Goal: Contribute content: Contribute content

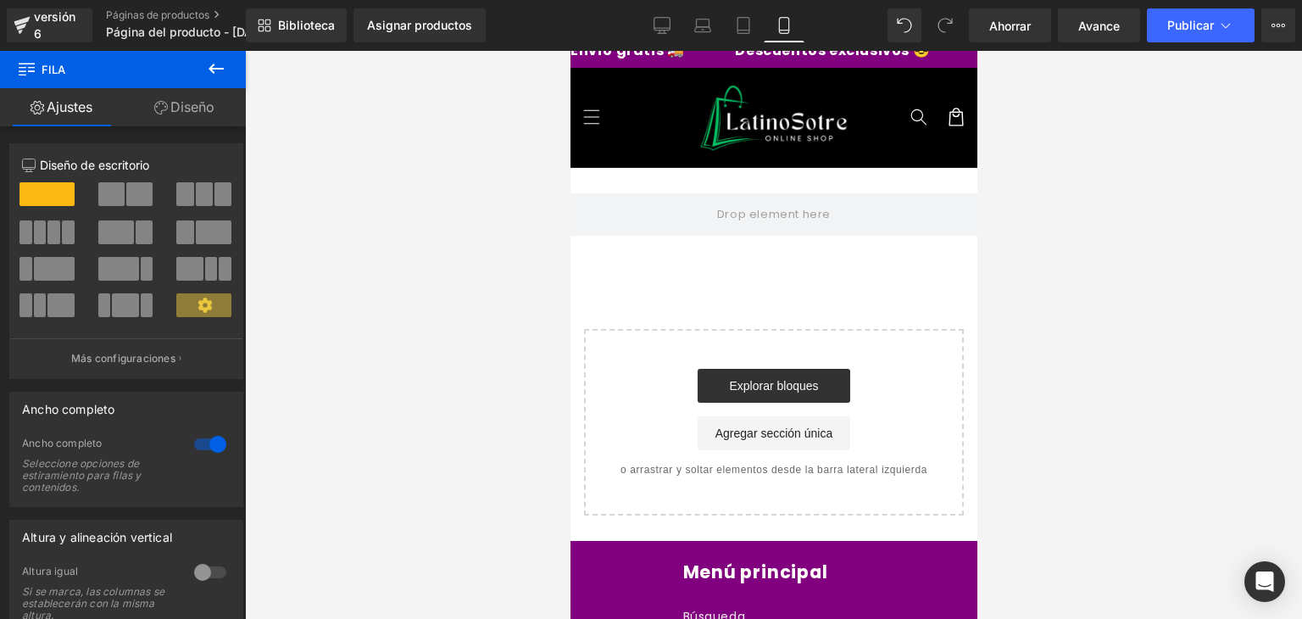
click at [217, 79] on button at bounding box center [215, 69] width 59 height 37
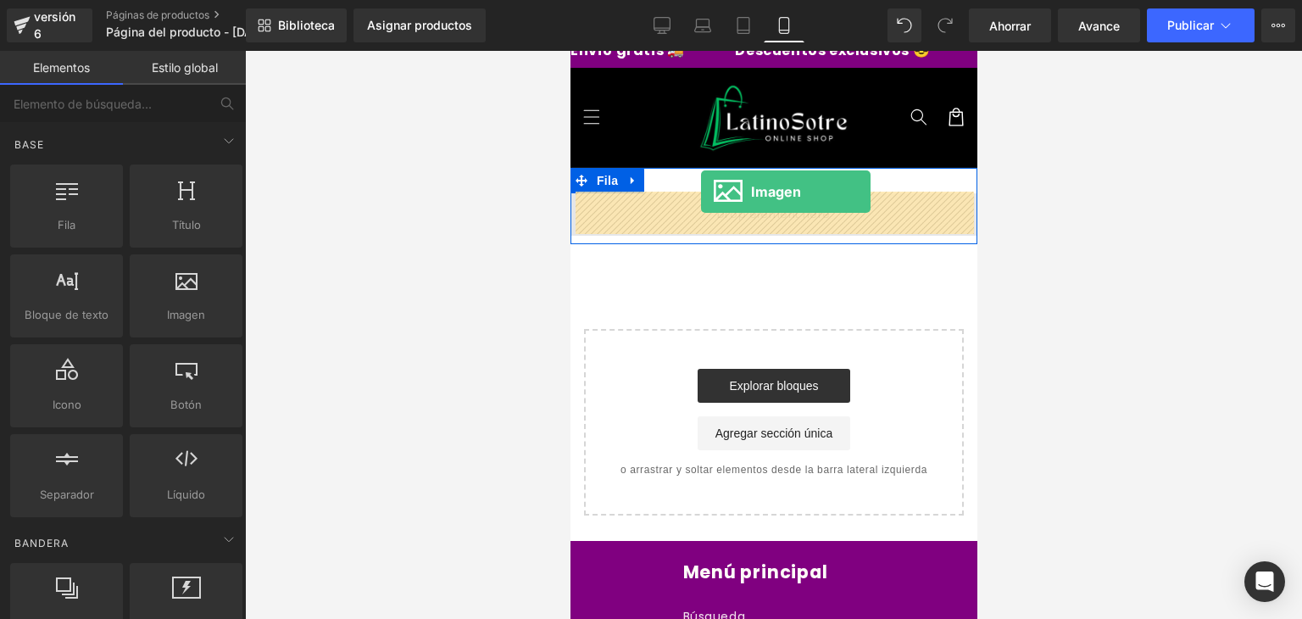
drag, startPoint x: 773, startPoint y: 349, endPoint x: 702, endPoint y: 192, distance: 173.0
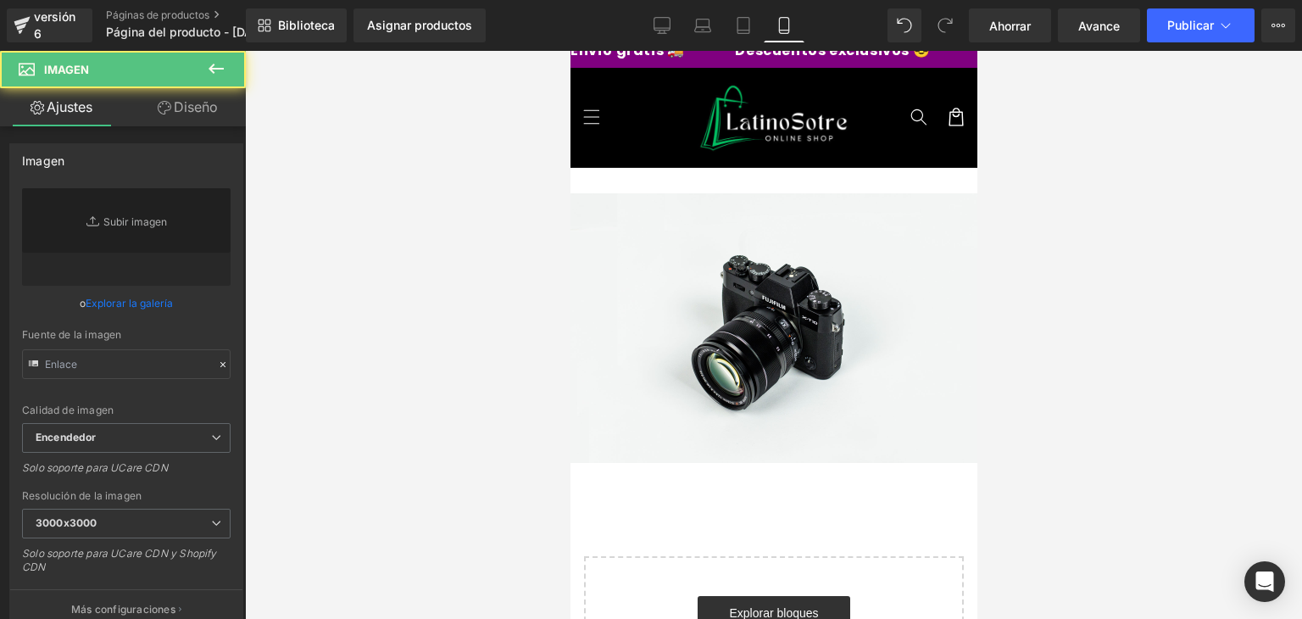
type input "//[DOMAIN_NAME][URL]"
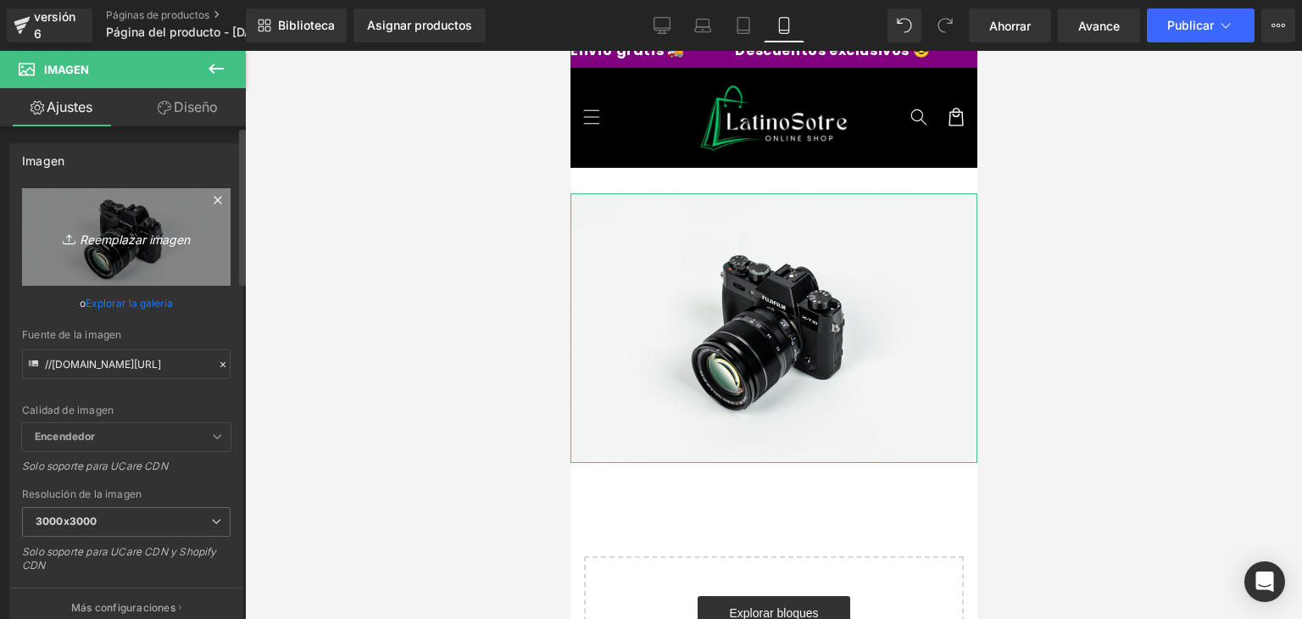
click at [130, 248] on link "Reemplazar imagen" at bounding box center [126, 236] width 209 height 97
type input "C:\fakepath\ChatGPT Image [DATE], 22_10_51 (2).png"
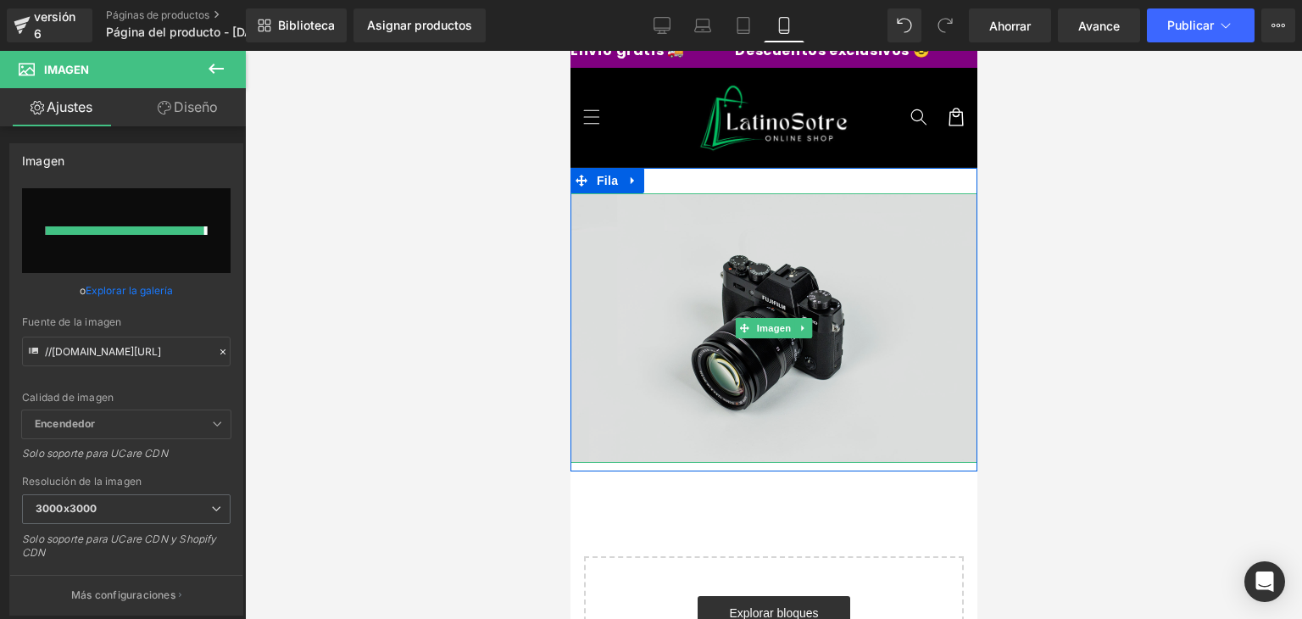
type input "[URL][DOMAIN_NAME][DATE]"
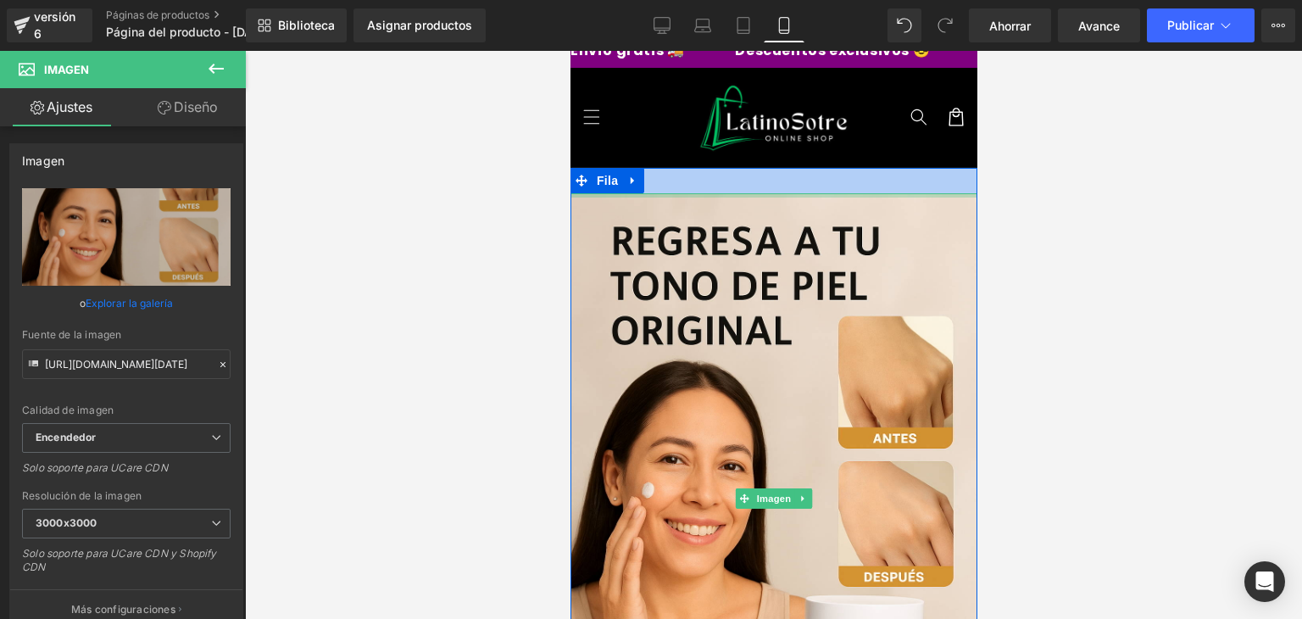
drag, startPoint x: 799, startPoint y: 194, endPoint x: 796, endPoint y: 167, distance: 27.3
click at [796, 168] on div "Imagen Fila" at bounding box center [773, 490] width 407 height 644
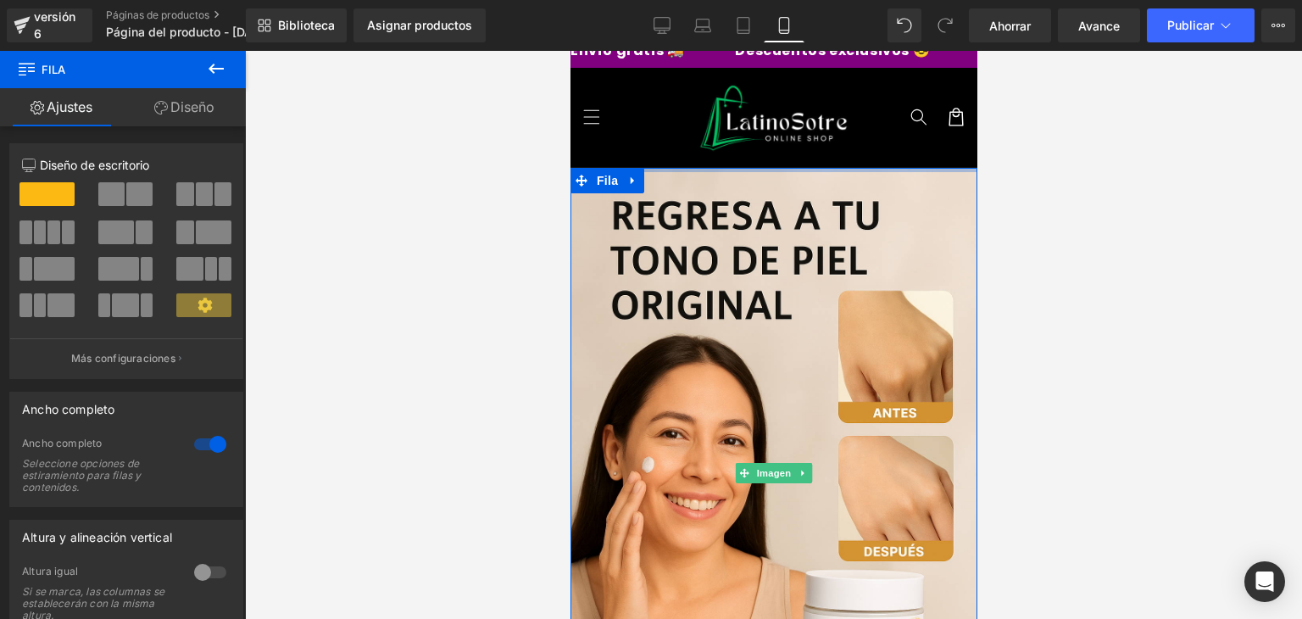
drag, startPoint x: 796, startPoint y: 177, endPoint x: 804, endPoint y: 122, distance: 55.7
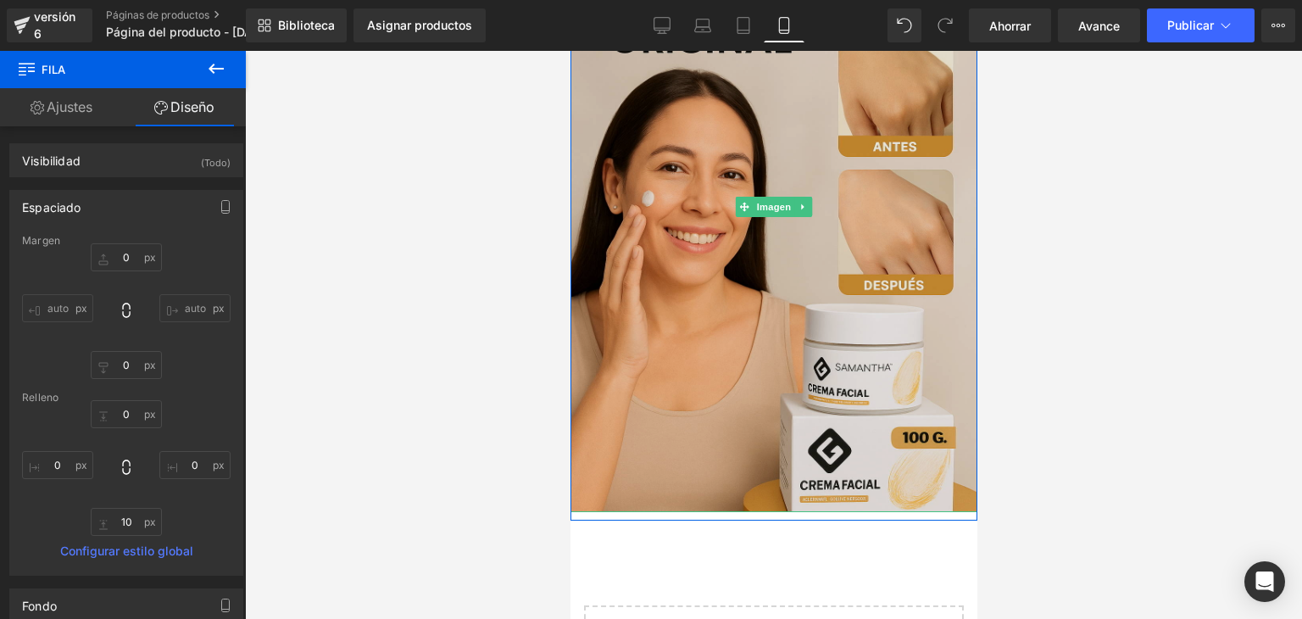
scroll to position [317, 0]
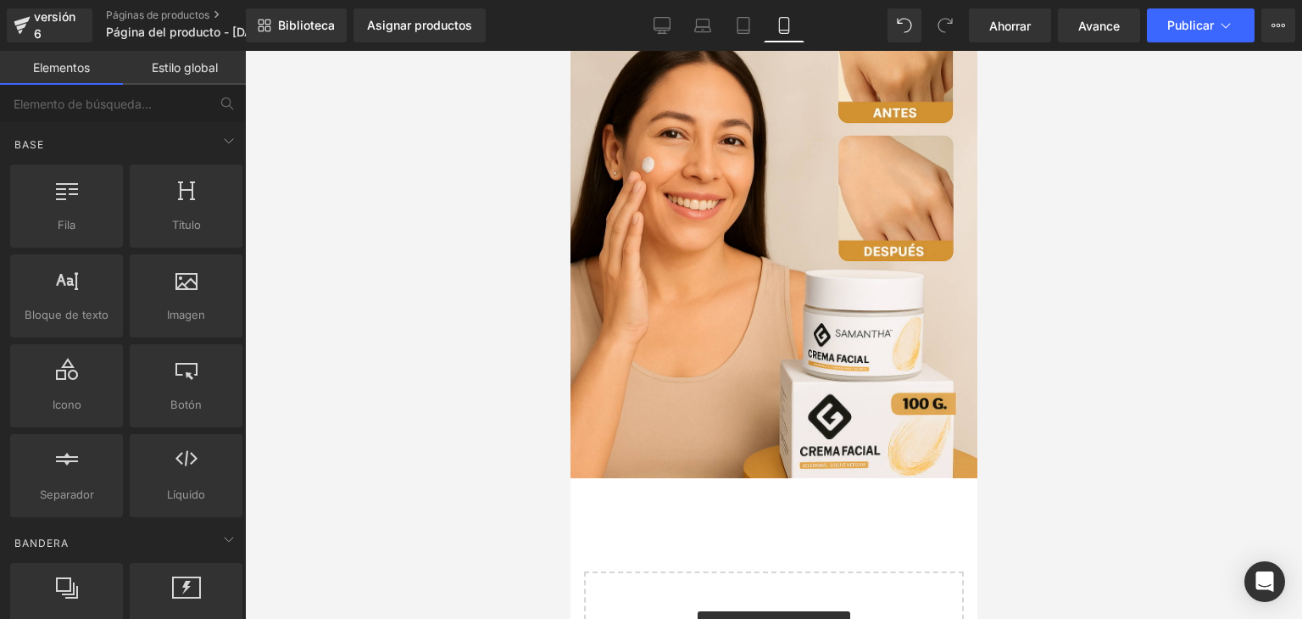
click at [784, 489] on div "Imagen Fila Seleccione su diseño" at bounding box center [773, 313] width 407 height 890
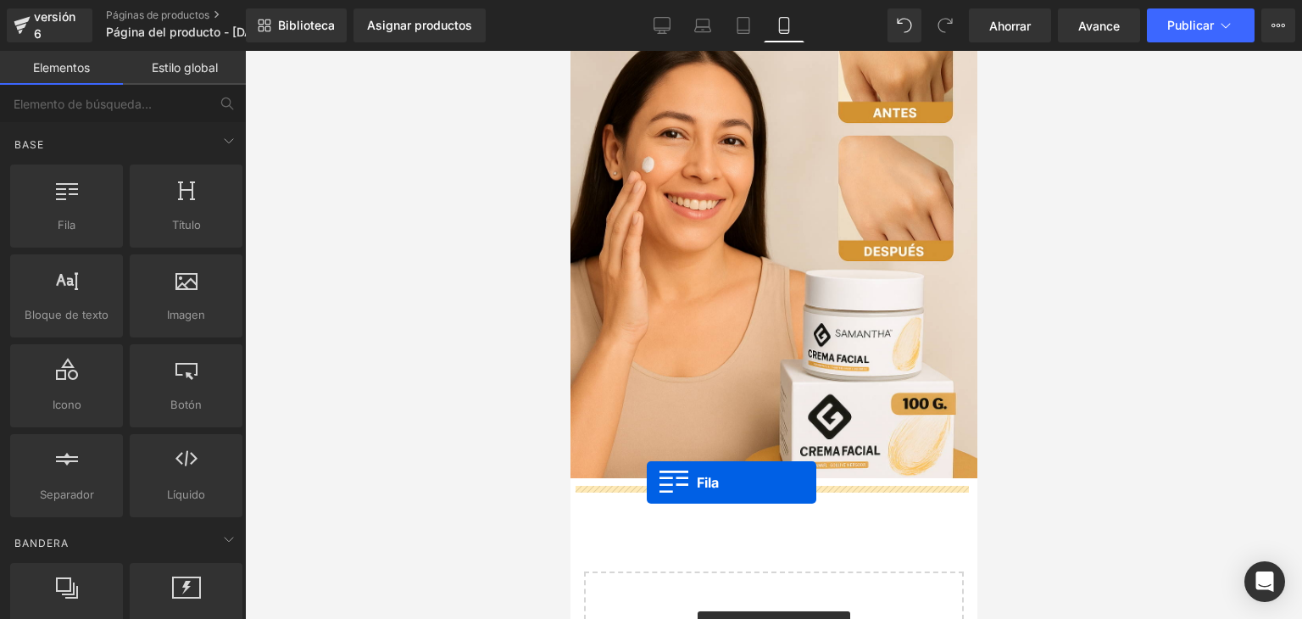
drag, startPoint x: 649, startPoint y: 225, endPoint x: 646, endPoint y: 482, distance: 257.7
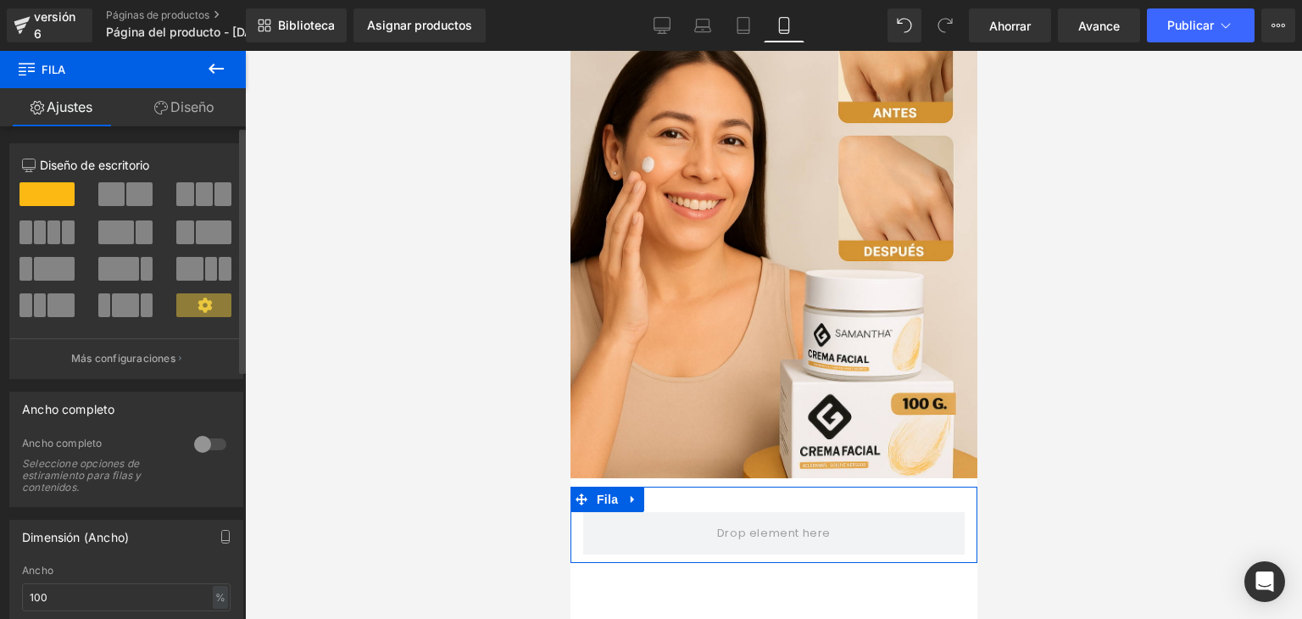
click at [209, 435] on div at bounding box center [210, 444] width 41 height 27
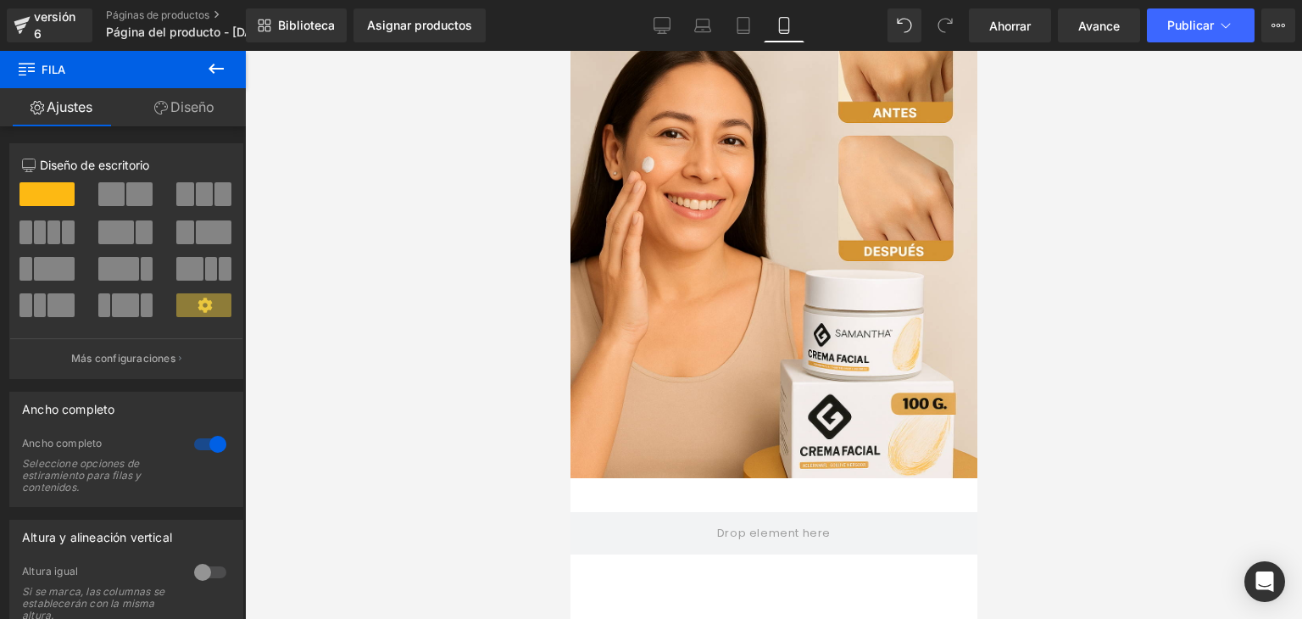
click at [210, 73] on icon at bounding box center [216, 68] width 20 height 20
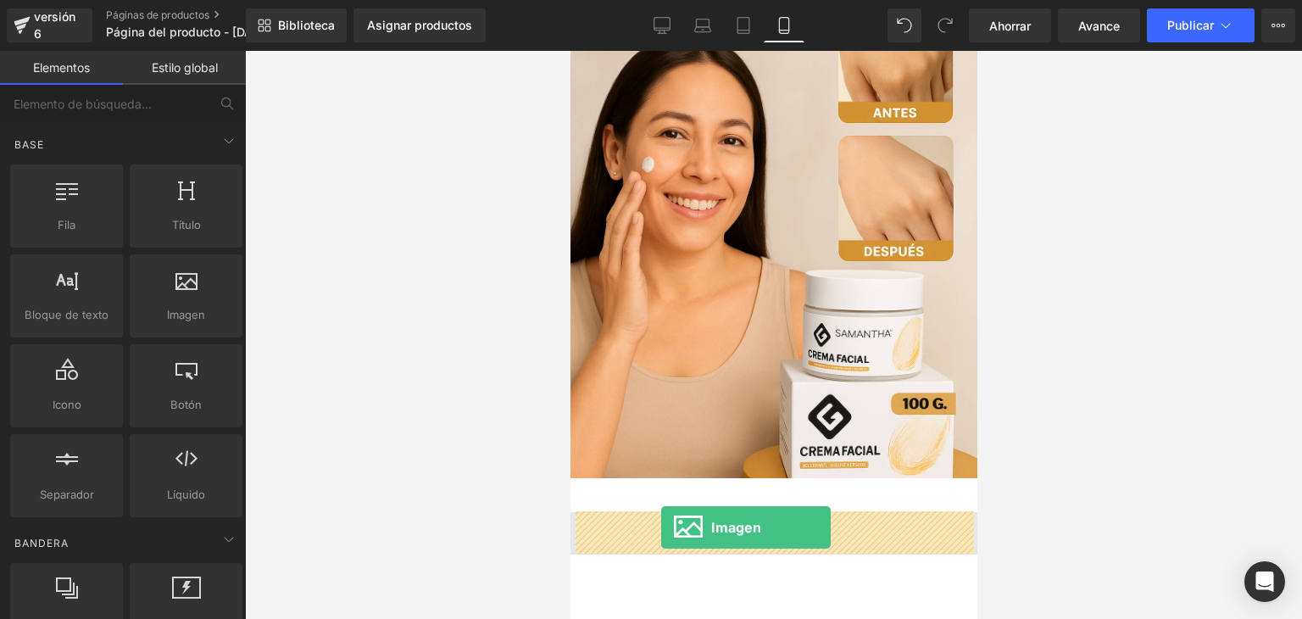
drag, startPoint x: 745, startPoint y: 368, endPoint x: 661, endPoint y: 529, distance: 181.6
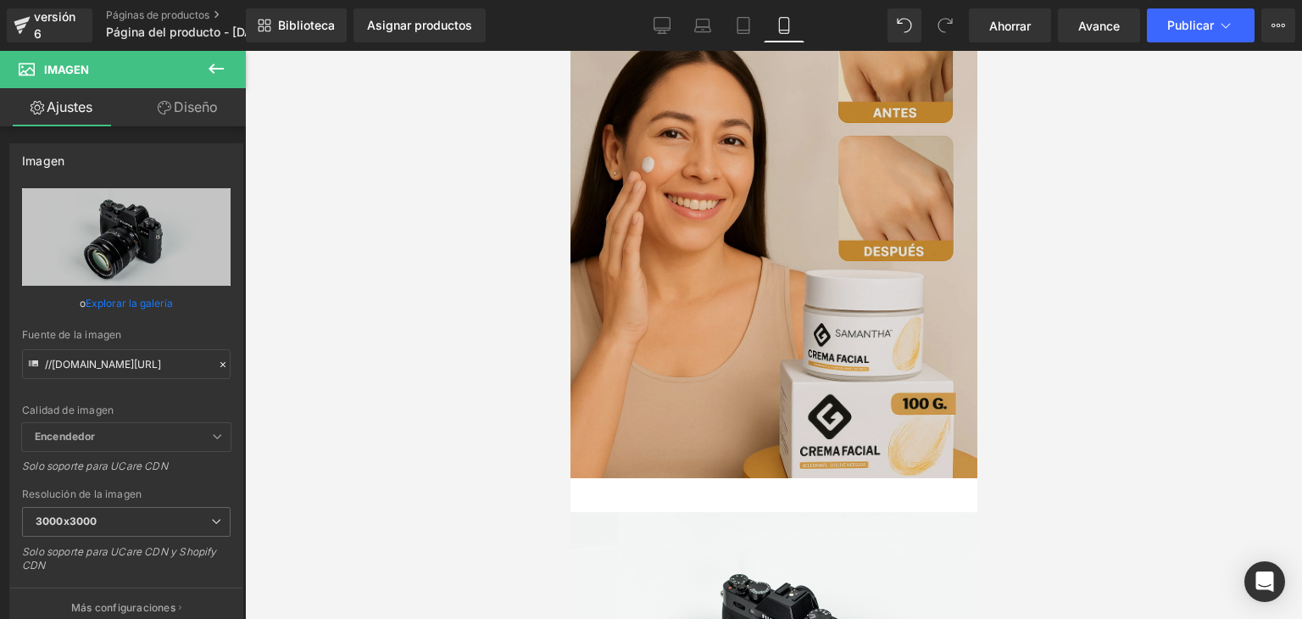
scroll to position [627, 0]
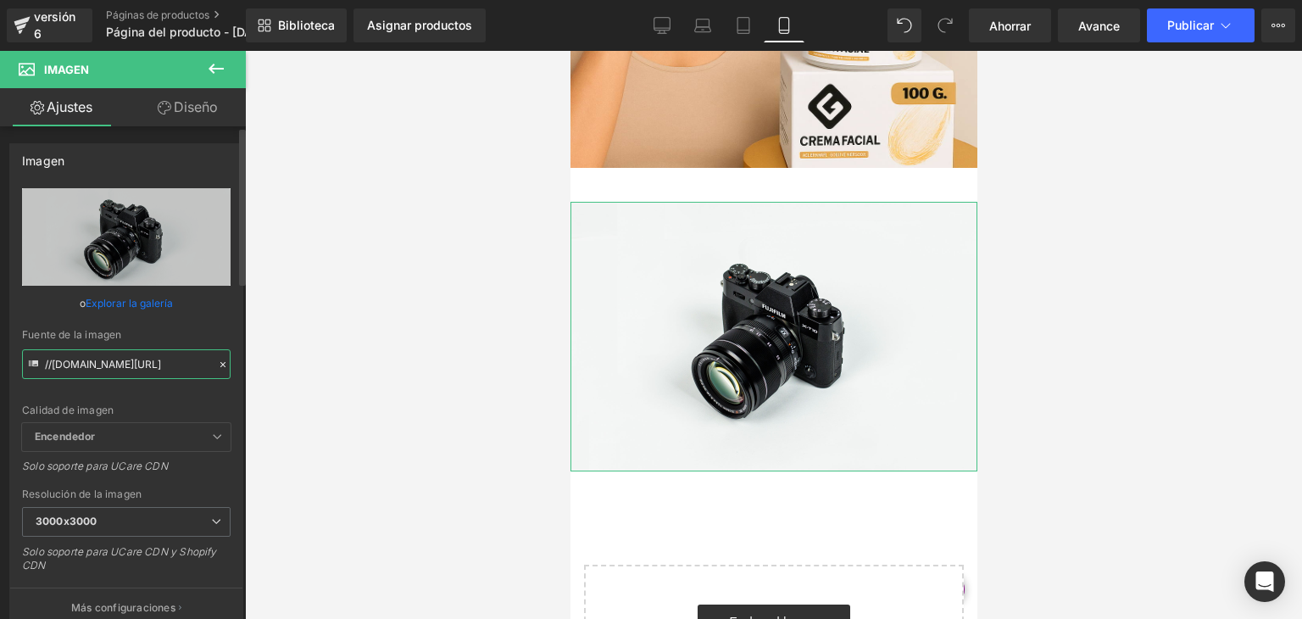
click at [158, 355] on input "//[DOMAIN_NAME][URL]" at bounding box center [126, 364] width 209 height 30
click at [217, 365] on icon at bounding box center [223, 365] width 12 height 12
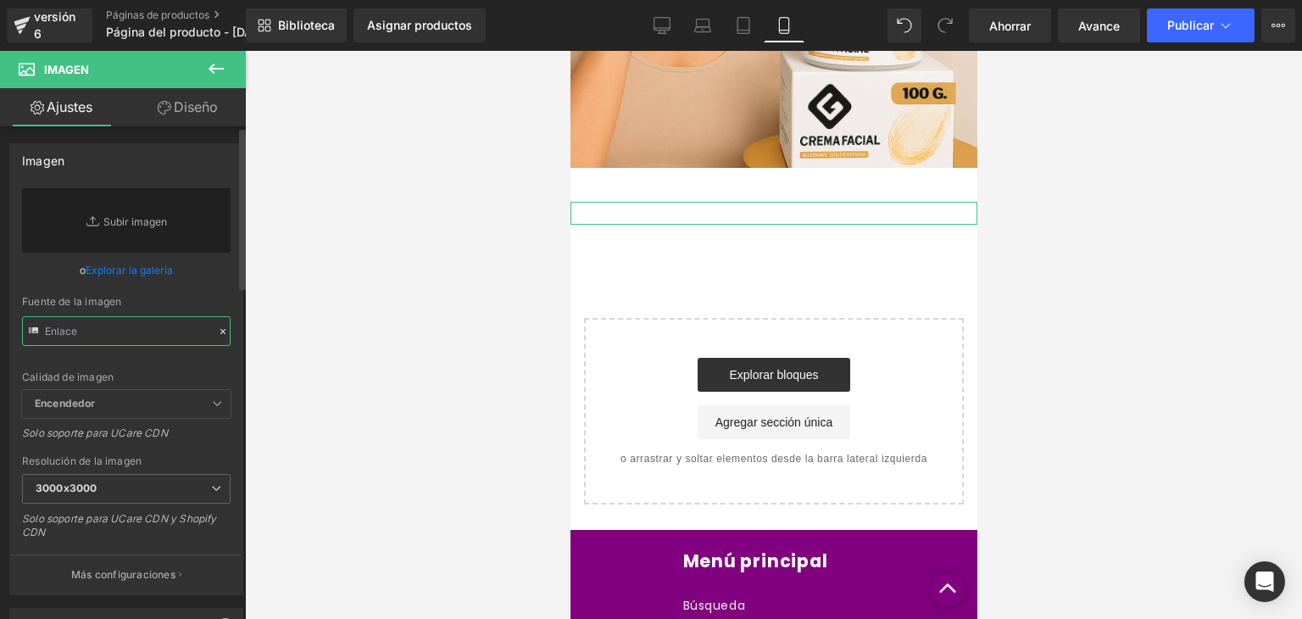
click at [119, 330] on input "text" at bounding box center [126, 331] width 209 height 30
paste input "[URL][DOMAIN_NAME]"
type input "[URL][DOMAIN_NAME]"
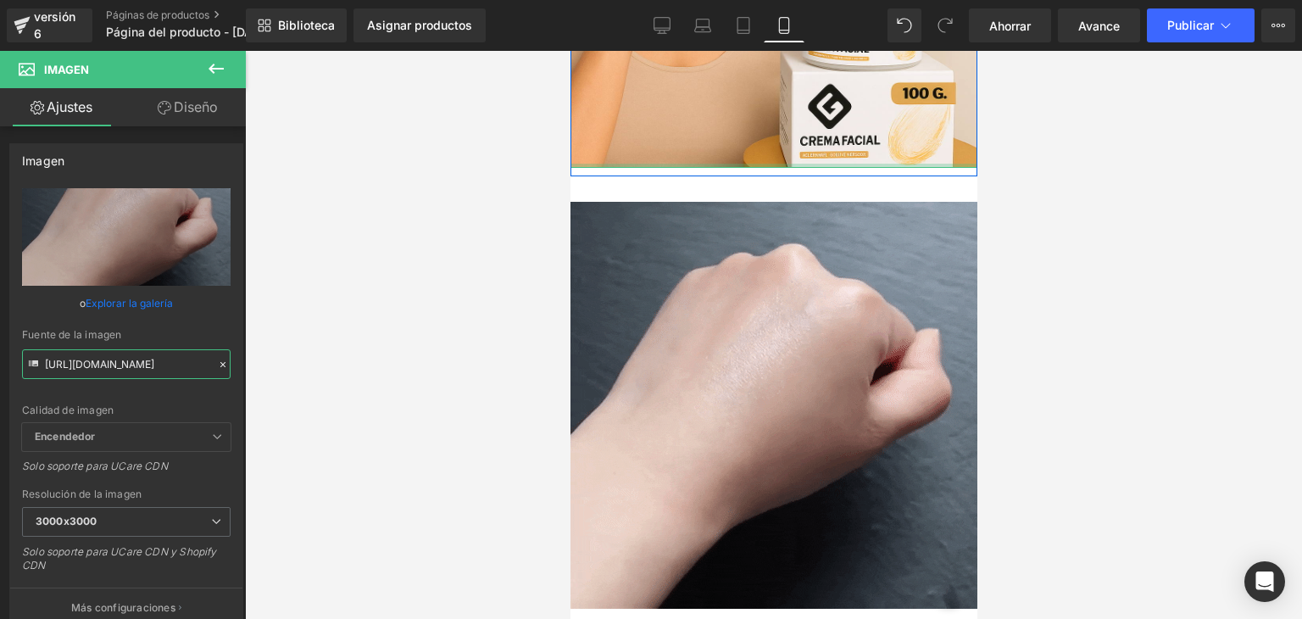
drag, startPoint x: 787, startPoint y: 203, endPoint x: 788, endPoint y: 164, distance: 39.0
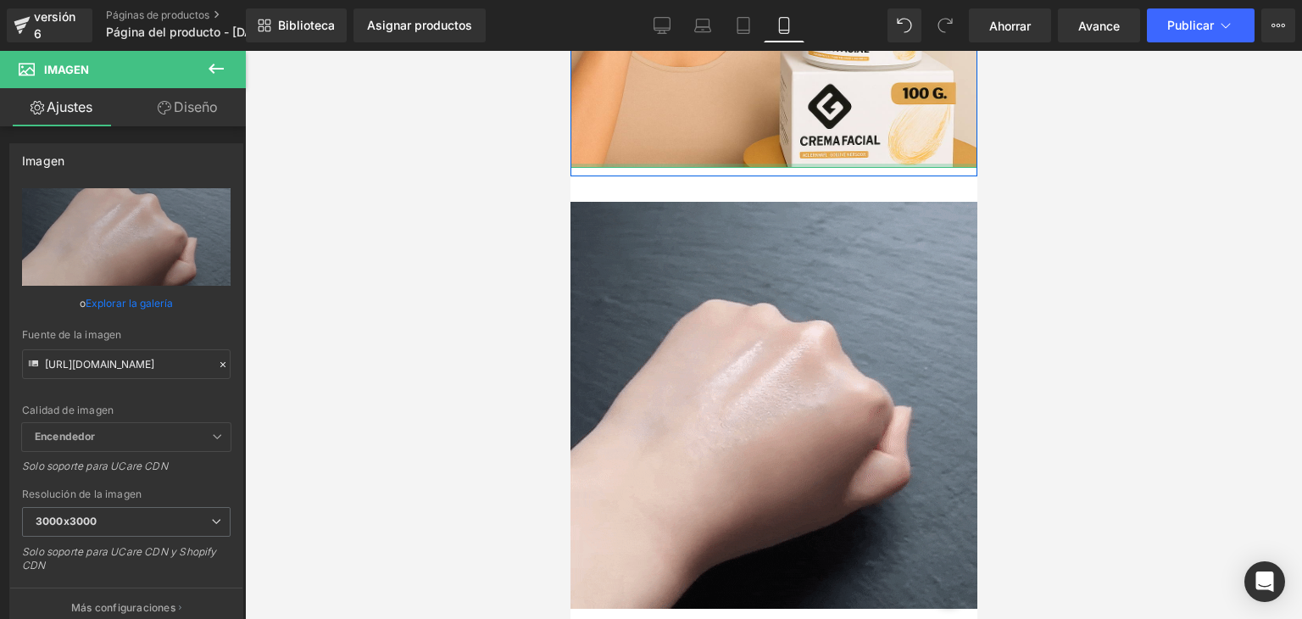
click at [788, 164] on div "Imagen Fila Imagen Fila Seleccione su diseño" at bounding box center [773, 222] width 407 height 1331
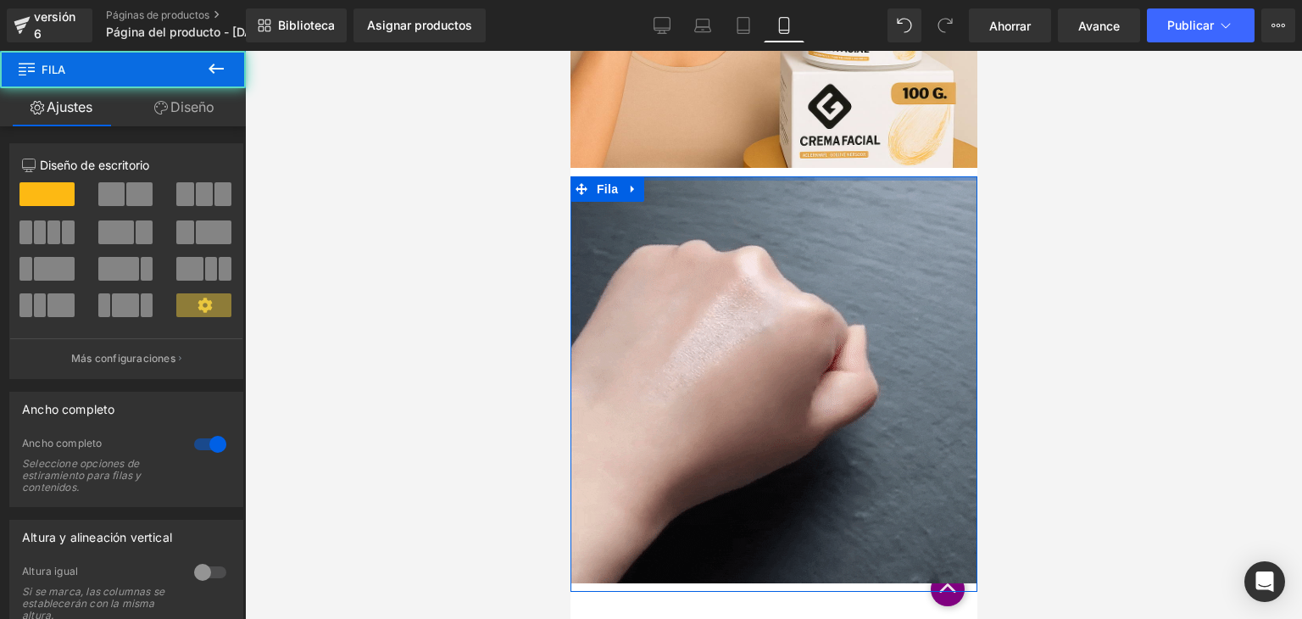
drag, startPoint x: 777, startPoint y: 195, endPoint x: 777, endPoint y: 167, distance: 28.0
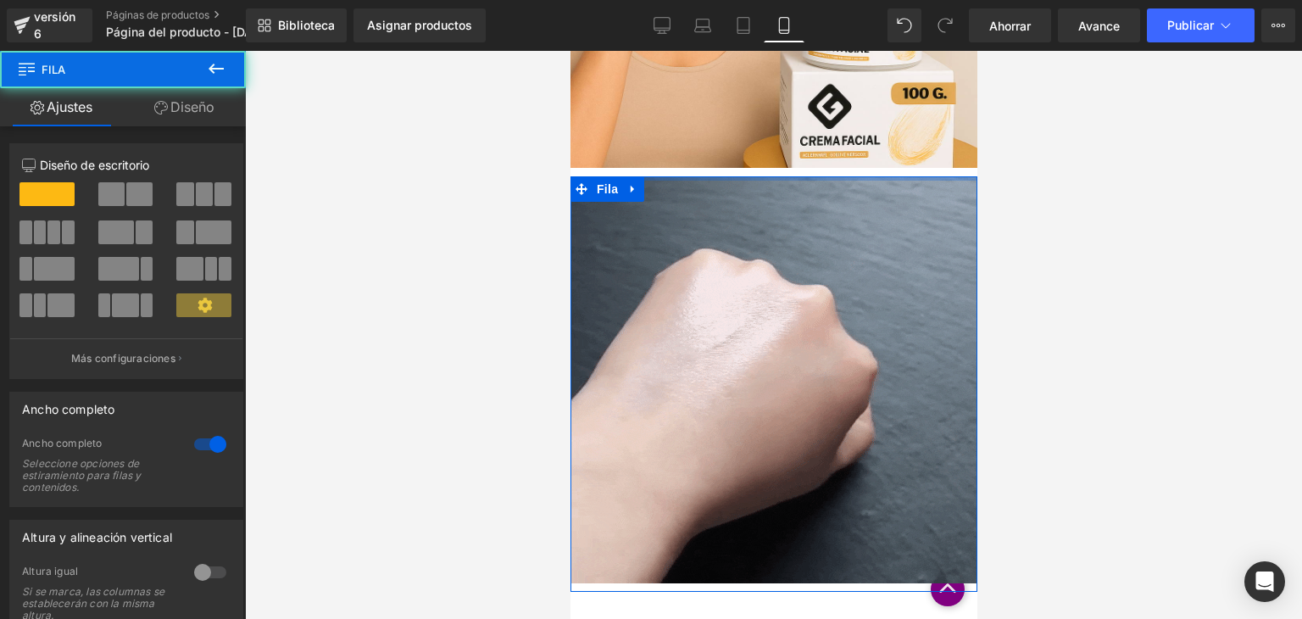
click at [777, 167] on div "Imagen Fila Imagen Fila Seleccione su diseño" at bounding box center [773, 209] width 407 height 1305
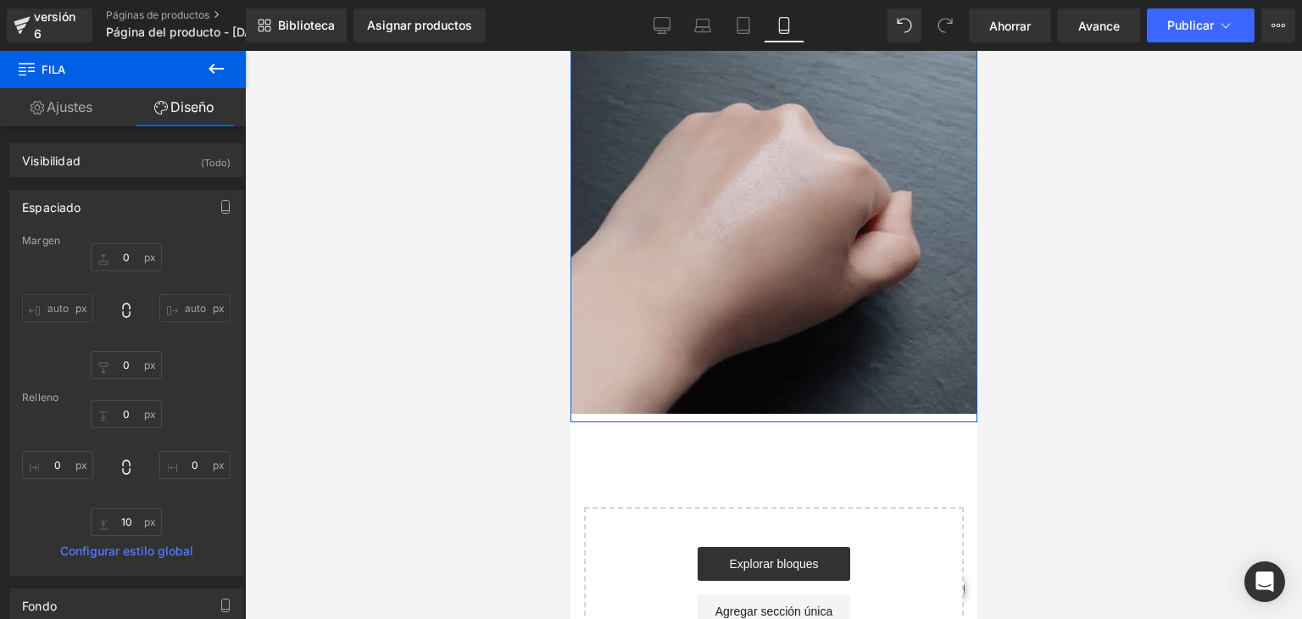
scroll to position [799, 0]
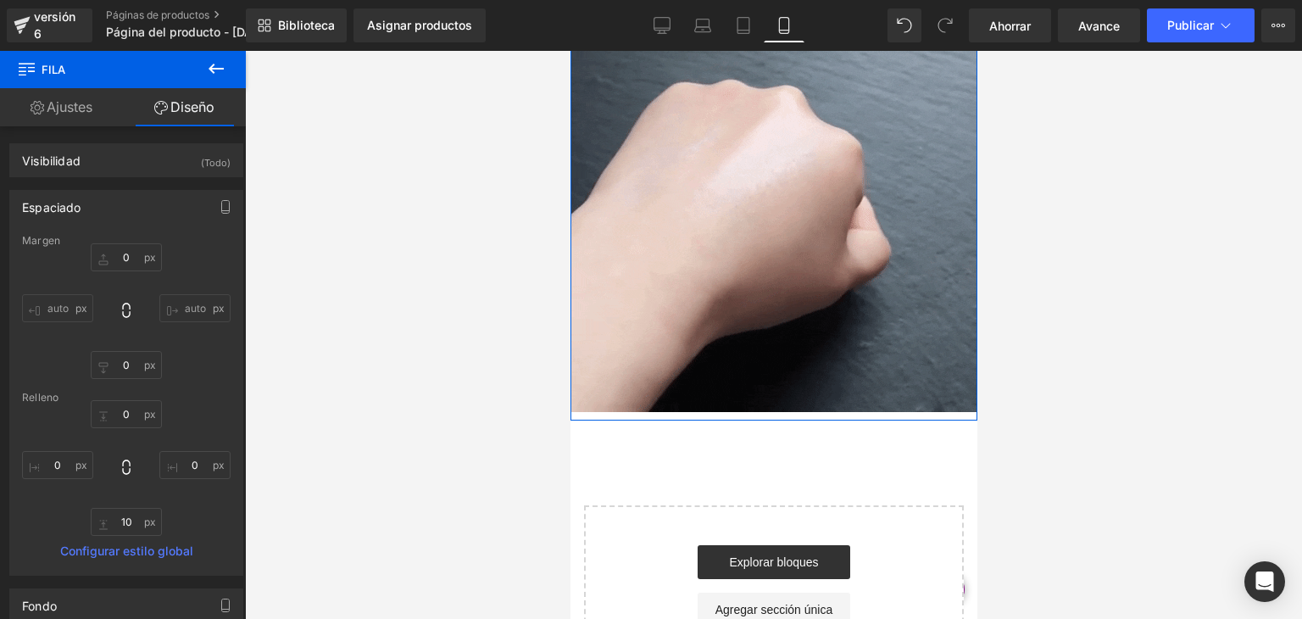
click at [82, 102] on font "Ajustes" at bounding box center [70, 106] width 46 height 17
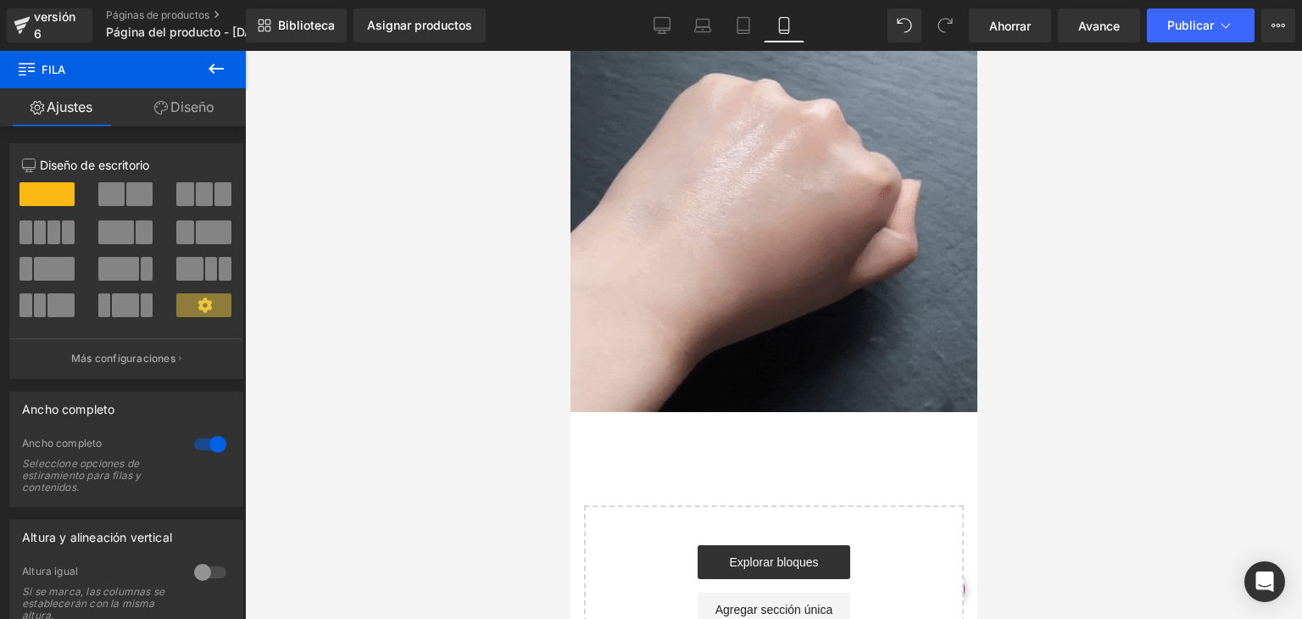
click at [216, 65] on icon at bounding box center [216, 68] width 20 height 20
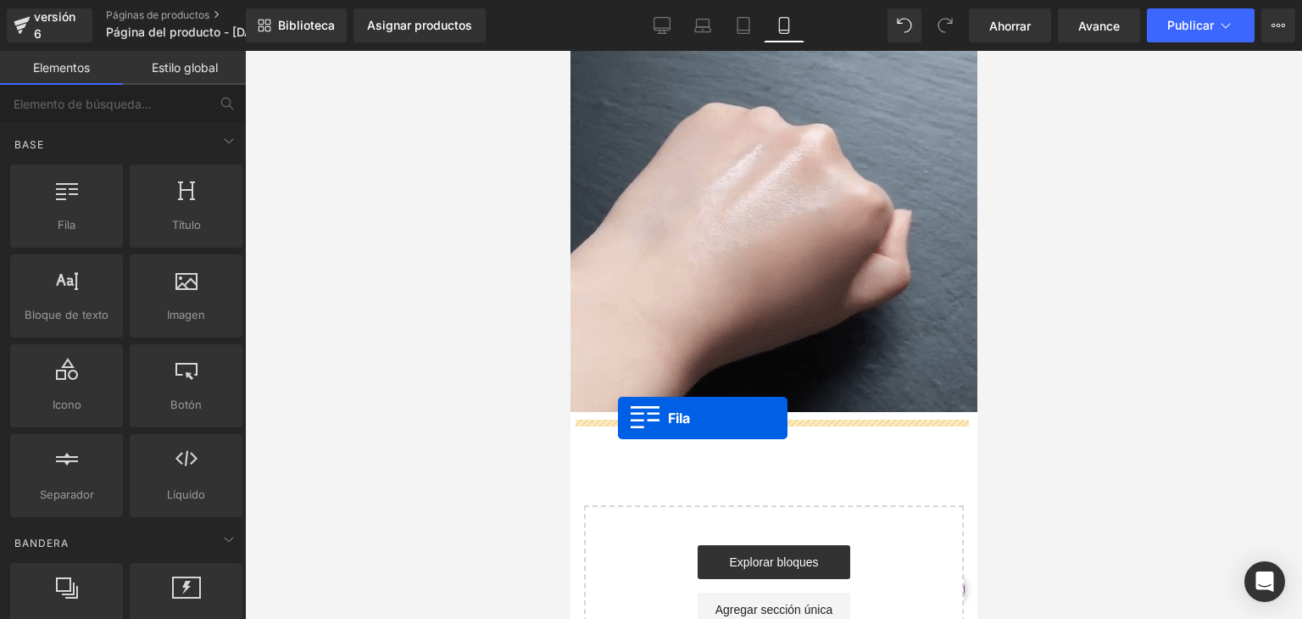
drag, startPoint x: 640, startPoint y: 255, endPoint x: 617, endPoint y: 418, distance: 164.4
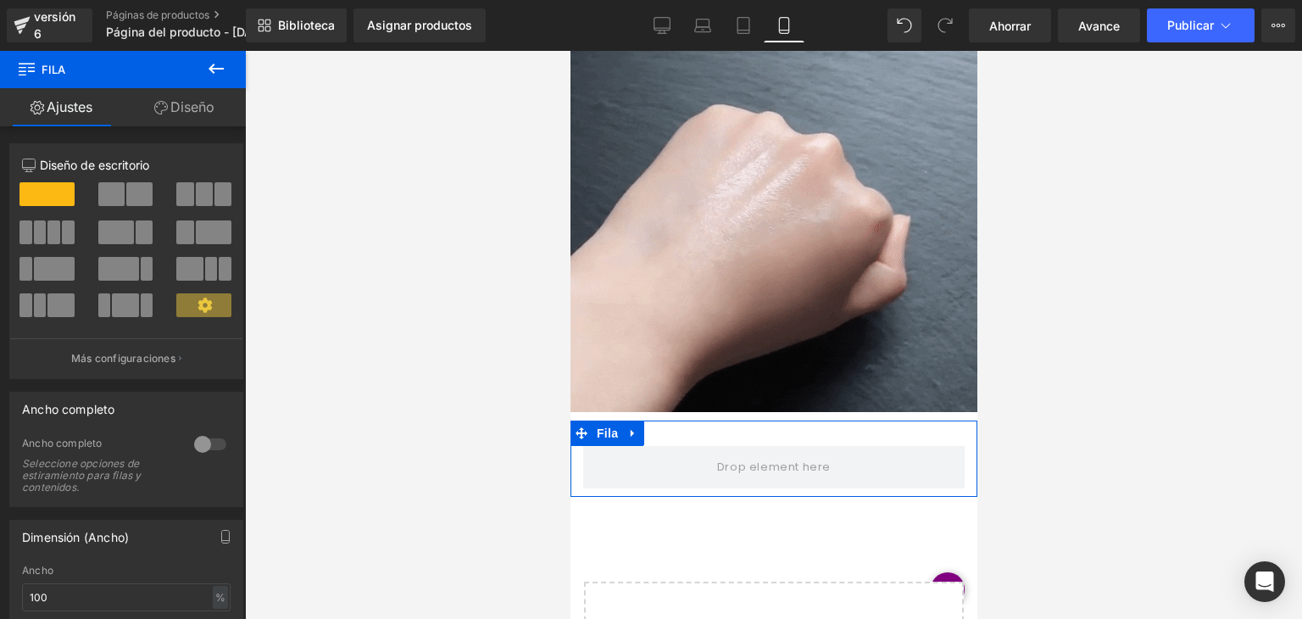
drag, startPoint x: 194, startPoint y: 442, endPoint x: 200, endPoint y: 451, distance: 11.1
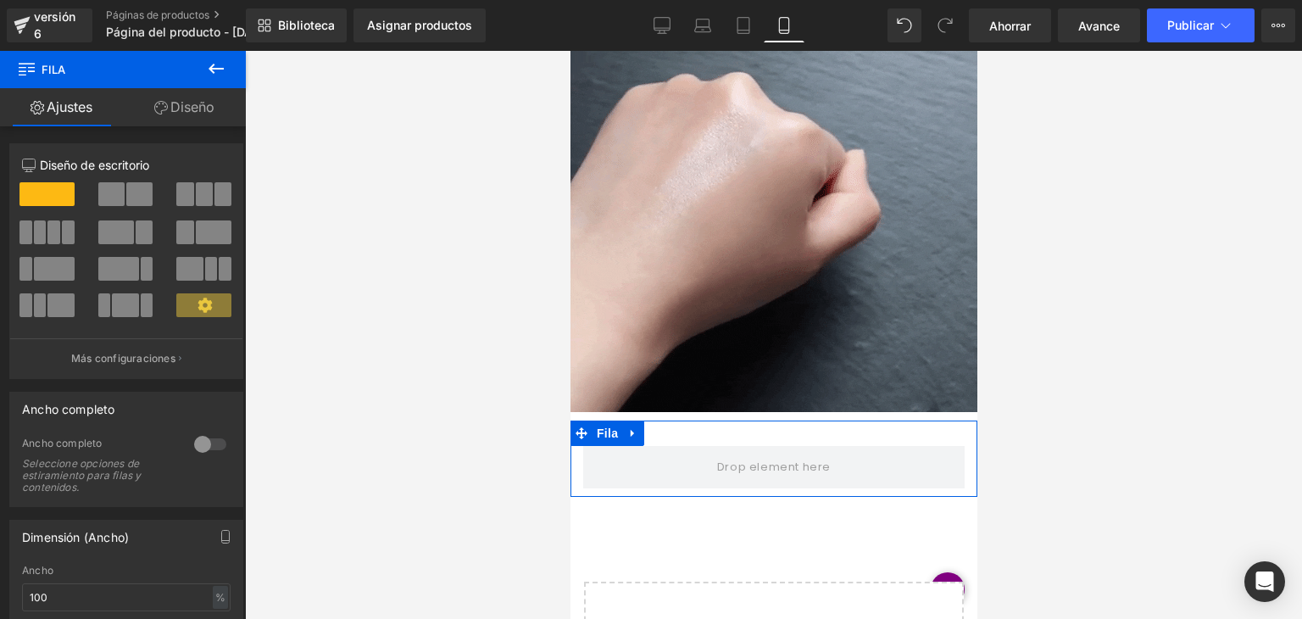
click at [200, 451] on div at bounding box center [210, 444] width 41 height 27
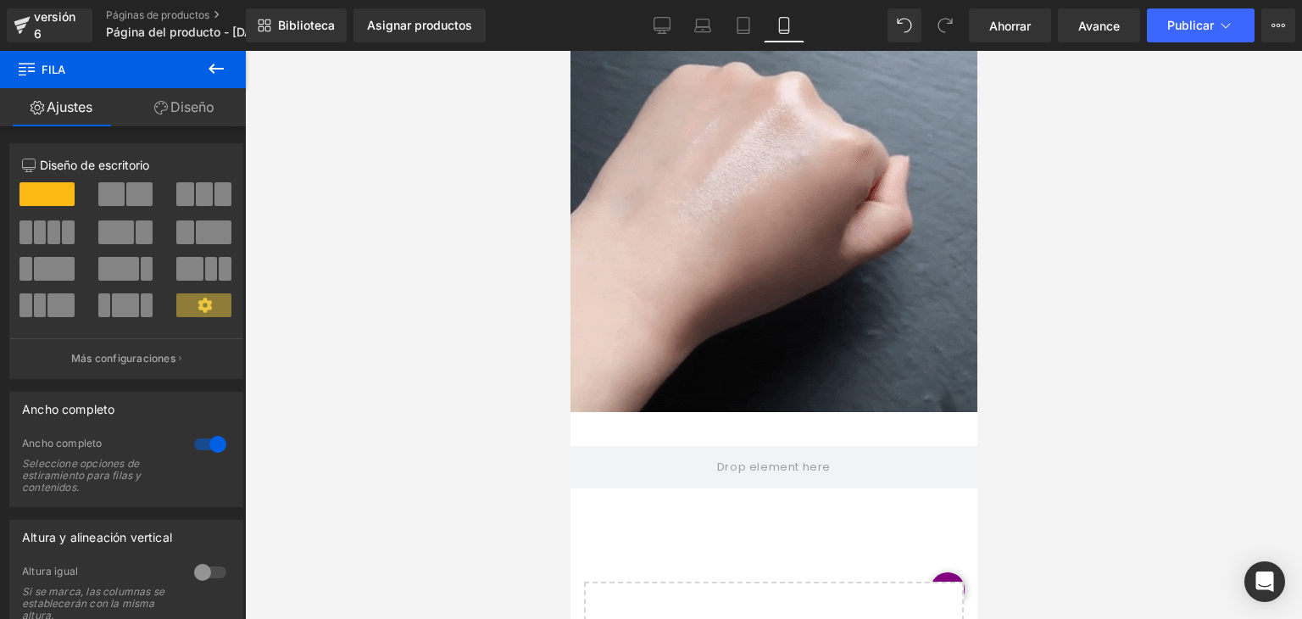
click at [221, 78] on icon at bounding box center [216, 68] width 20 height 20
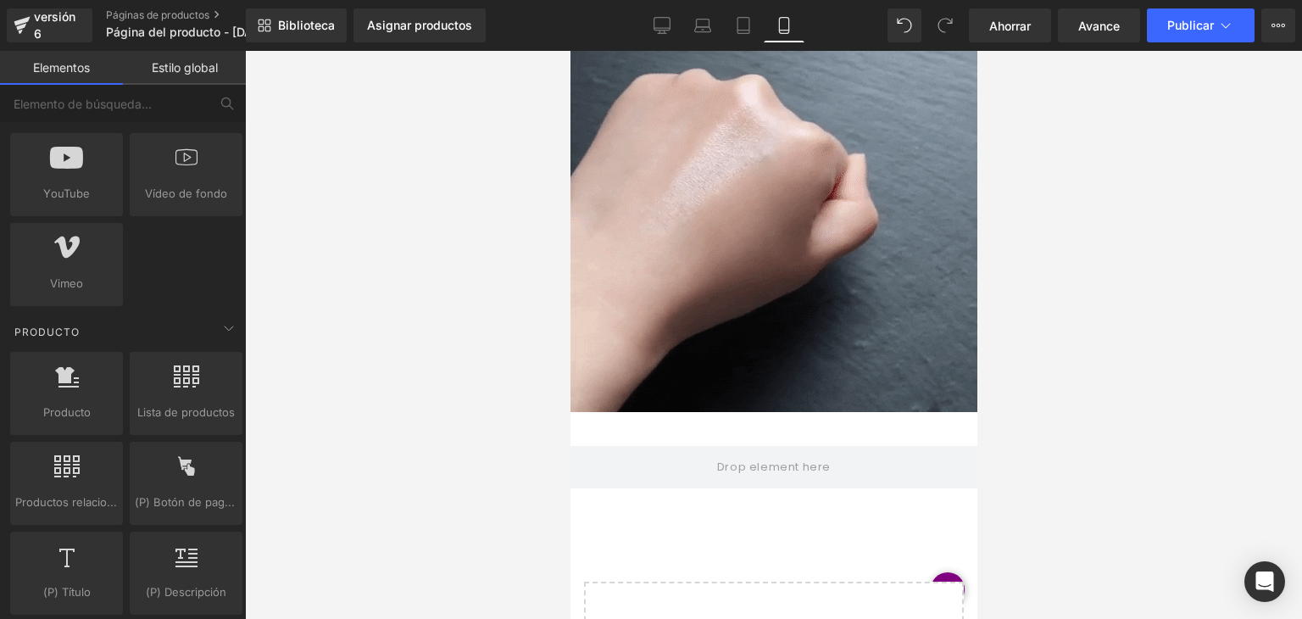
scroll to position [1258, 0]
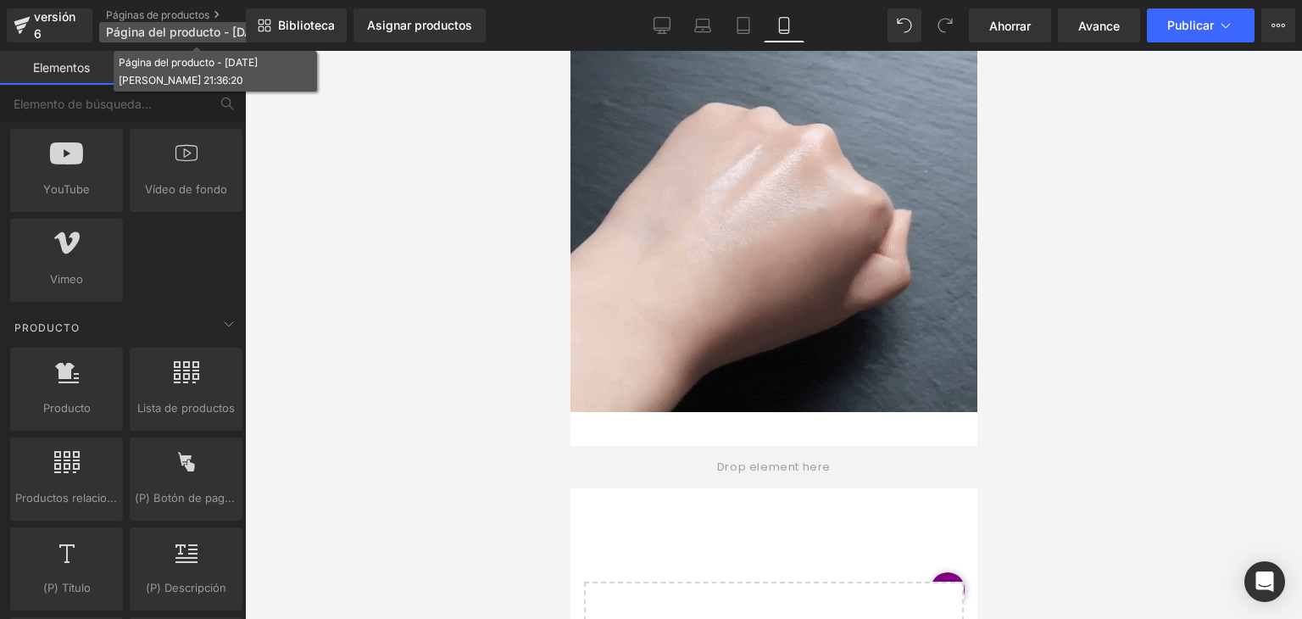
click at [223, 33] on font "Página del producto - 19 de agosto, 21:36:20" at bounding box center [263, 32] width 315 height 14
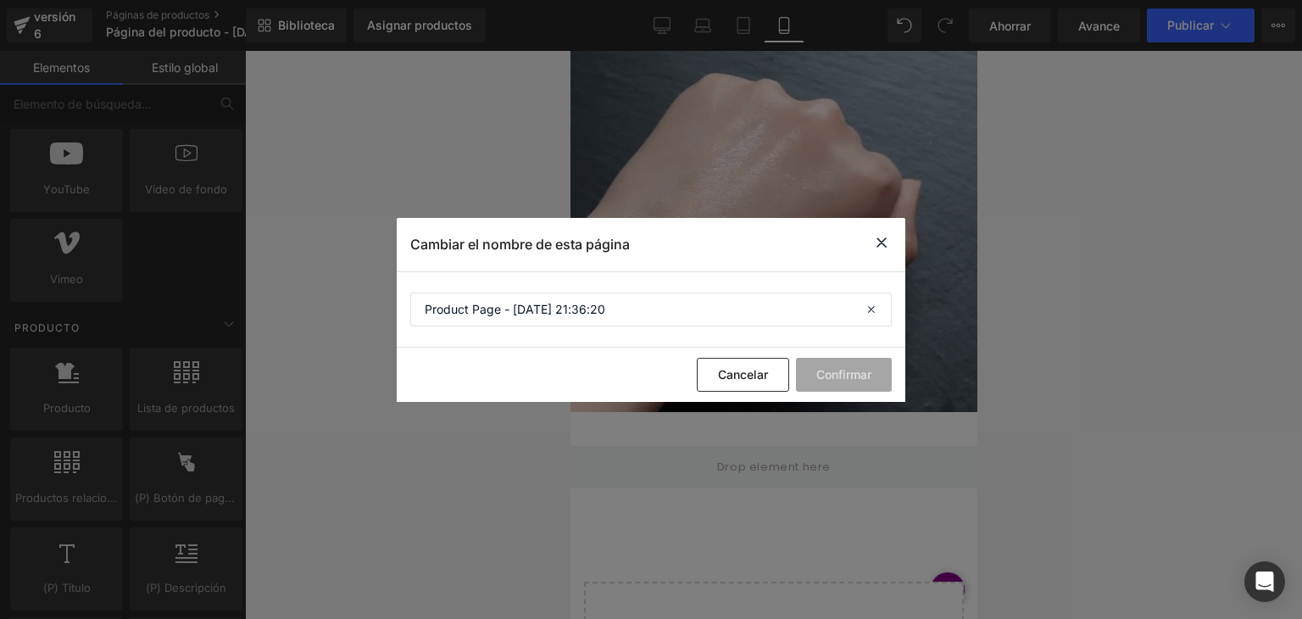
click at [885, 239] on icon at bounding box center [881, 242] width 20 height 21
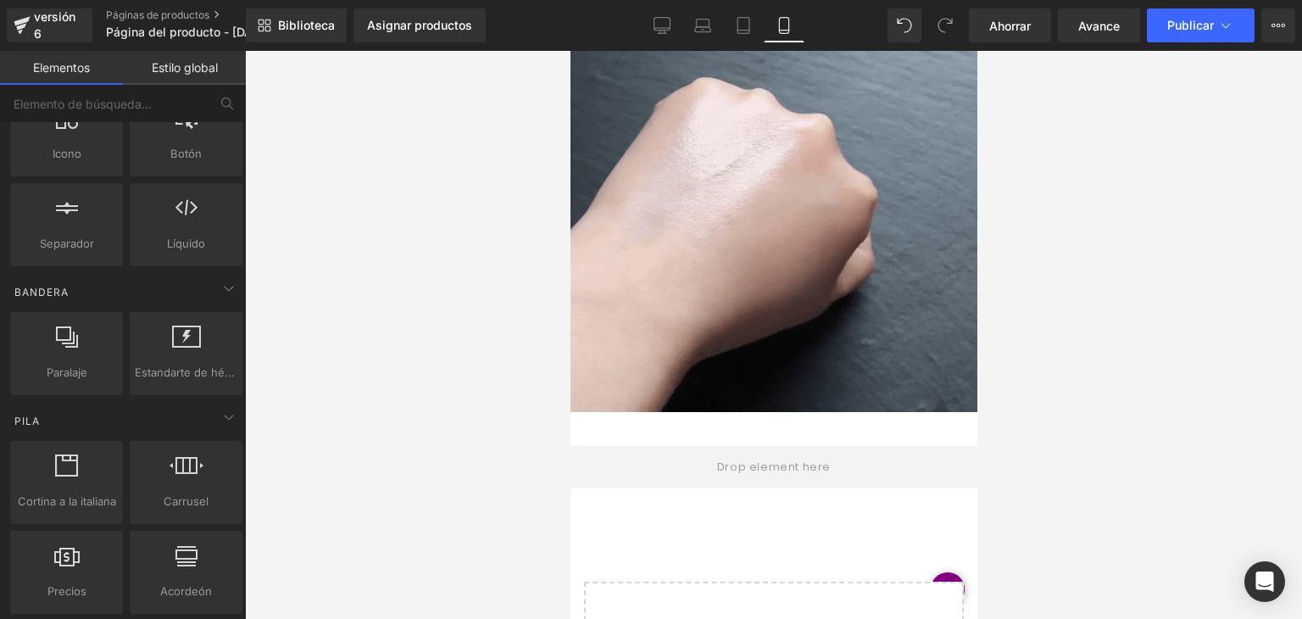
scroll to position [0, 0]
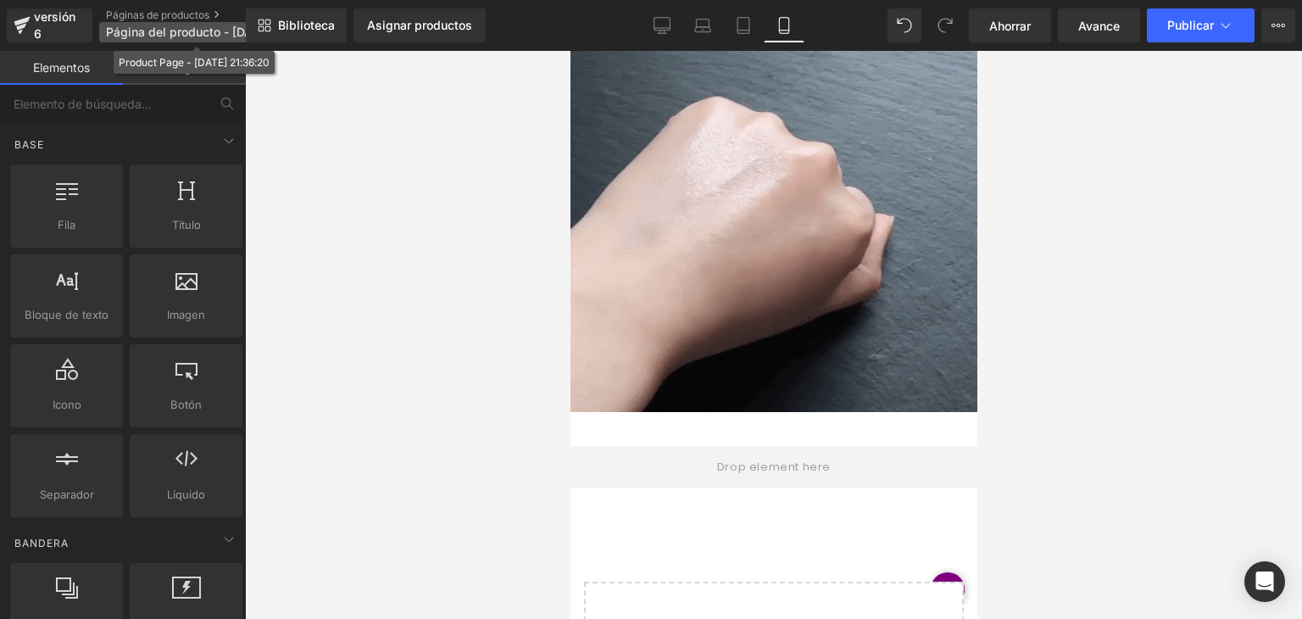
click at [214, 31] on font "Página del producto - 19 de agosto, 21:36:20" at bounding box center [263, 32] width 315 height 14
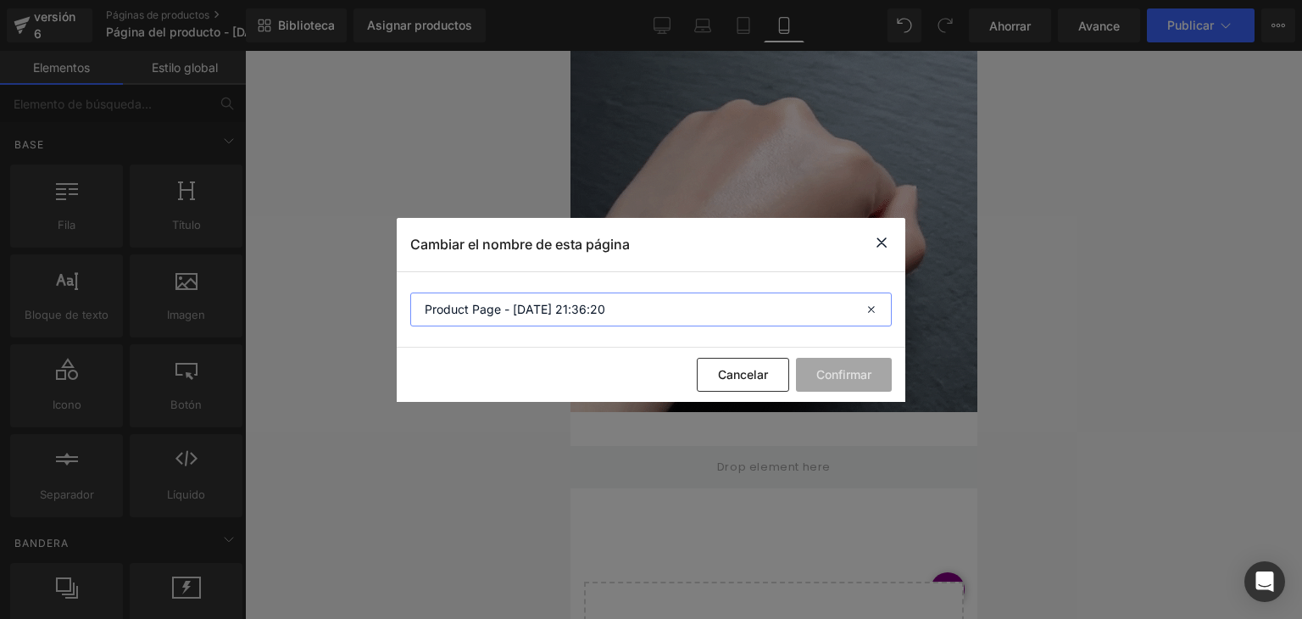
drag, startPoint x: 631, startPoint y: 311, endPoint x: 353, endPoint y: 294, distance: 278.6
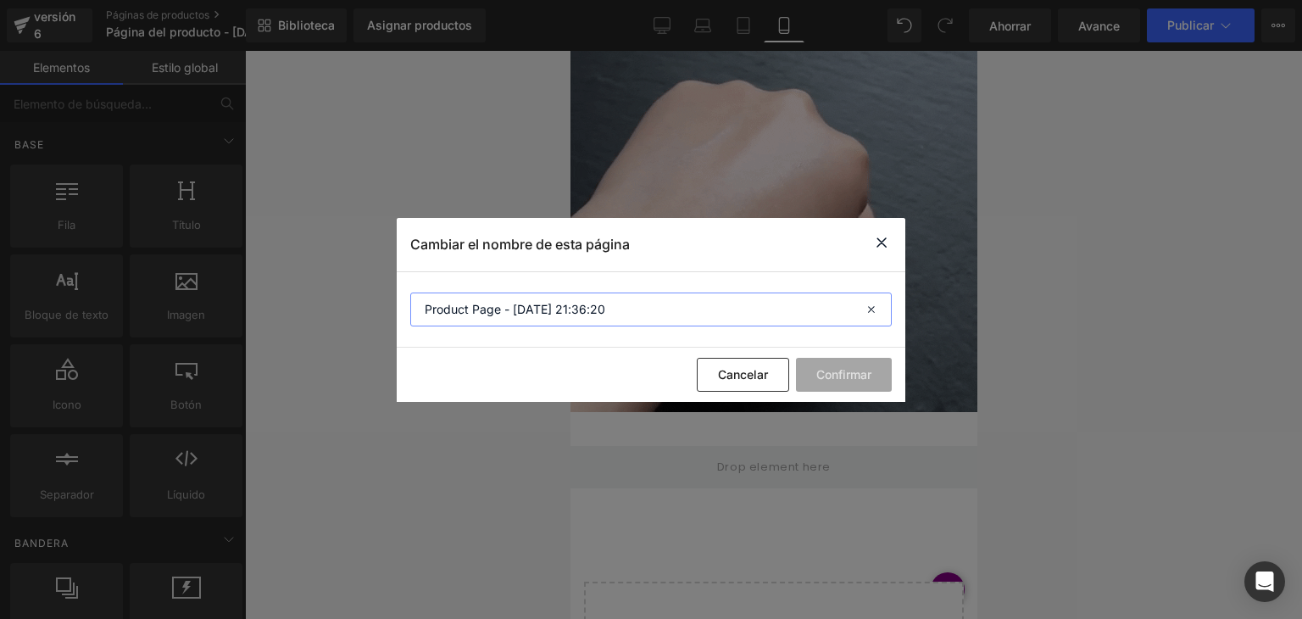
click at [353, 294] on div "Cambiar el nombre de esta página Product Page - Aug 19, 21:36:20 Cancelar Confi…" at bounding box center [651, 309] width 1302 height 619
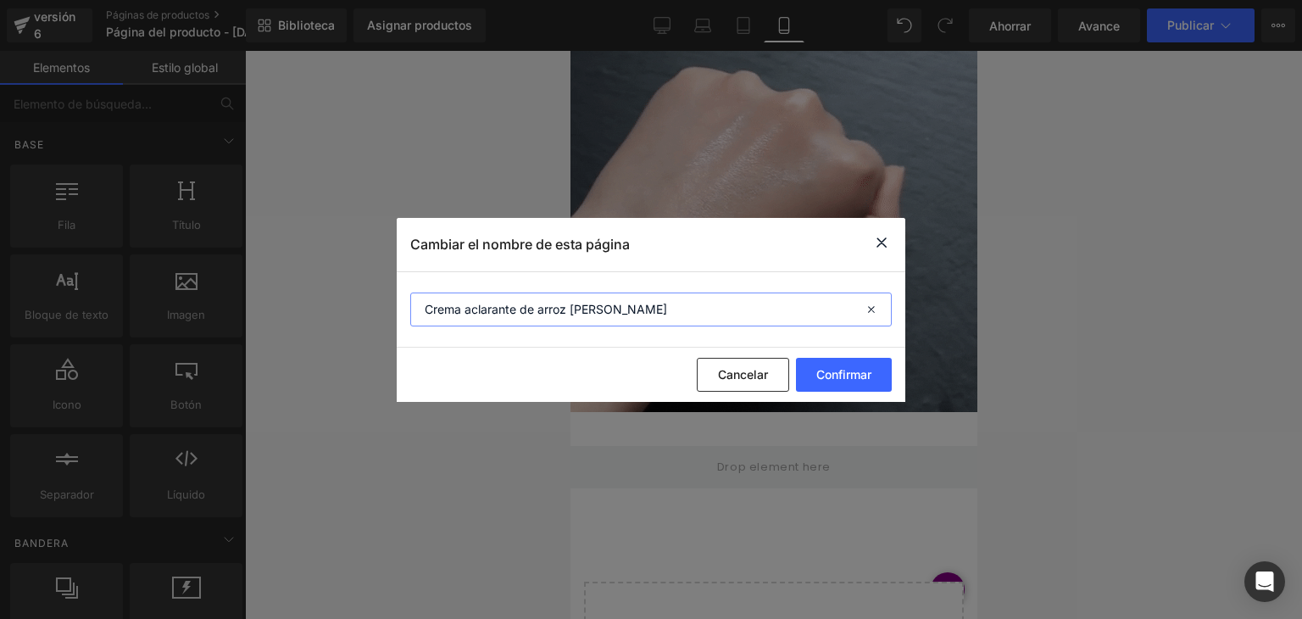
type input "Crema aclarante de arroz samantha"
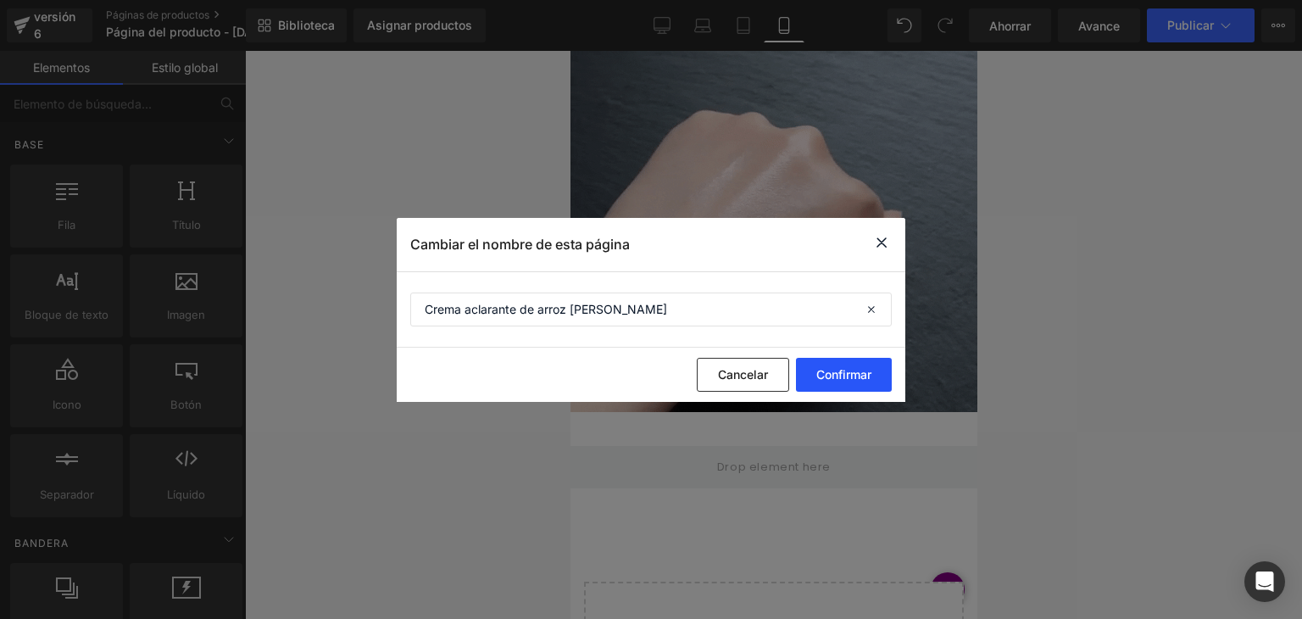
click at [861, 373] on font "Confirmar" at bounding box center [843, 374] width 55 height 14
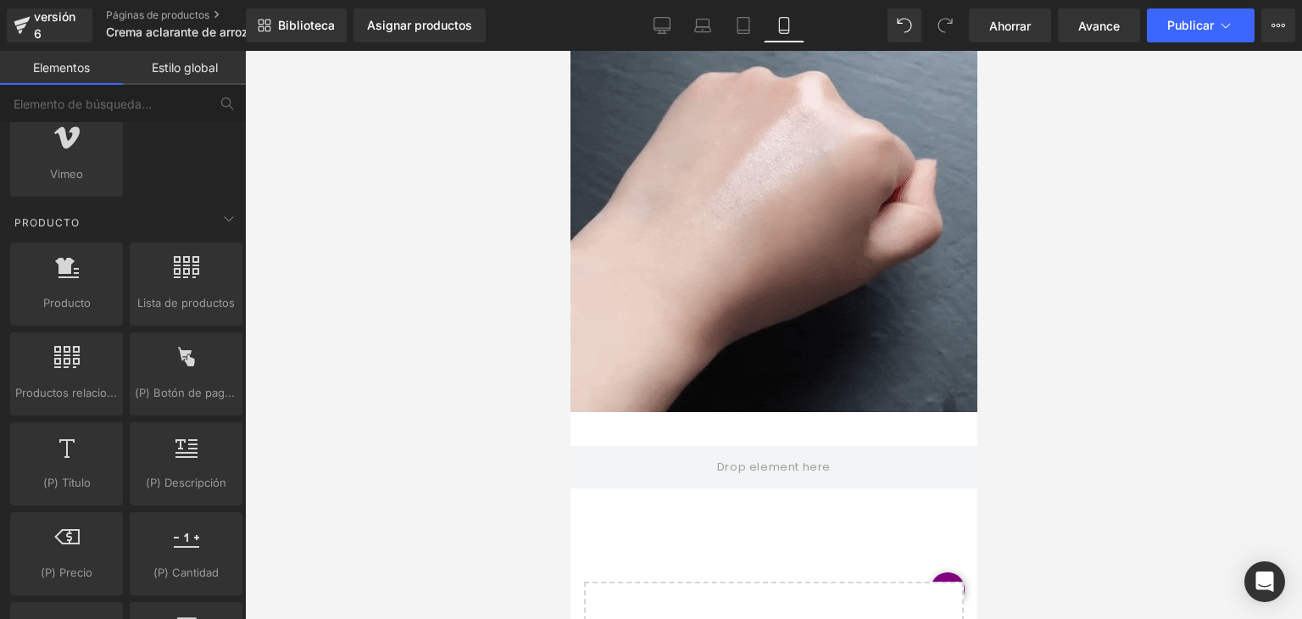
scroll to position [1394, 0]
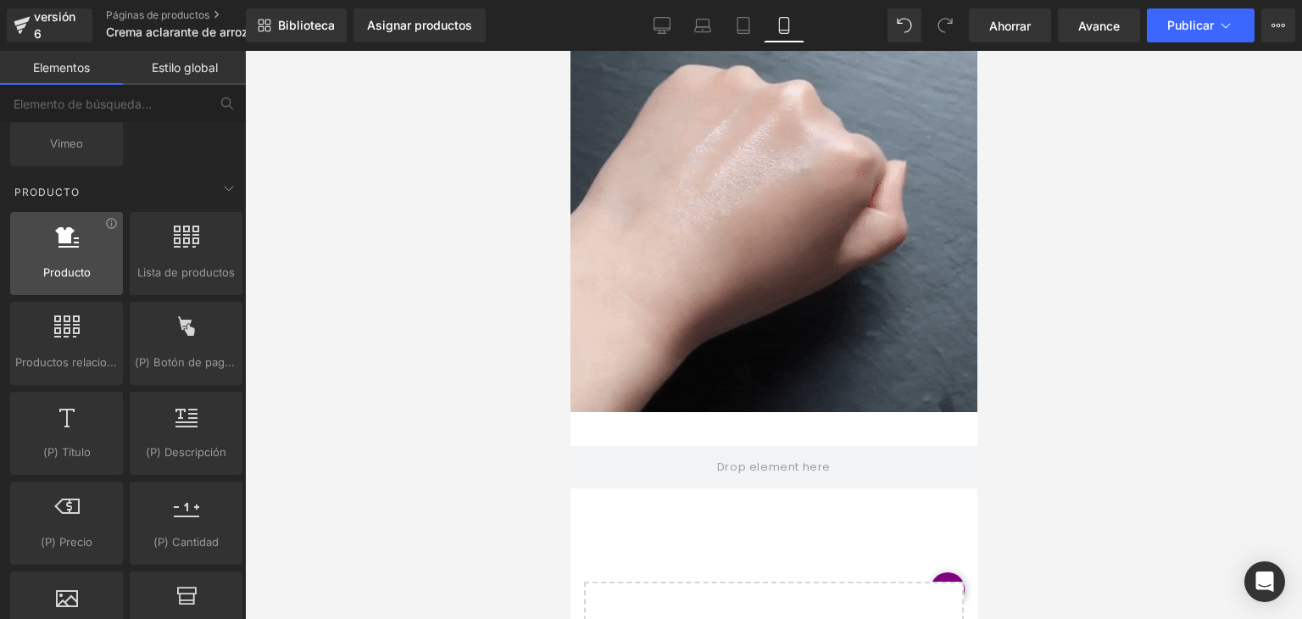
click at [90, 253] on div at bounding box center [66, 244] width 103 height 38
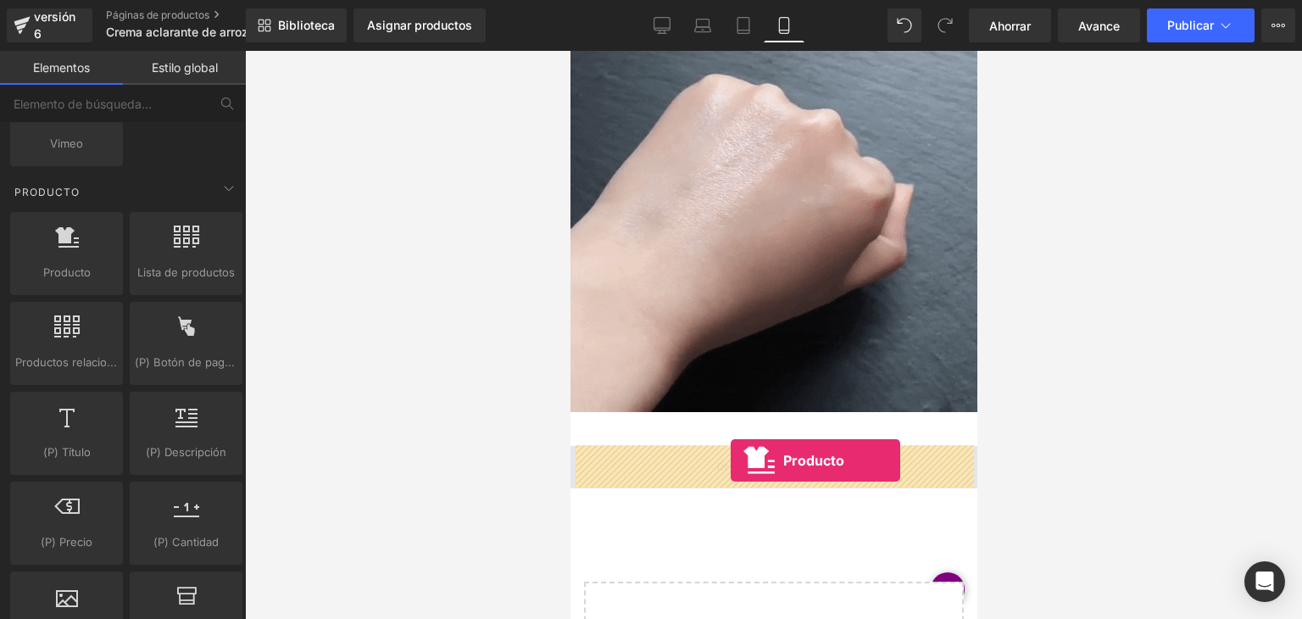
drag, startPoint x: 643, startPoint y: 296, endPoint x: 730, endPoint y: 460, distance: 185.8
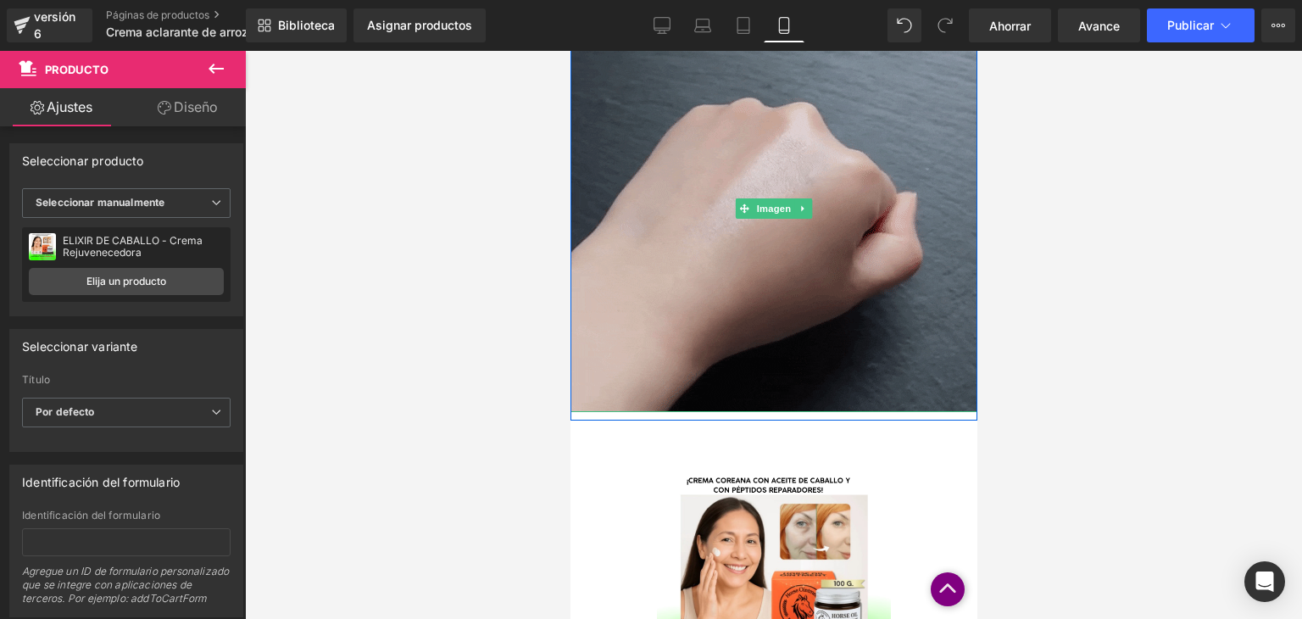
scroll to position [949, 0]
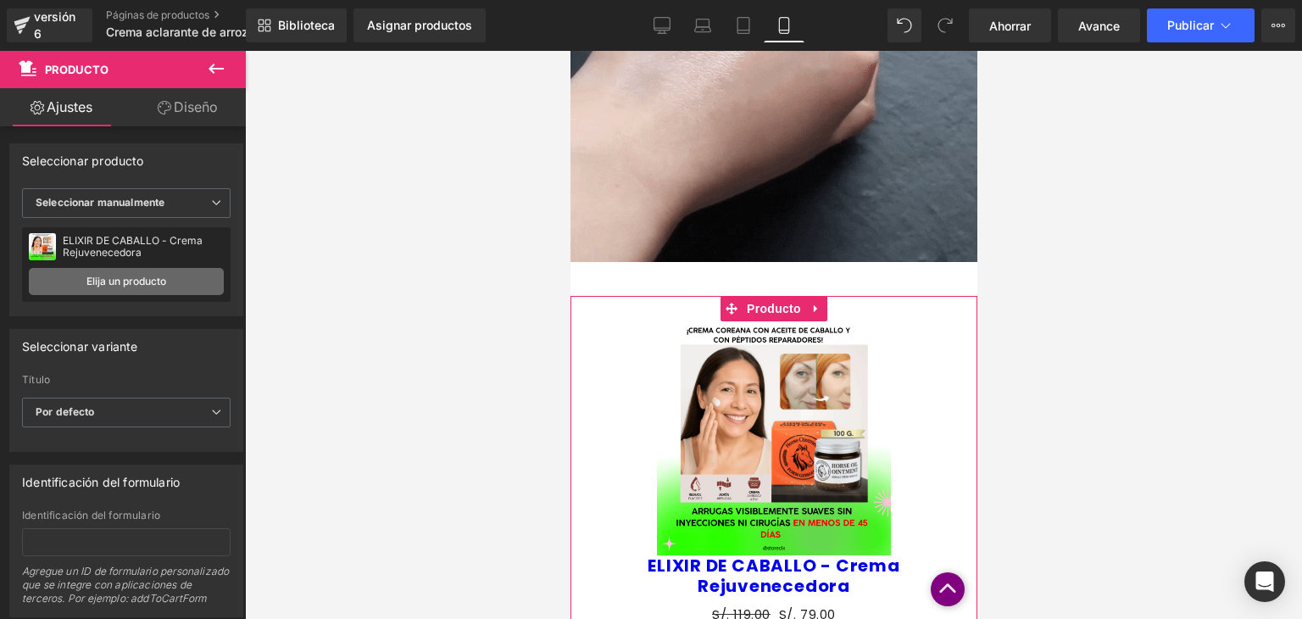
click at [179, 281] on link "Elija un producto" at bounding box center [126, 281] width 195 height 27
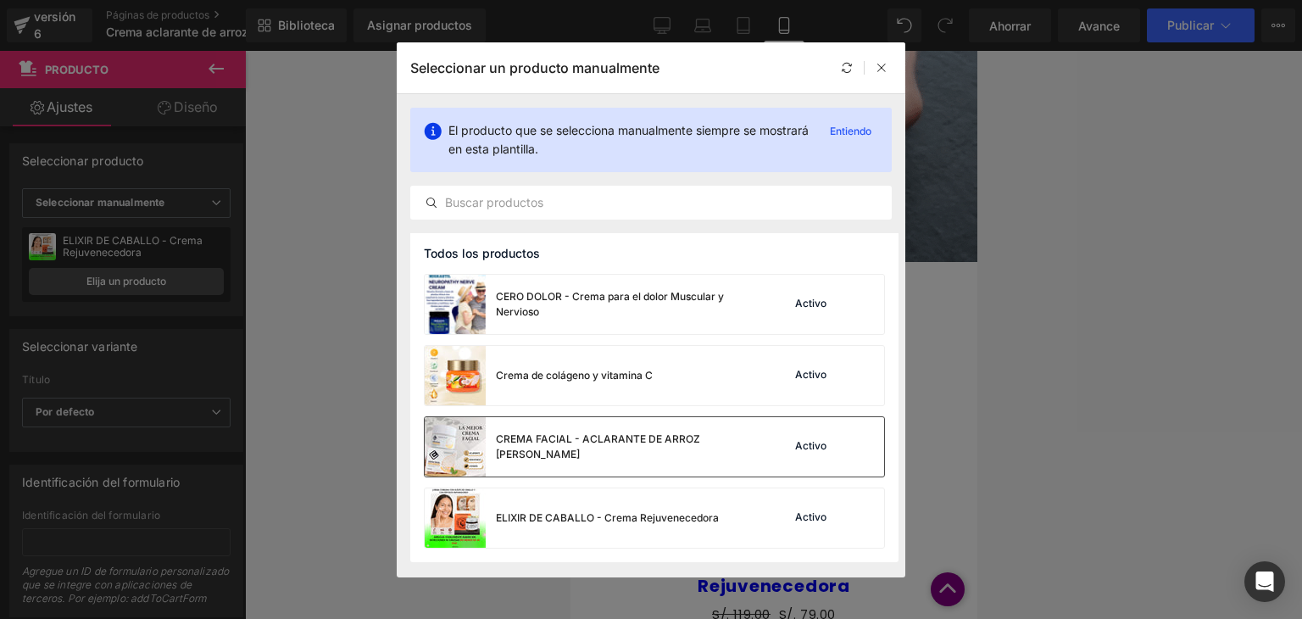
click at [643, 453] on div "CREMA FACIAL - ACLARANTE DE ARROZ [PERSON_NAME]" at bounding box center [623, 446] width 254 height 31
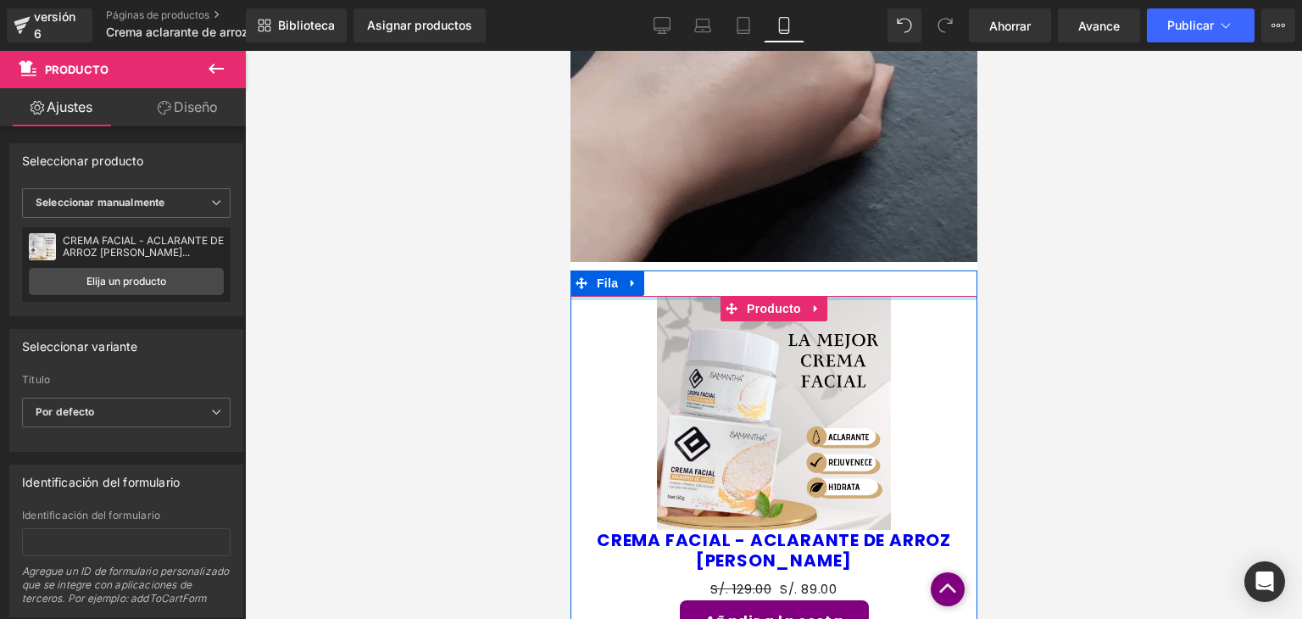
drag, startPoint x: 835, startPoint y: 296, endPoint x: 827, endPoint y: 242, distance: 54.9
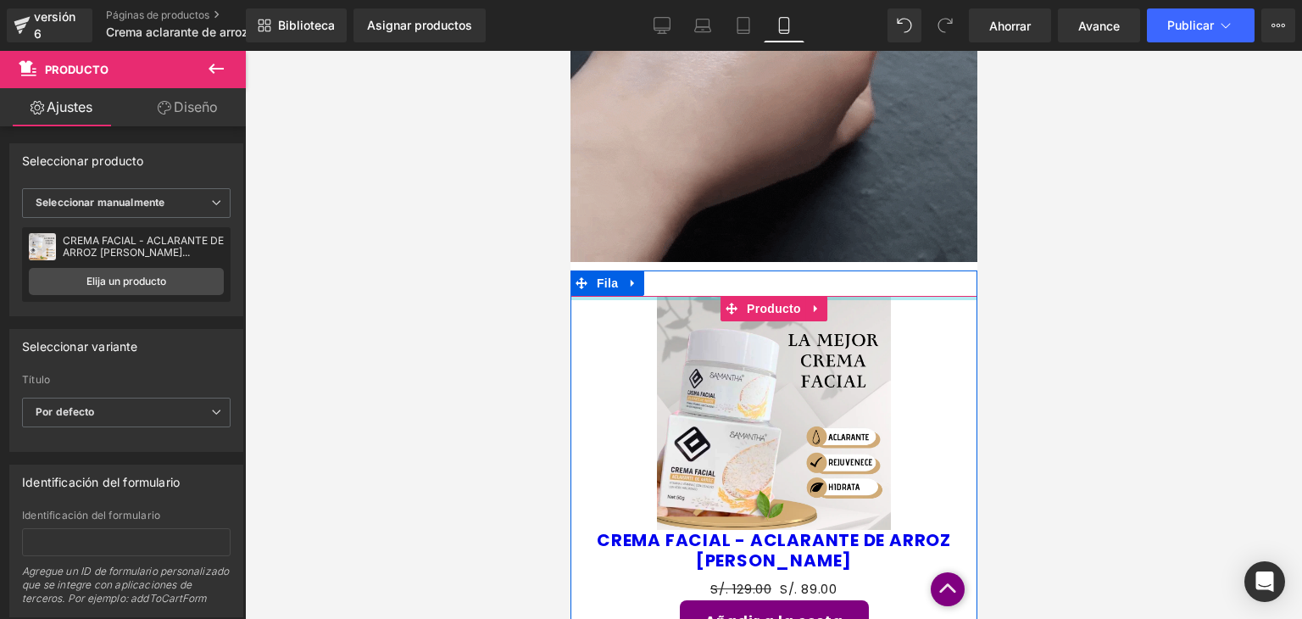
click at [827, 242] on div "Imagen Fila Imagen Fila Venta de liquidación (P) Imagen CREMA FACIAL - ACLARANT…" at bounding box center [773, 91] width 407 height 1711
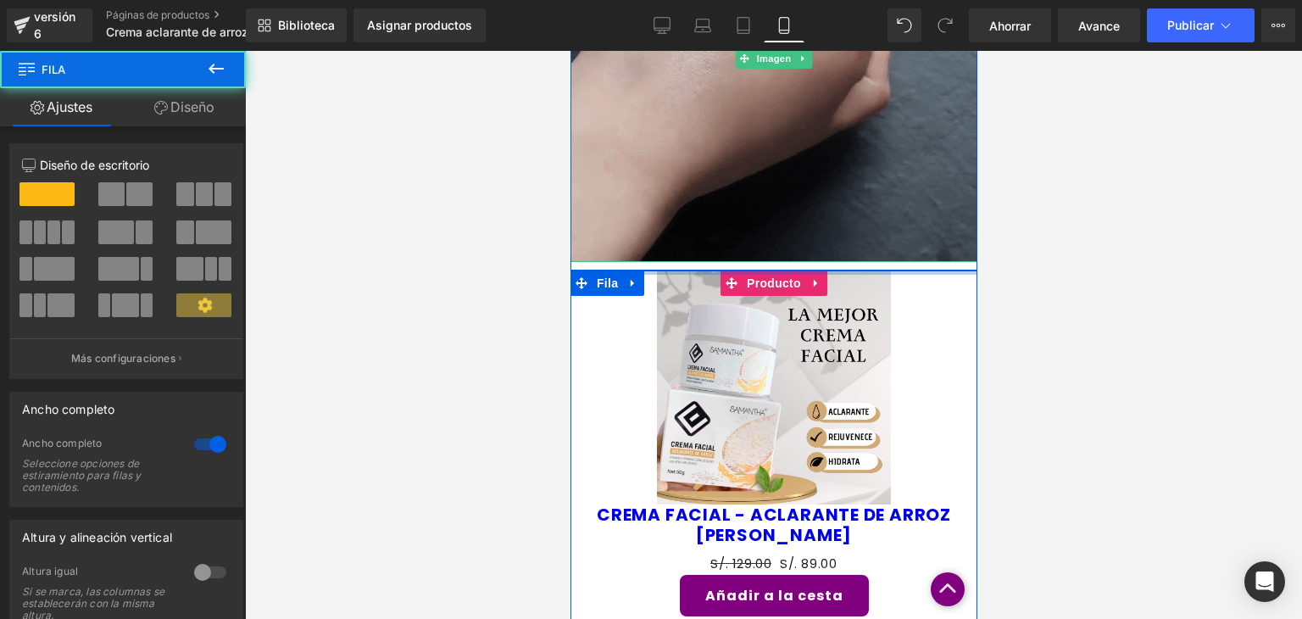
drag, startPoint x: 844, startPoint y: 290, endPoint x: 842, endPoint y: 248, distance: 41.6
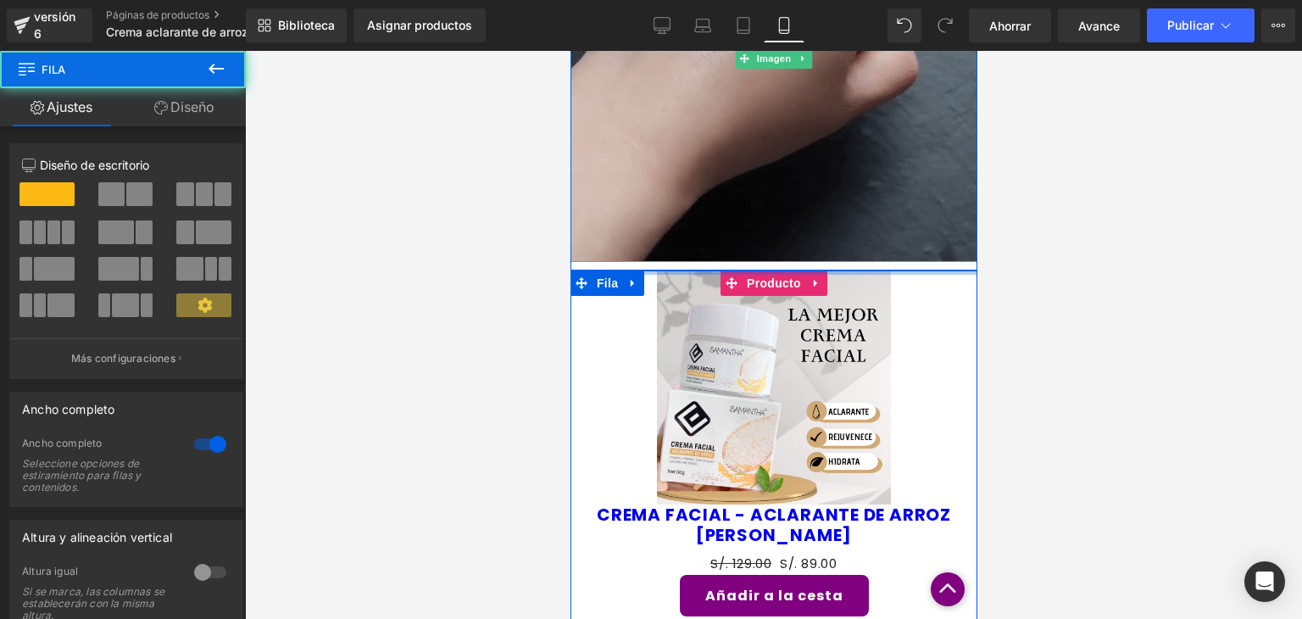
click at [842, 248] on div "Imagen Fila Imagen Fila Venta de liquidación (P) Imagen CREMA FACIAL - ACLARANT…" at bounding box center [773, 78] width 407 height 1685
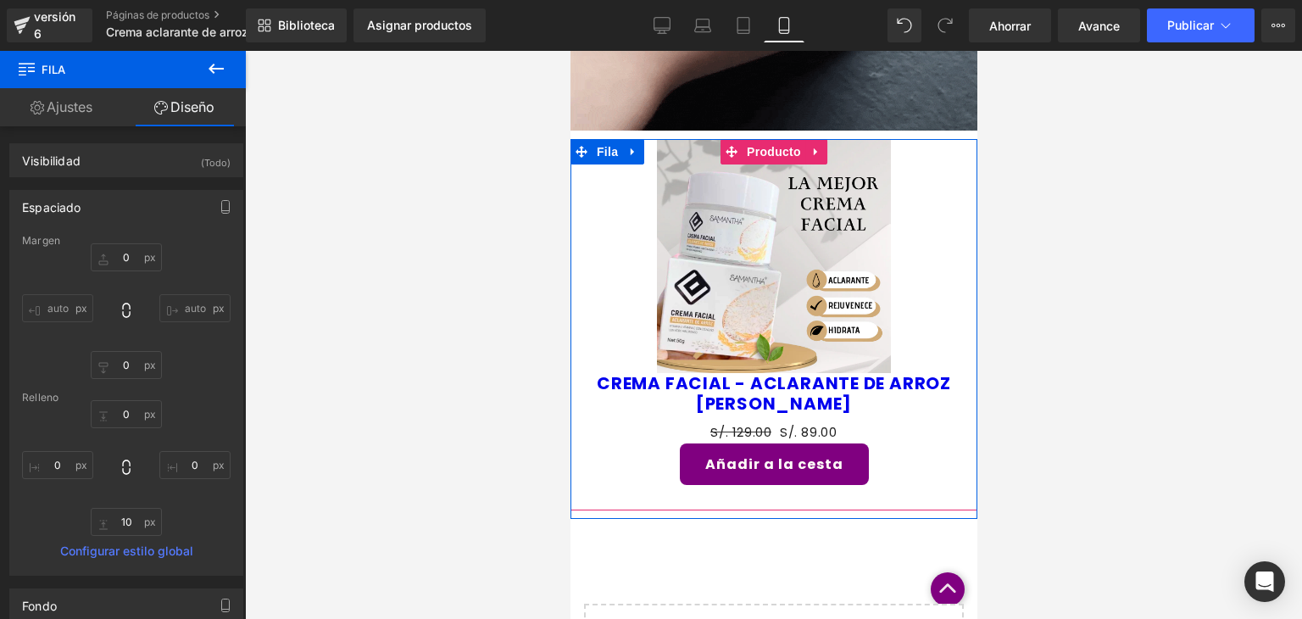
scroll to position [1084, 0]
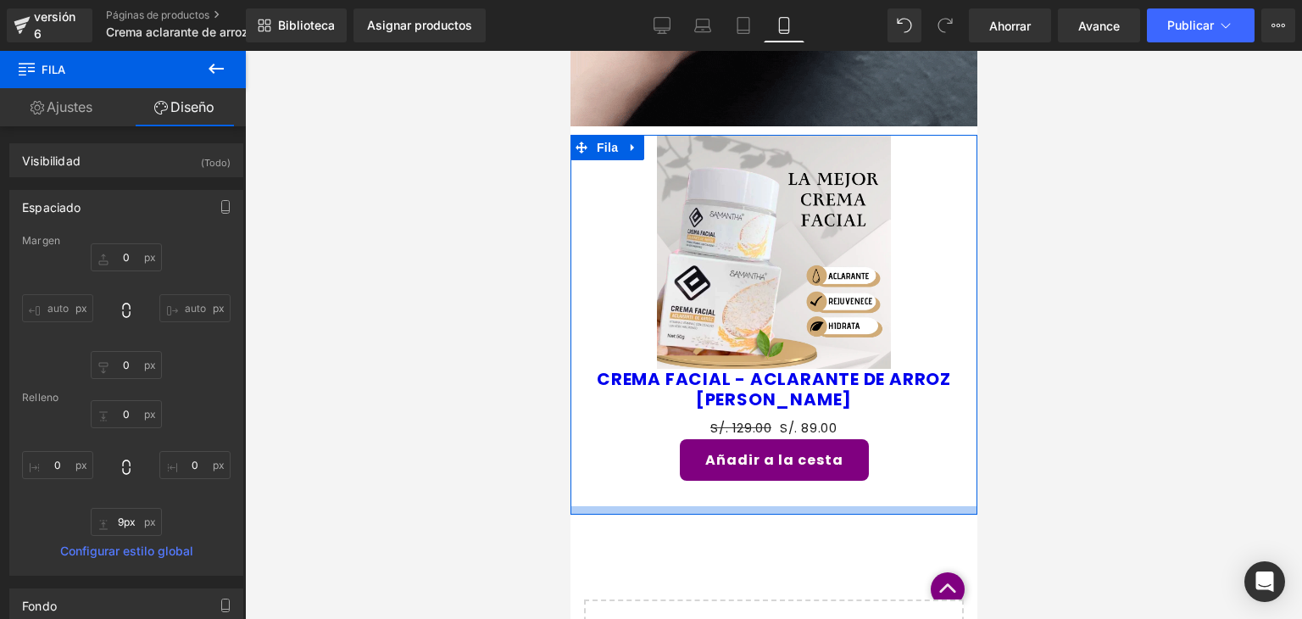
type input "0px"
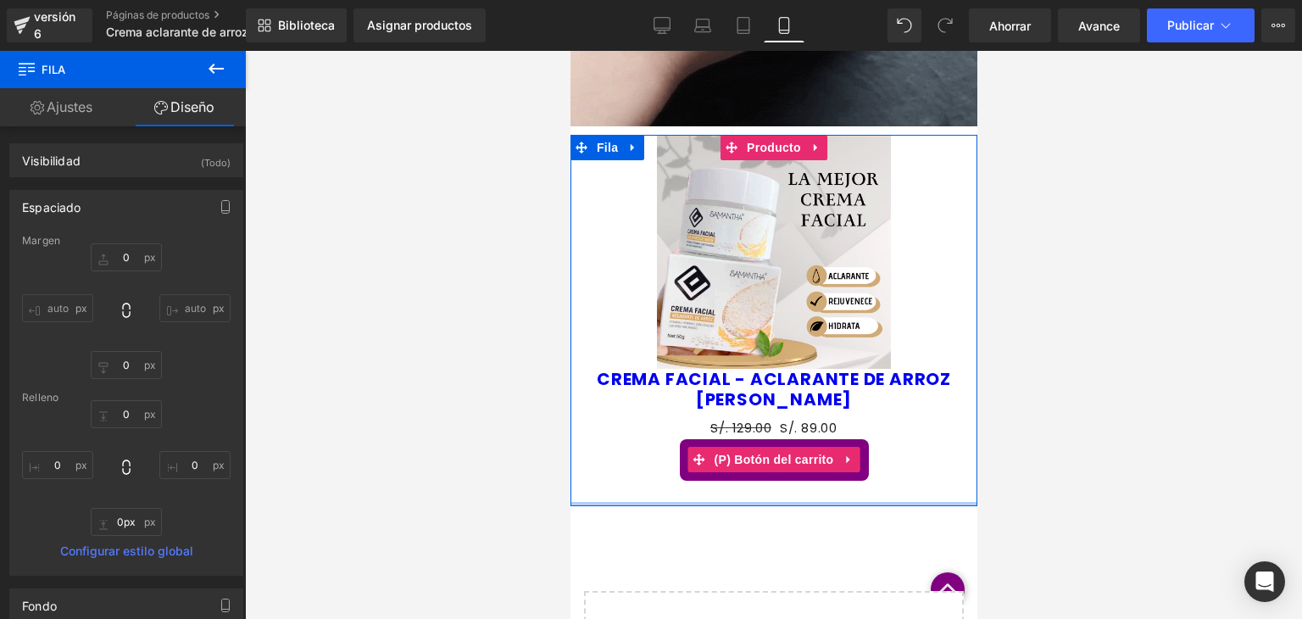
drag, startPoint x: 832, startPoint y: 508, endPoint x: 825, endPoint y: 476, distance: 32.9
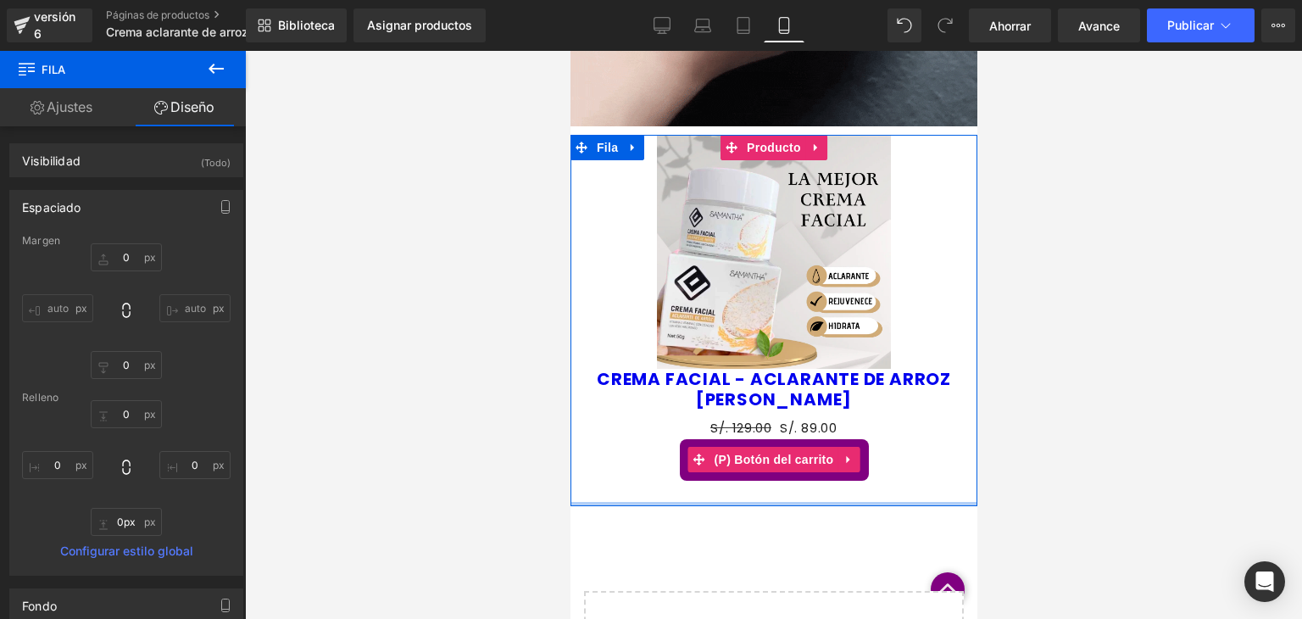
click at [825, 476] on div "Venta de liquidación (P) Imagen CREMA FACIAL - ACLARANTE DE ARROZ SAMANTHA (P) …" at bounding box center [773, 320] width 407 height 371
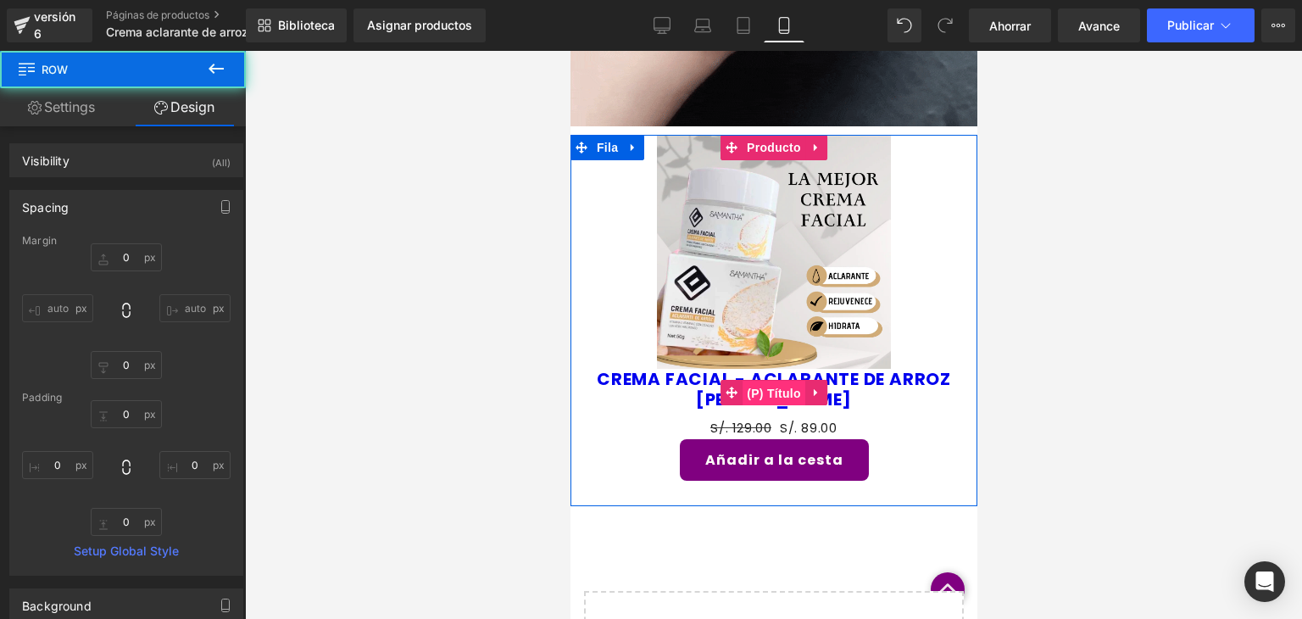
click at [795, 387] on span "(P) Título" at bounding box center [773, 393] width 63 height 25
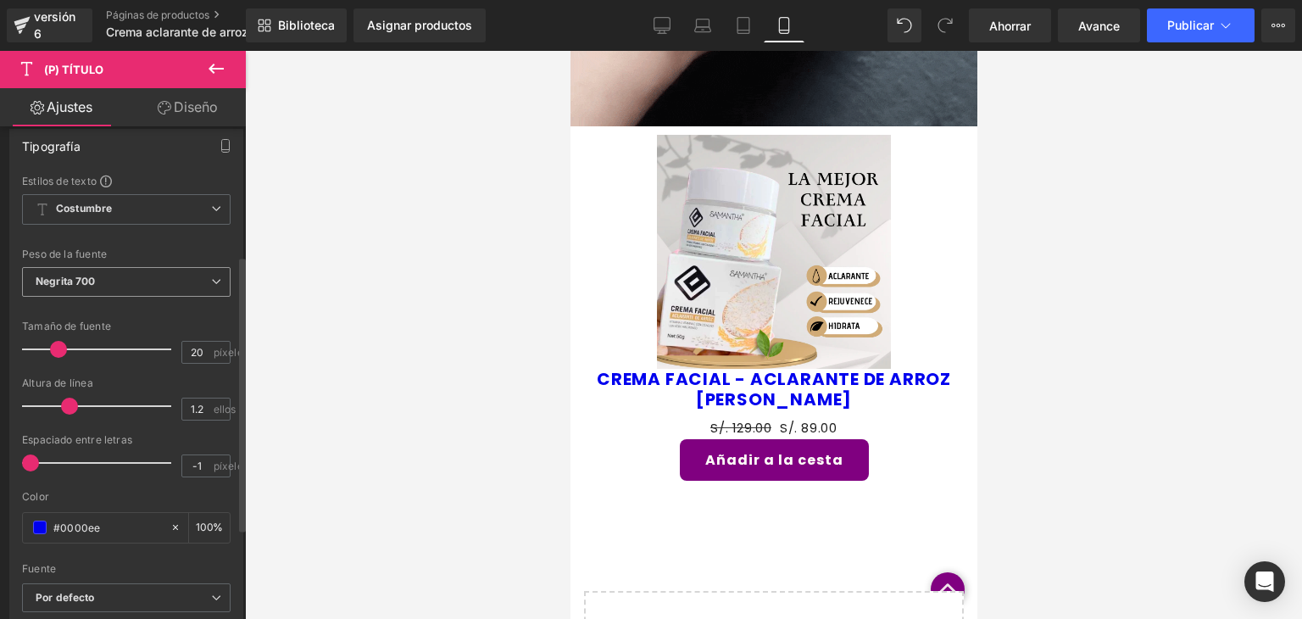
scroll to position [231, 0]
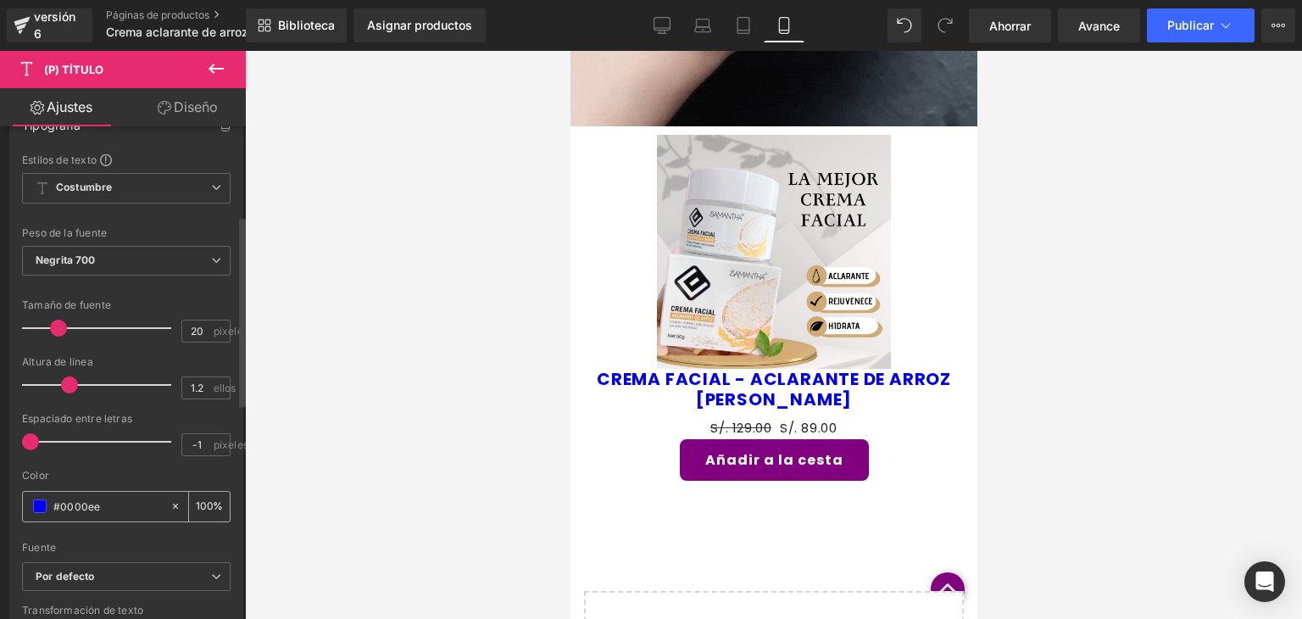
click at [139, 498] on input "#0000ee" at bounding box center [107, 506] width 109 height 19
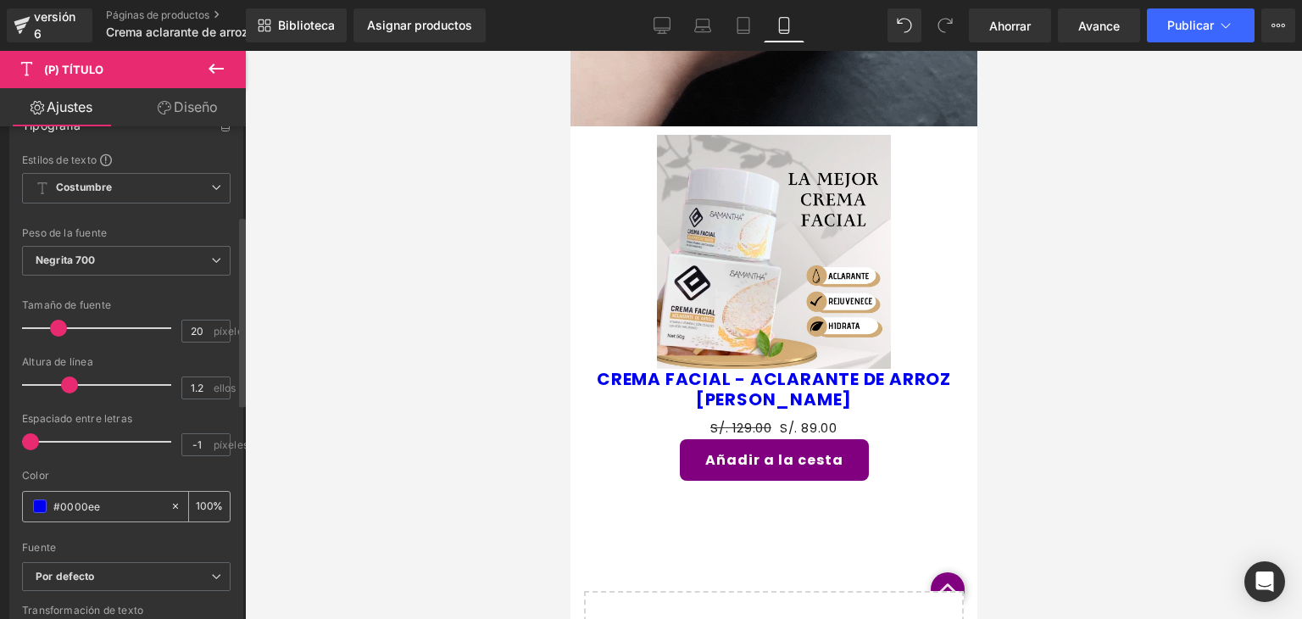
click at [40, 509] on span at bounding box center [40, 506] width 14 height 14
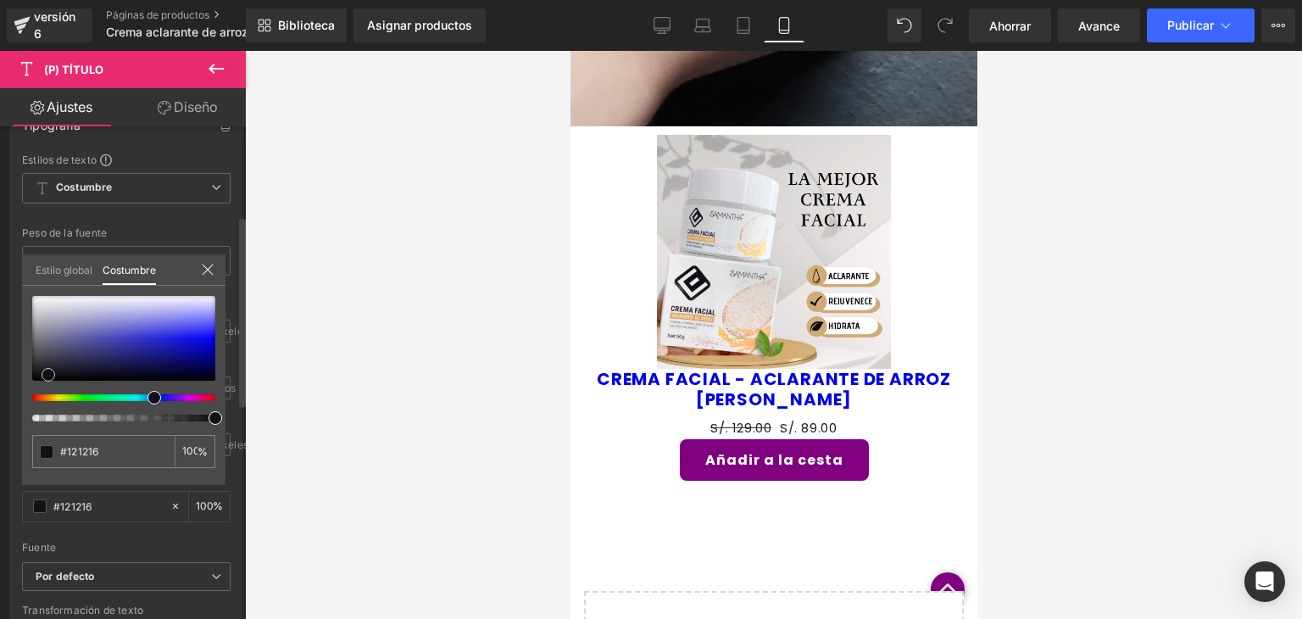
type input "#121216"
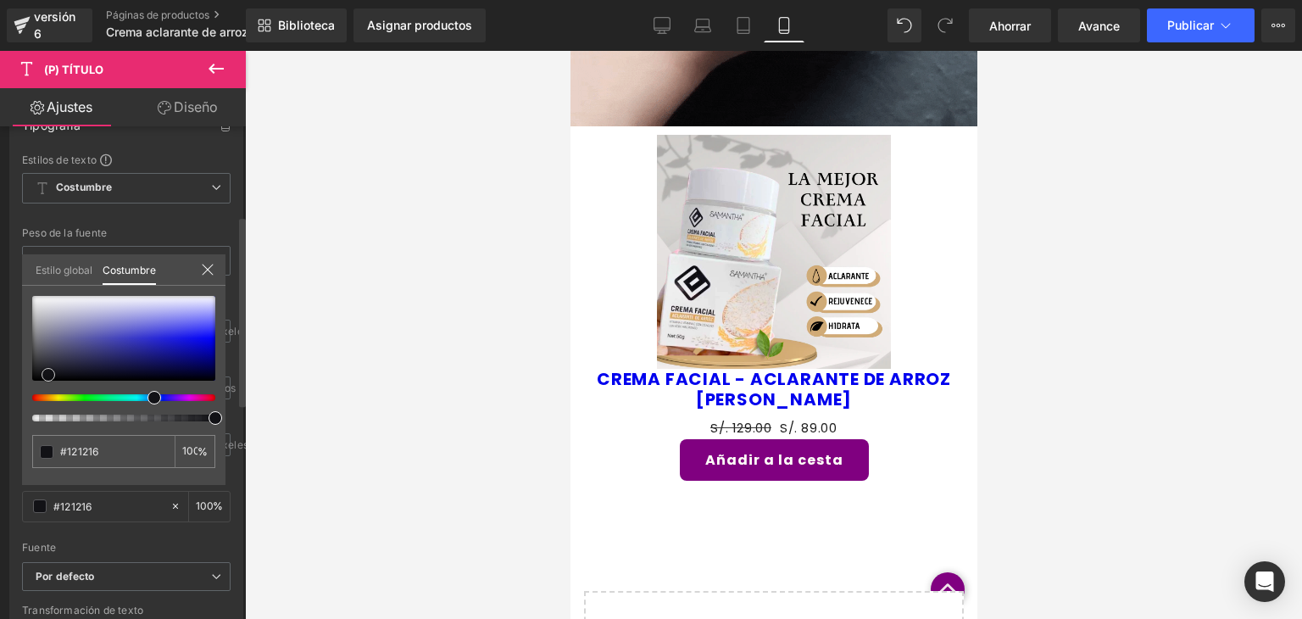
type input "#121216"
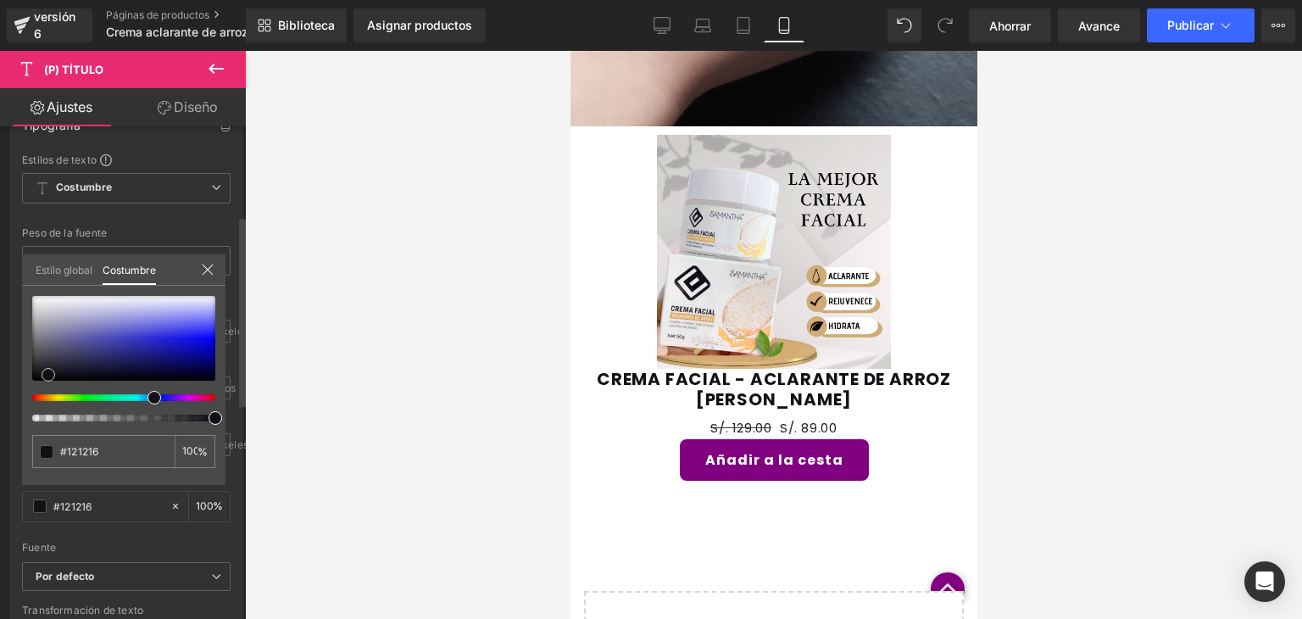
click at [48, 374] on div at bounding box center [123, 338] width 183 height 85
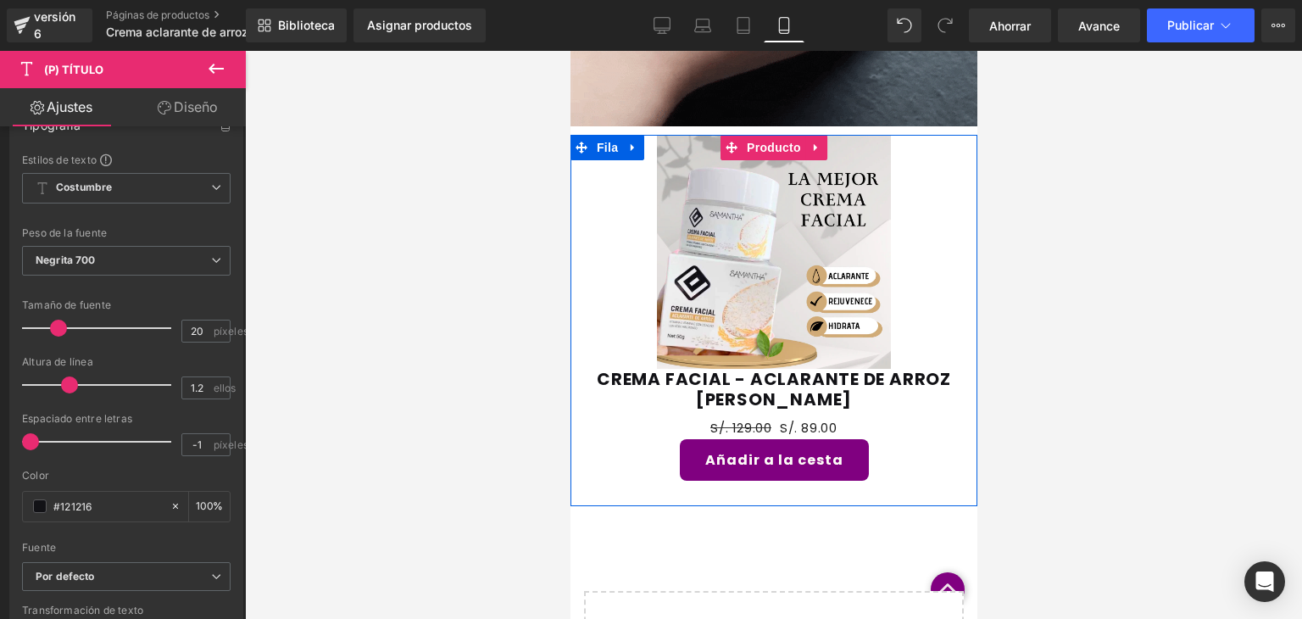
click at [728, 426] on font "S/. 129.00" at bounding box center [740, 428] width 61 height 18
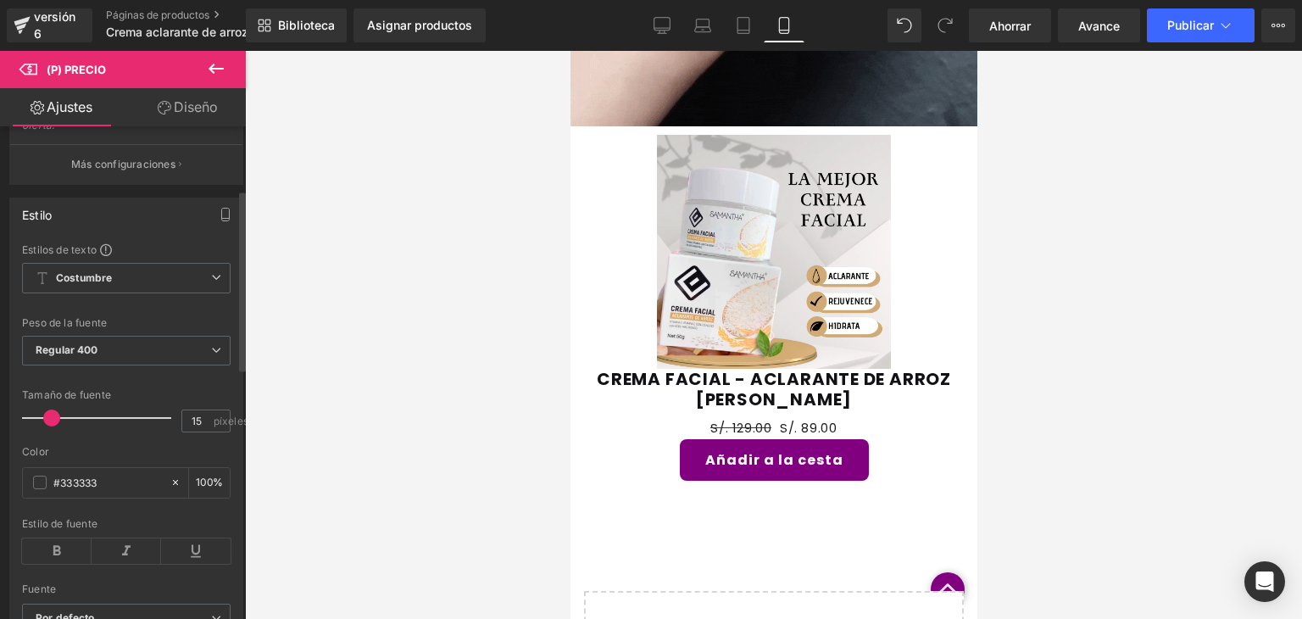
scroll to position [192, 0]
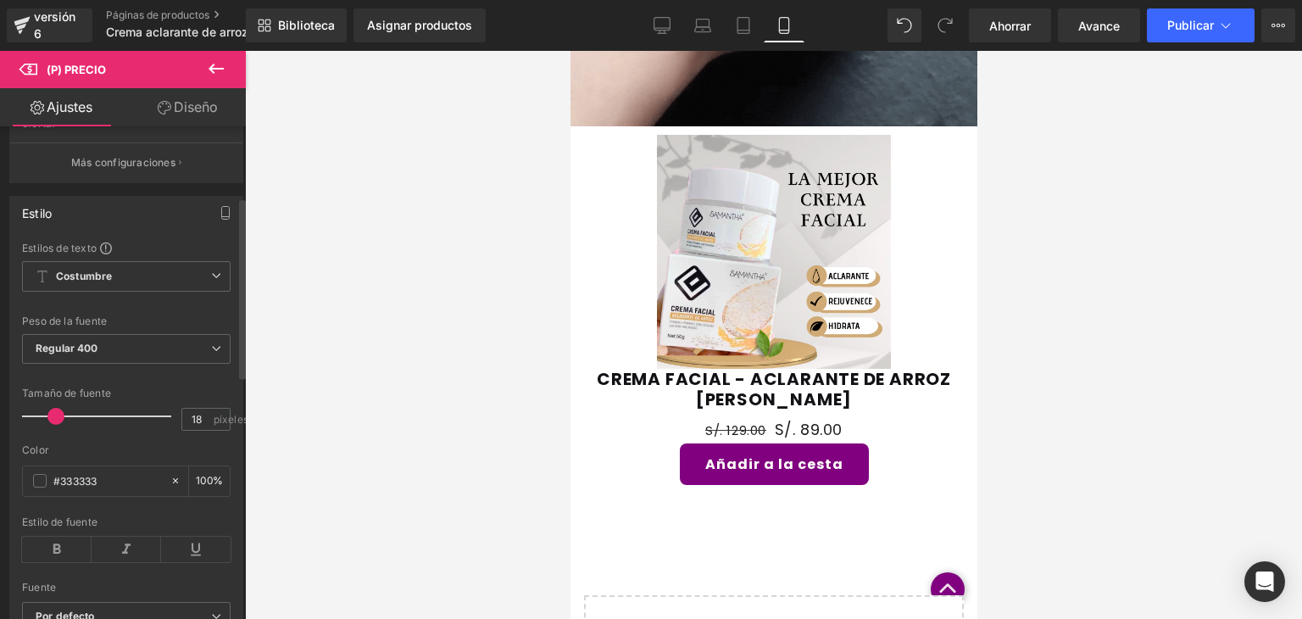
type input "19"
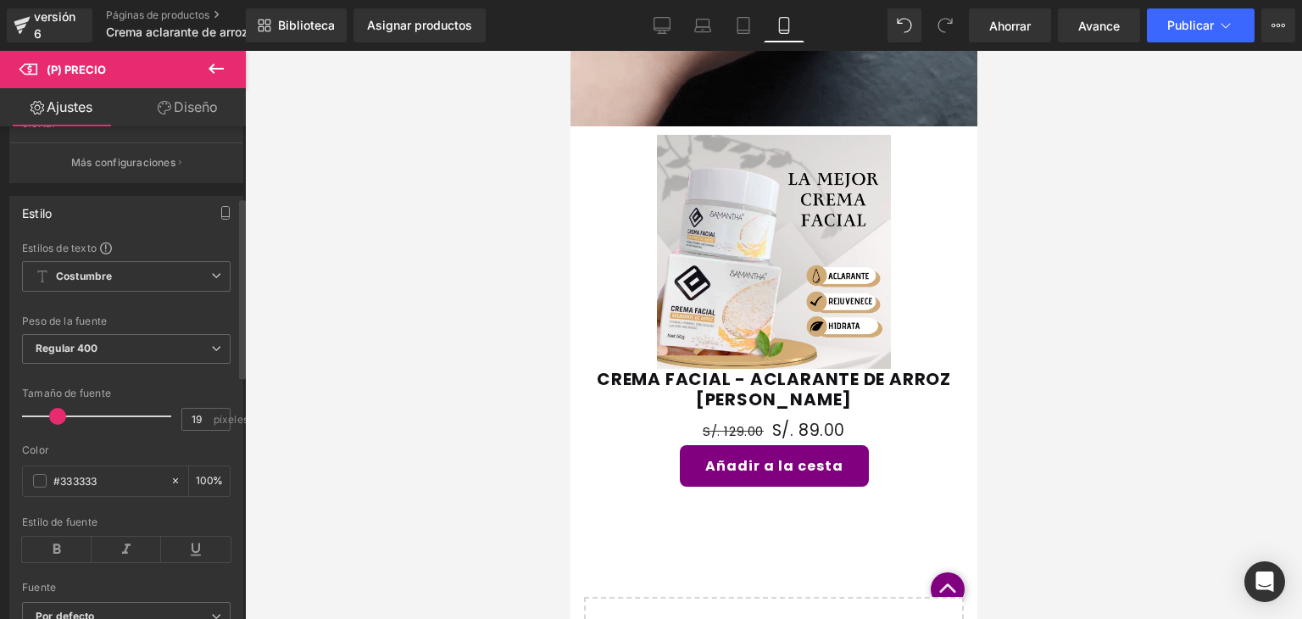
click at [59, 414] on span at bounding box center [57, 416] width 17 height 17
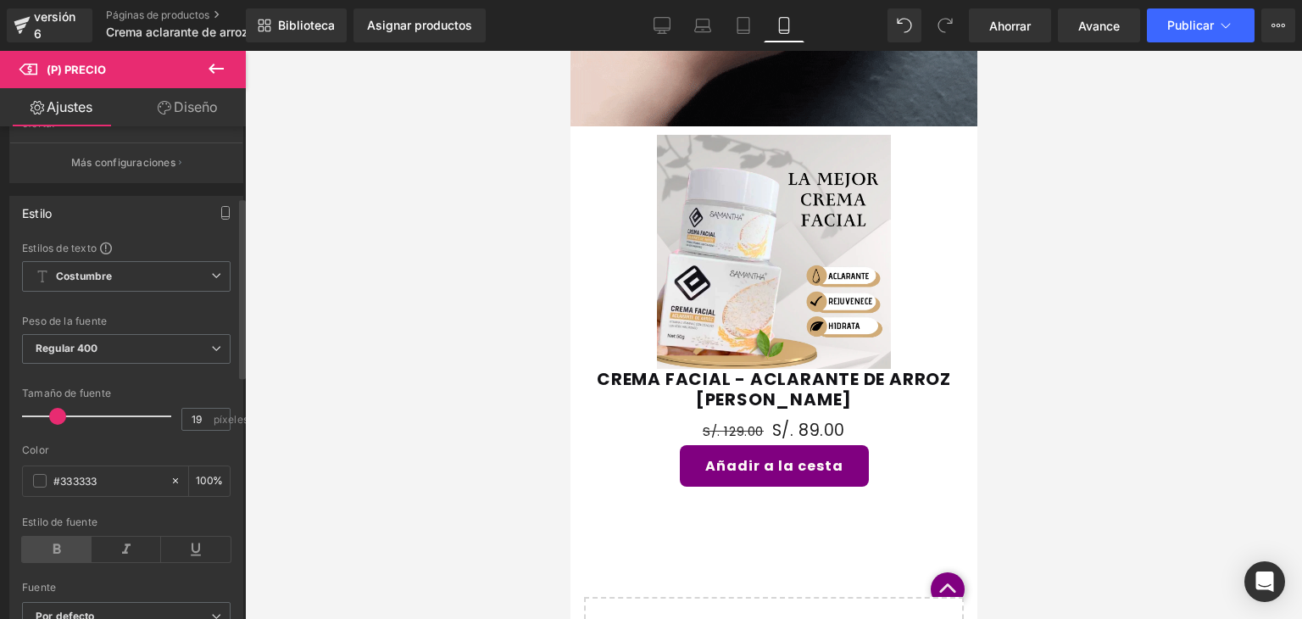
click at [48, 539] on icon at bounding box center [57, 549] width 70 height 25
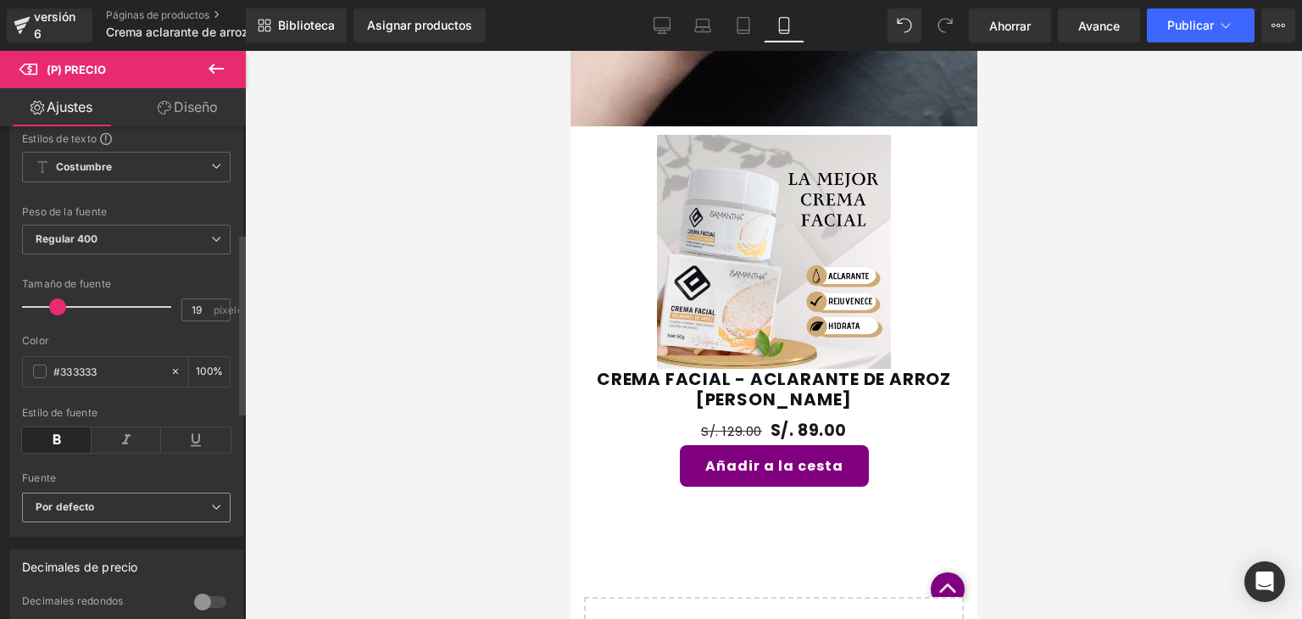
scroll to position [287, 0]
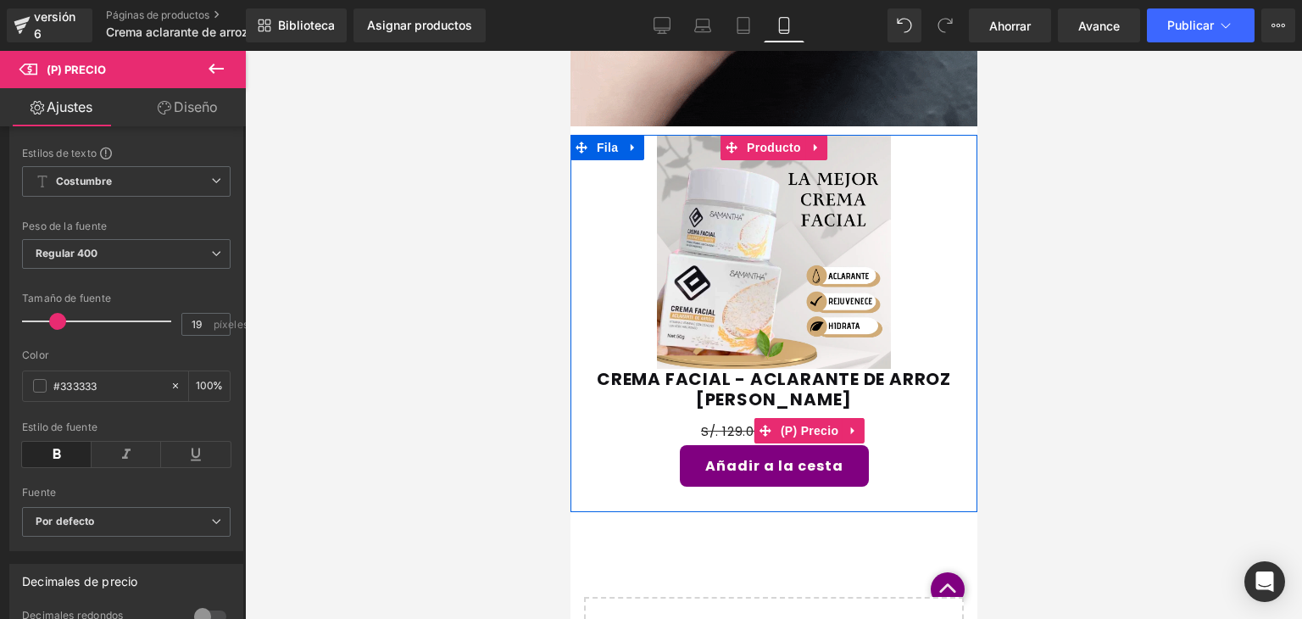
click at [715, 425] on font "S/. 129.00" at bounding box center [730, 431] width 61 height 18
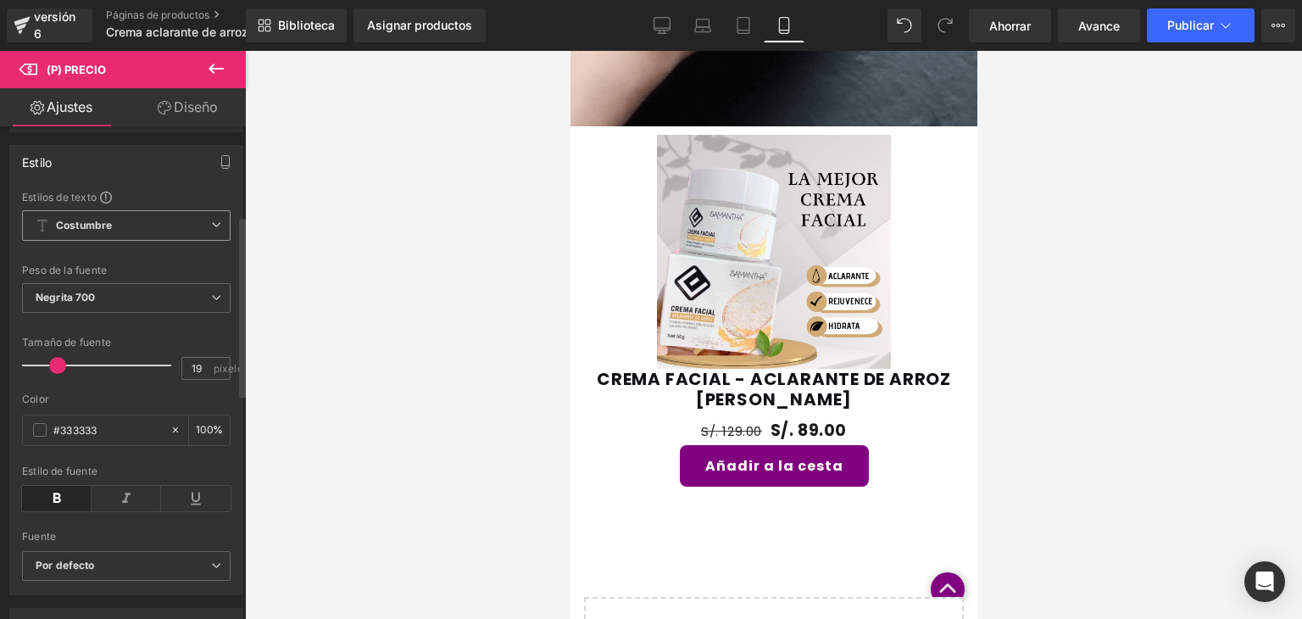
scroll to position [244, 0]
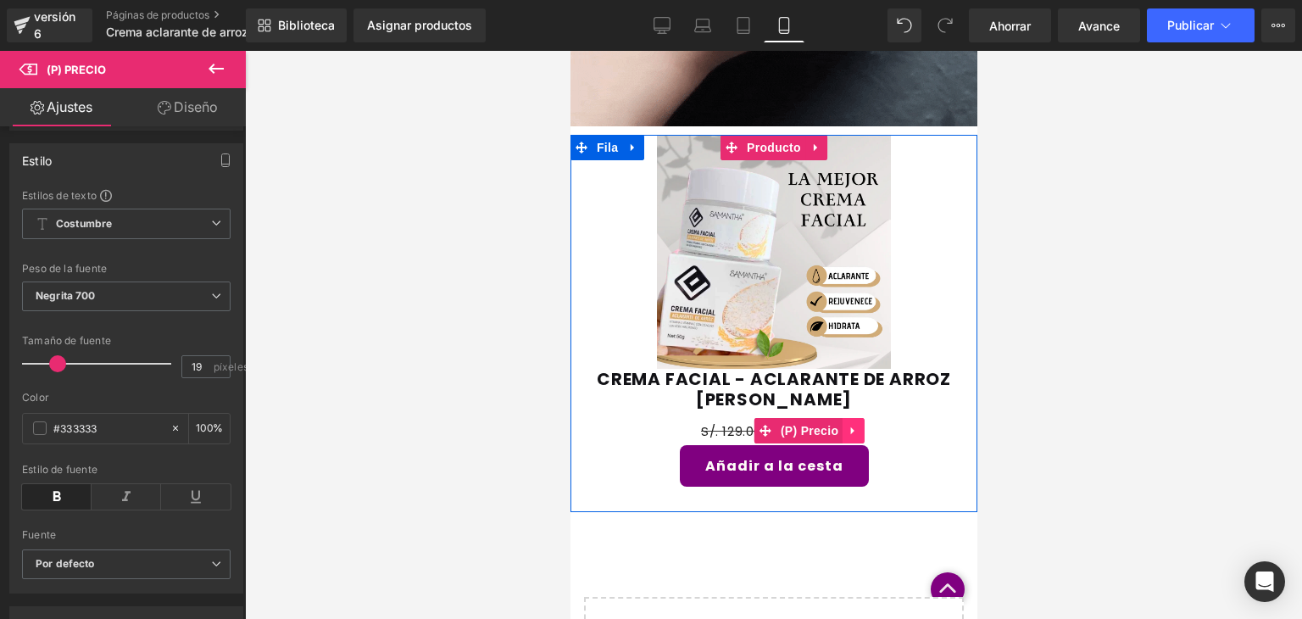
click at [849, 427] on icon at bounding box center [853, 430] width 12 height 13
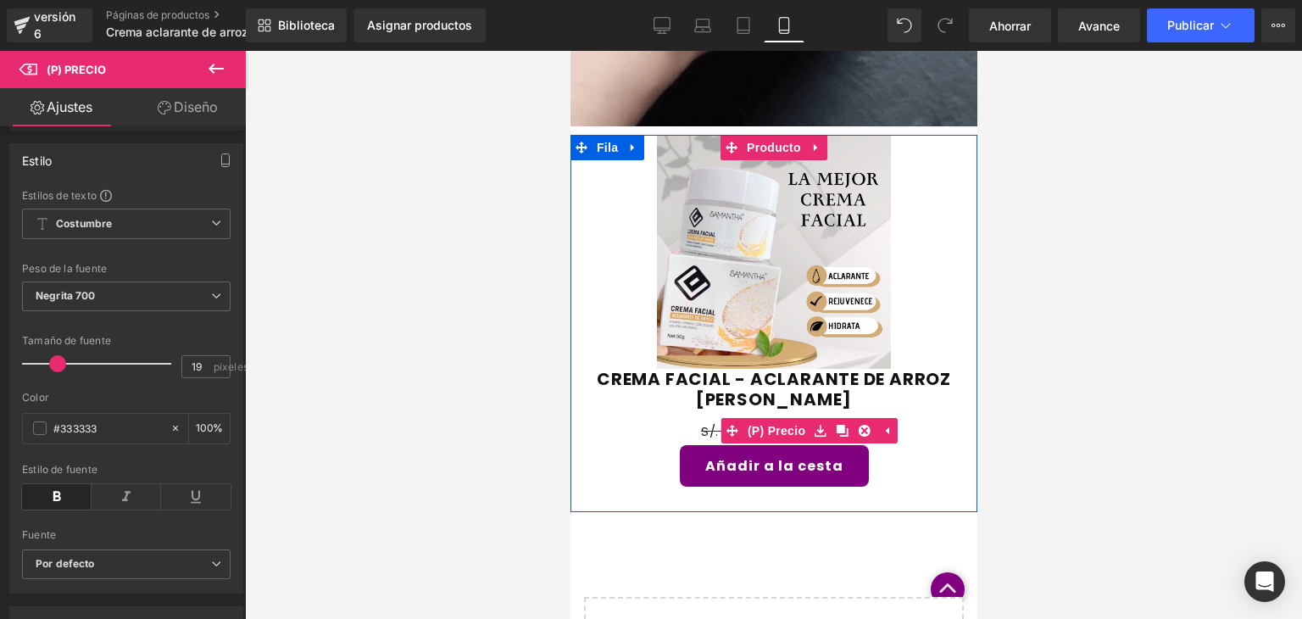
click at [703, 428] on font "S/. 129.00" at bounding box center [730, 431] width 61 height 18
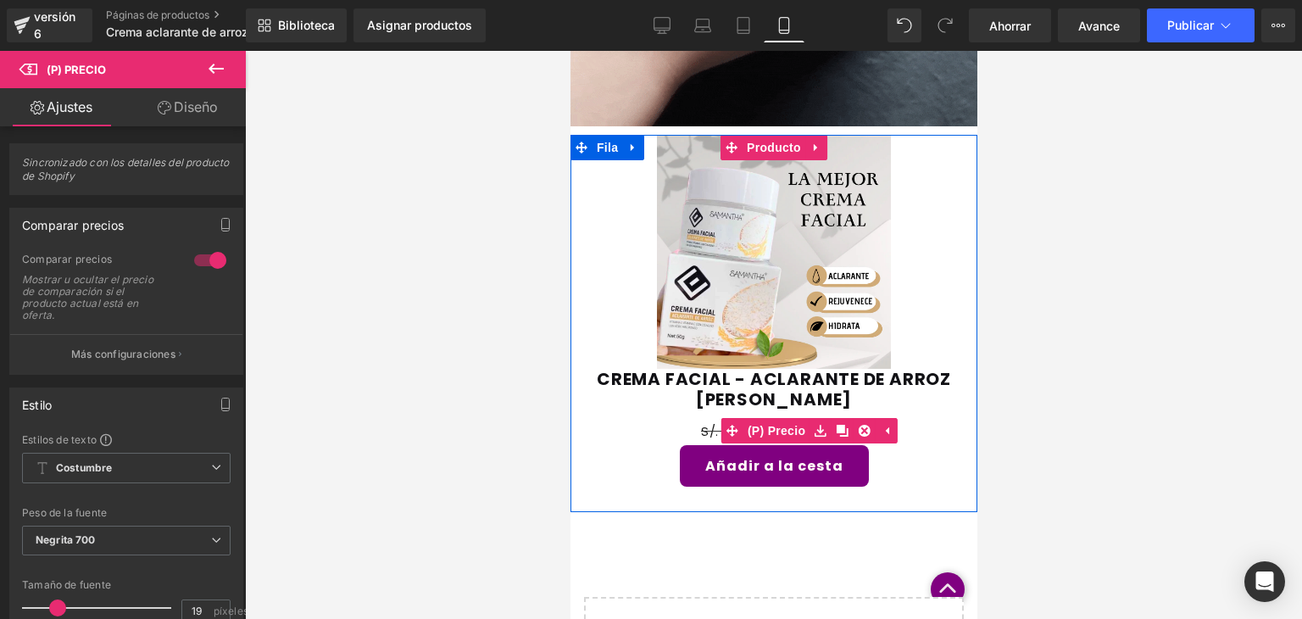
click at [702, 429] on font "S/. 129.00" at bounding box center [730, 431] width 61 height 18
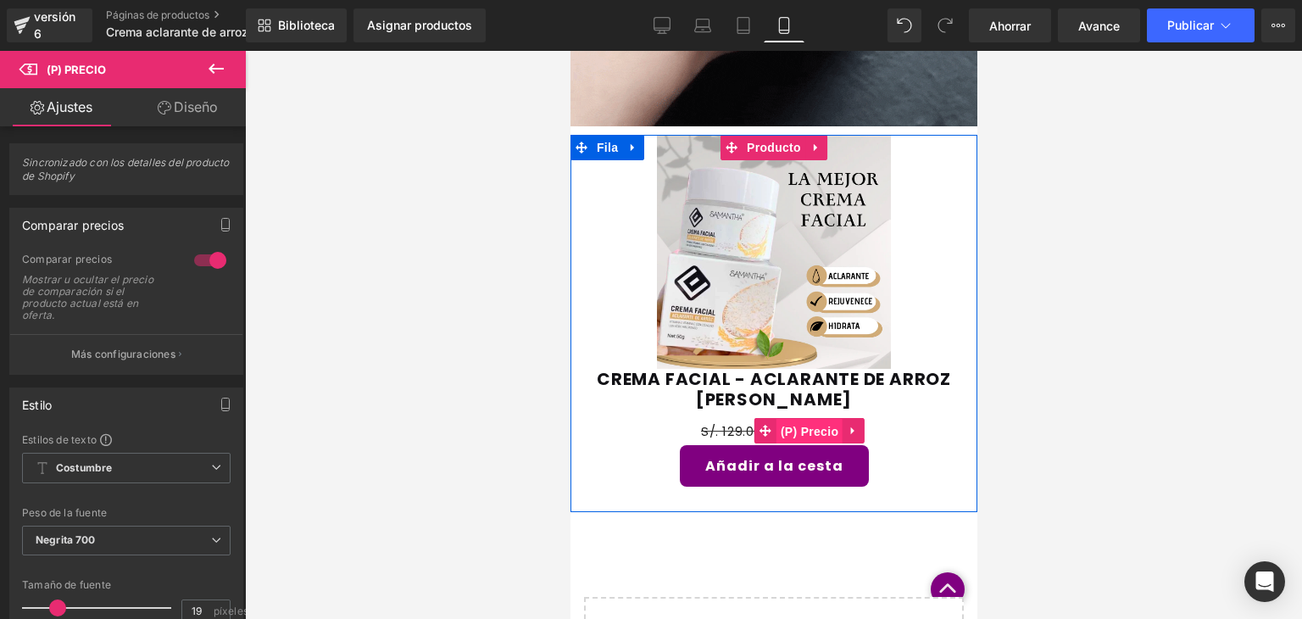
click at [780, 429] on font "(P) Precio" at bounding box center [809, 432] width 58 height 14
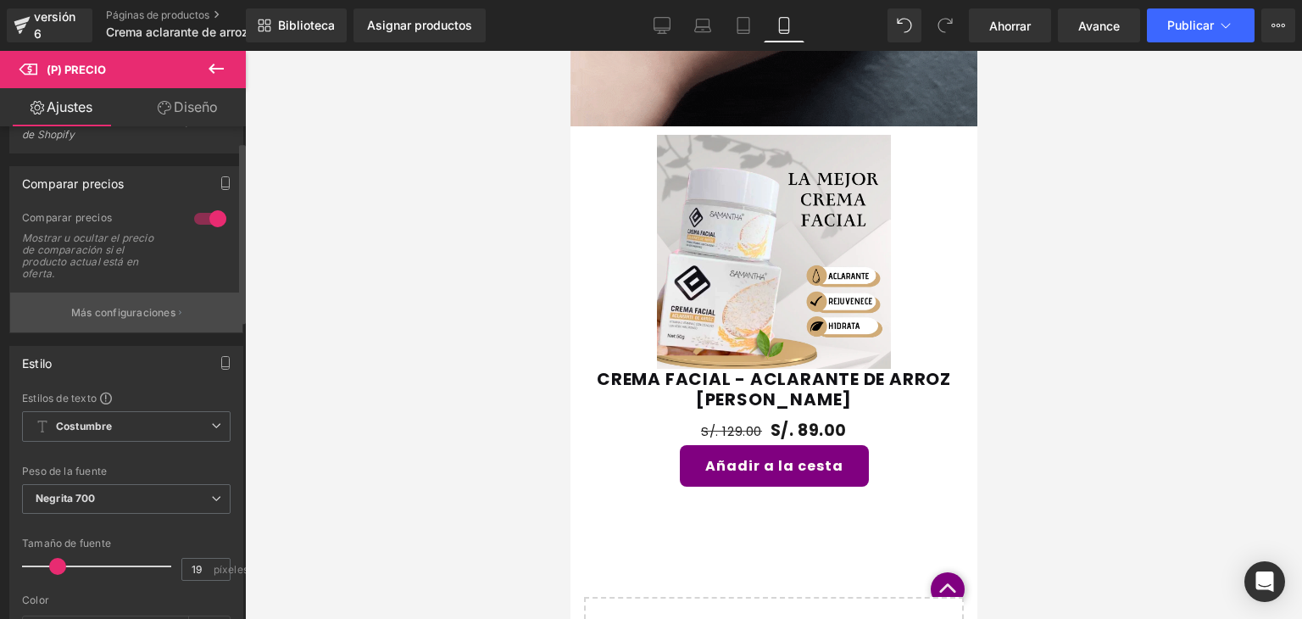
scroll to position [0, 0]
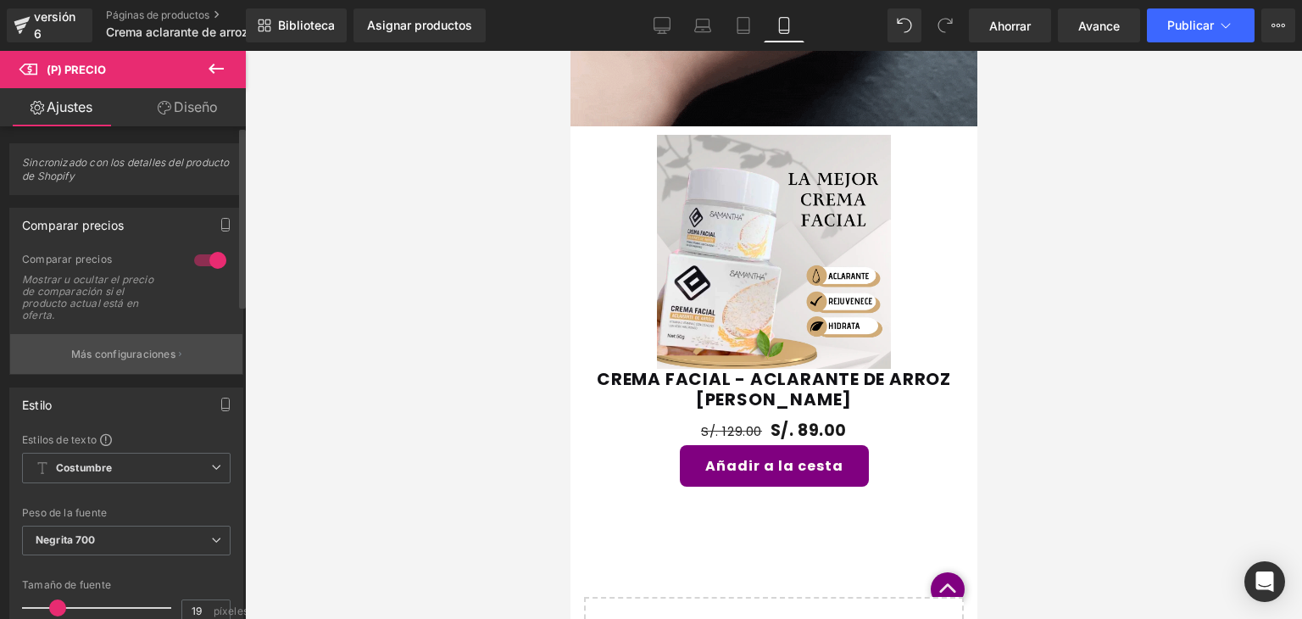
click at [160, 343] on button "Más configuraciones" at bounding box center [126, 354] width 232 height 40
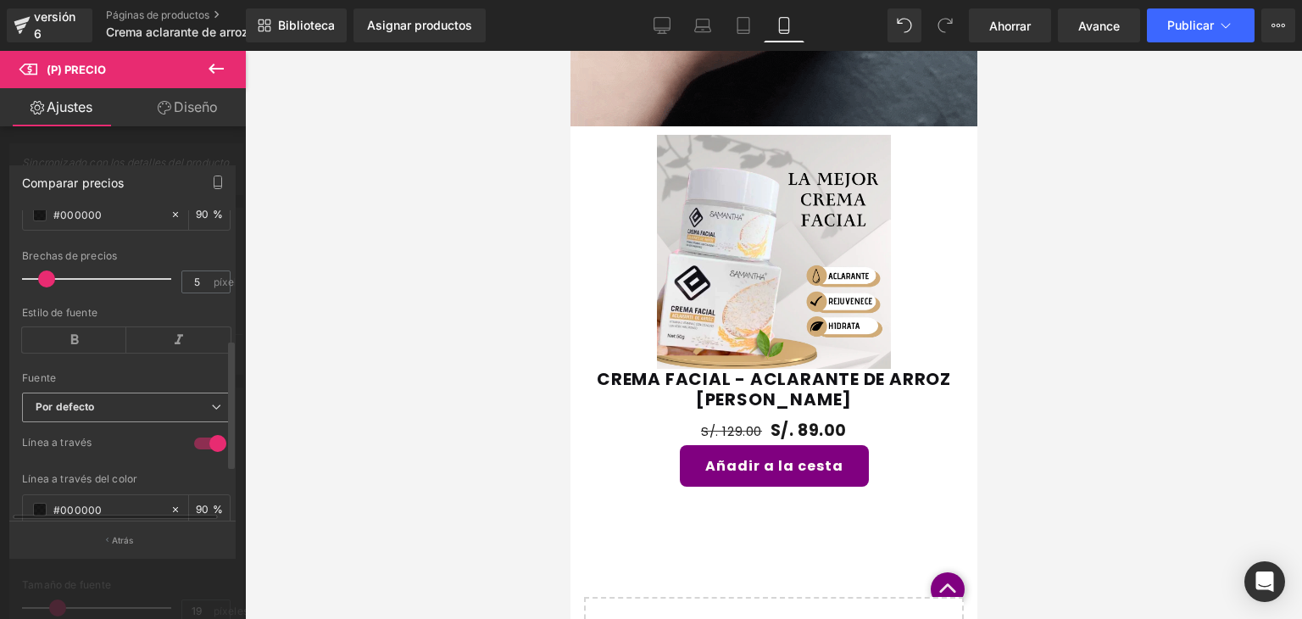
scroll to position [413, 0]
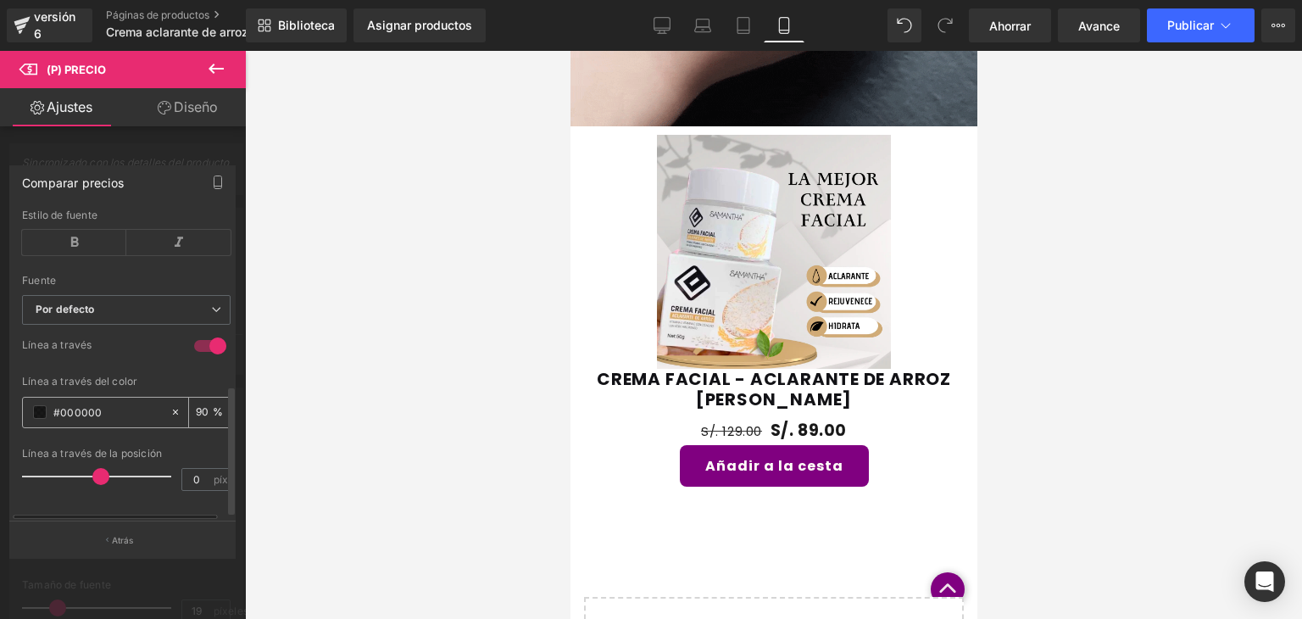
click at [43, 405] on span at bounding box center [40, 412] width 14 height 14
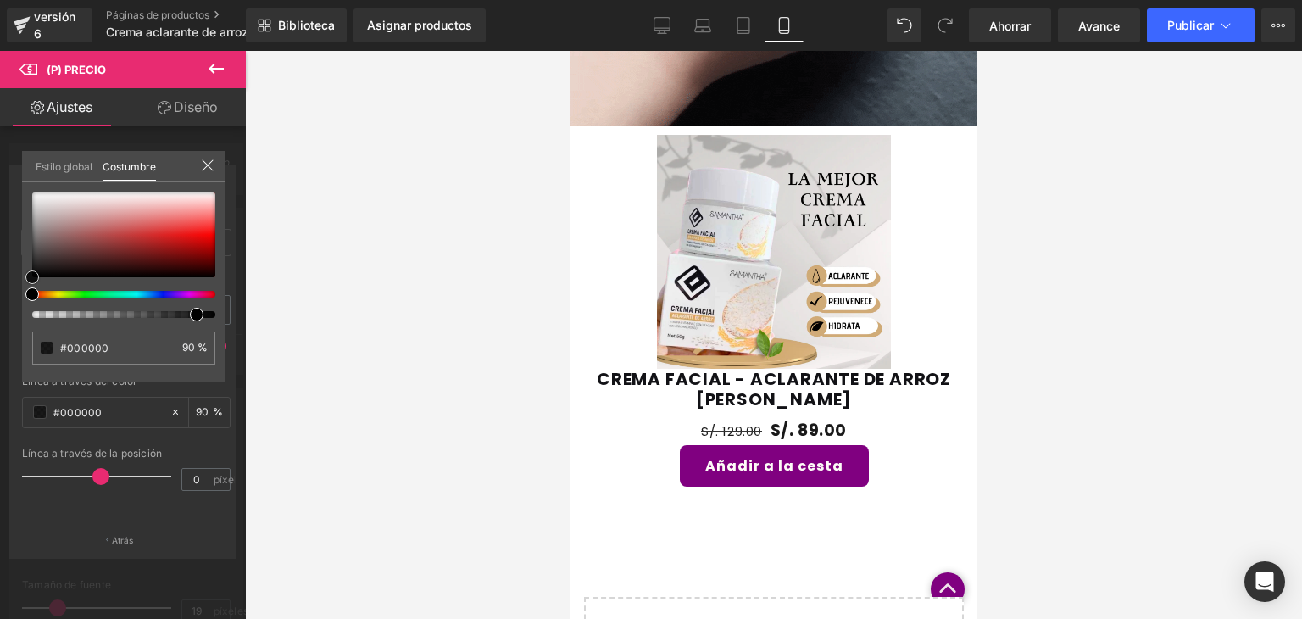
type input "#9f0808"
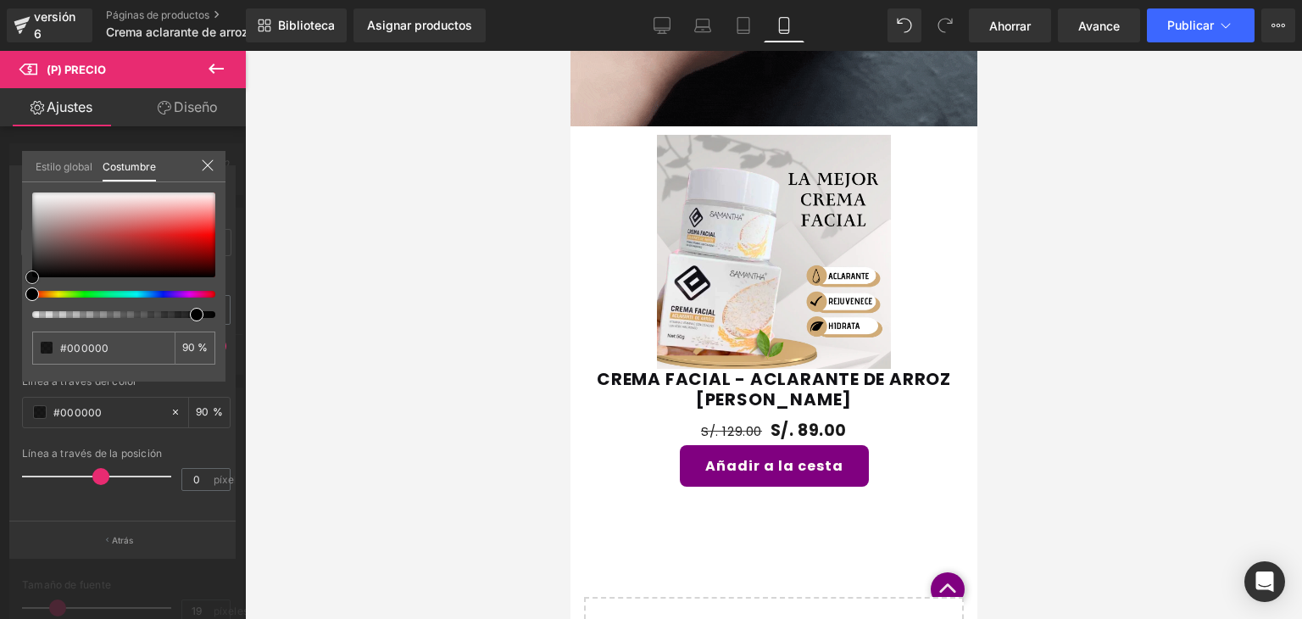
type input "#9f0808"
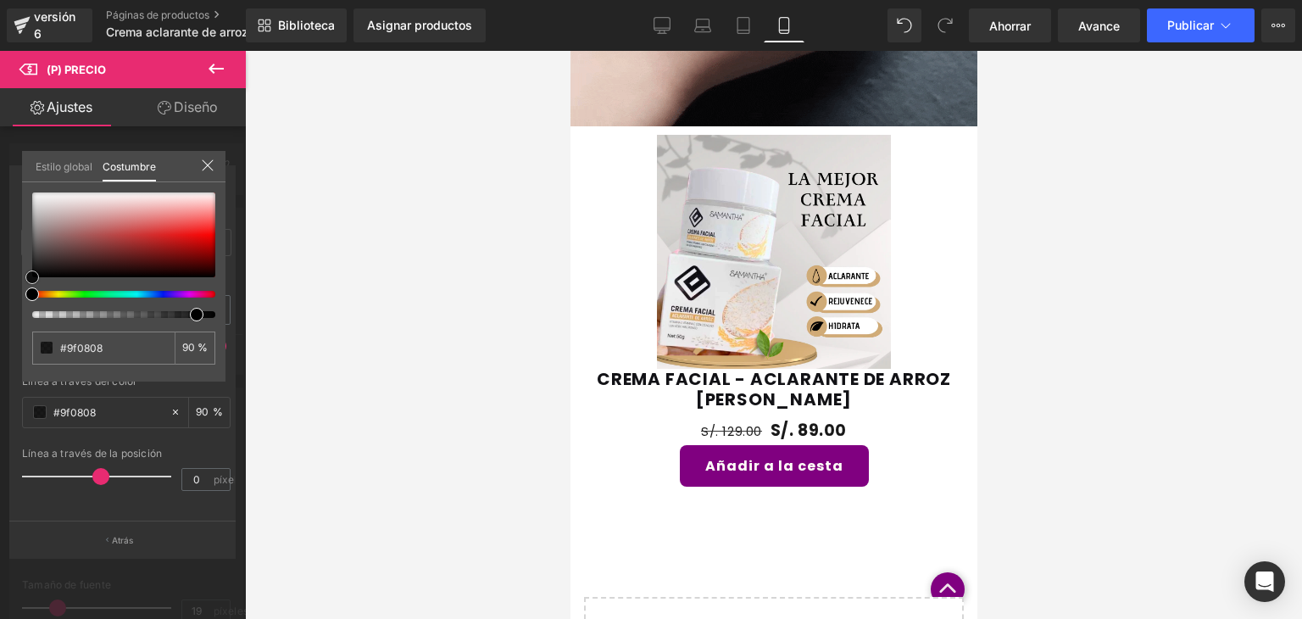
click at [197, 248] on div at bounding box center [123, 234] width 183 height 85
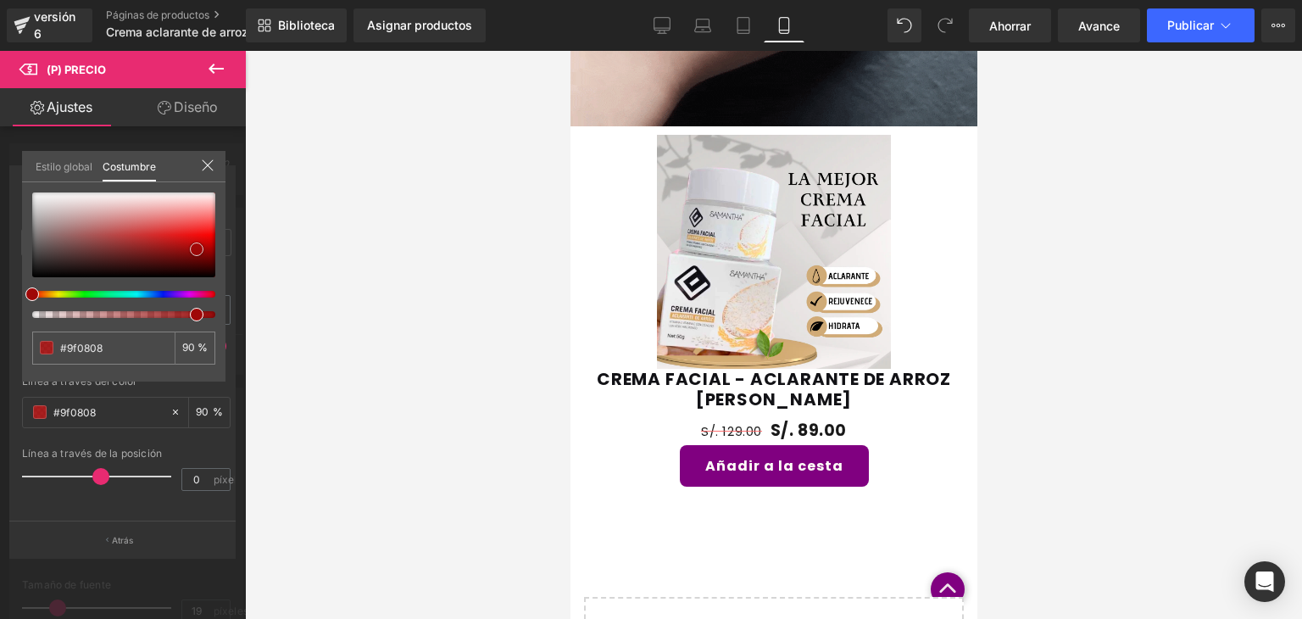
type input "#fd6262"
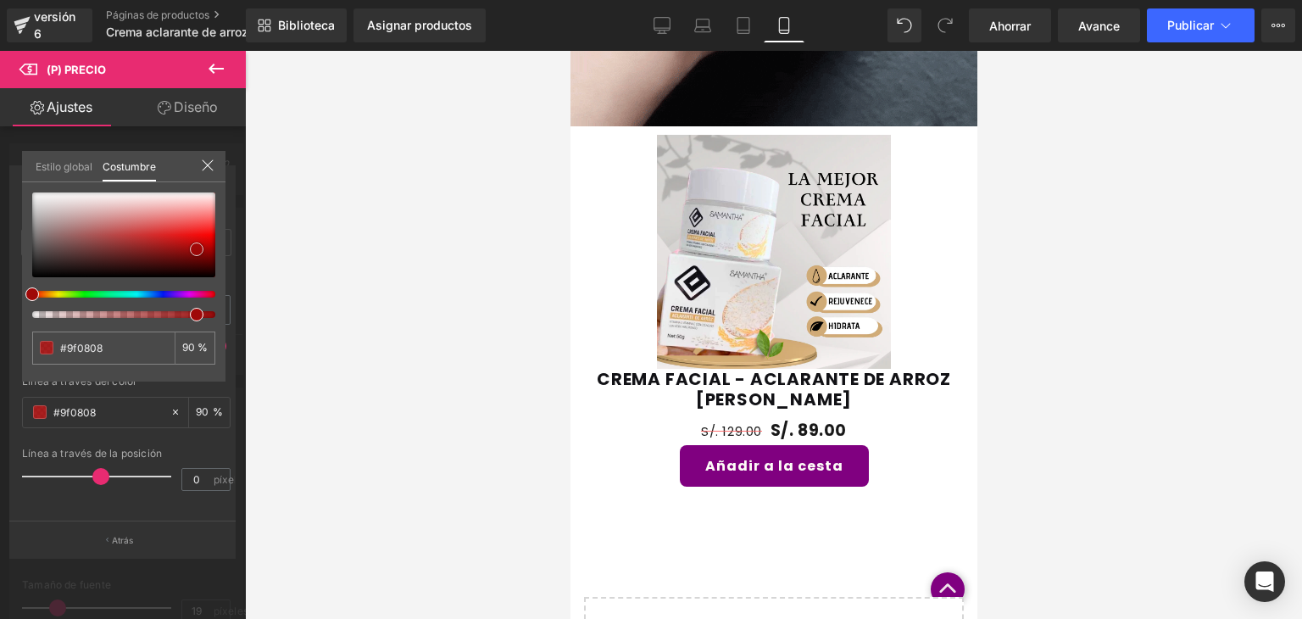
type input "#fd6262"
click at [210, 218] on div at bounding box center [123, 234] width 183 height 85
click at [210, 224] on span at bounding box center [210, 219] width 14 height 14
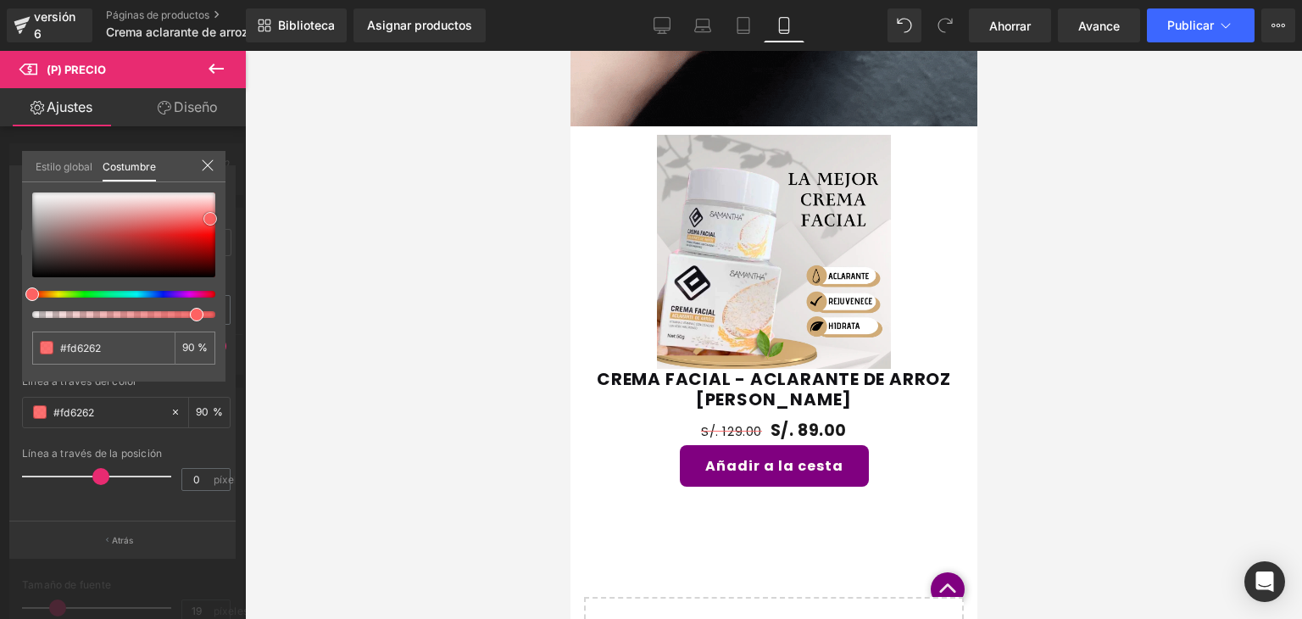
type input "#df0505"
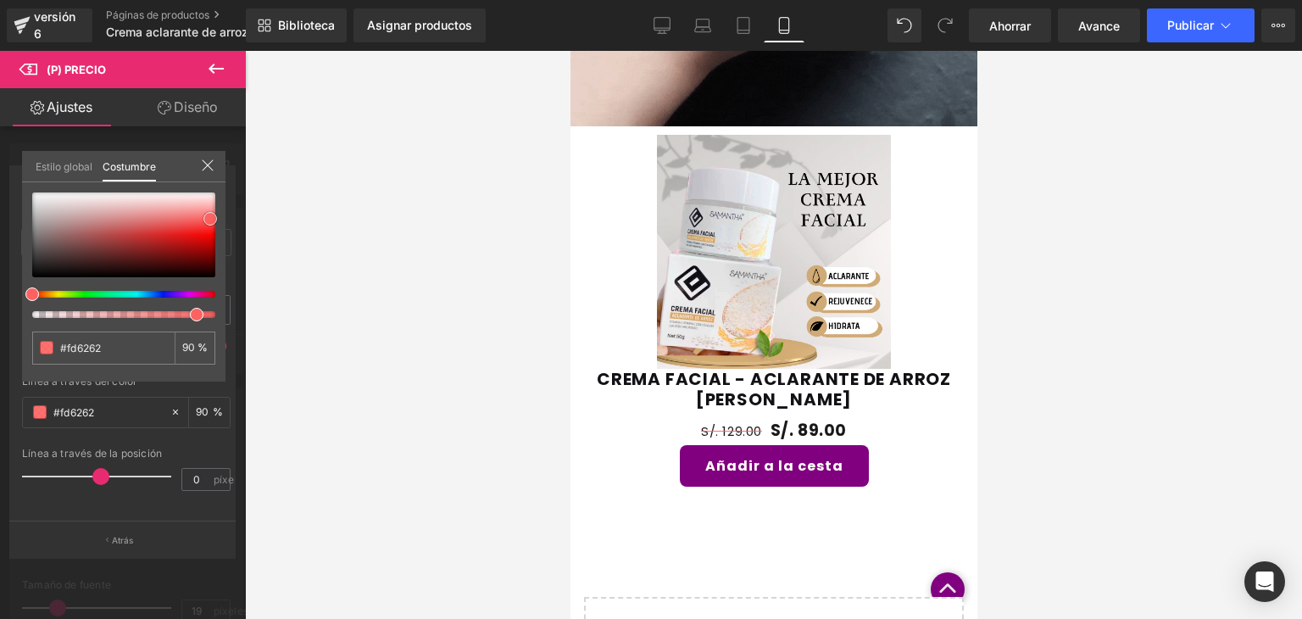
type input "#df0505"
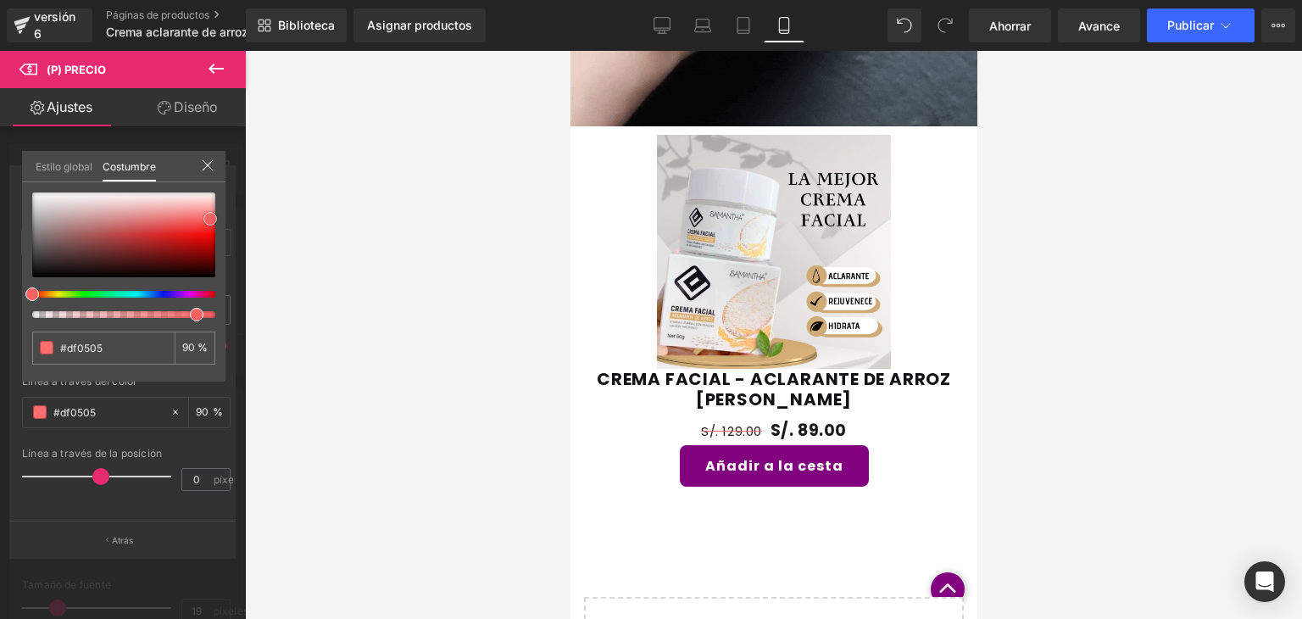
click at [206, 238] on div at bounding box center [123, 234] width 183 height 85
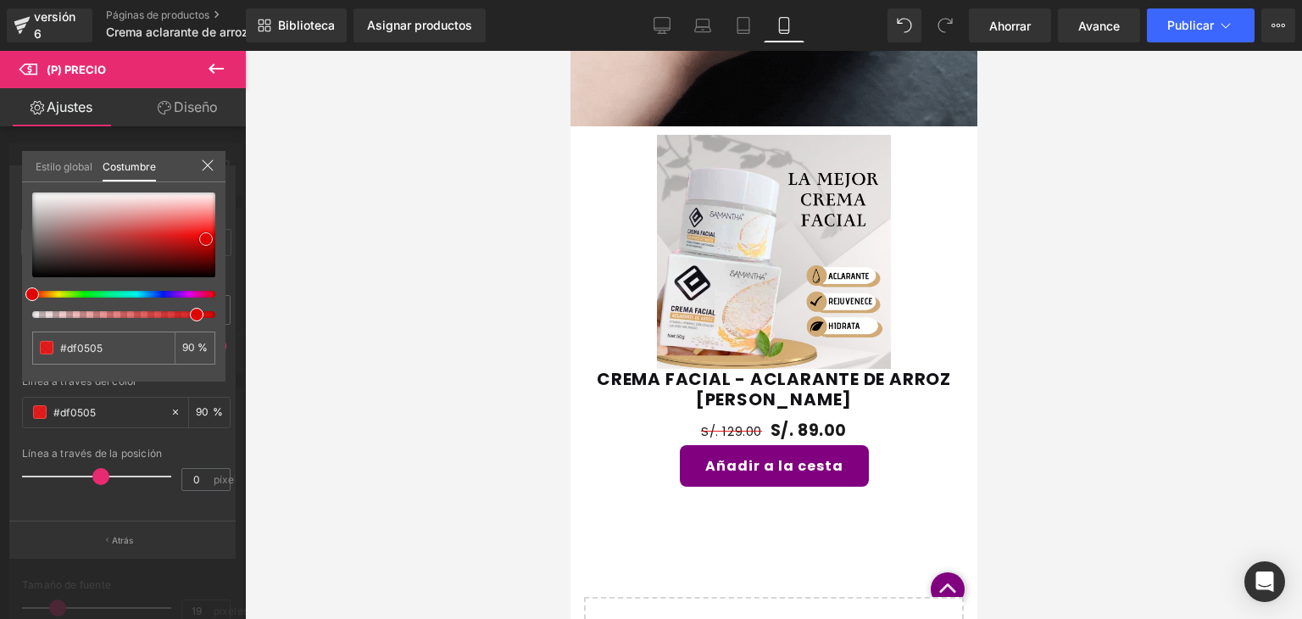
type input "#e00404"
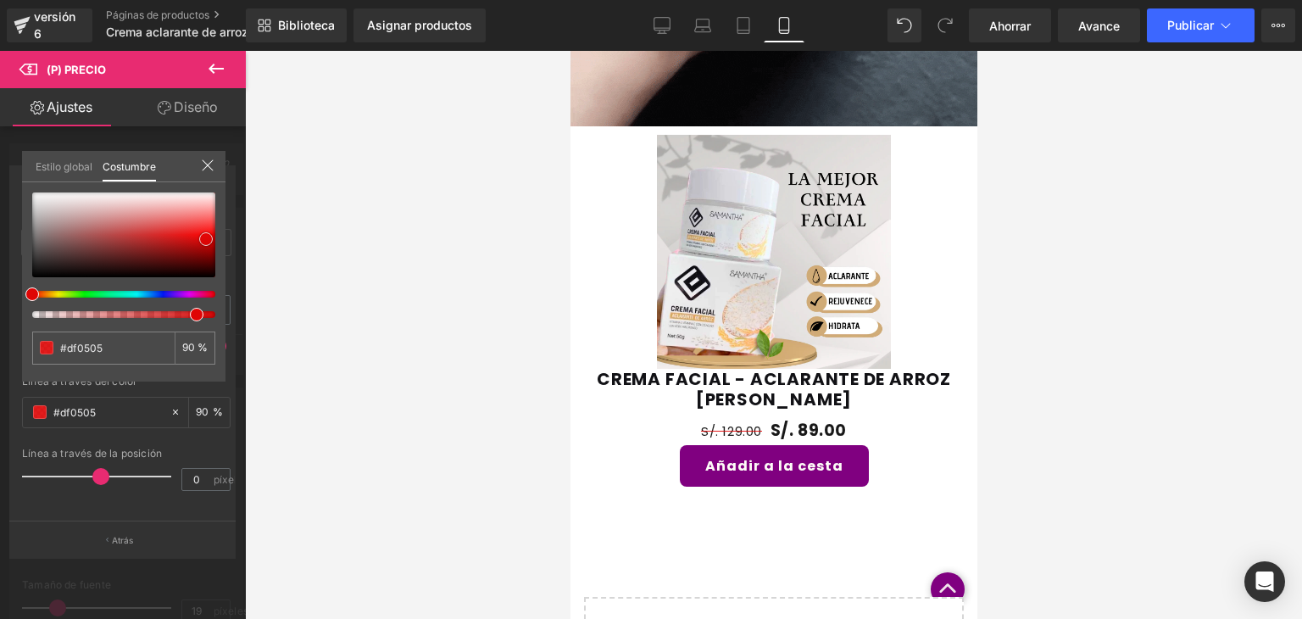
type input "#e00404"
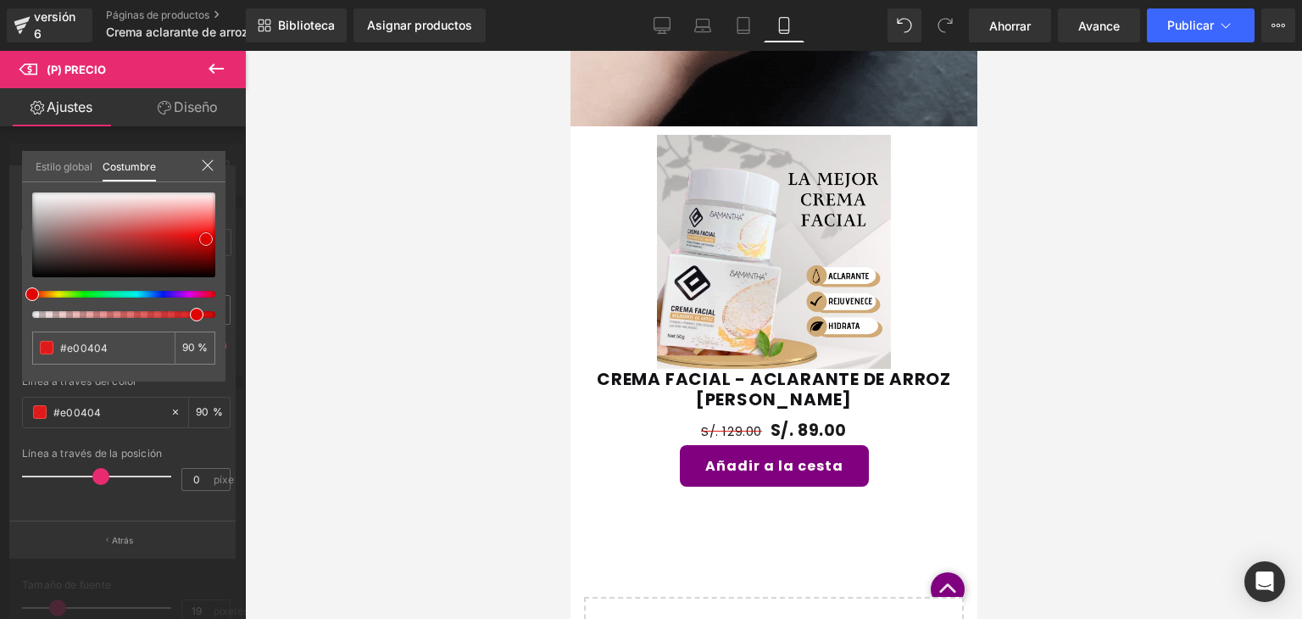
type input "#e50000"
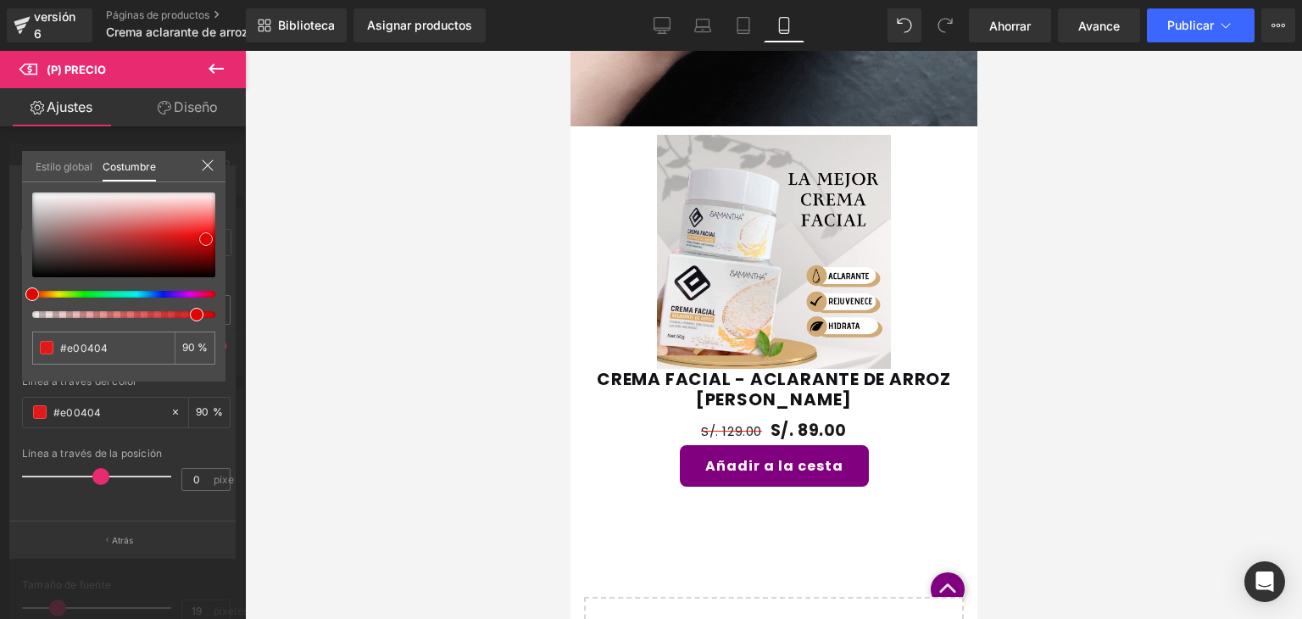
type input "#e50000"
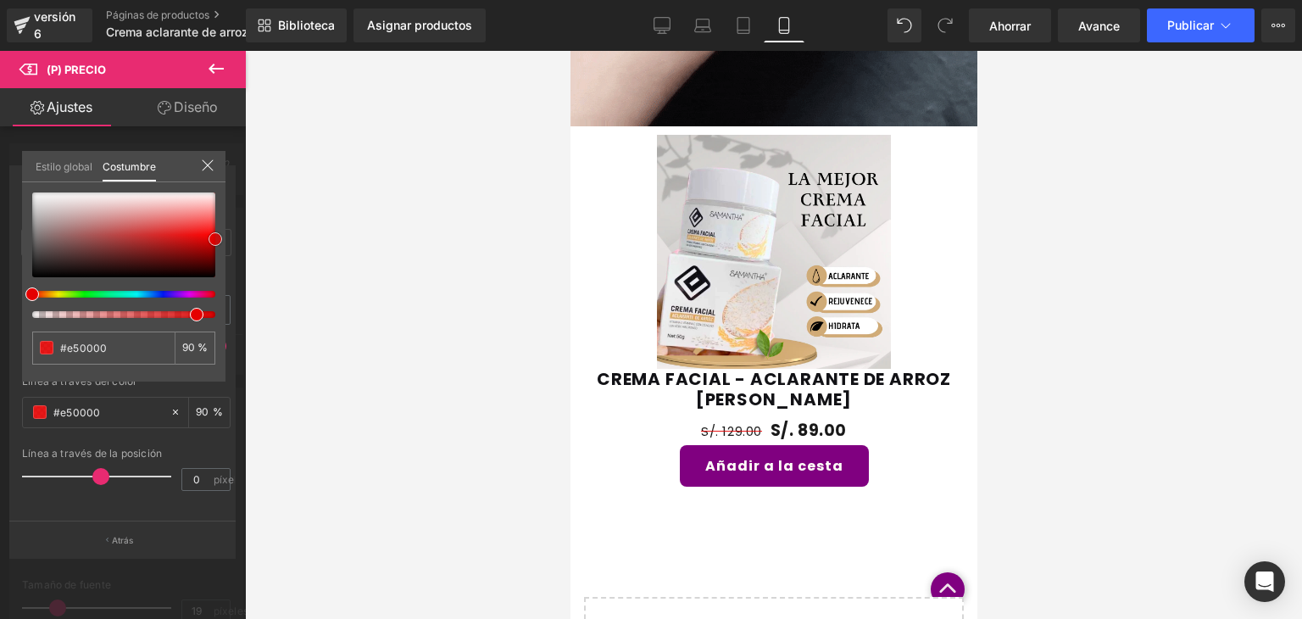
drag, startPoint x: 206, startPoint y: 238, endPoint x: 232, endPoint y: 238, distance: 26.3
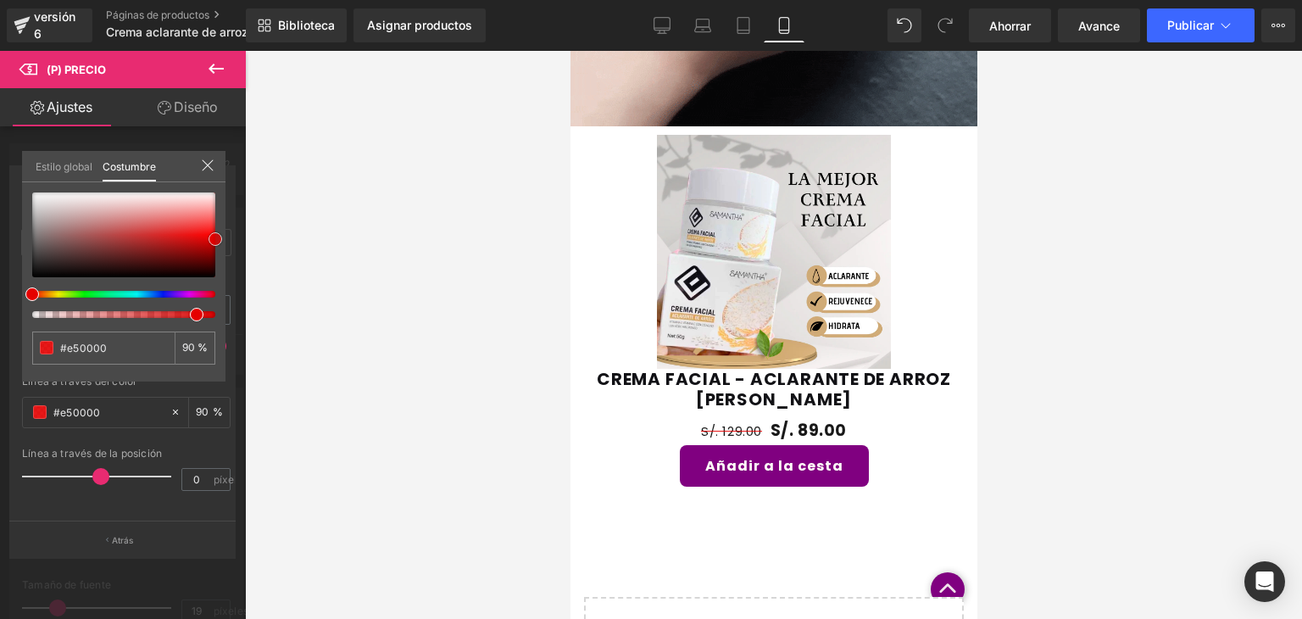
click at [232, 238] on div "Comparar precios Estilos de texto Costumbre Costumbre Configurar estilo global …" at bounding box center [123, 355] width 246 height 404
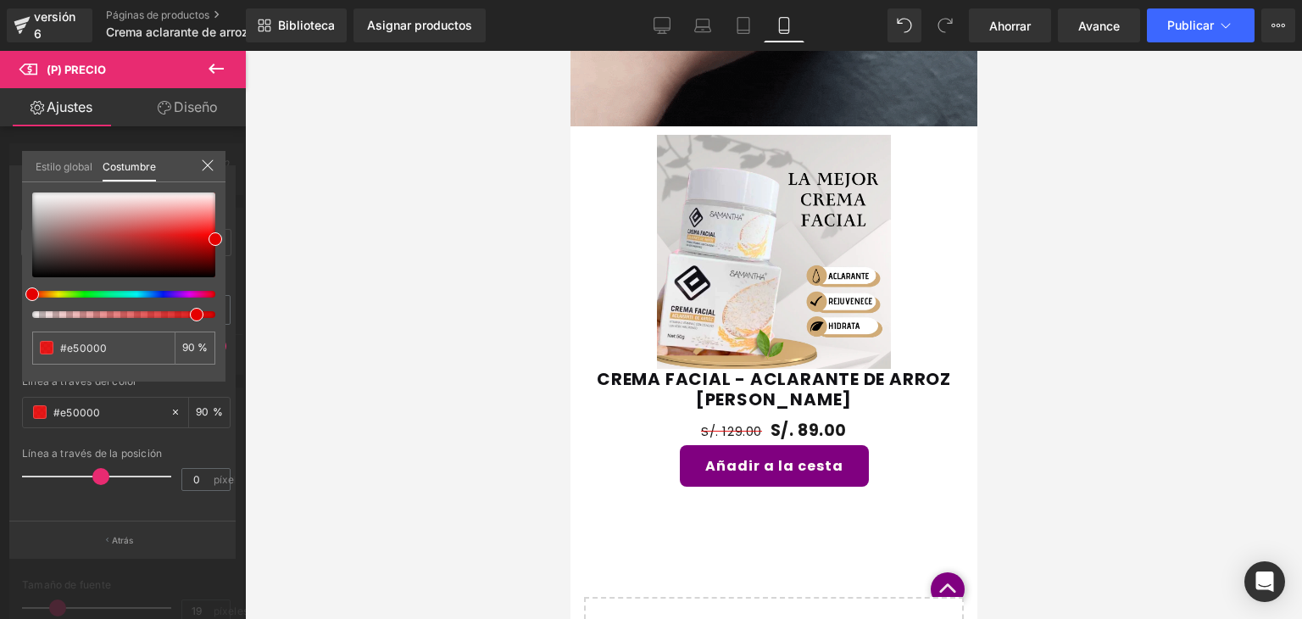
click at [273, 322] on div at bounding box center [773, 335] width 1057 height 568
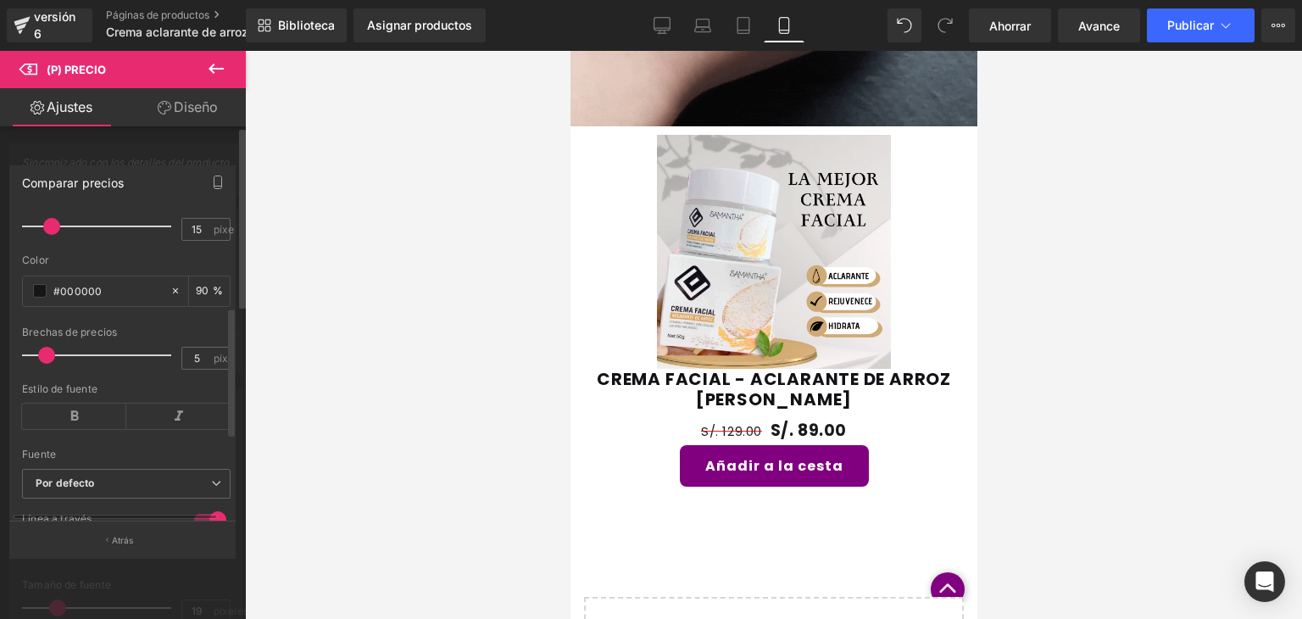
scroll to position [228, 0]
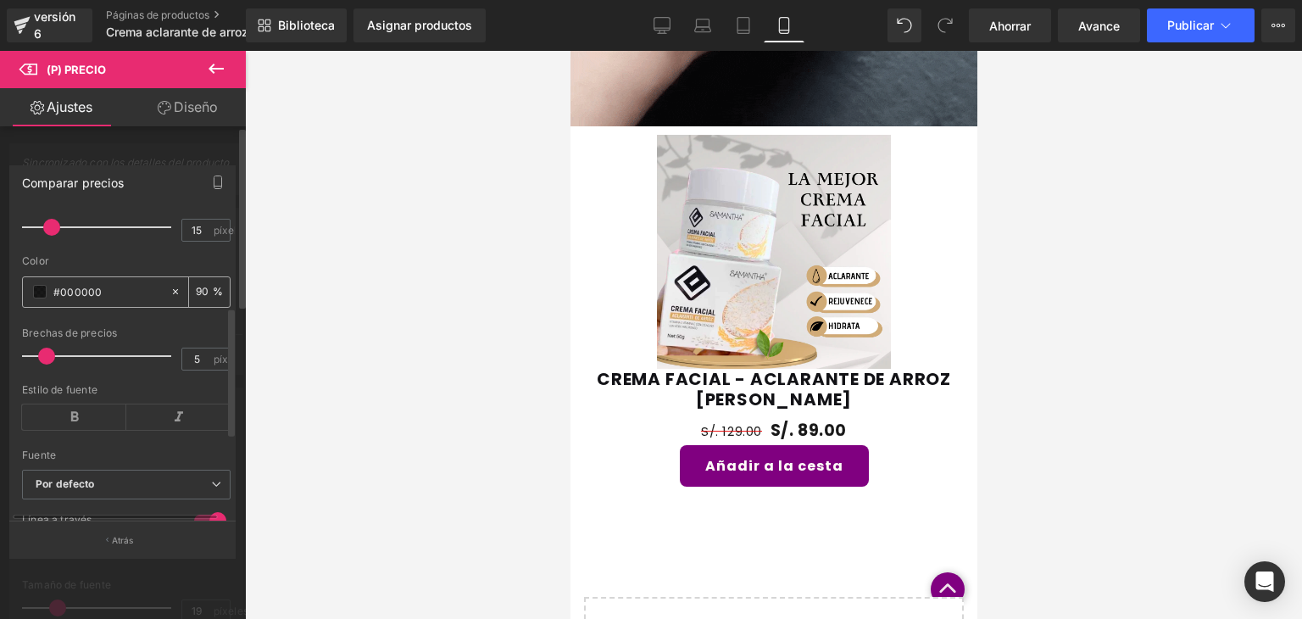
click at [44, 289] on span at bounding box center [40, 292] width 14 height 14
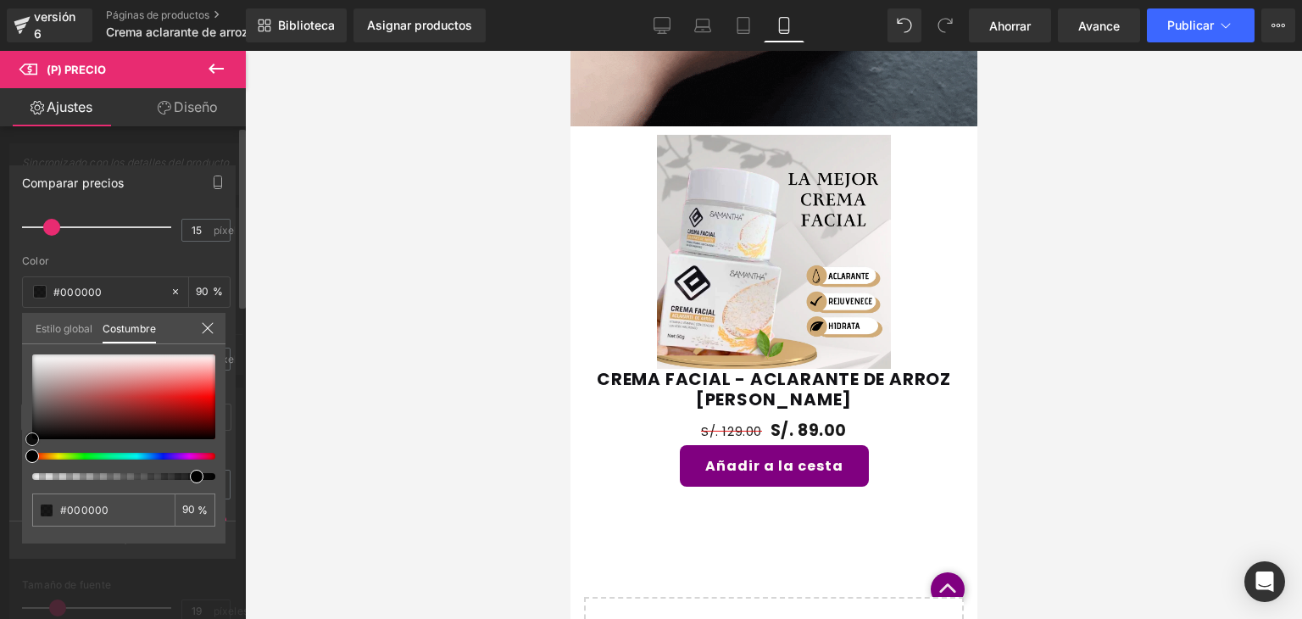
type input "#ee0606"
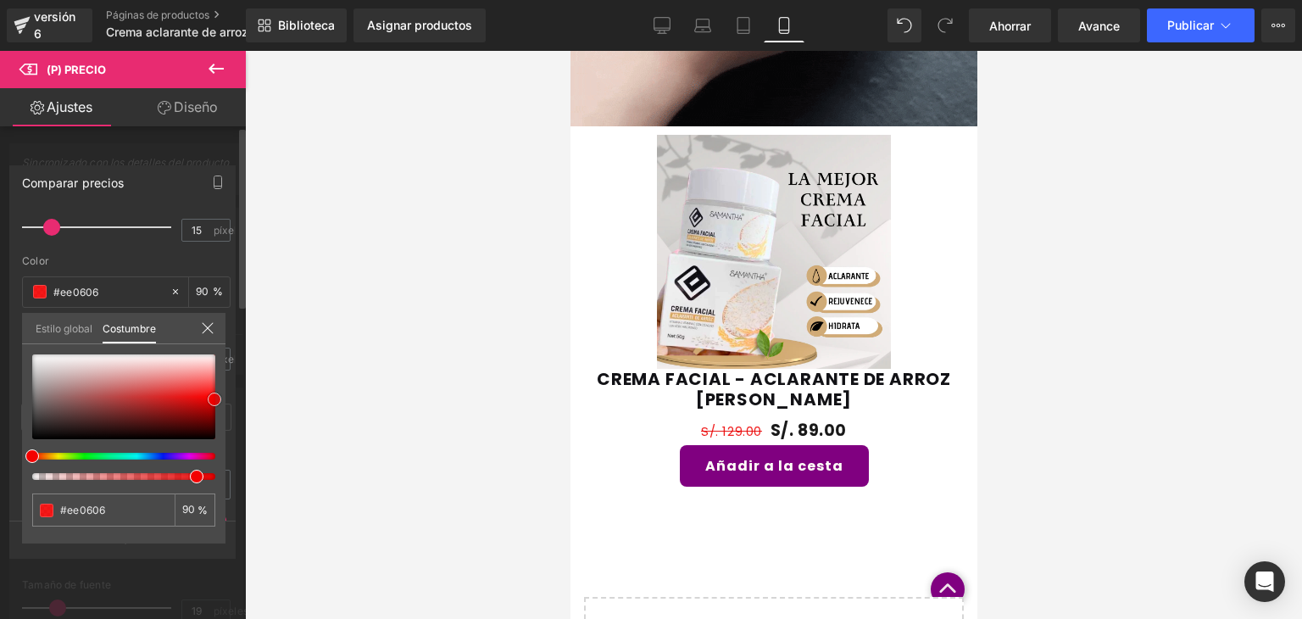
type input "#f10303"
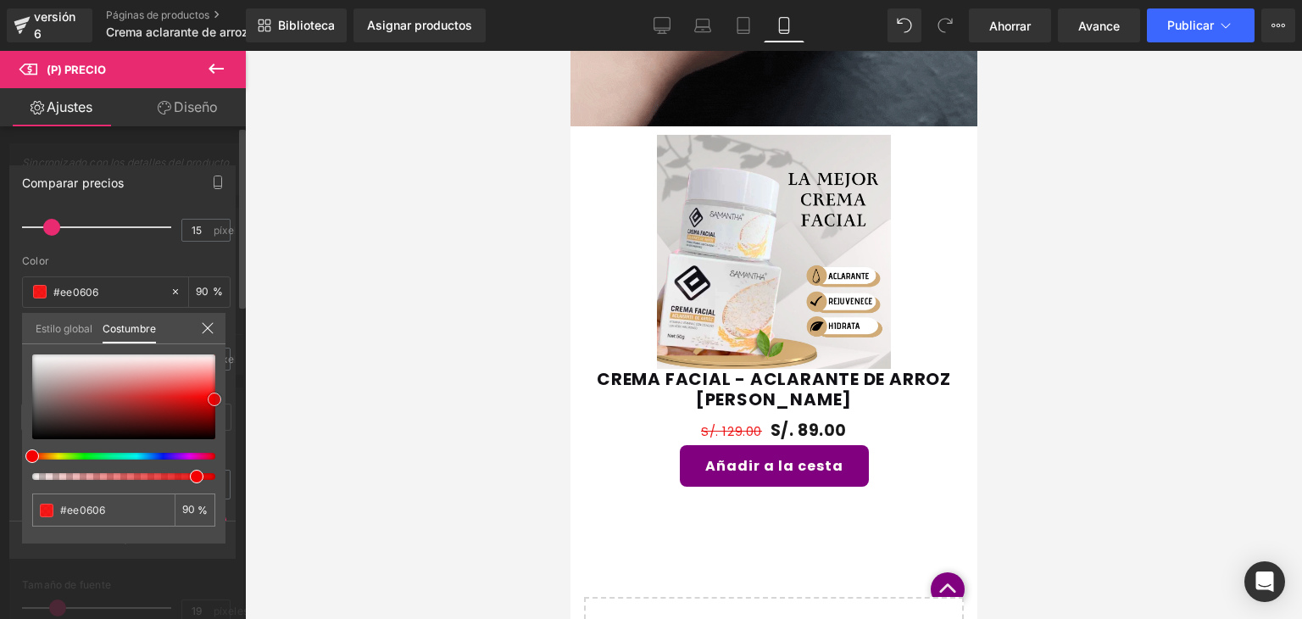
type input "#f10303"
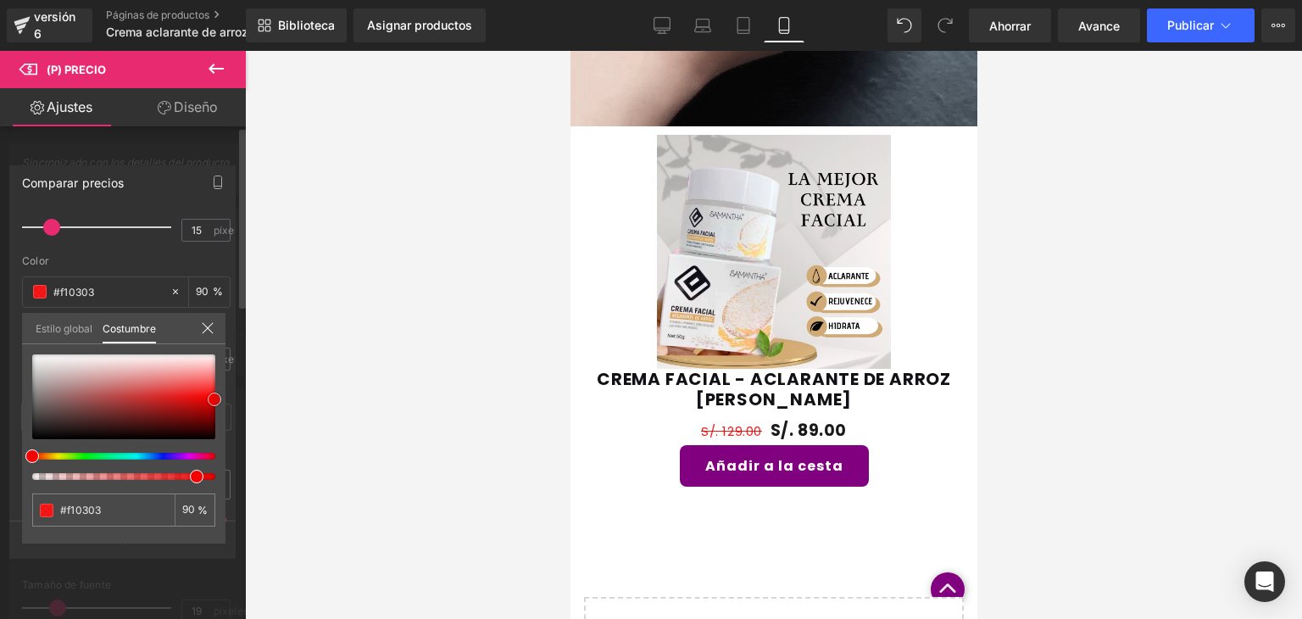
type input "#f40000"
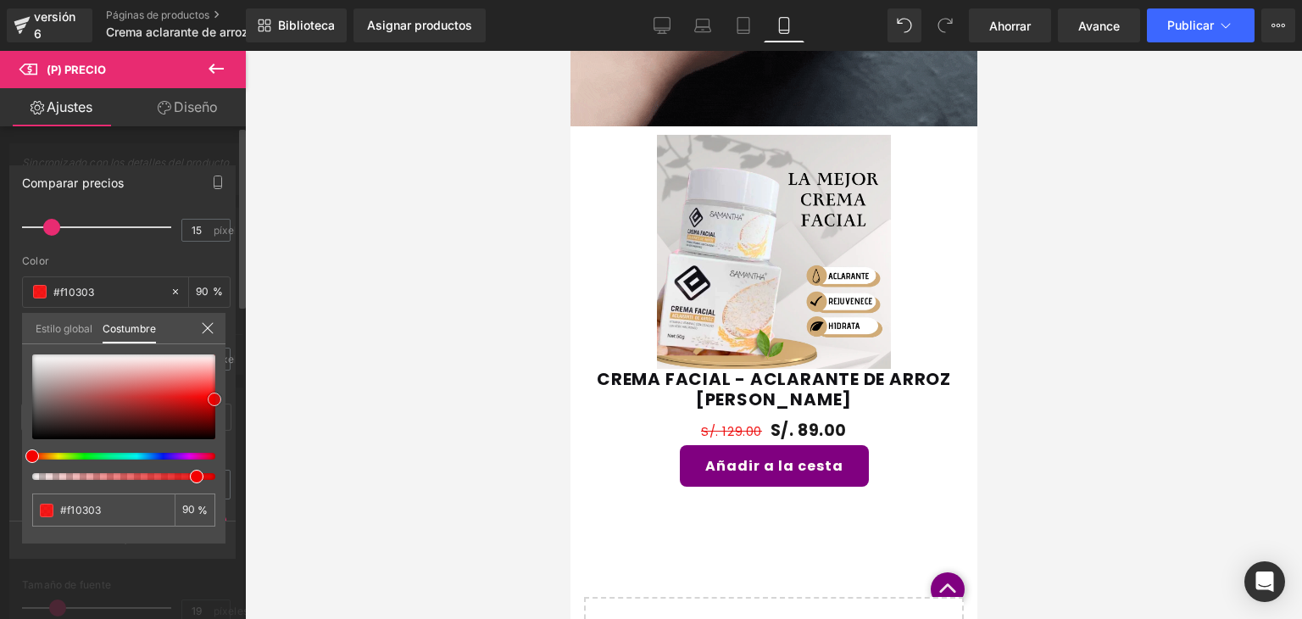
type input "#f40000"
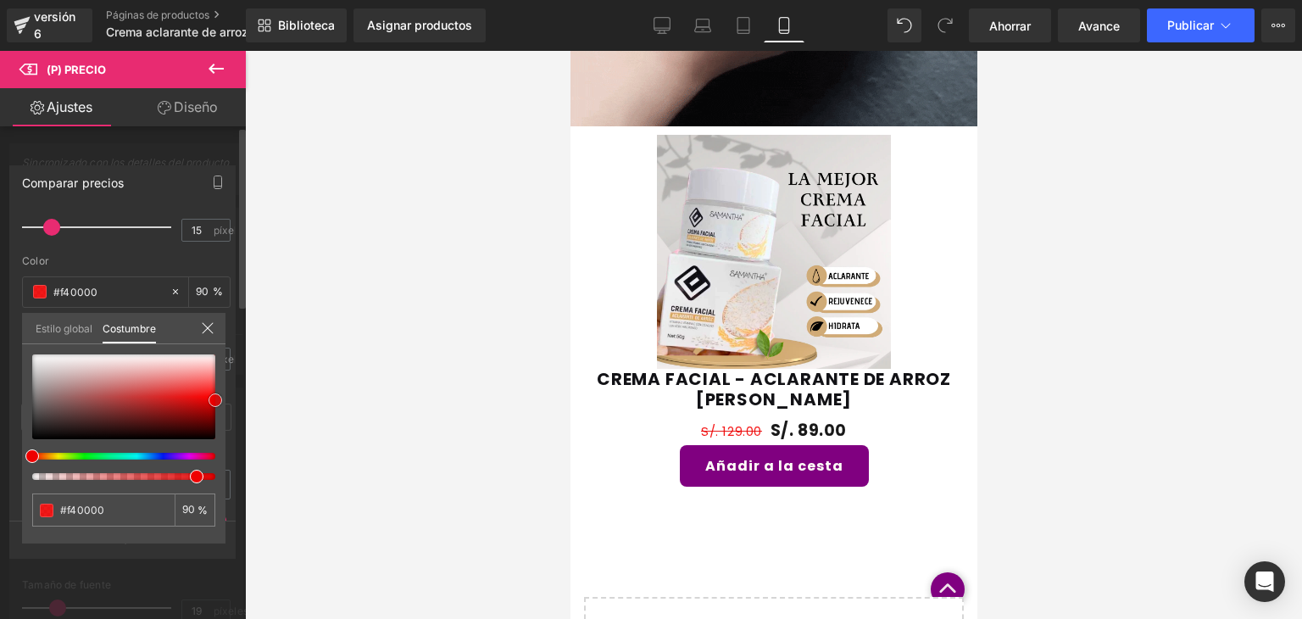
type input "#ef0000"
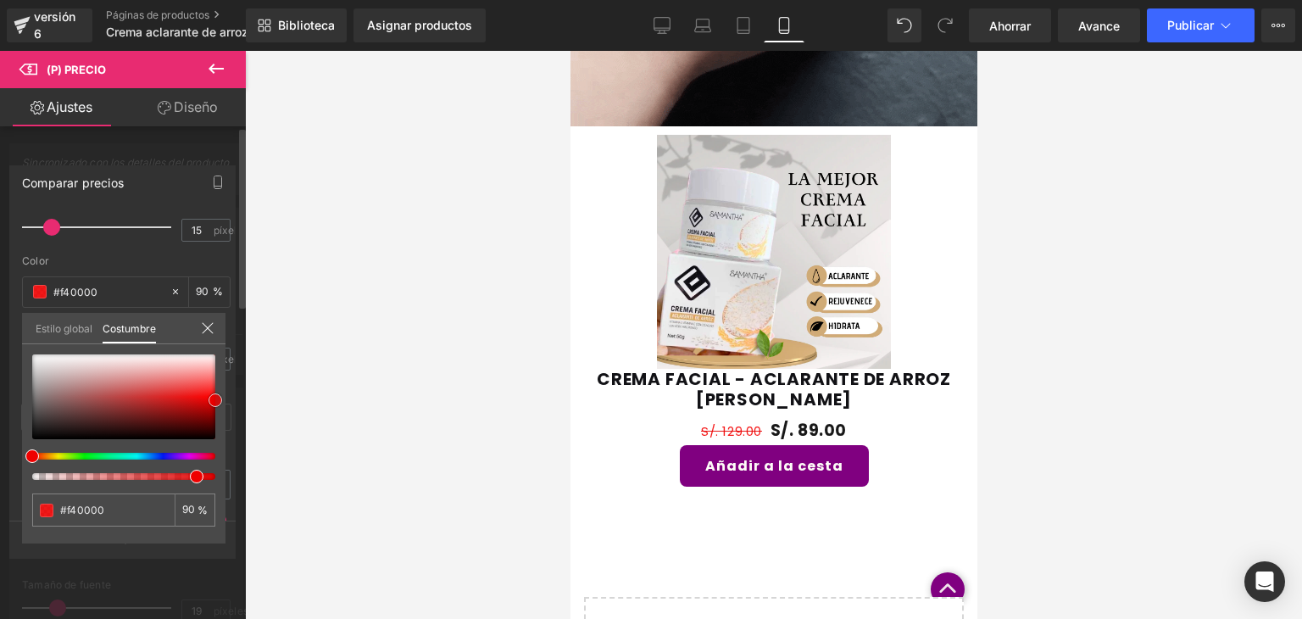
type input "#ef0000"
drag, startPoint x: 207, startPoint y: 398, endPoint x: 233, endPoint y: 401, distance: 26.4
click at [233, 401] on div "Comparar precios Estilos de texto Costumbre Costumbre Configurar estilo global …" at bounding box center [123, 355] width 246 height 404
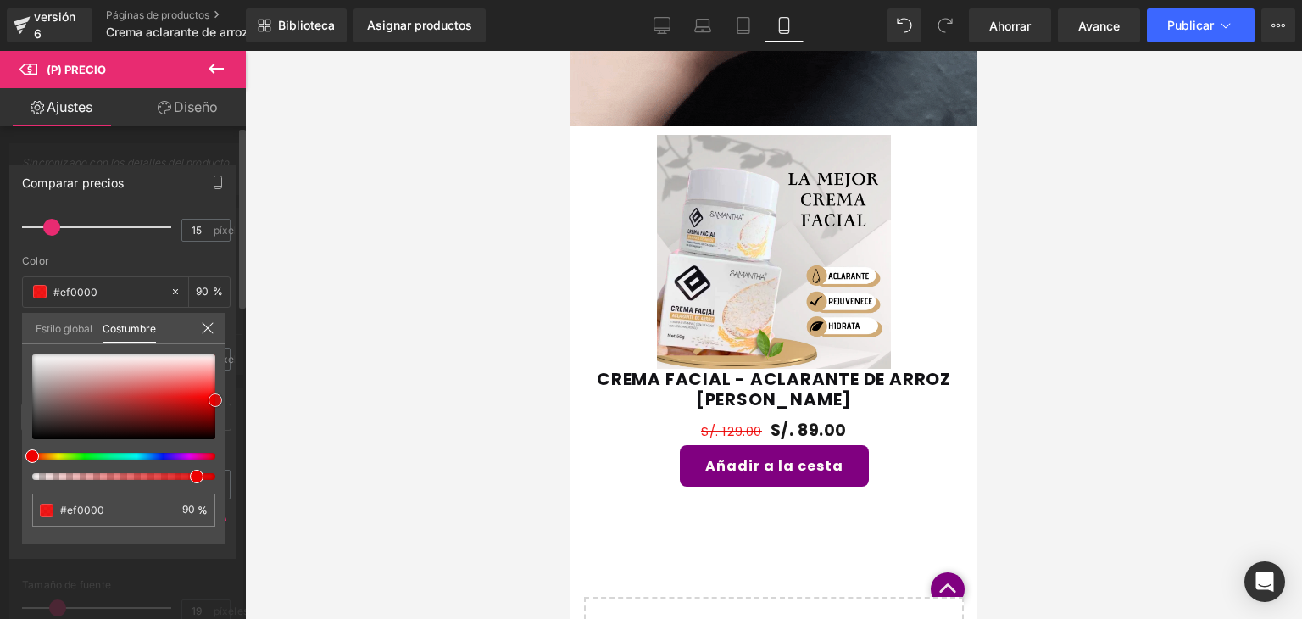
type input "#ea0000"
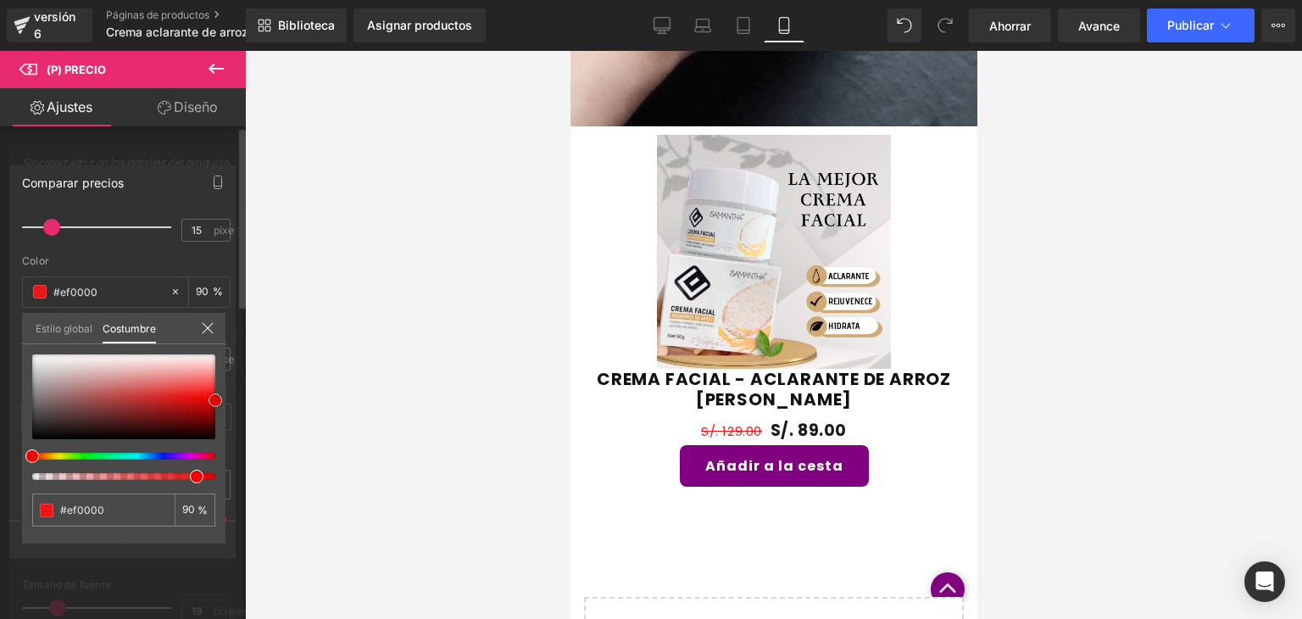
type input "#ea0000"
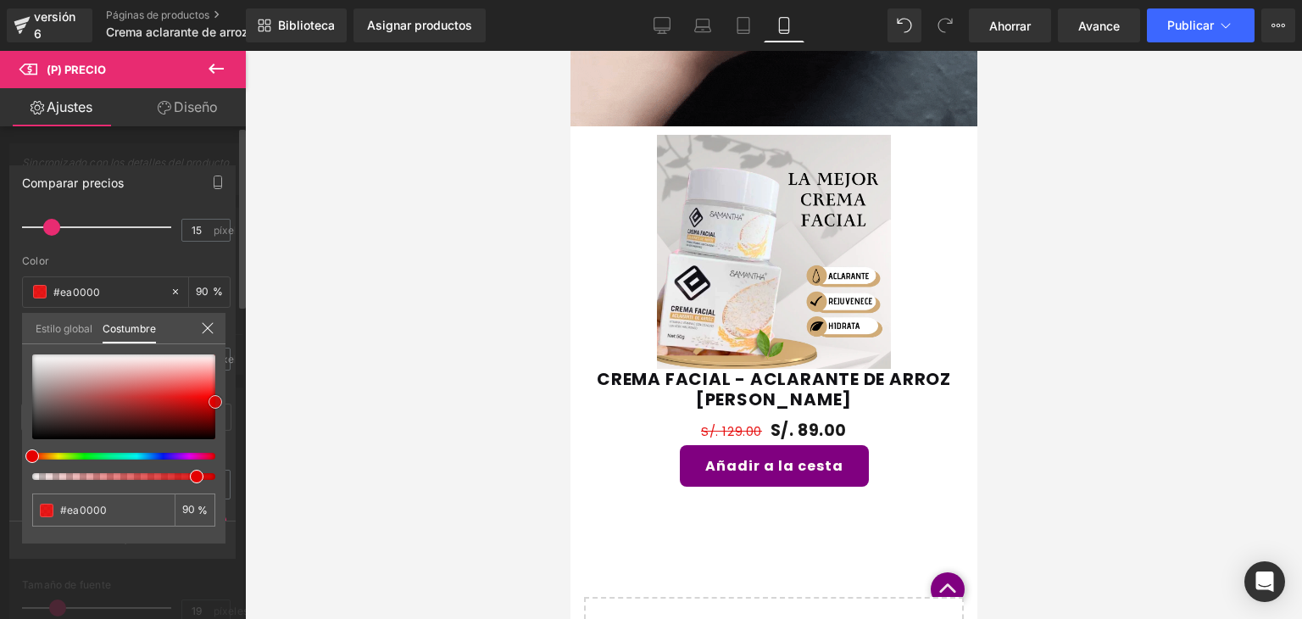
type input "#e50000"
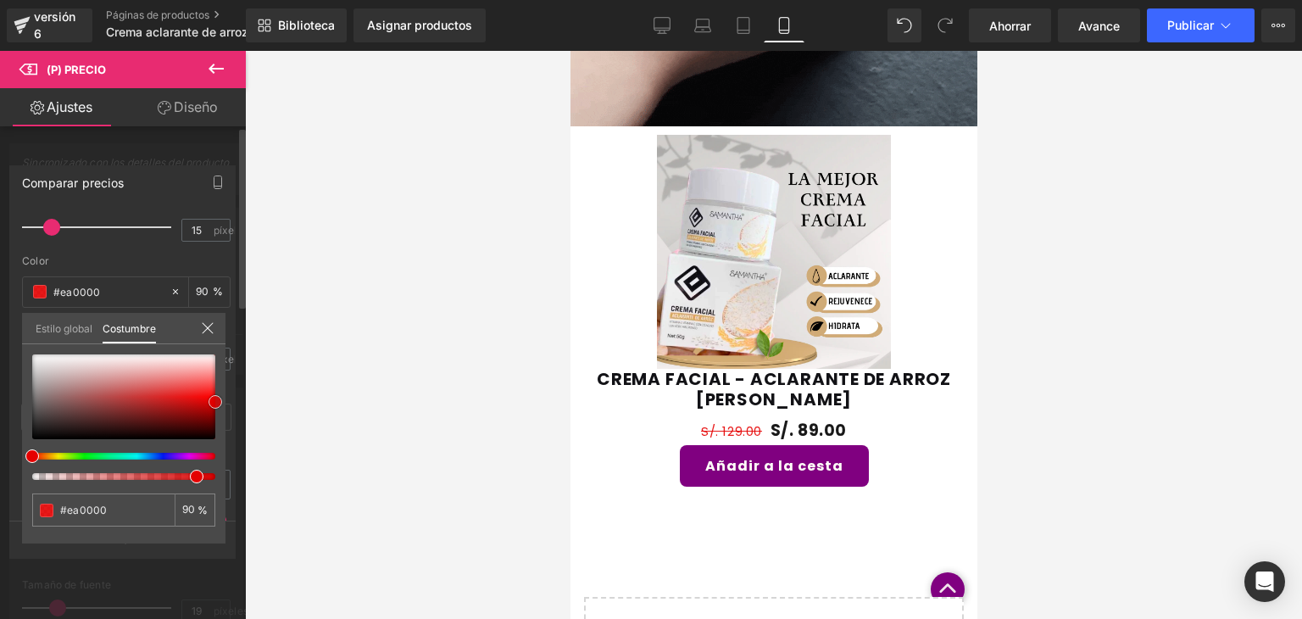
type input "#e50000"
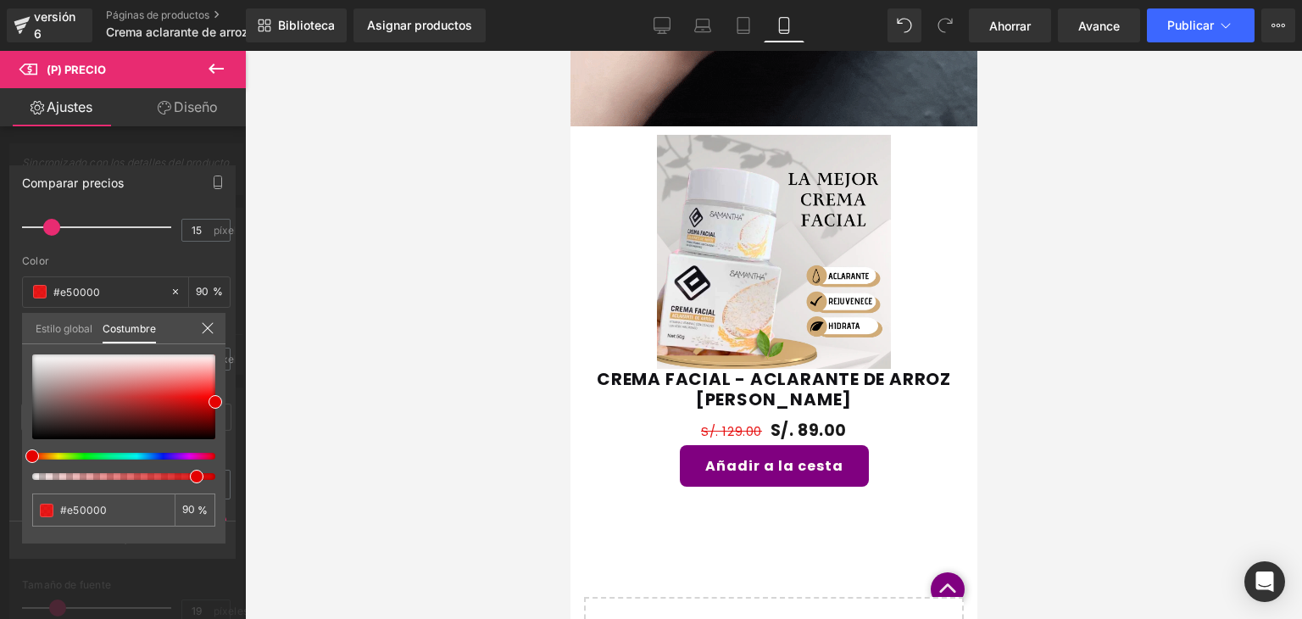
click at [283, 282] on div at bounding box center [773, 335] width 1057 height 568
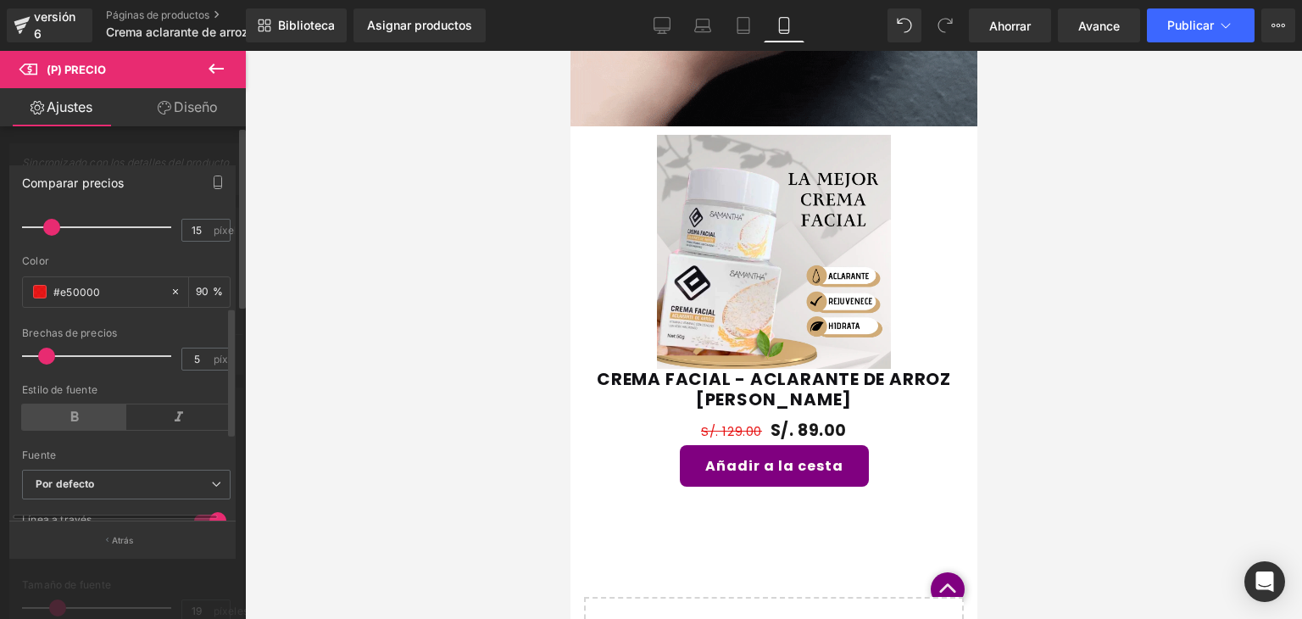
click at [88, 411] on icon at bounding box center [74, 416] width 104 height 25
click at [214, 68] on icon at bounding box center [216, 69] width 15 height 10
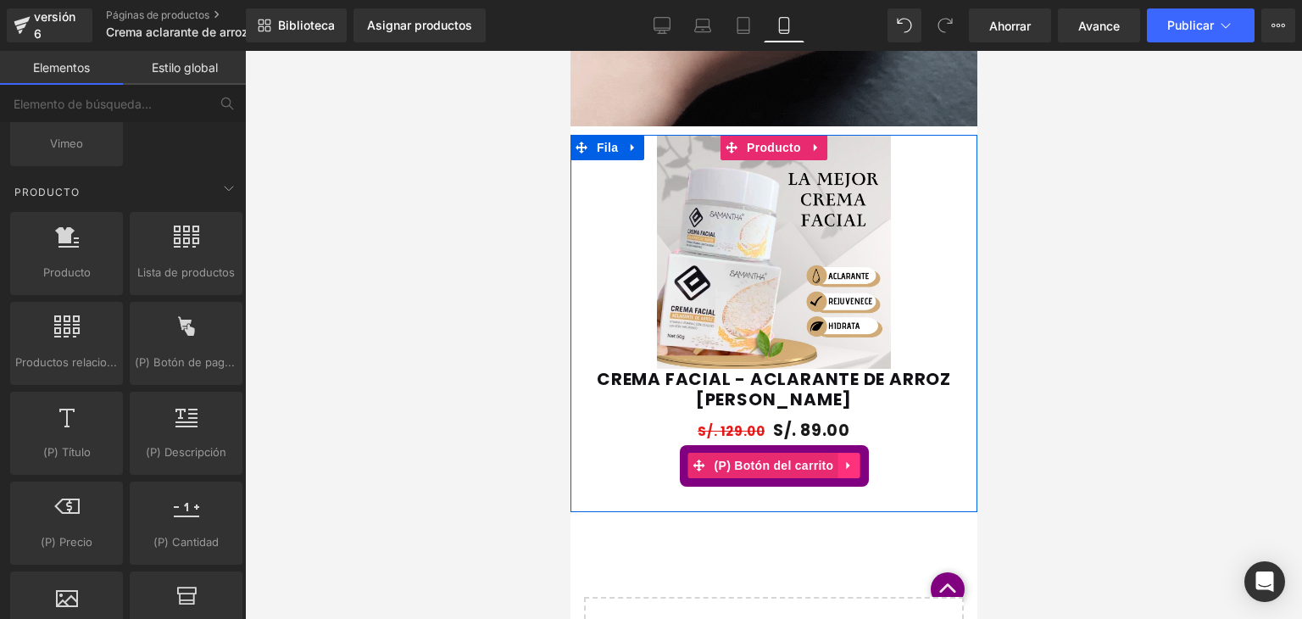
click at [846, 467] on icon at bounding box center [848, 465] width 12 height 13
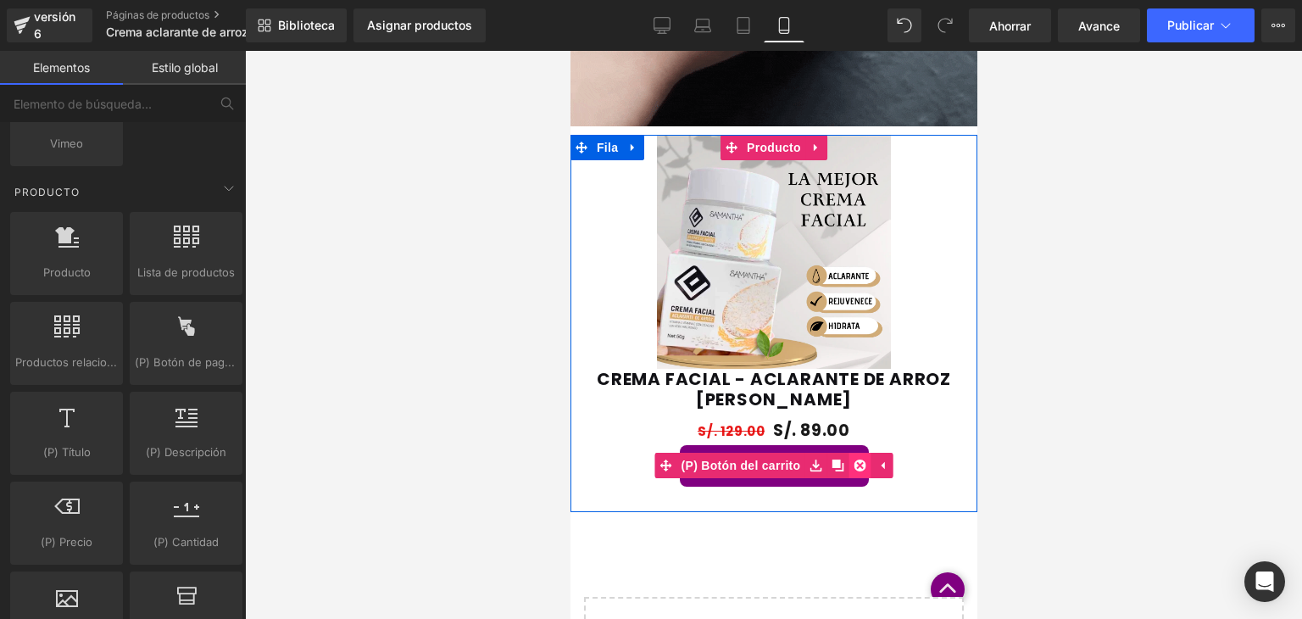
click at [853, 465] on icon at bounding box center [859, 465] width 12 height 13
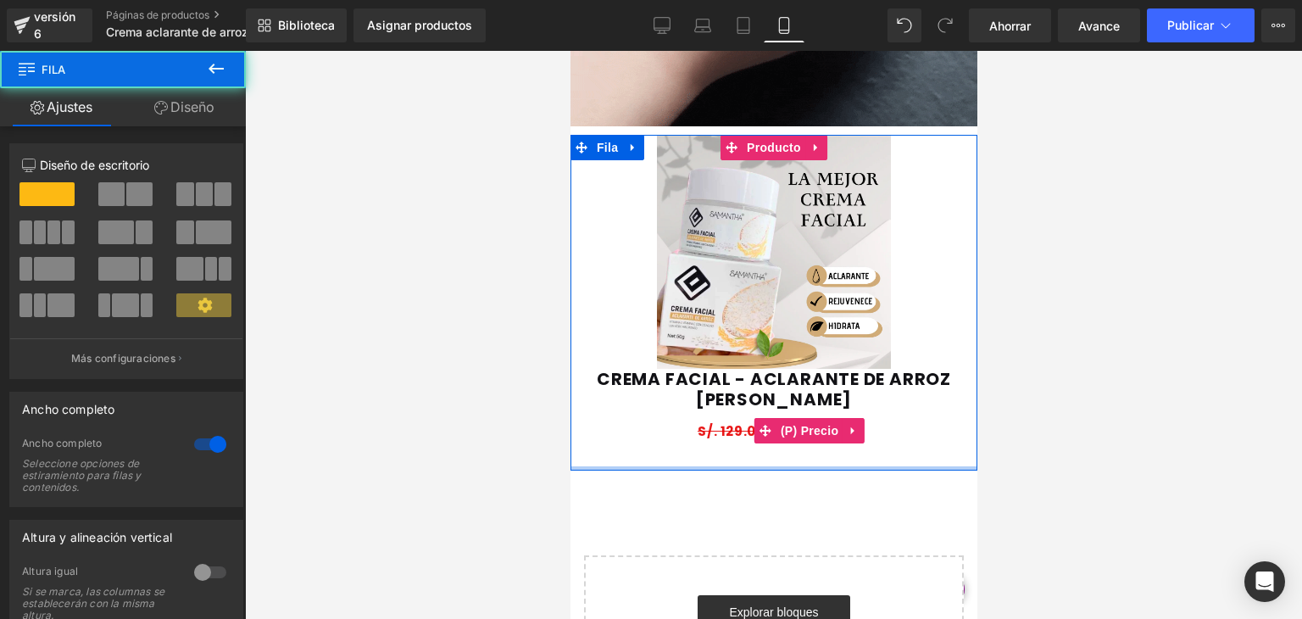
drag, startPoint x: 777, startPoint y: 465, endPoint x: 646, endPoint y: 400, distance: 146.7
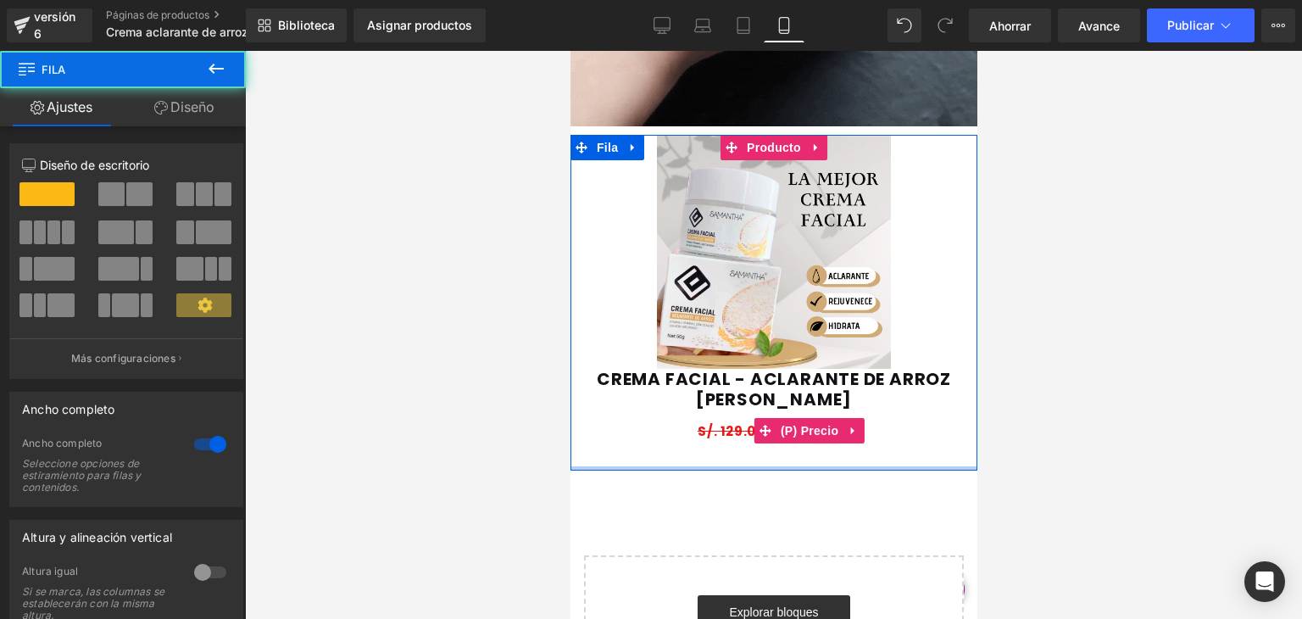
click at [787, 430] on div "Venta de liquidación (P) Imagen CREMA FACIAL - ACLARANTE DE ARROZ SAMANTHA (P) …" at bounding box center [773, 303] width 407 height 336
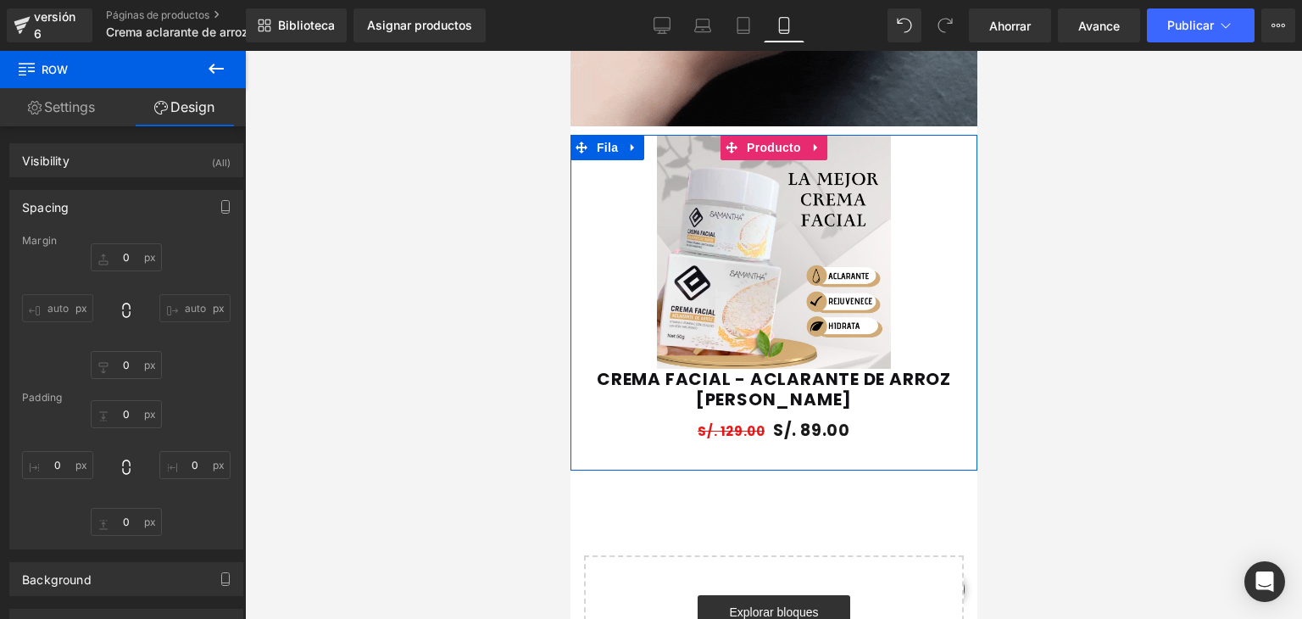
type input "0"
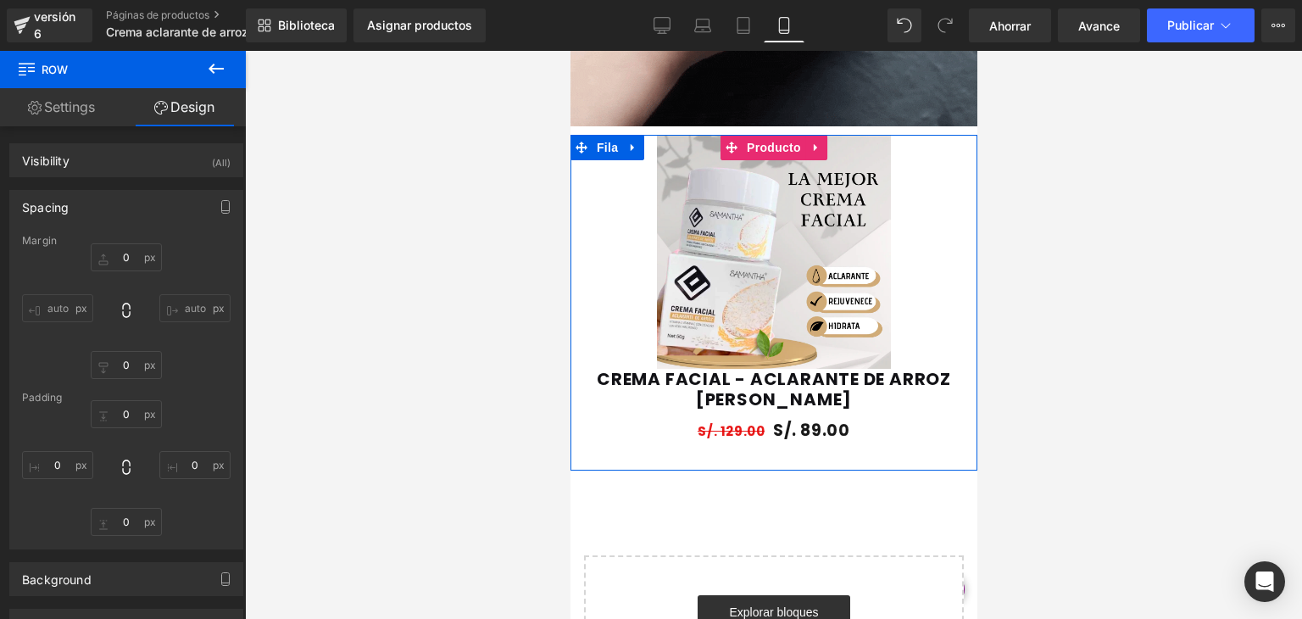
type input "0"
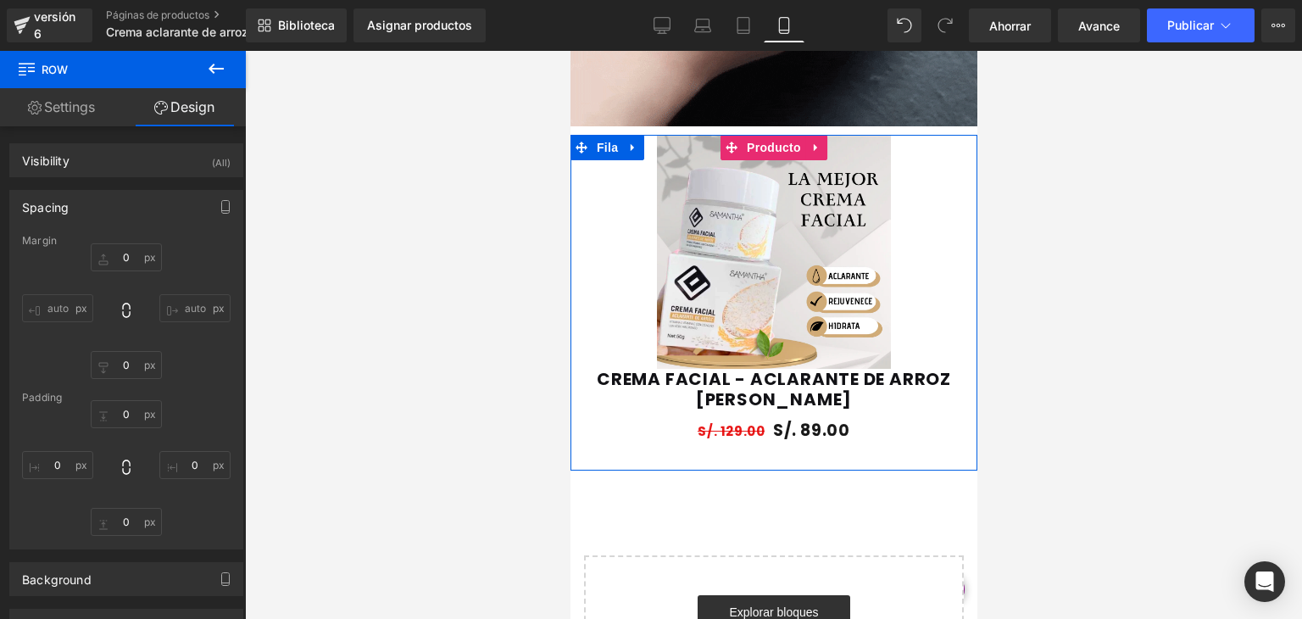
type input "0"
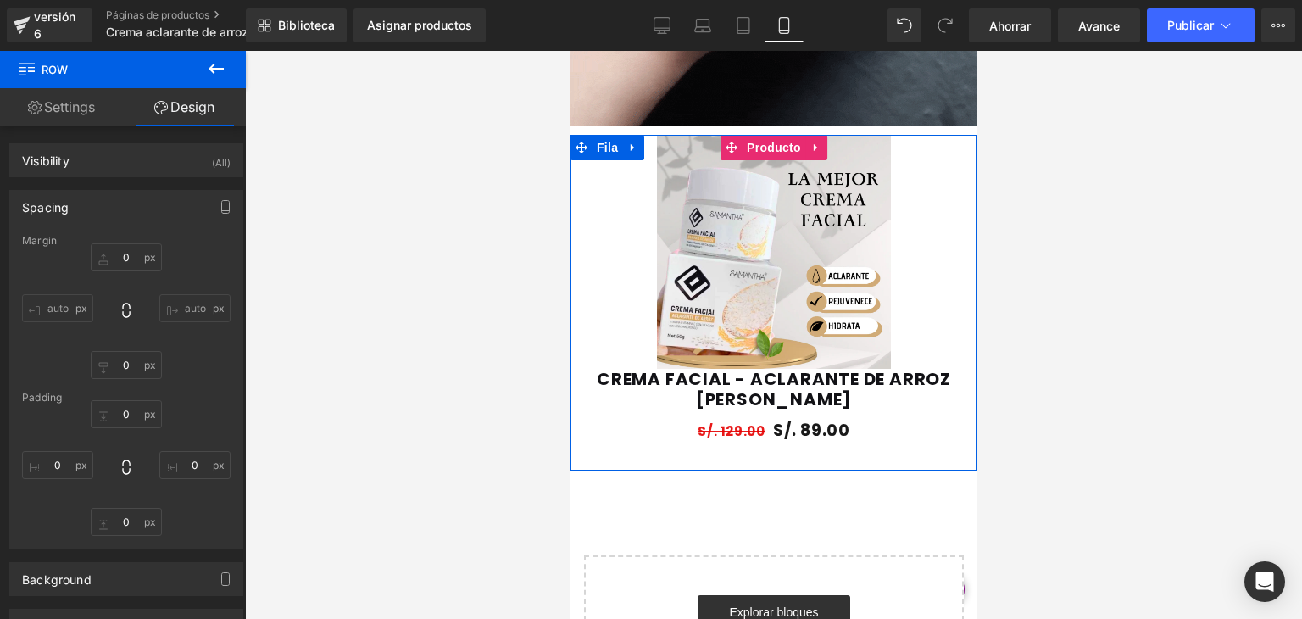
type input "0"
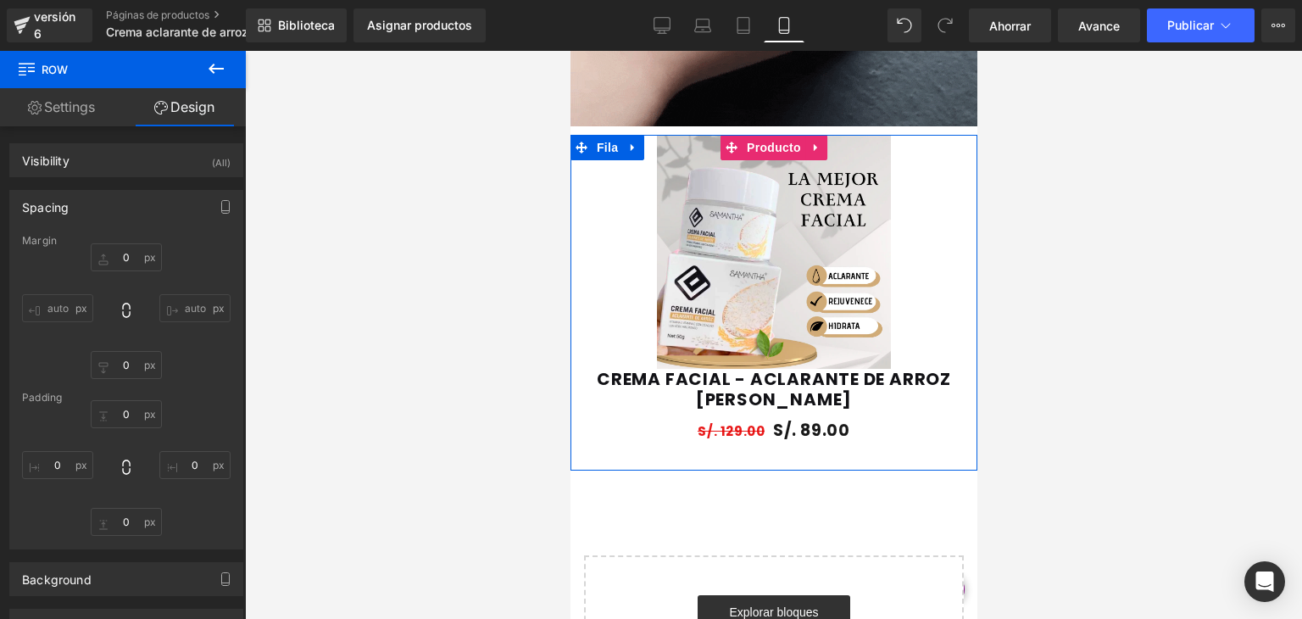
type input "0"
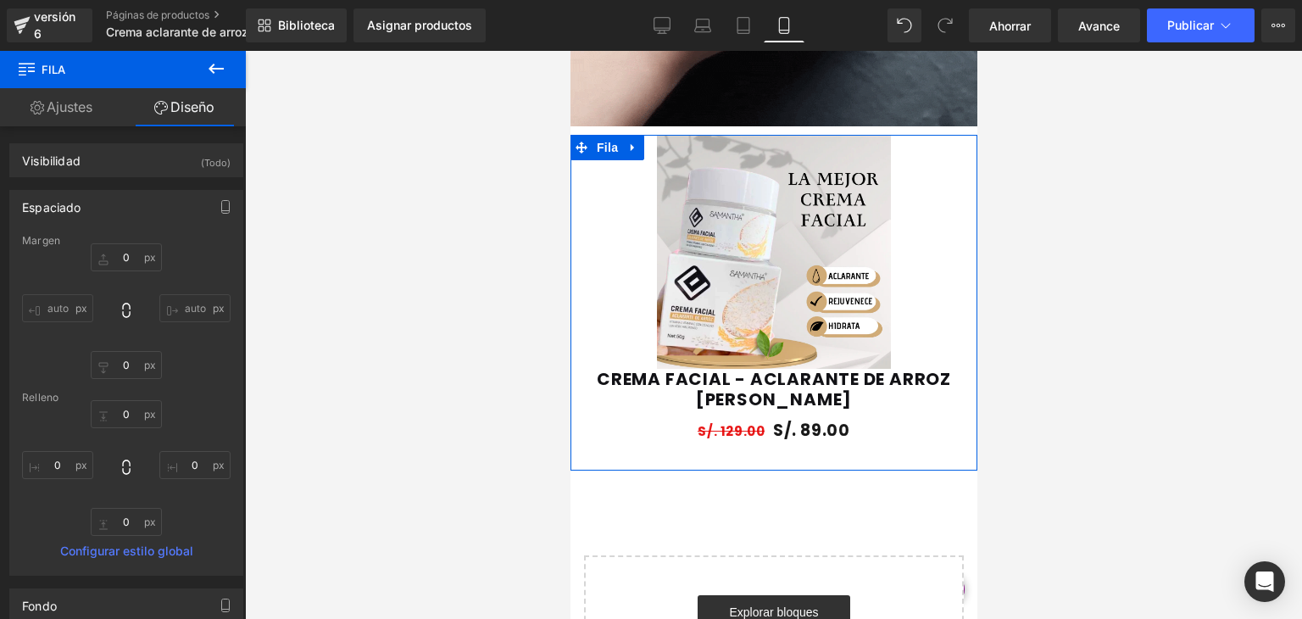
click at [75, 105] on font "Ajustes" at bounding box center [70, 106] width 46 height 17
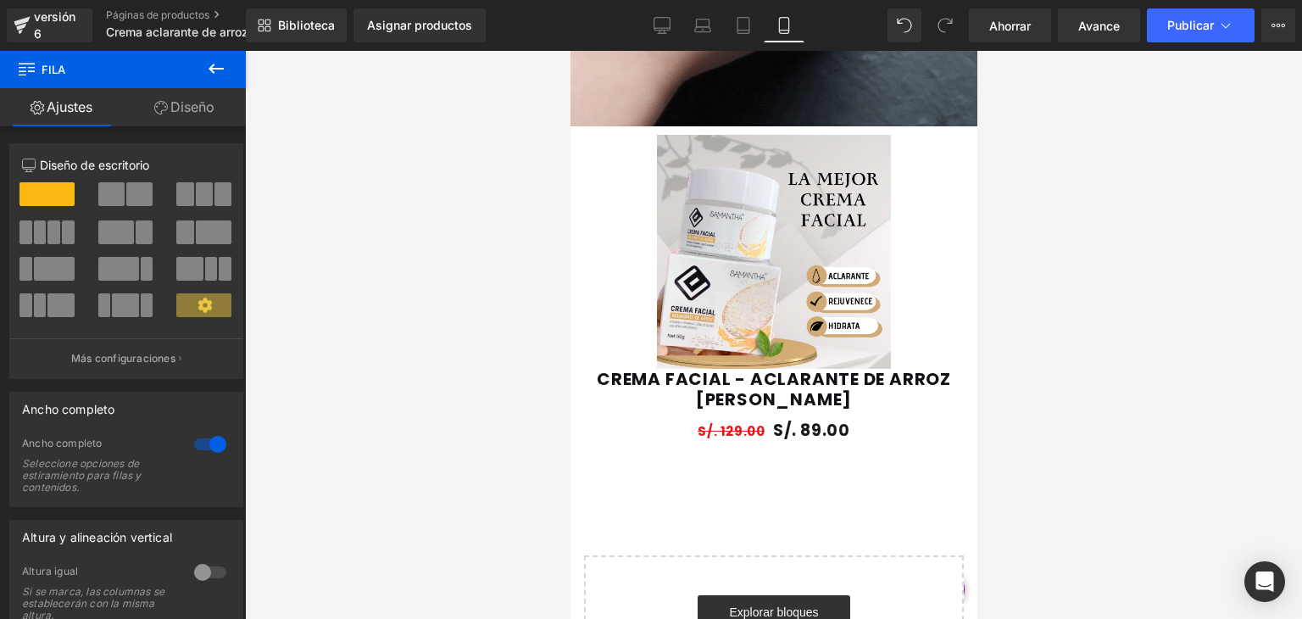
click at [228, 72] on button at bounding box center [215, 69] width 59 height 37
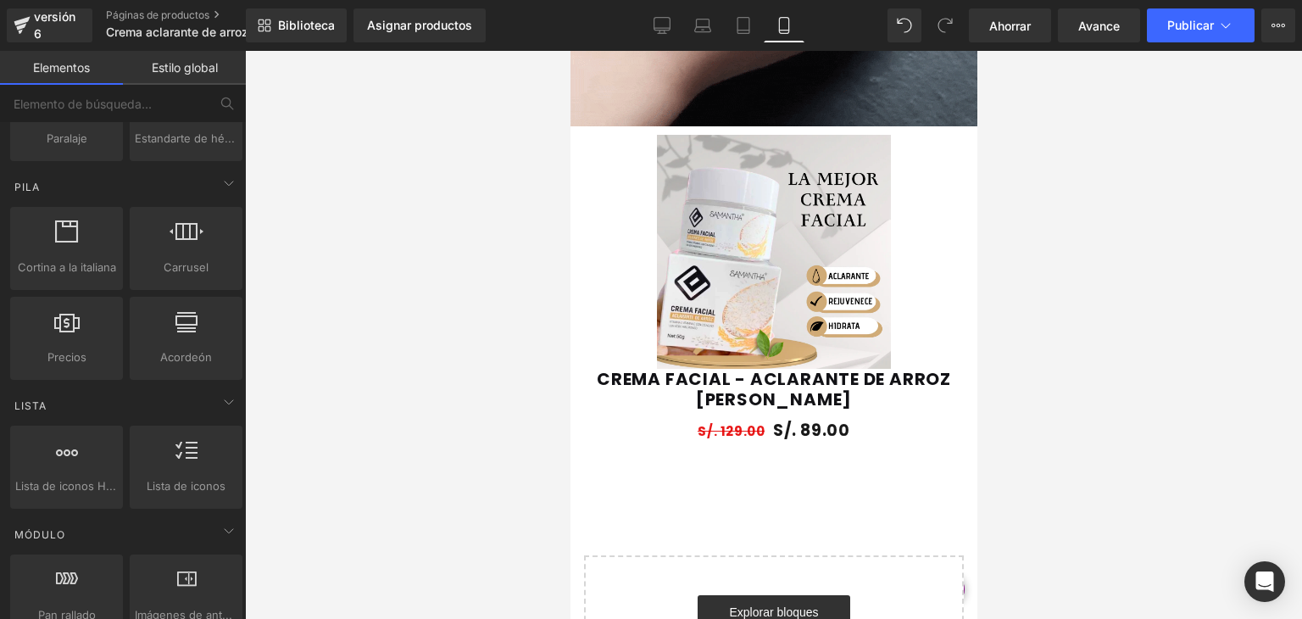
scroll to position [0, 0]
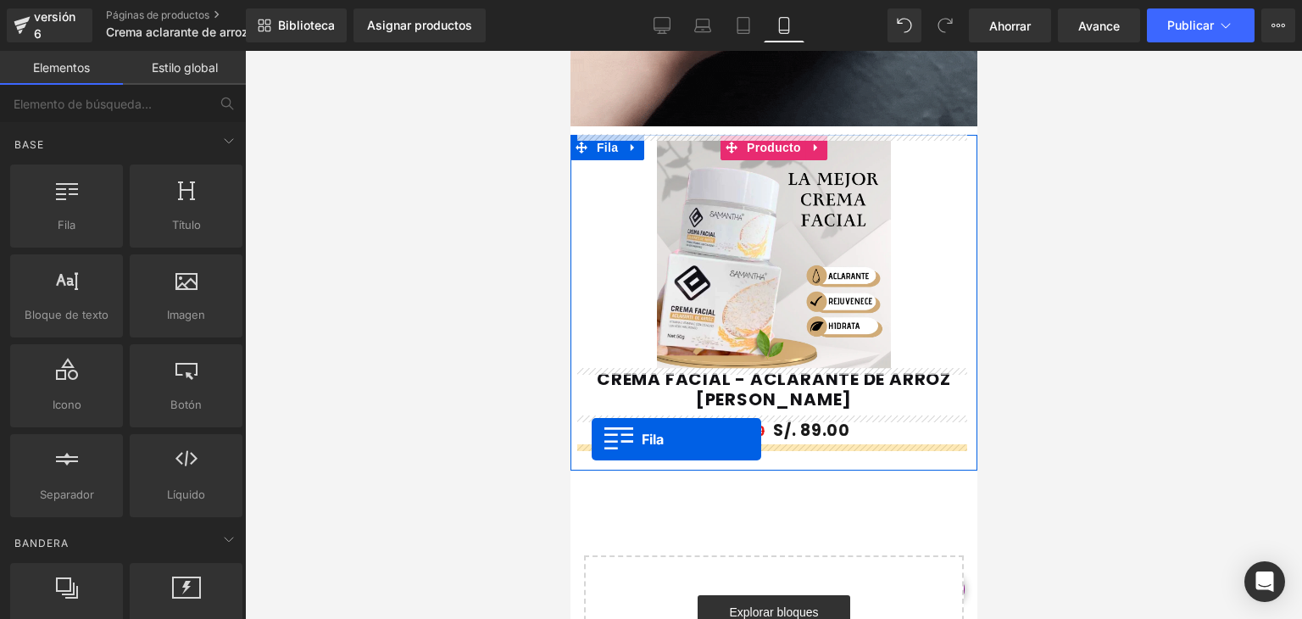
drag, startPoint x: 665, startPoint y: 284, endPoint x: 594, endPoint y: 441, distance: 171.9
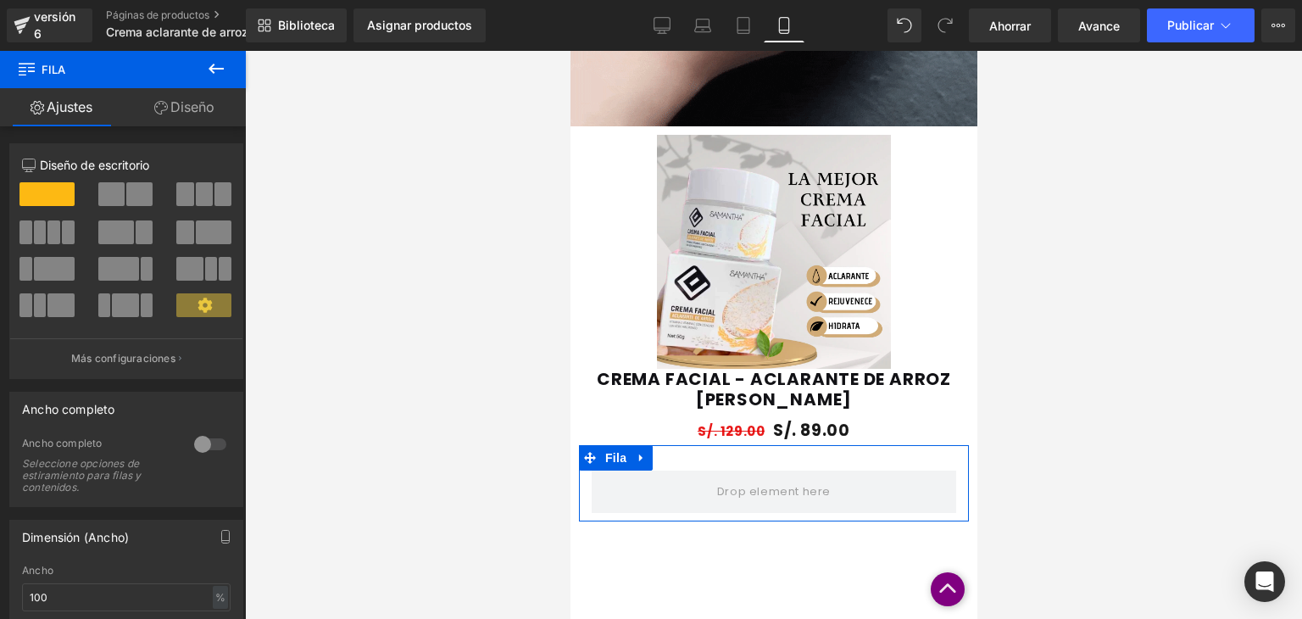
click at [199, 445] on div at bounding box center [210, 444] width 41 height 27
click at [197, 109] on font "Diseño" at bounding box center [192, 106] width 44 height 17
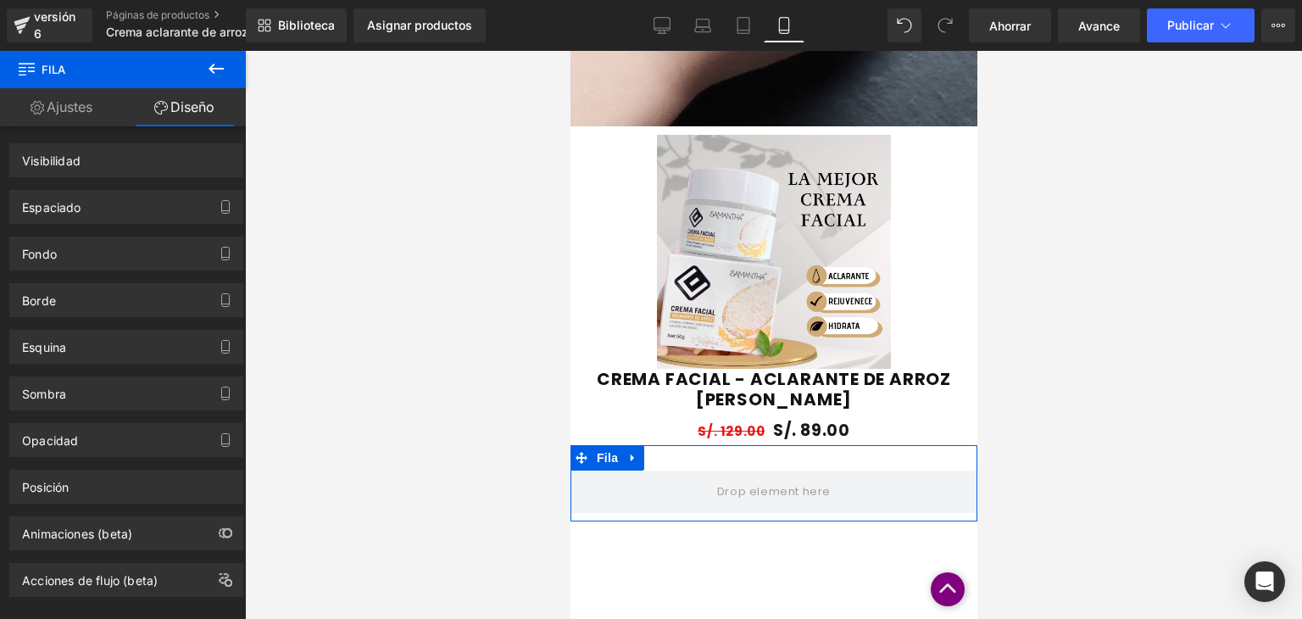
click at [87, 100] on font "Ajustes" at bounding box center [70, 106] width 46 height 17
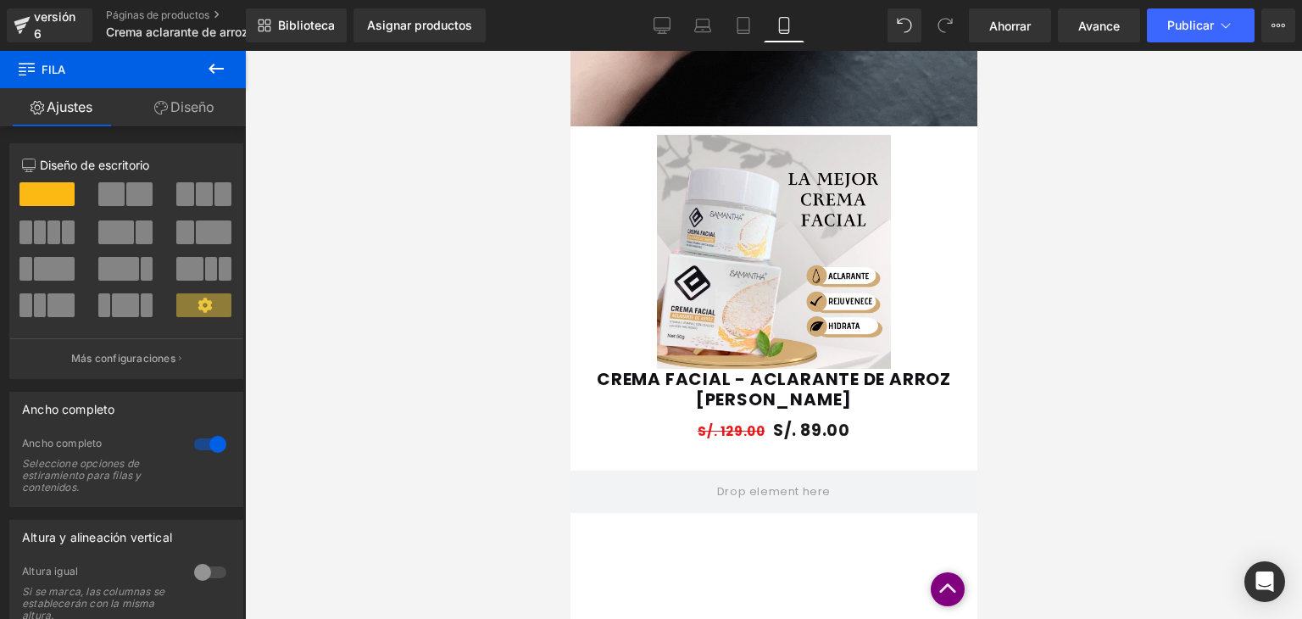
click at [214, 66] on icon at bounding box center [216, 68] width 20 height 20
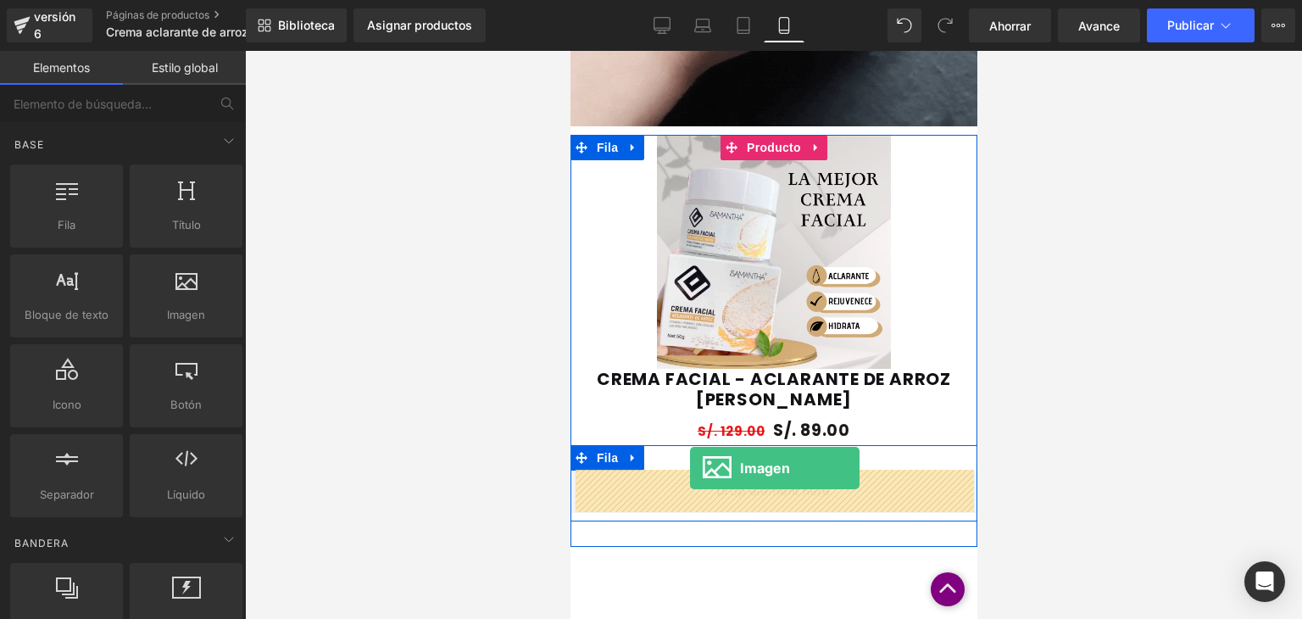
drag, startPoint x: 757, startPoint y: 352, endPoint x: 689, endPoint y: 468, distance: 134.5
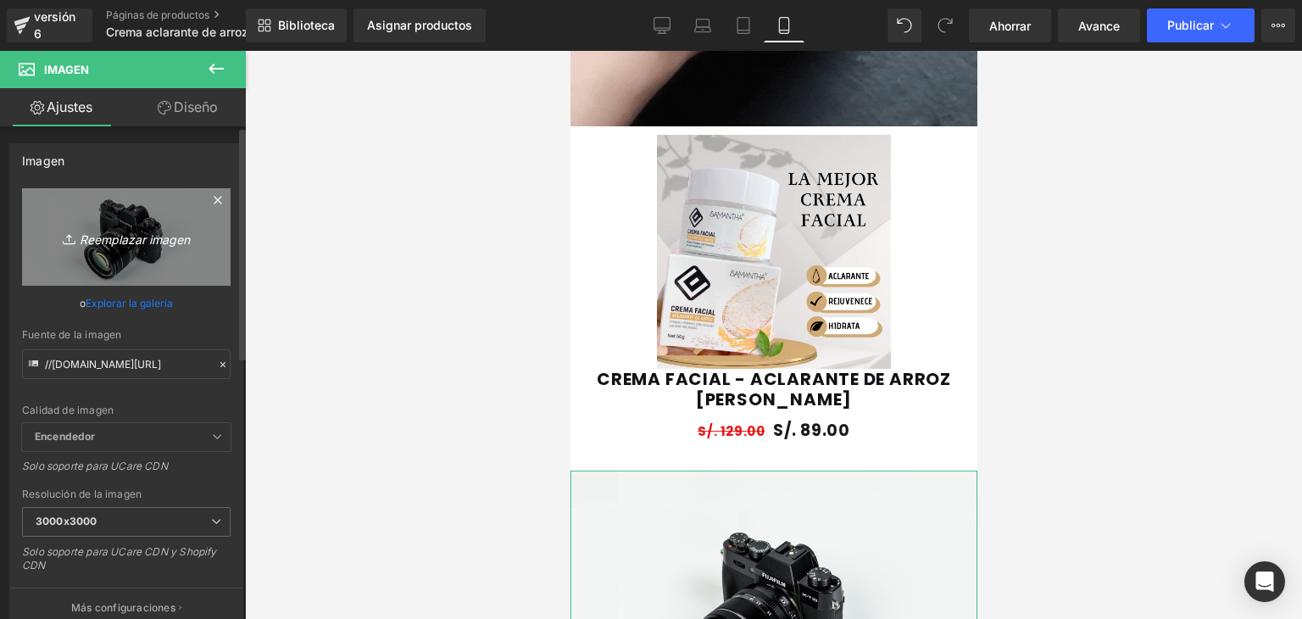
click at [126, 224] on link "Reemplazar imagen" at bounding box center [126, 236] width 209 height 97
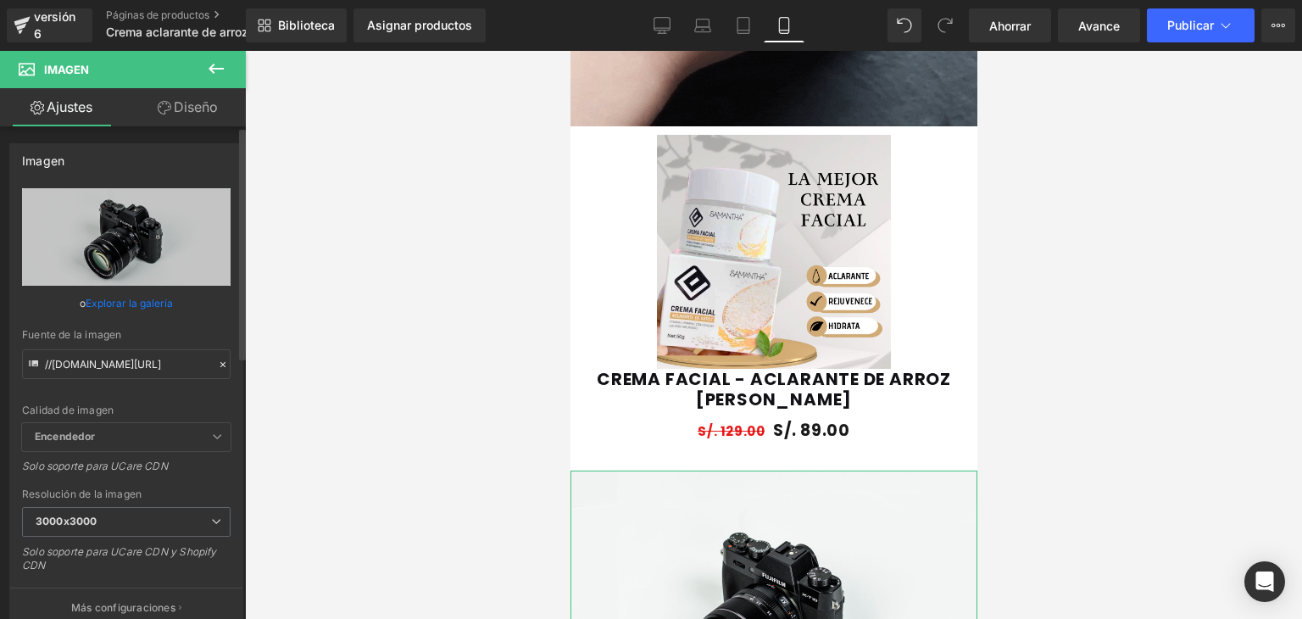
click at [161, 302] on font "Explorar la galería" at bounding box center [129, 303] width 87 height 13
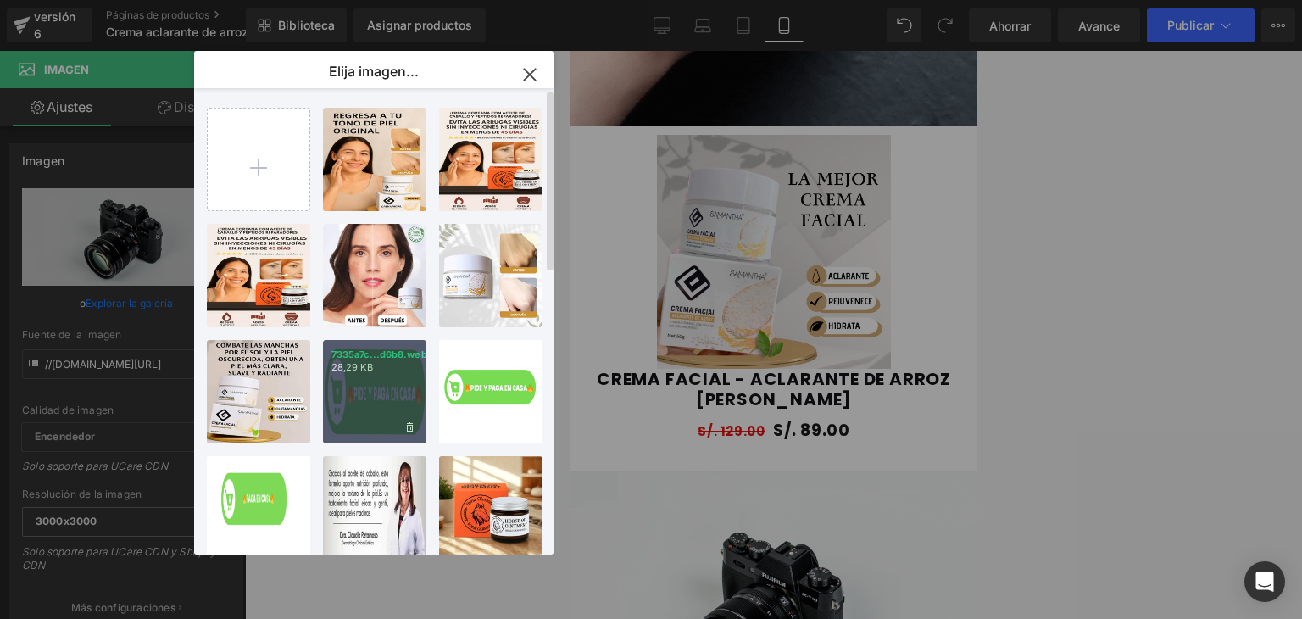
click at [356, 381] on div "7335a7c...d6b8.webp 28,29 KB" at bounding box center [374, 391] width 103 height 103
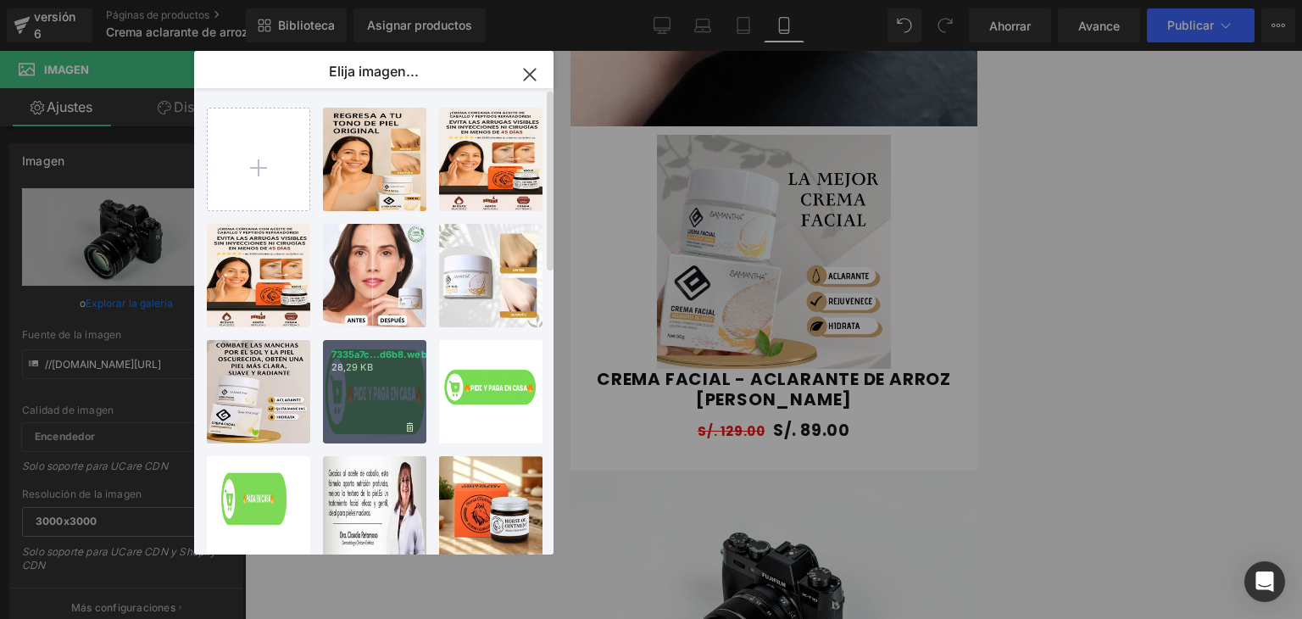
type input "https://ucarecdn.com/04dc0988-9d8f-46fa-948c-ab05d220fbbf/-/format/auto/-/previ…"
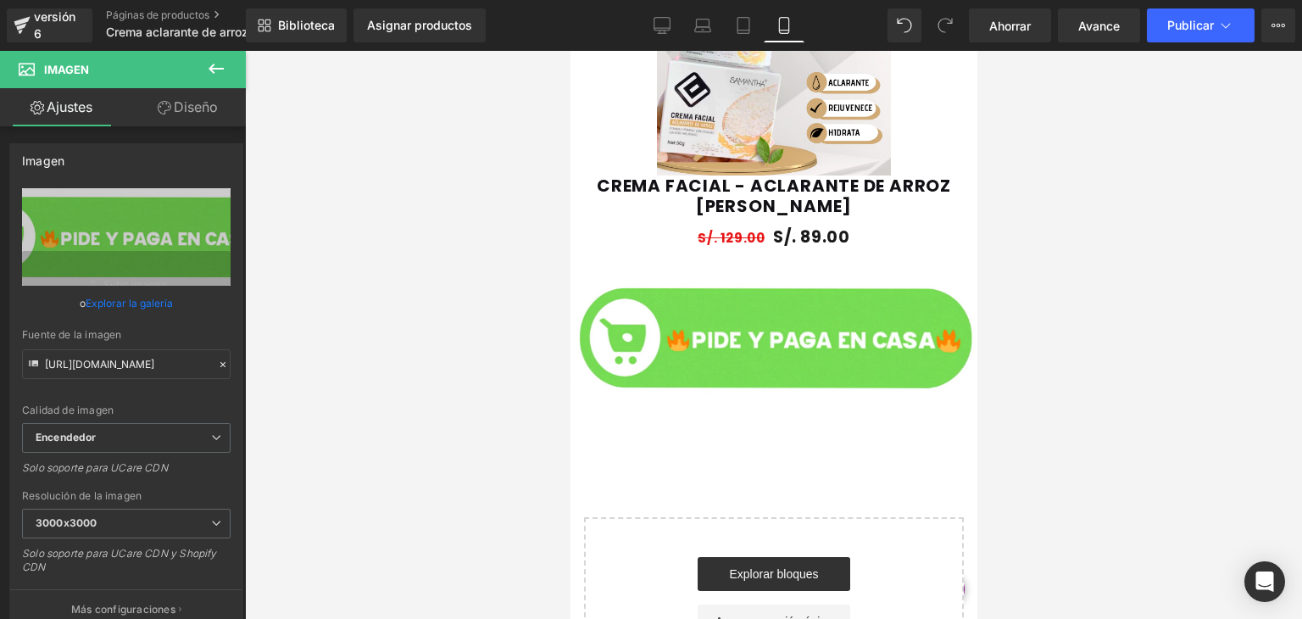
scroll to position [1308, 0]
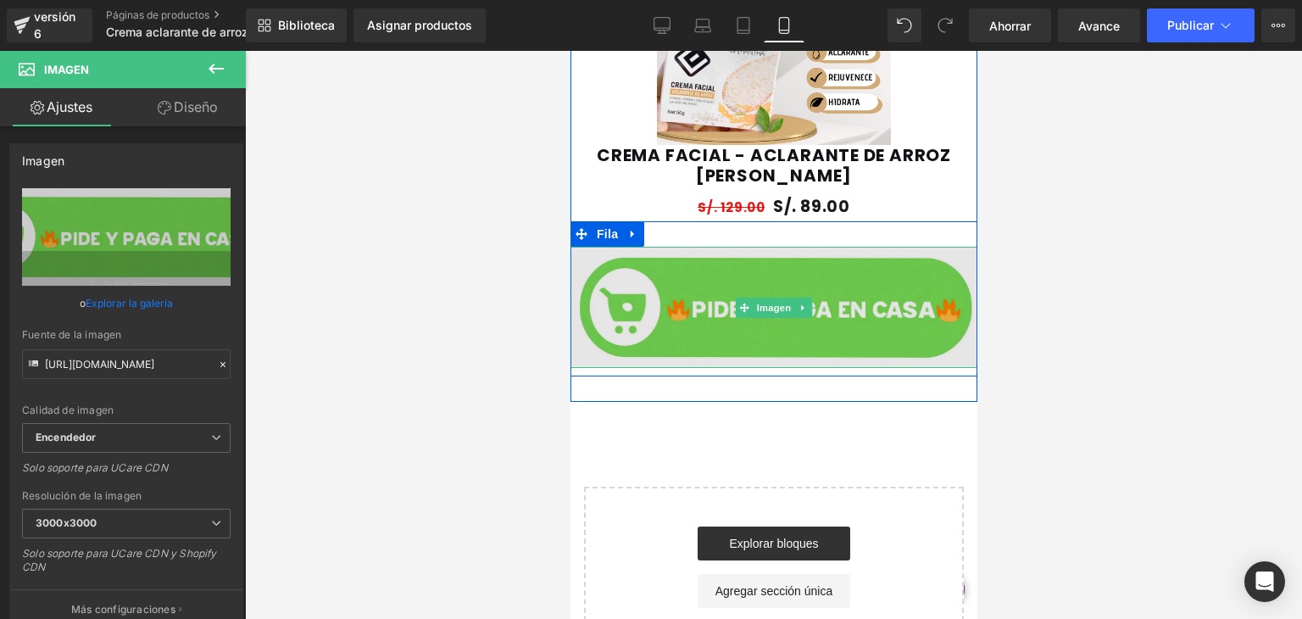
drag, startPoint x: 788, startPoint y: 366, endPoint x: 788, endPoint y: 325, distance: 41.5
click at [788, 325] on div "Imagen" at bounding box center [773, 308] width 407 height 122
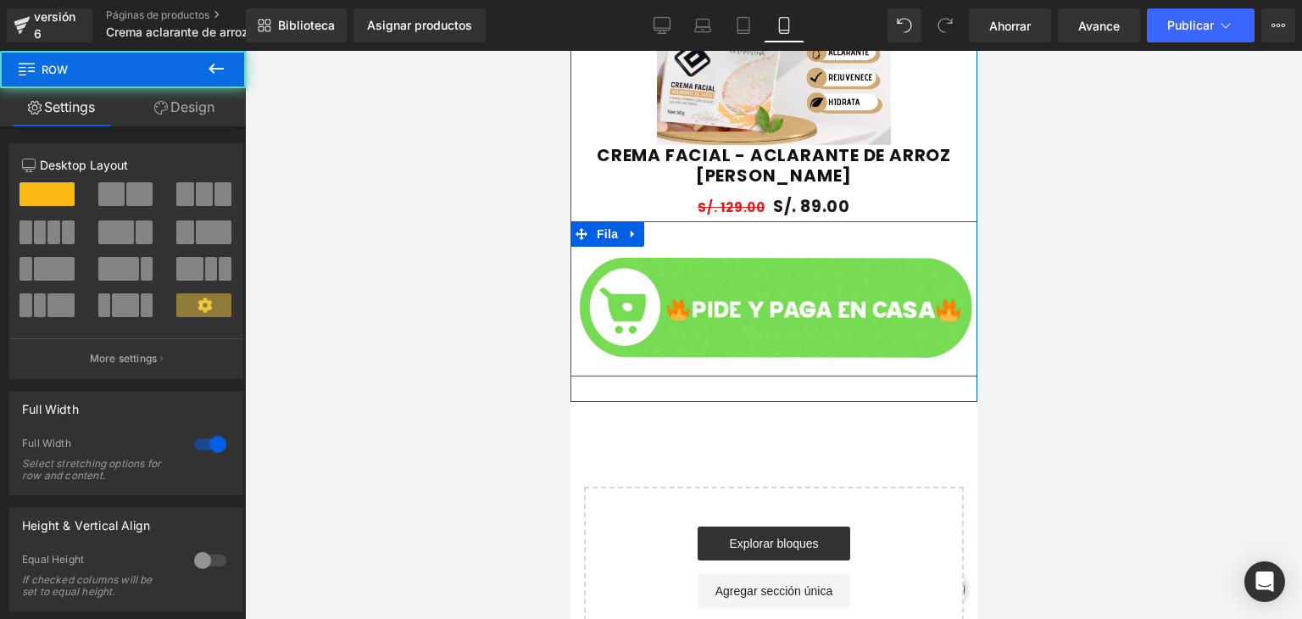
click at [801, 243] on div "Imagen Fila" at bounding box center [773, 299] width 407 height 156
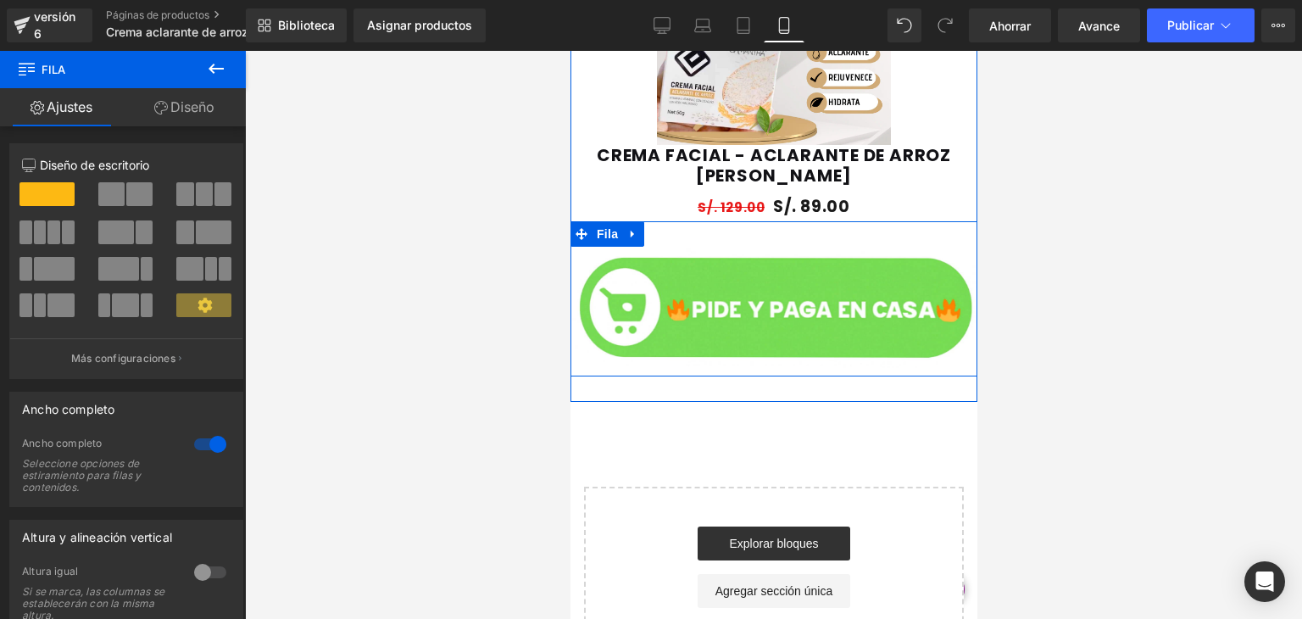
click at [767, 242] on div "Imagen Fila" at bounding box center [773, 299] width 407 height 156
click at [811, 238] on div "Imagen Fila" at bounding box center [773, 299] width 407 height 156
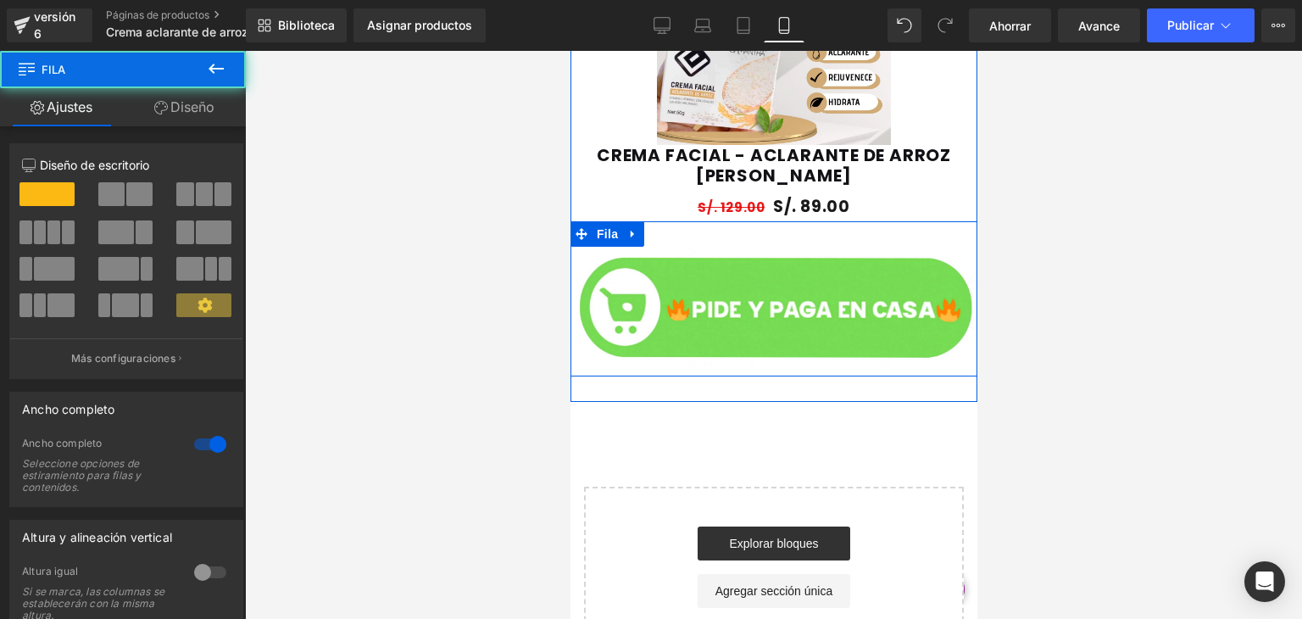
click at [804, 226] on div "Imagen Fila" at bounding box center [773, 299] width 407 height 156
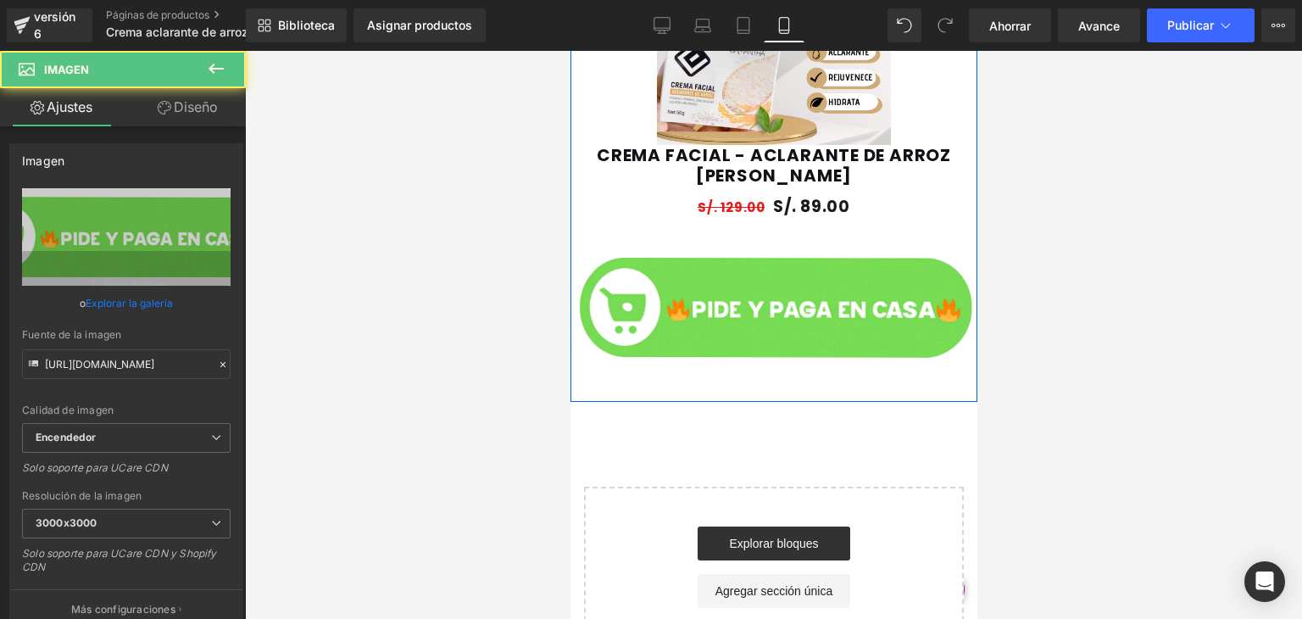
drag, startPoint x: 821, startPoint y: 247, endPoint x: 821, endPoint y: 211, distance: 35.6
click at [821, 211] on div "Venta de liquidación (P) Imagen CREMA FACIAL - ACLARANTE DE ARROZ SAMANTHA (P) …" at bounding box center [773, 144] width 390 height 466
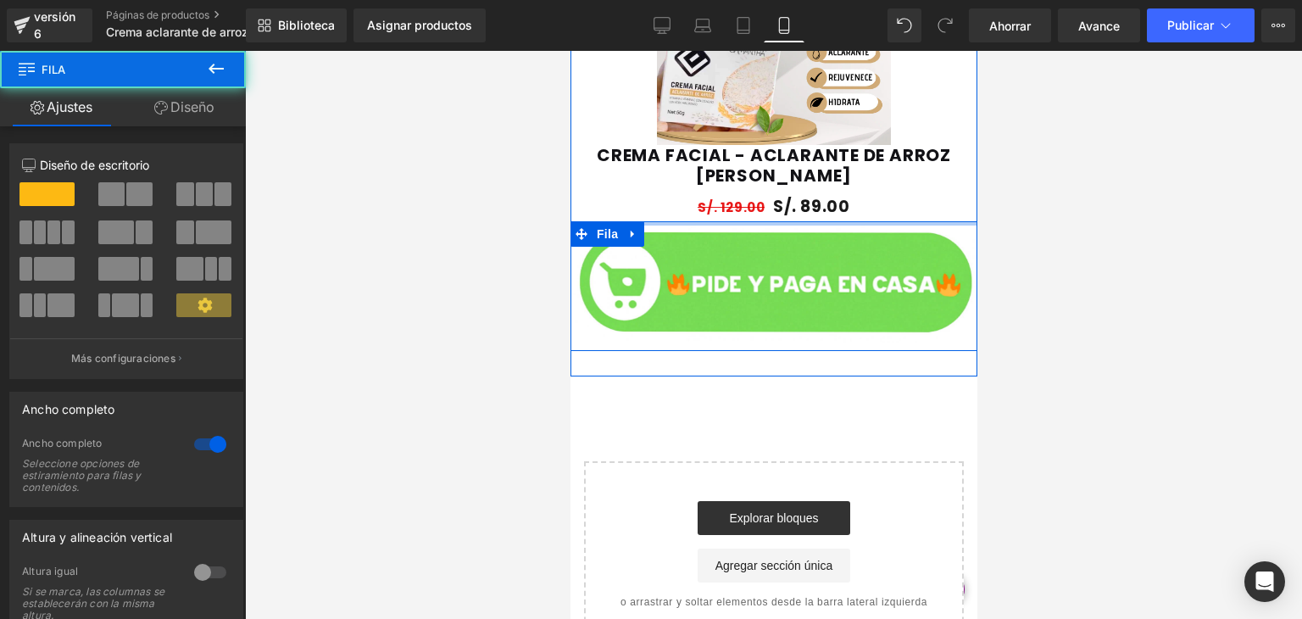
drag, startPoint x: 759, startPoint y: 227, endPoint x: 762, endPoint y: 171, distance: 56.1
click at [762, 171] on div "Venta de liquidación (P) Imagen CREMA FACIAL - ACLARANTE DE ARROZ SAMANTHA (P) …" at bounding box center [773, 131] width 390 height 441
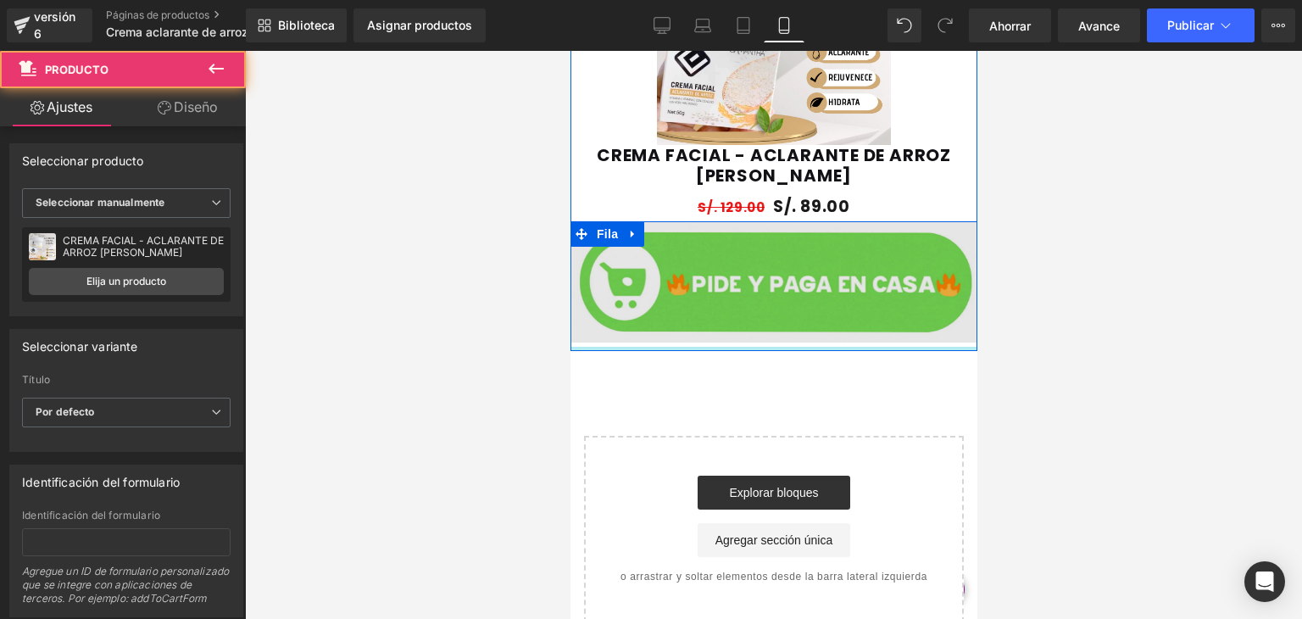
drag, startPoint x: 765, startPoint y: 365, endPoint x: 767, endPoint y: 337, distance: 28.0
click at [767, 337] on div "Venta de liquidación (P) Imagen CREMA FACIAL - ACLARANTE DE ARROZ SAMANTHA (P) …" at bounding box center [773, 131] width 407 height 441
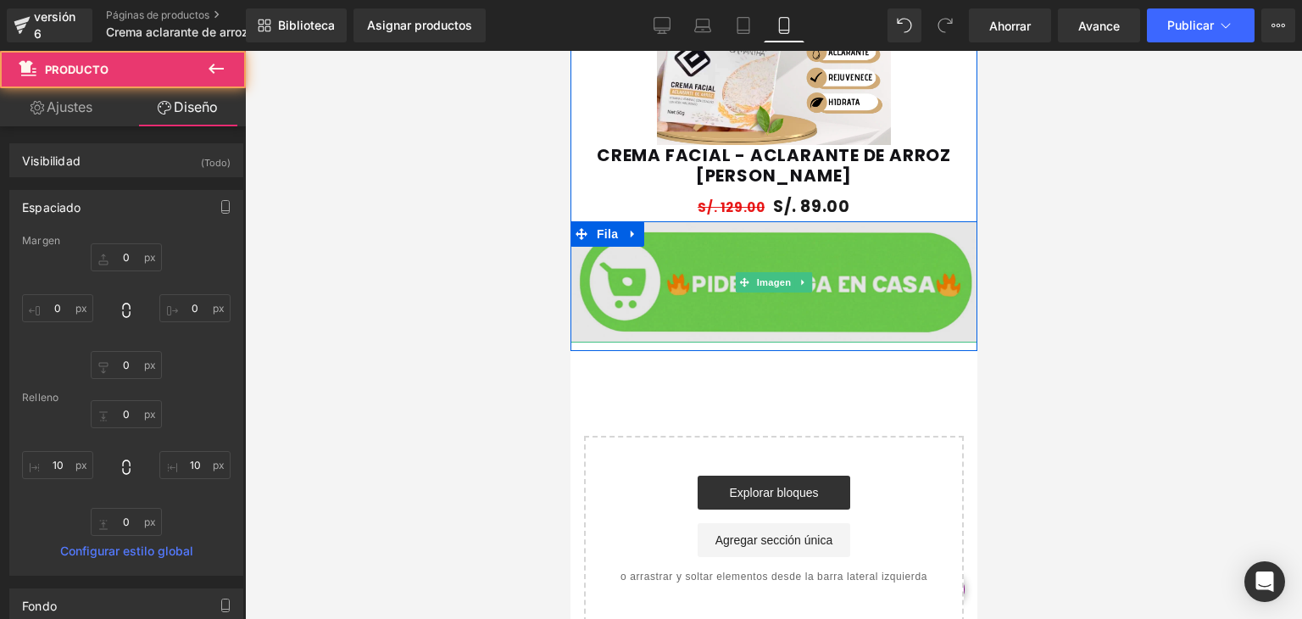
click at [720, 299] on img at bounding box center [773, 282] width 407 height 122
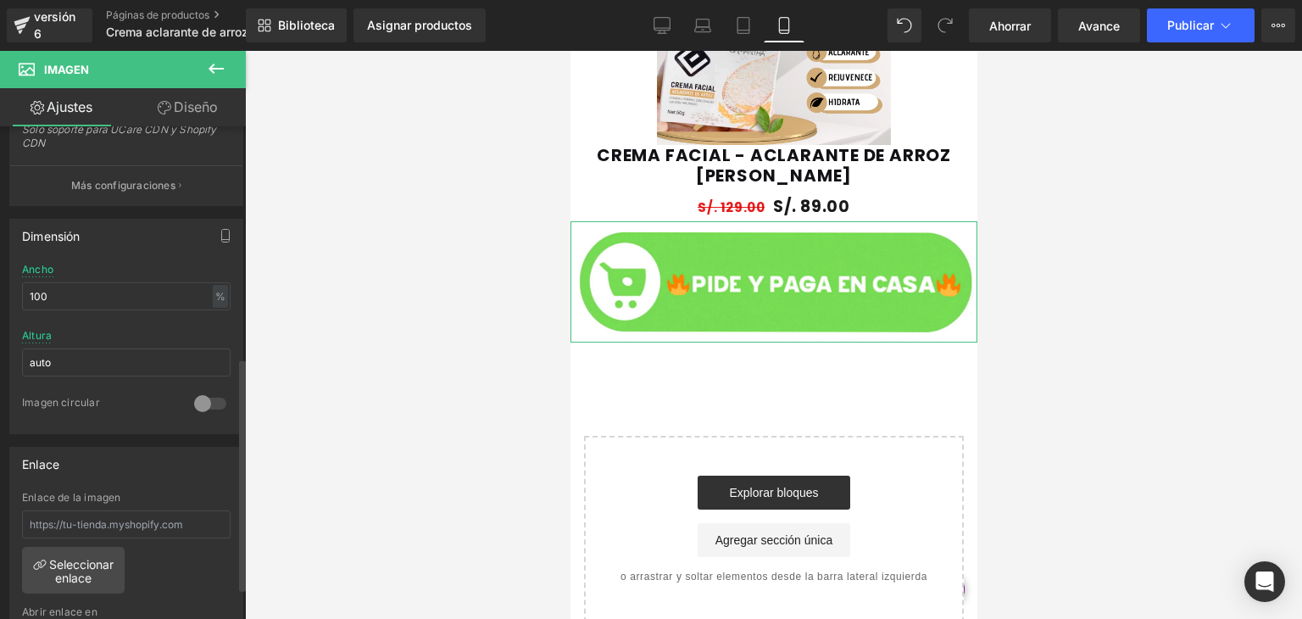
scroll to position [495, 0]
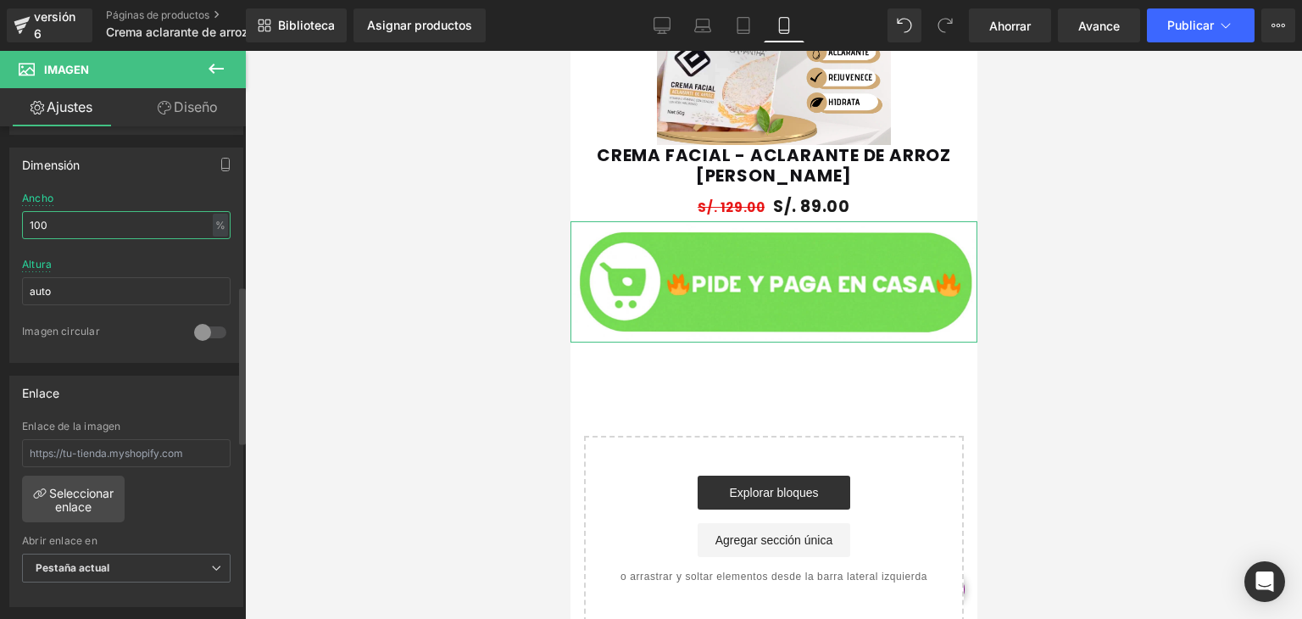
click at [109, 220] on input "100" at bounding box center [126, 225] width 209 height 28
type input "1"
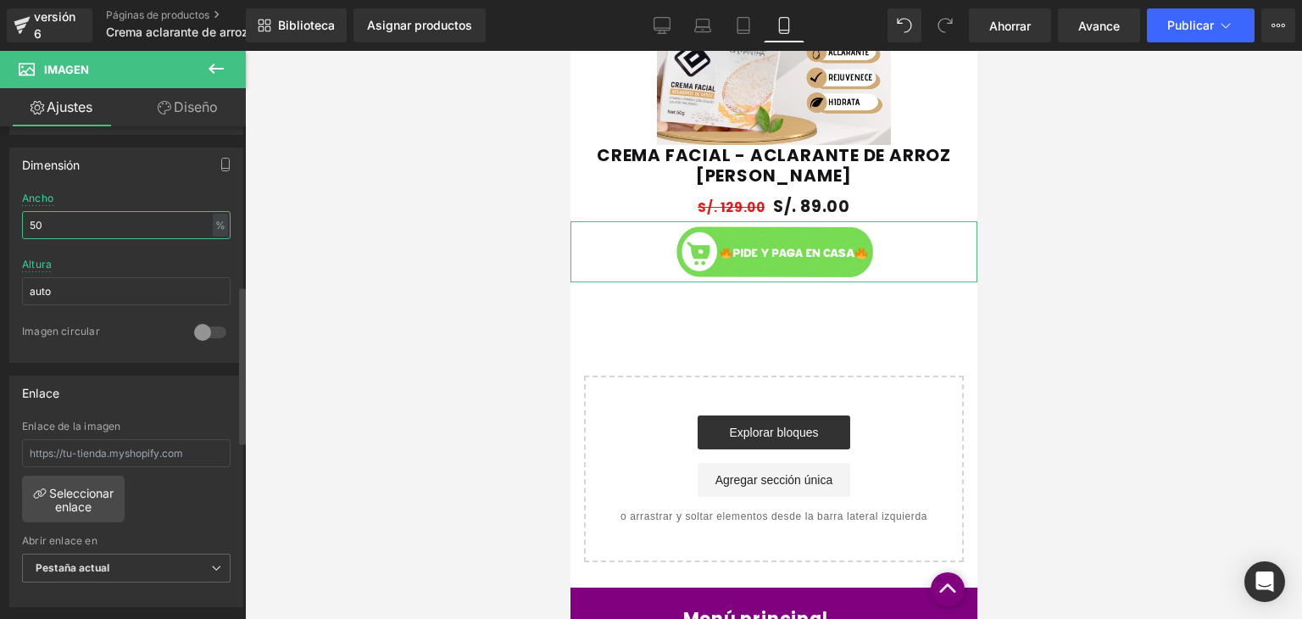
type input "5"
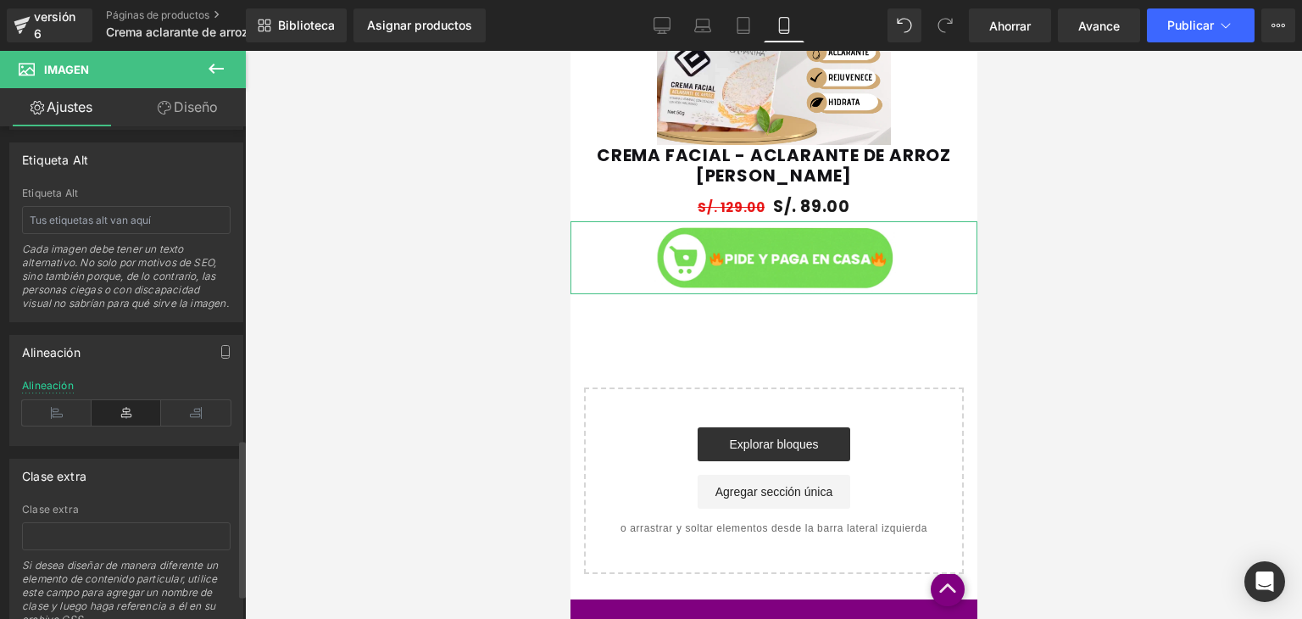
scroll to position [1049, 0]
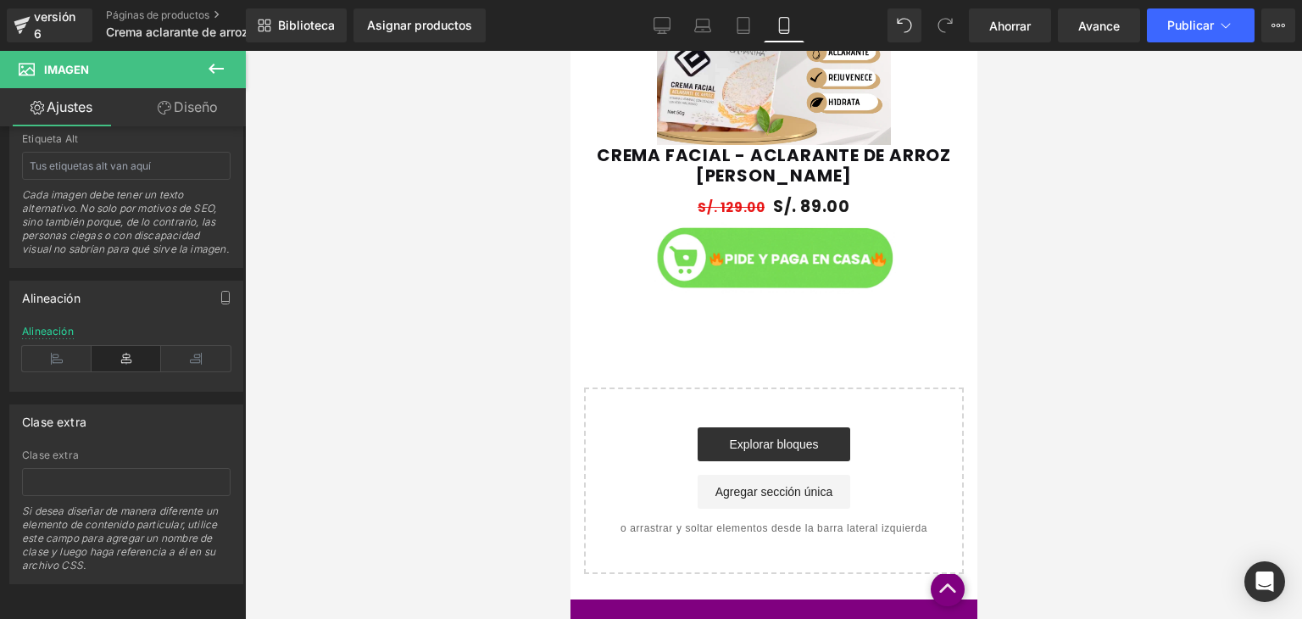
type input "60"
click at [93, 468] on input "text" at bounding box center [126, 482] width 209 height 28
paste input "_rsi-cod-form-gempages-button-overwrite _rsi-cod-form-is-gempage"
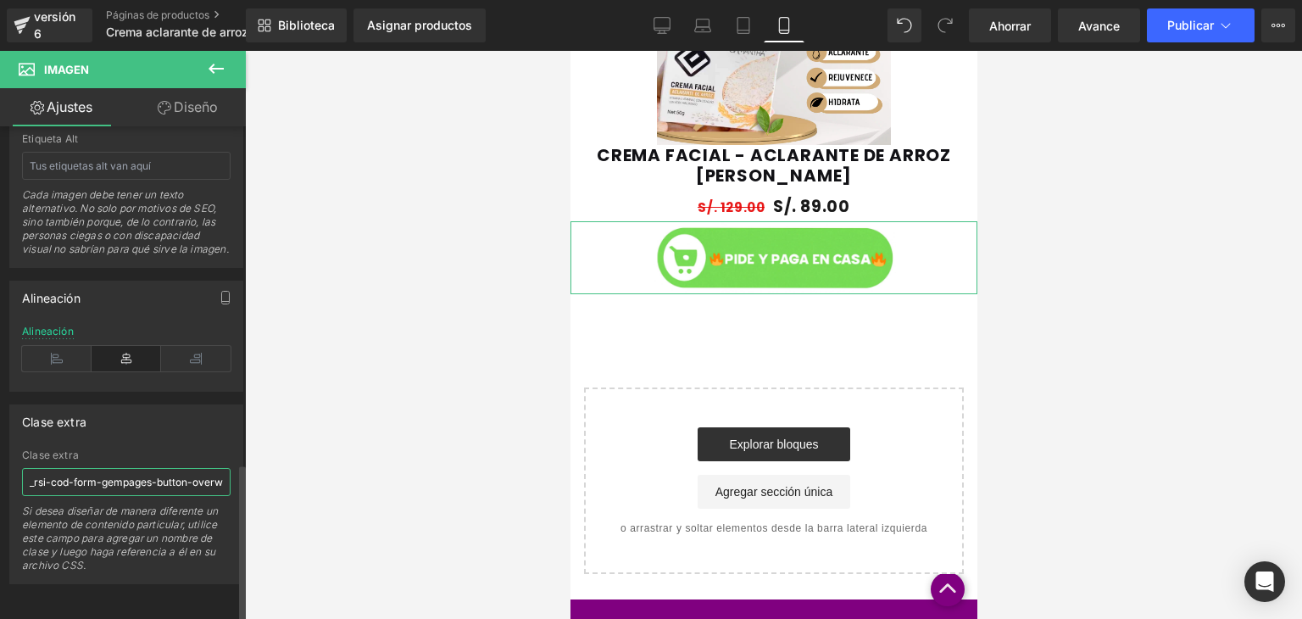
scroll to position [0, 151]
type input "_rsi-cod-form-gempages-button-overwrite _rsi-cod-form-is-gempage"
click at [253, 407] on div at bounding box center [773, 335] width 1057 height 568
click at [211, 103] on font "Diseño" at bounding box center [196, 106] width 44 height 17
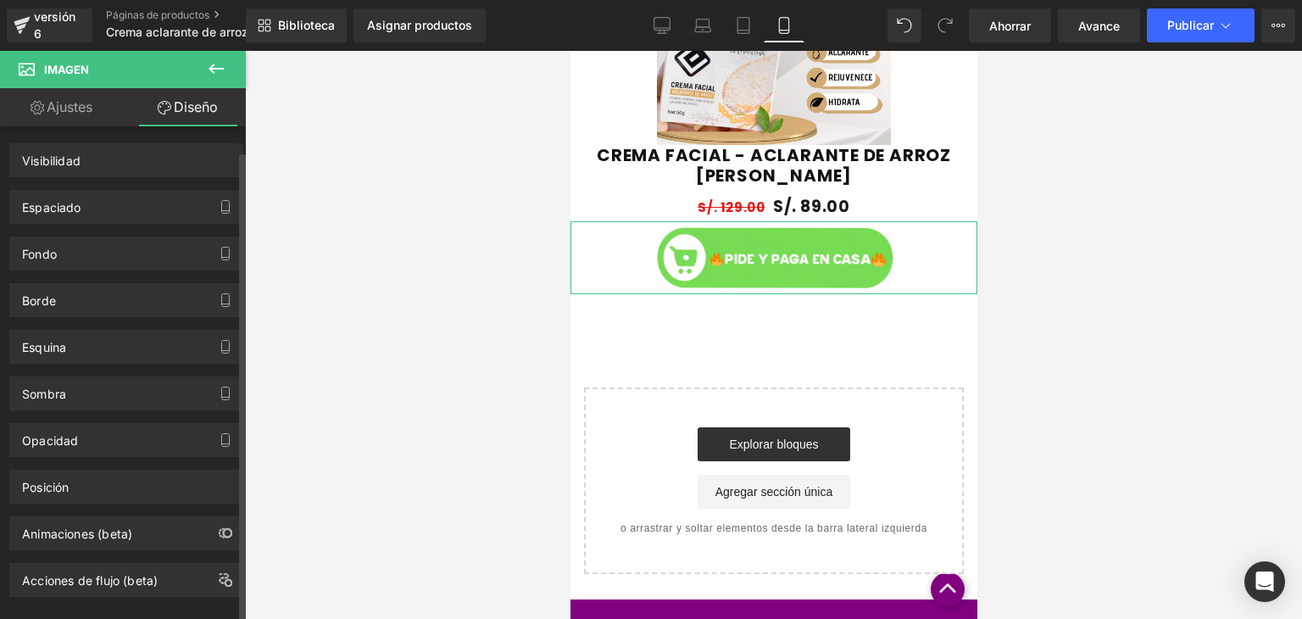
scroll to position [22, 0]
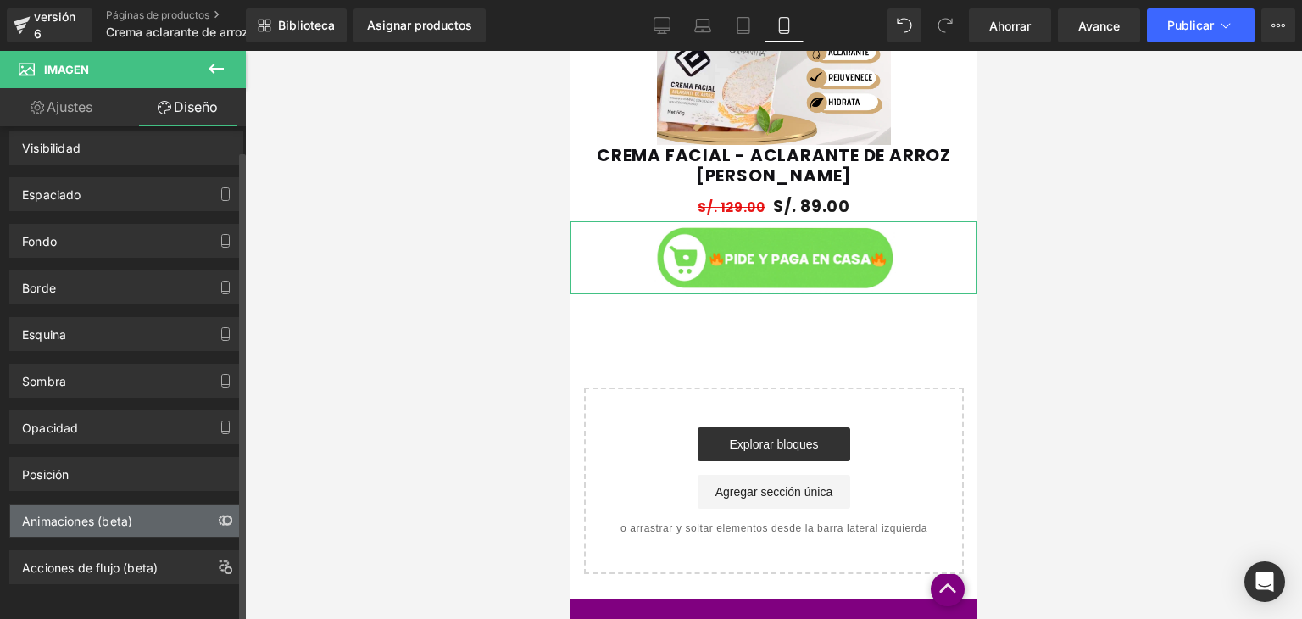
click at [223, 515] on icon "button" at bounding box center [227, 519] width 9 height 9
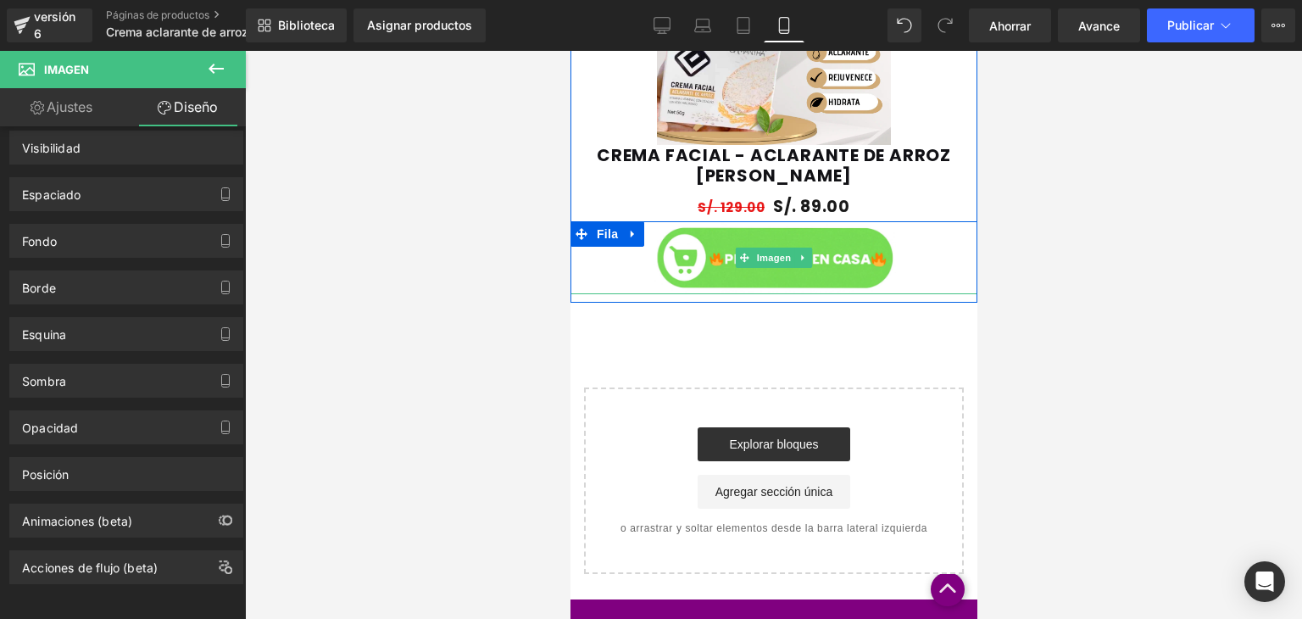
click at [618, 255] on div at bounding box center [773, 257] width 407 height 73
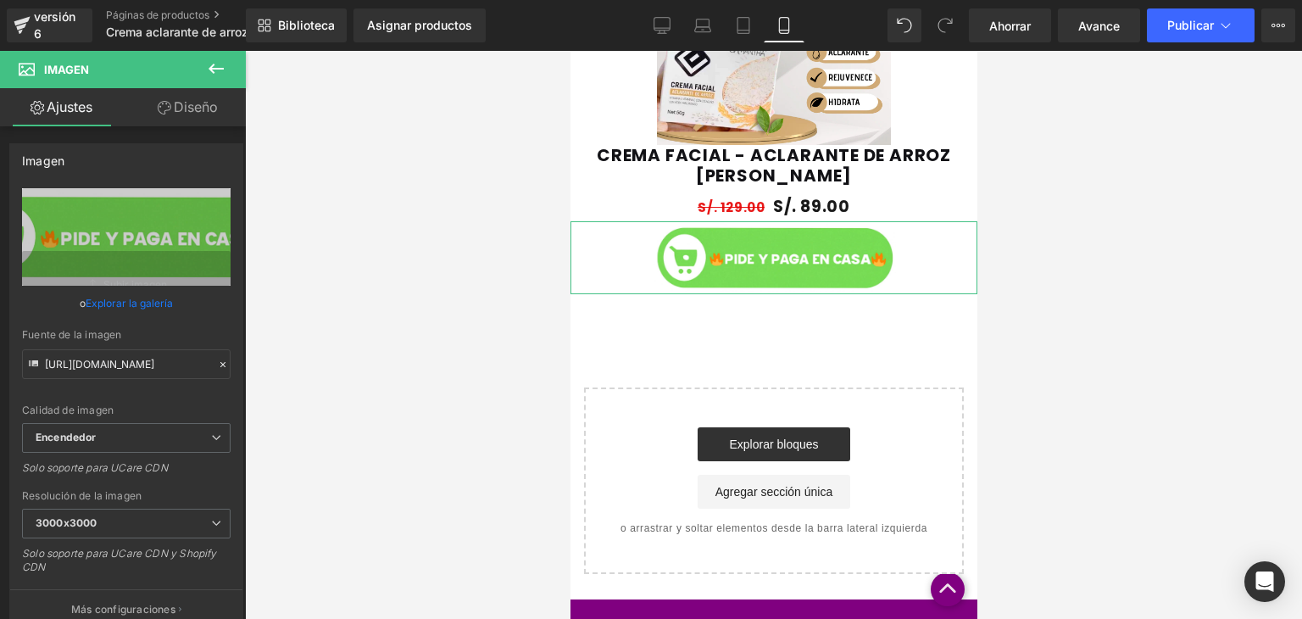
click at [196, 102] on font "Diseño" at bounding box center [196, 106] width 44 height 17
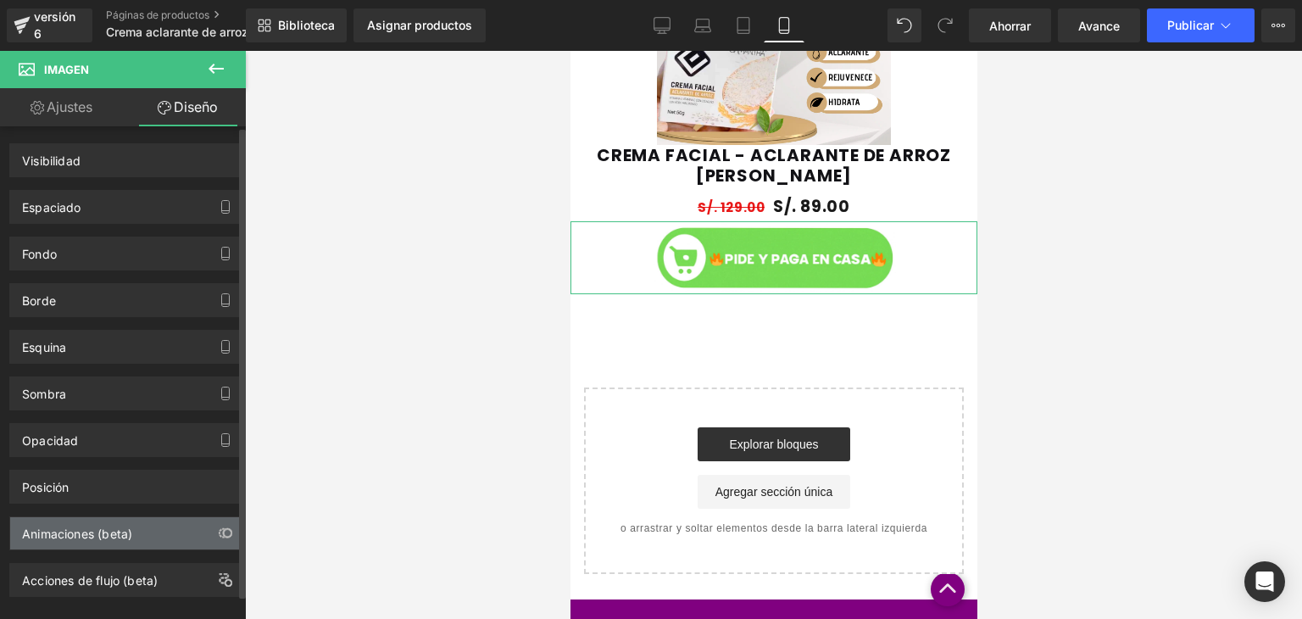
click at [186, 535] on div "Animaciones (beta)" at bounding box center [126, 533] width 232 height 32
click at [220, 530] on icon "button" at bounding box center [226, 533] width 14 height 14
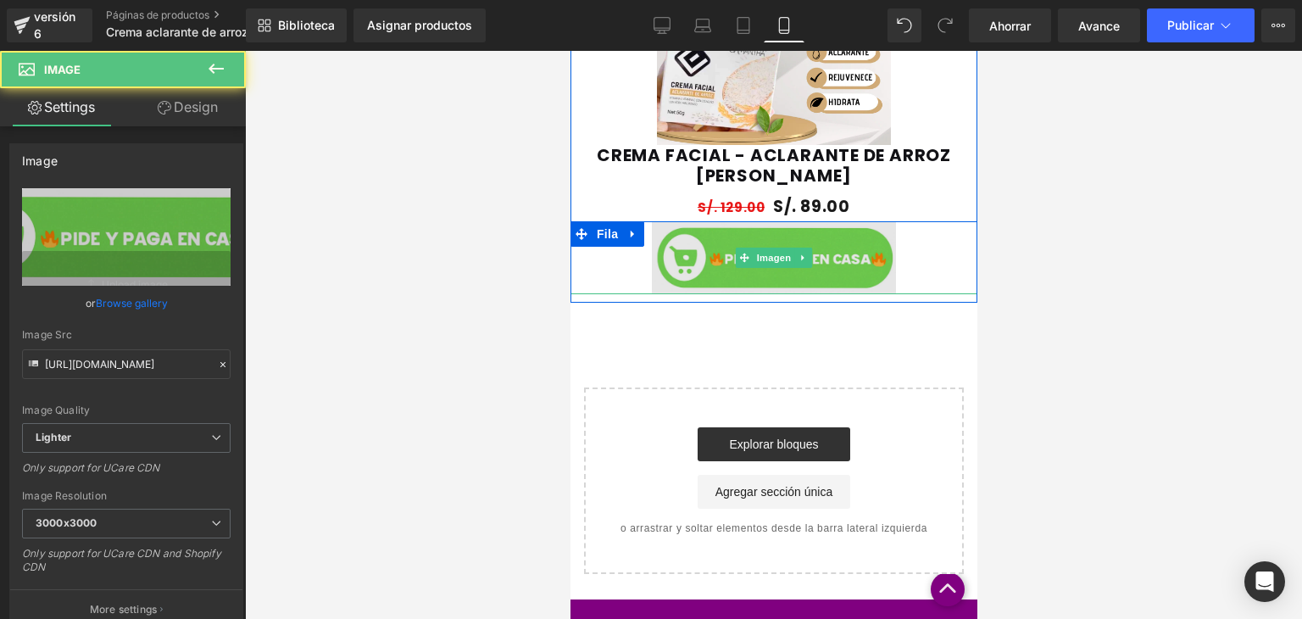
click at [765, 244] on img at bounding box center [773, 257] width 244 height 73
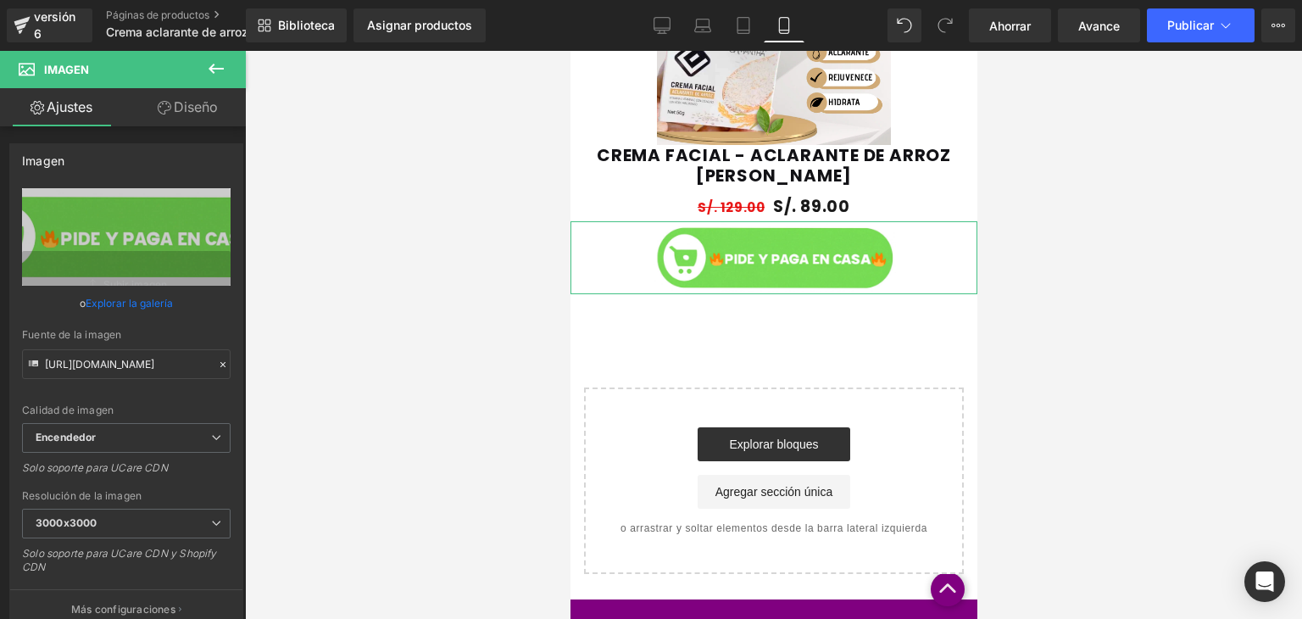
click at [188, 117] on link "Diseño" at bounding box center [187, 107] width 123 height 38
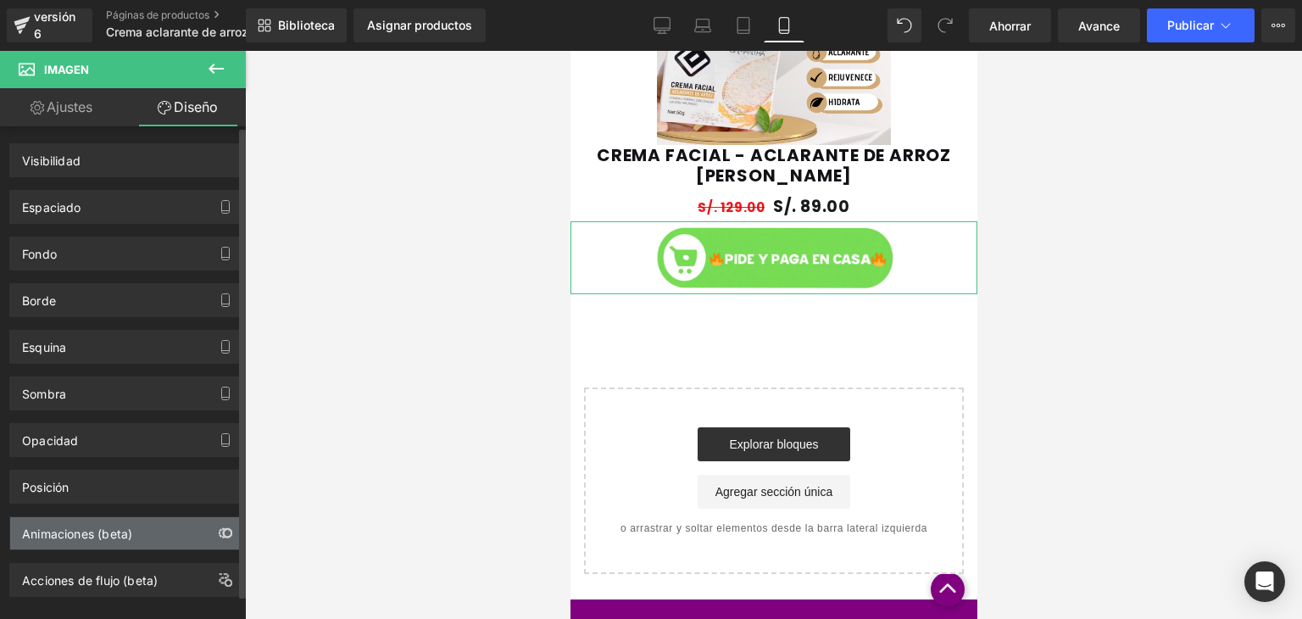
click at [219, 526] on icon "button" at bounding box center [226, 533] width 14 height 14
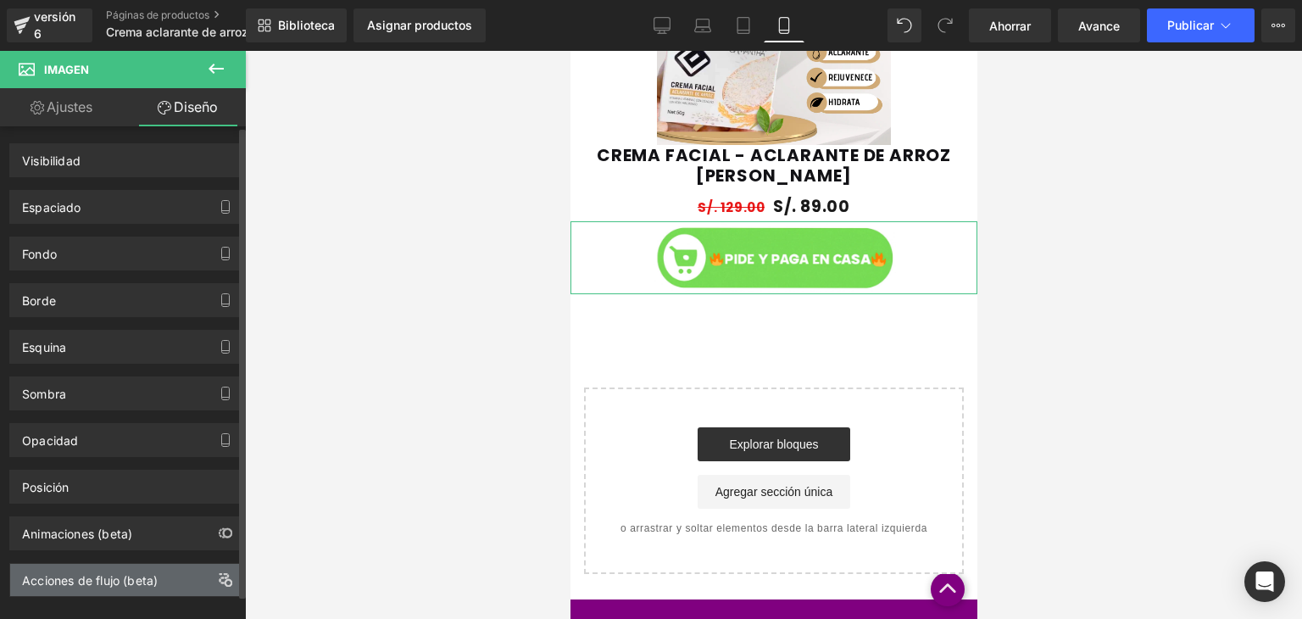
click at [219, 565] on button "button" at bounding box center [225, 580] width 27 height 32
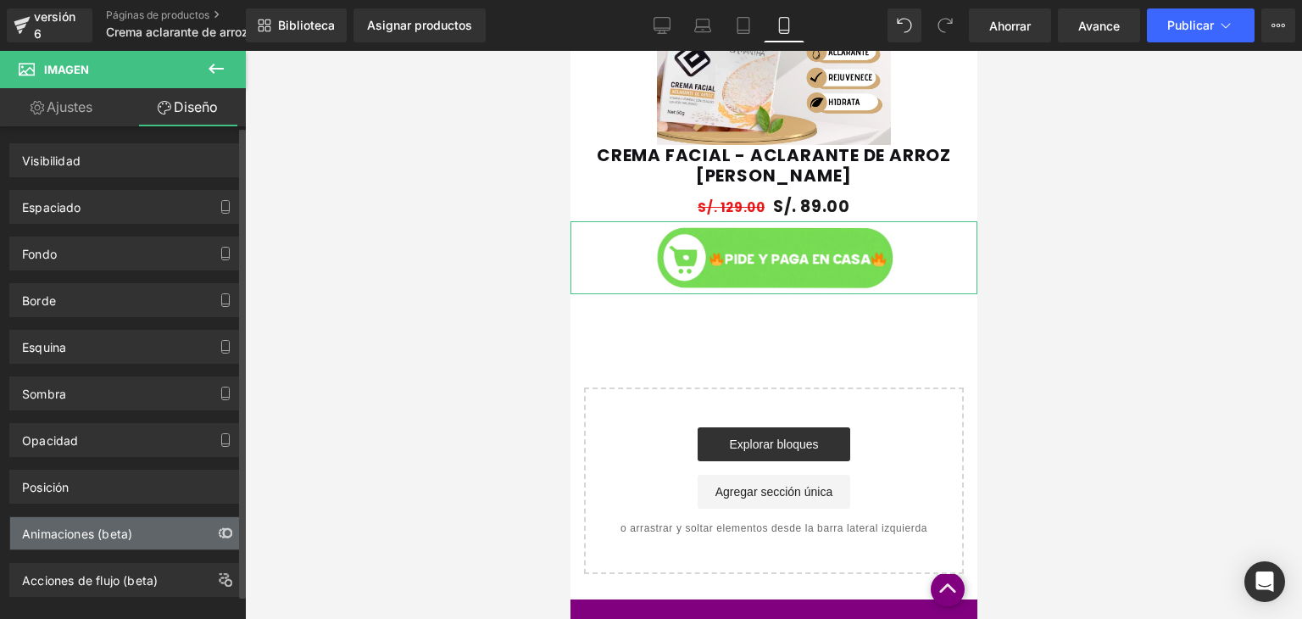
click at [224, 532] on icon "button" at bounding box center [227, 532] width 9 height 9
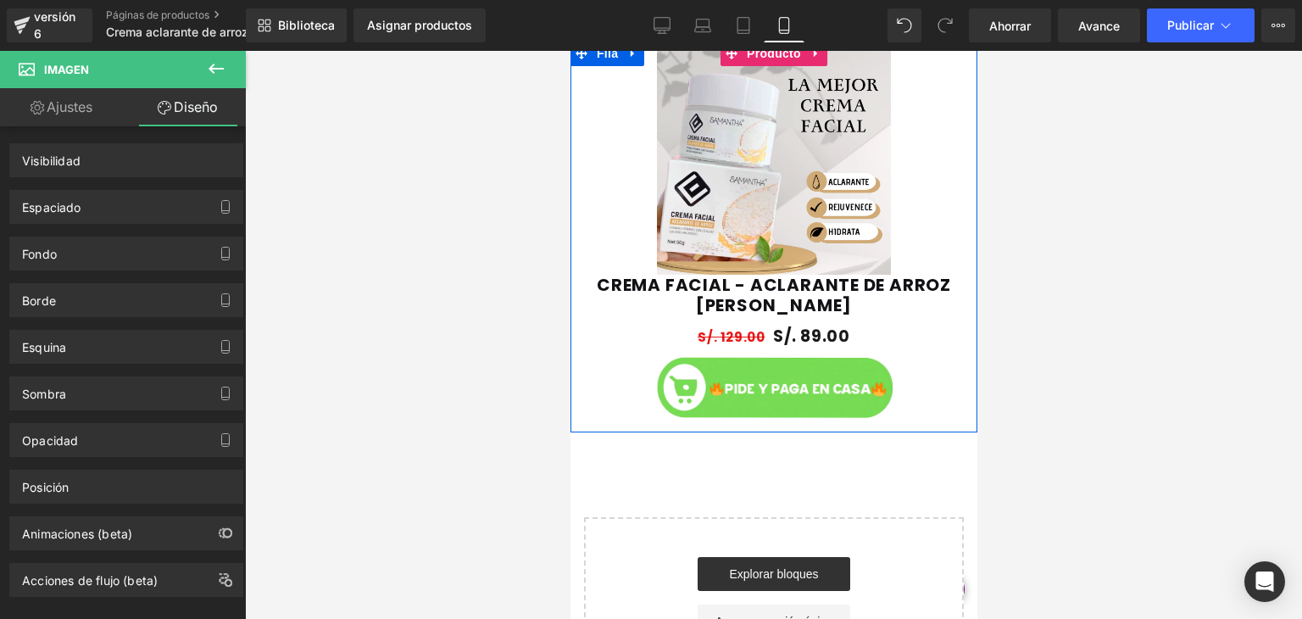
scroll to position [1155, 0]
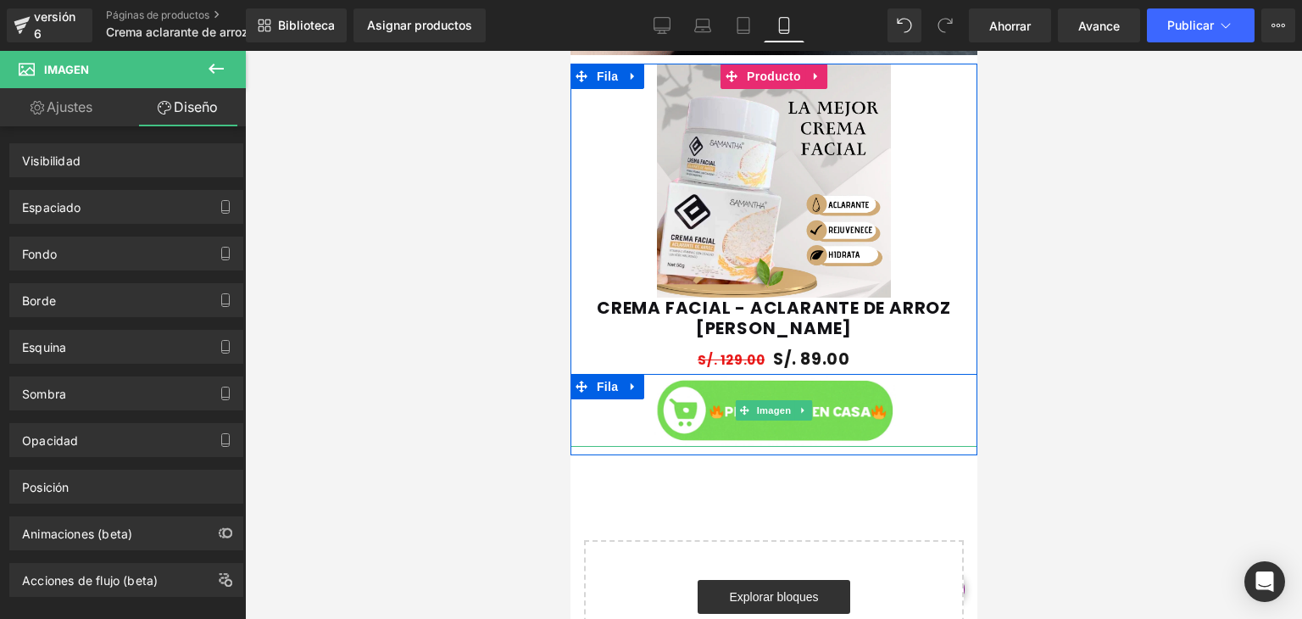
click at [930, 392] on div at bounding box center [773, 410] width 407 height 73
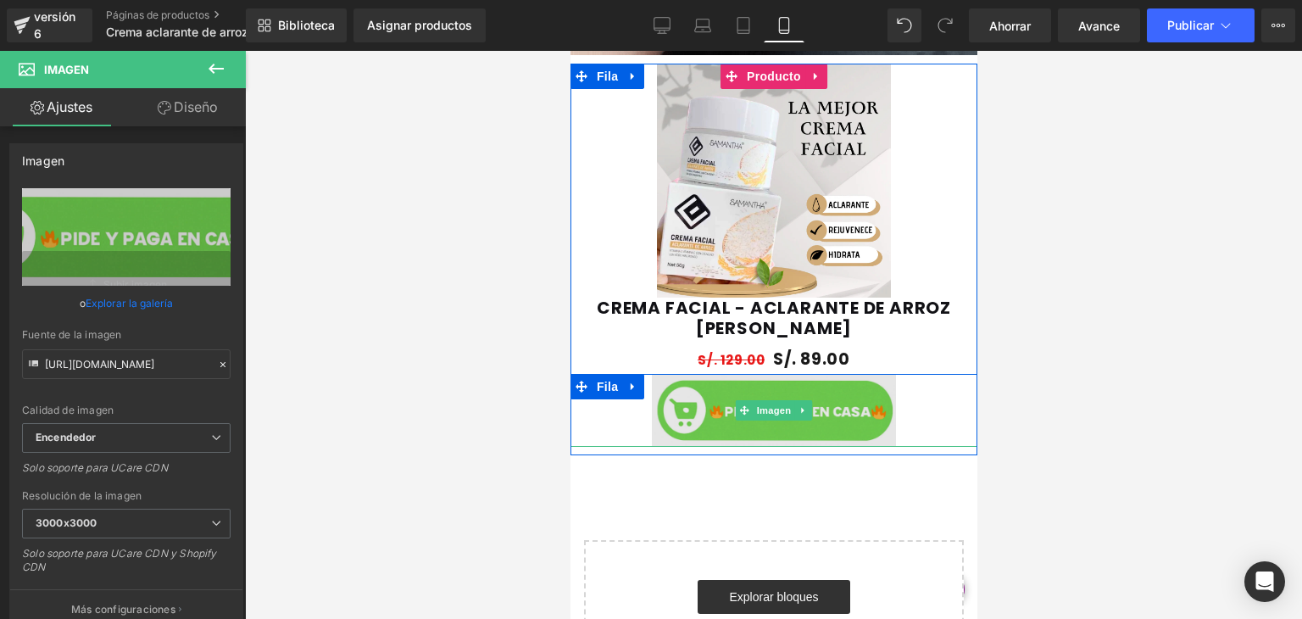
click at [676, 409] on img at bounding box center [773, 410] width 244 height 73
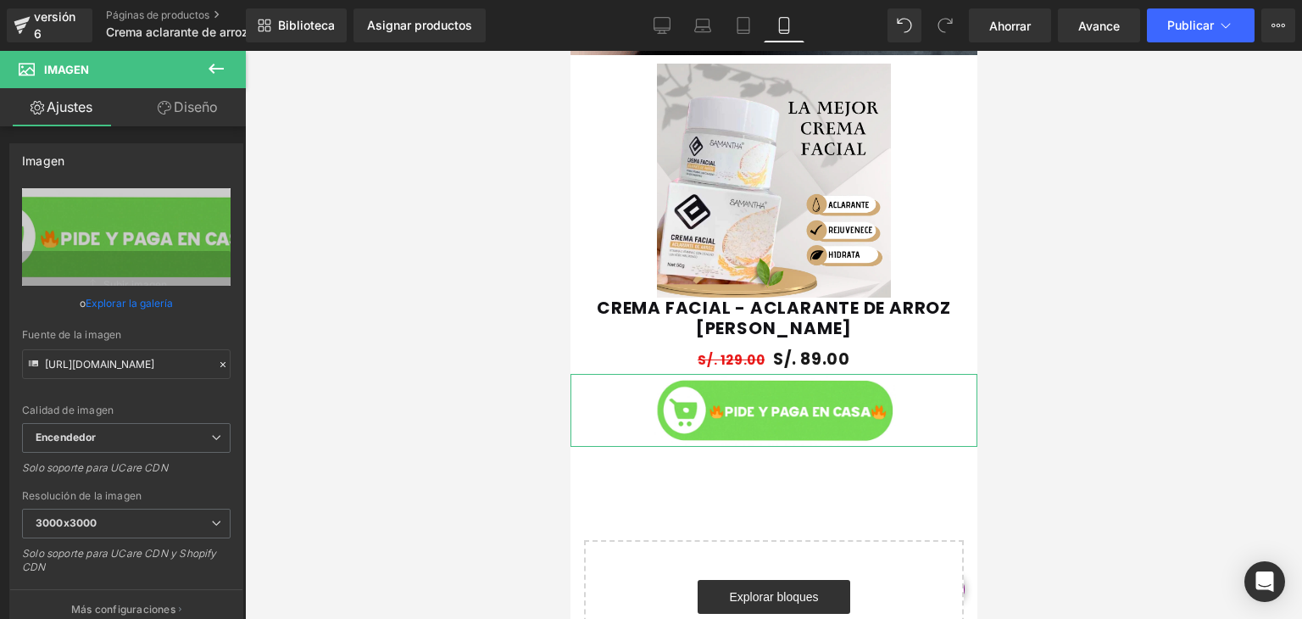
click at [193, 108] on font "Diseño" at bounding box center [196, 106] width 44 height 17
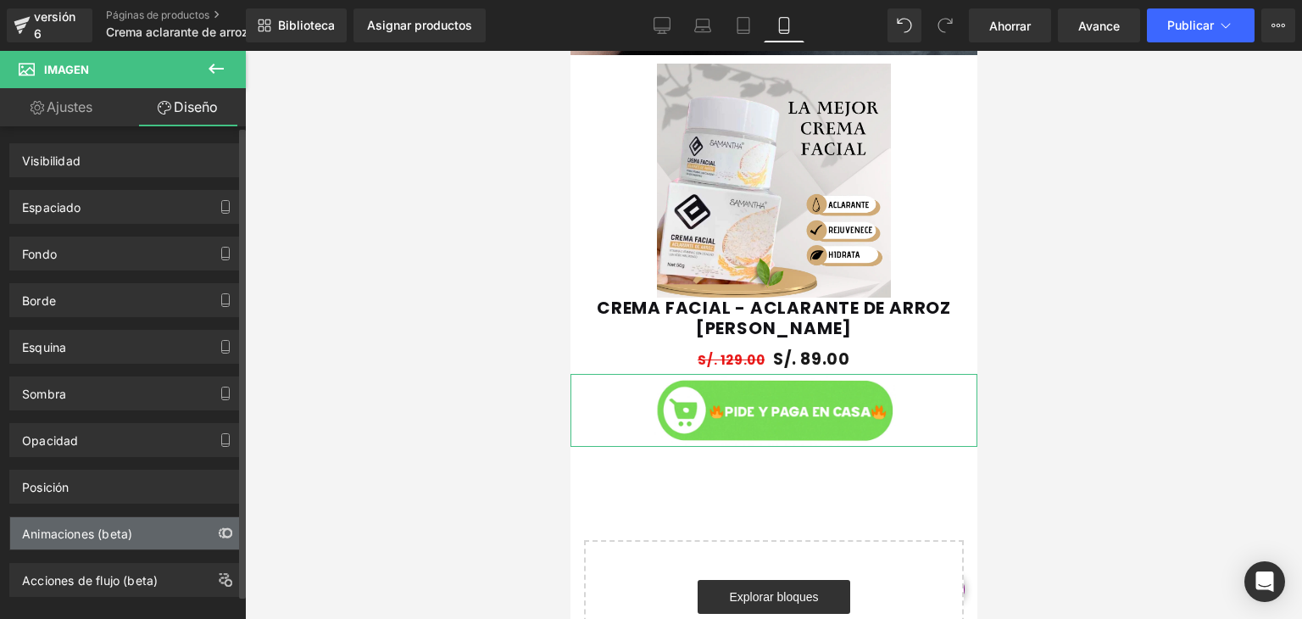
click at [223, 530] on icon "button" at bounding box center [227, 532] width 9 height 9
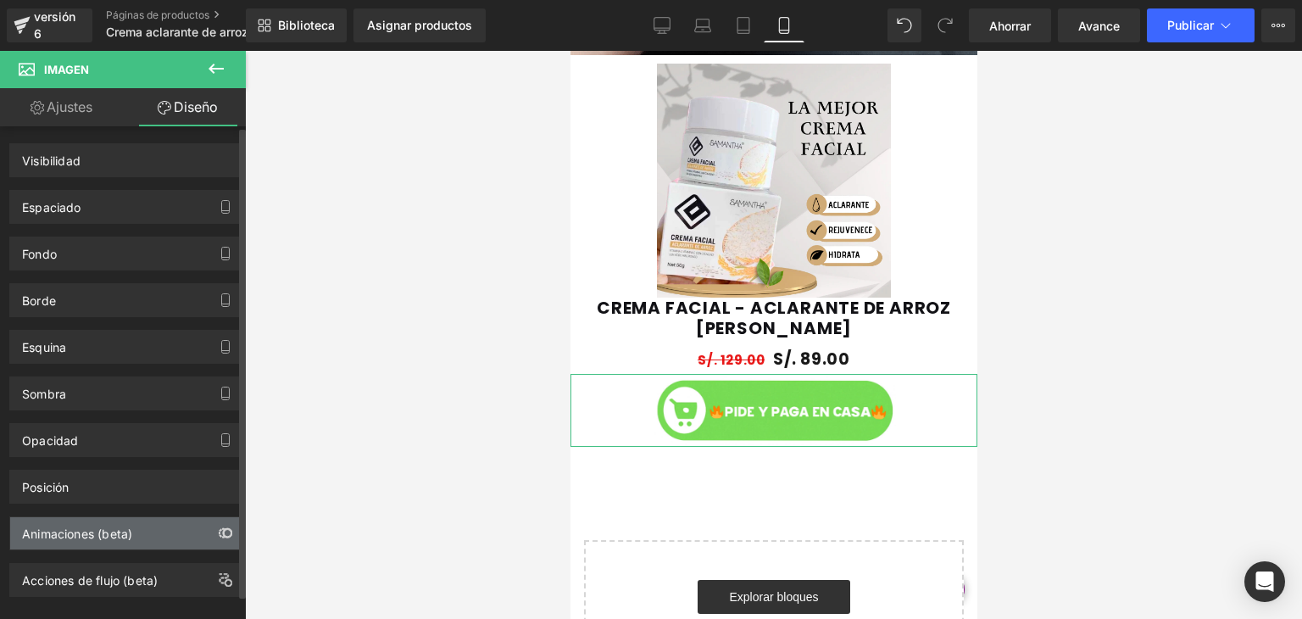
click at [223, 530] on icon "button" at bounding box center [227, 532] width 9 height 9
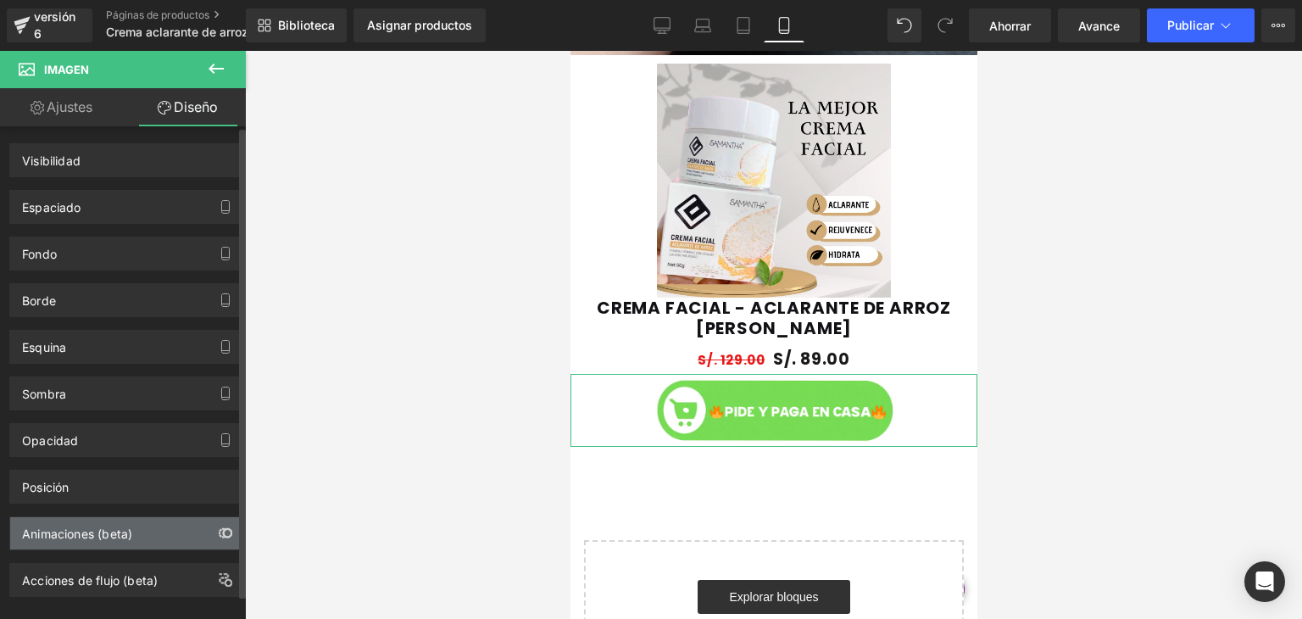
click at [223, 530] on icon "button" at bounding box center [227, 532] width 9 height 9
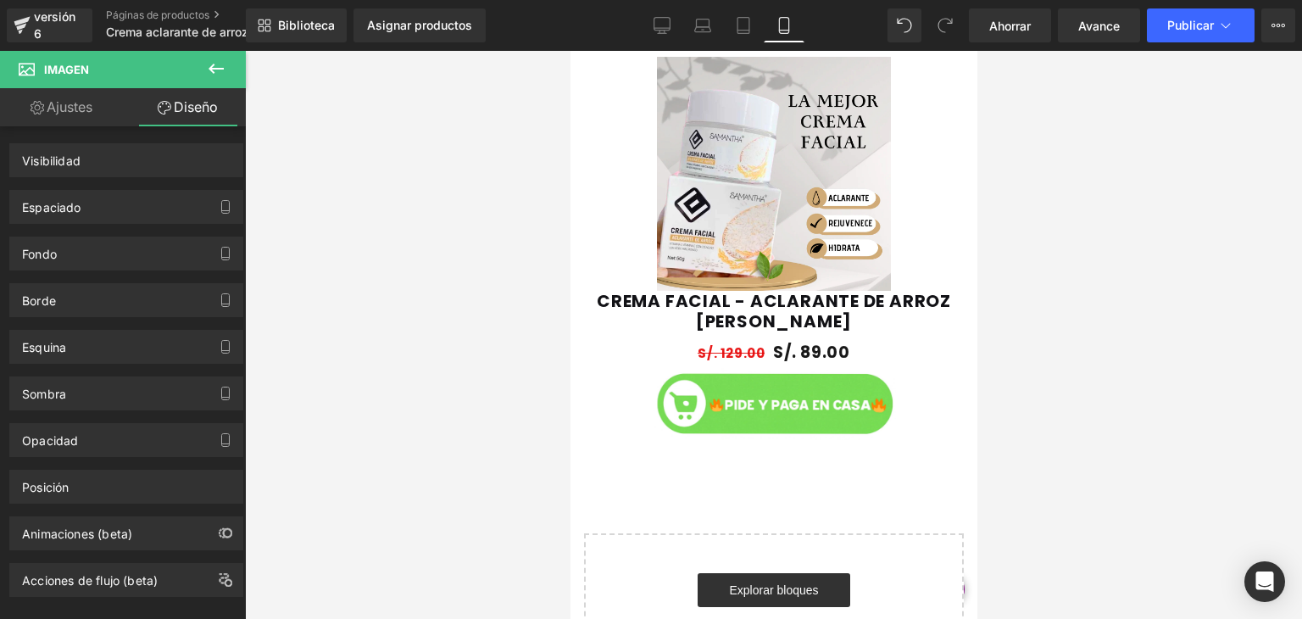
scroll to position [1163, 0]
click at [207, 63] on icon at bounding box center [216, 68] width 20 height 20
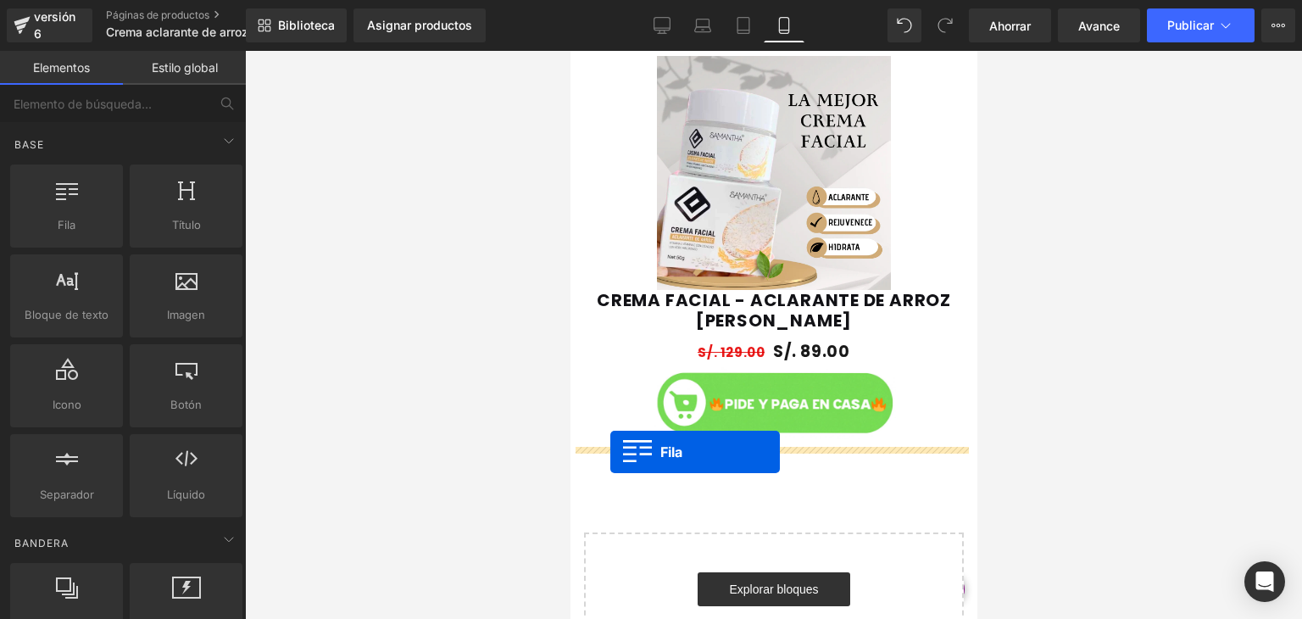
drag, startPoint x: 630, startPoint y: 279, endPoint x: 610, endPoint y: 454, distance: 175.7
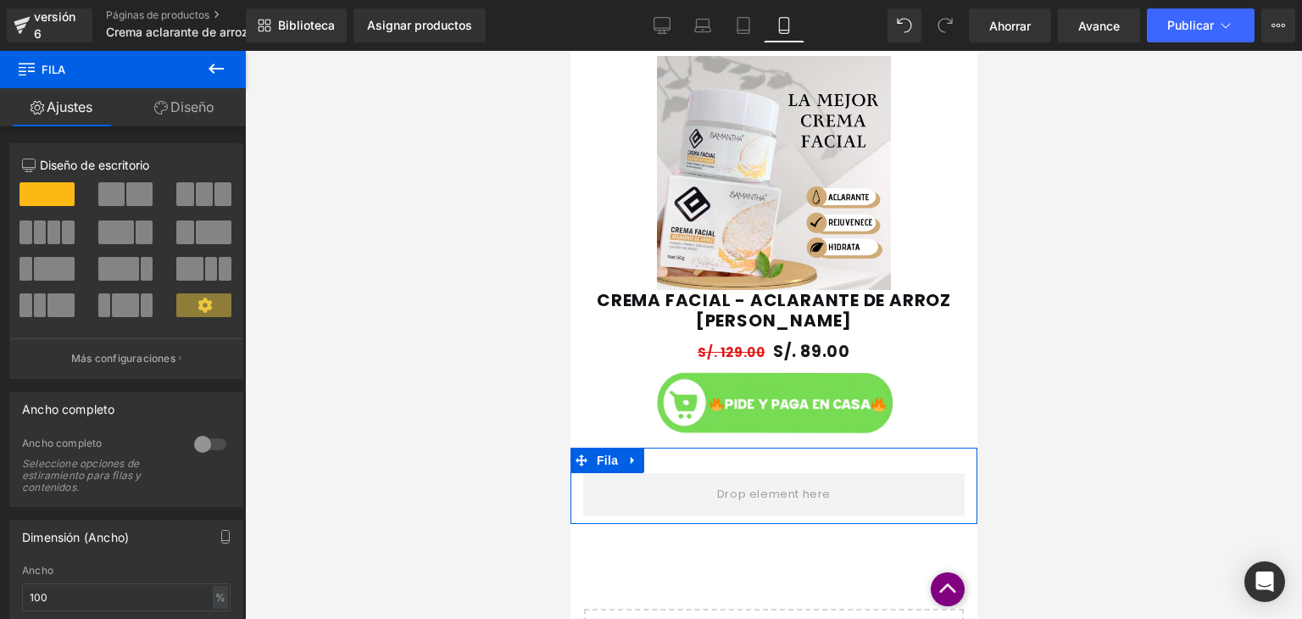
click at [201, 441] on div at bounding box center [210, 444] width 41 height 27
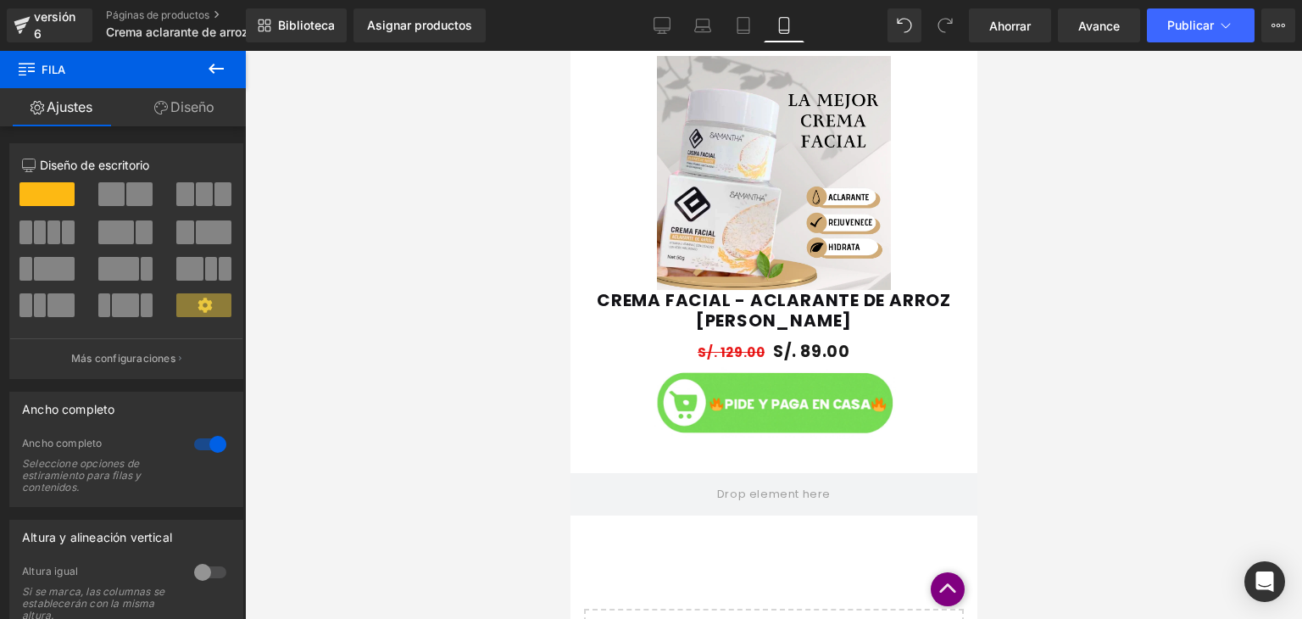
click at [226, 78] on button at bounding box center [215, 69] width 59 height 37
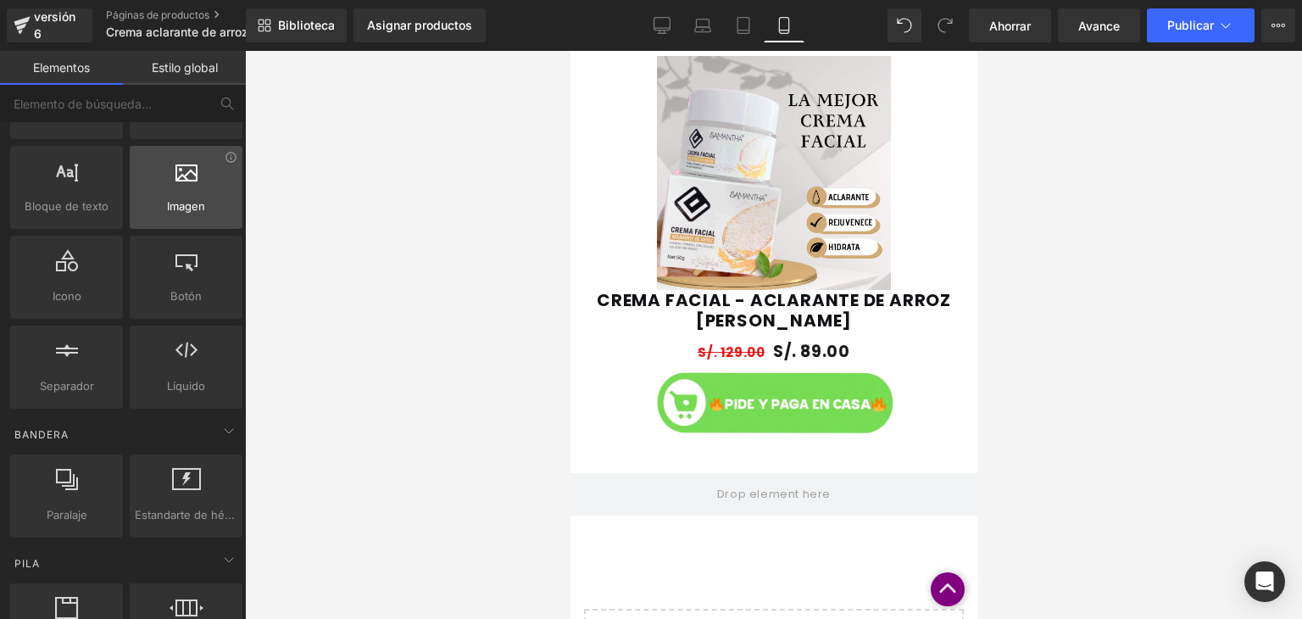
scroll to position [112, 0]
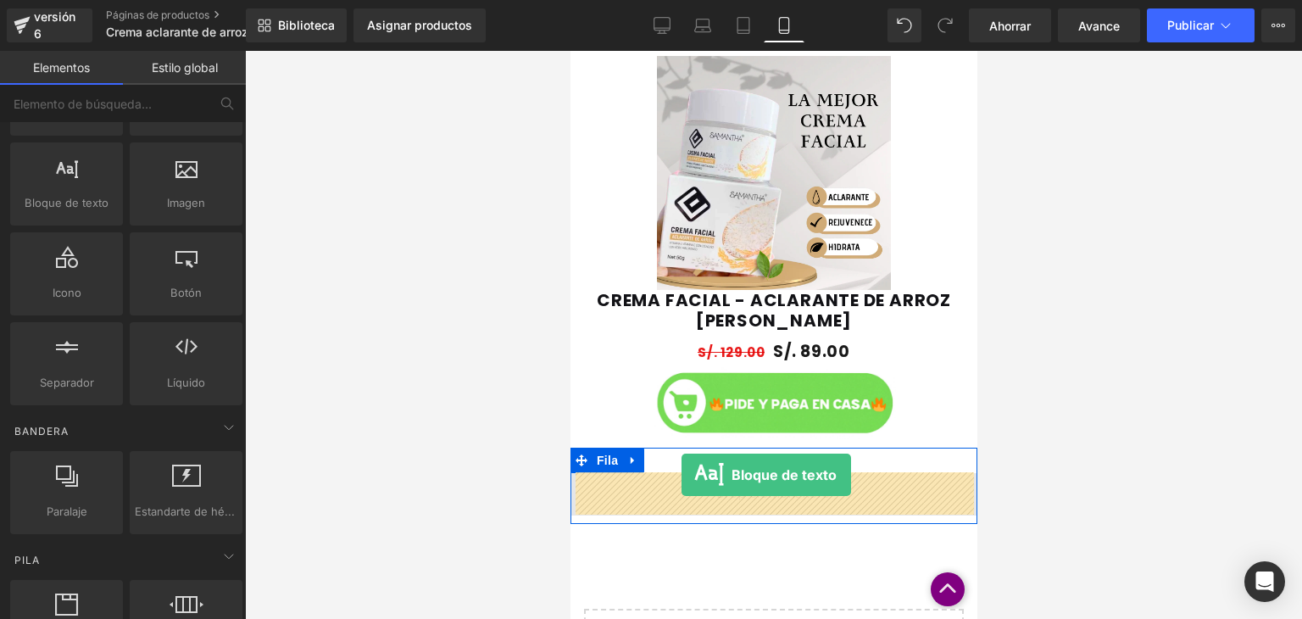
drag, startPoint x: 655, startPoint y: 248, endPoint x: 681, endPoint y: 475, distance: 227.8
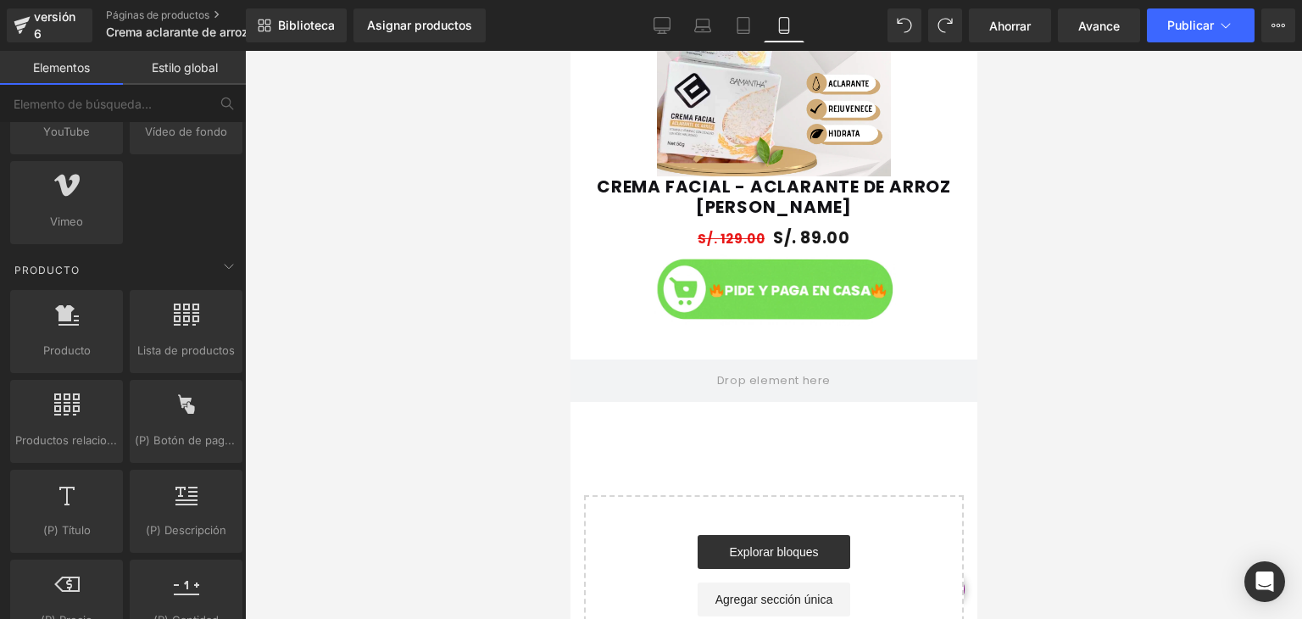
scroll to position [1331, 0]
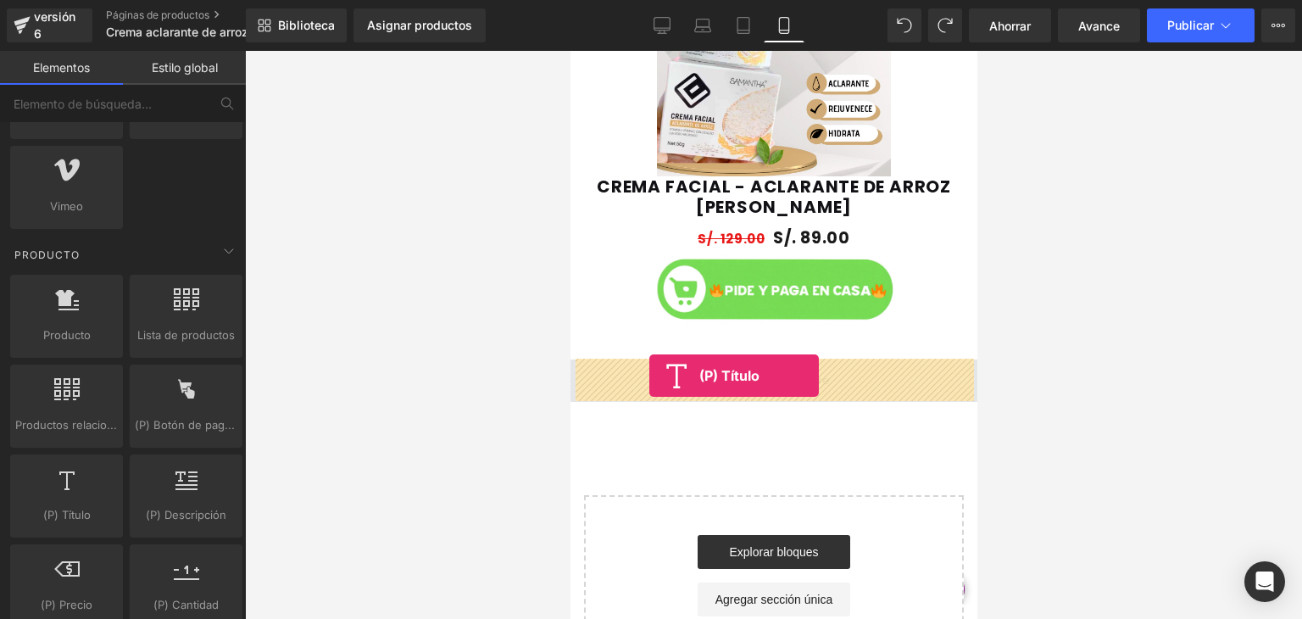
drag, startPoint x: 631, startPoint y: 531, endPoint x: 648, endPoint y: 375, distance: 157.0
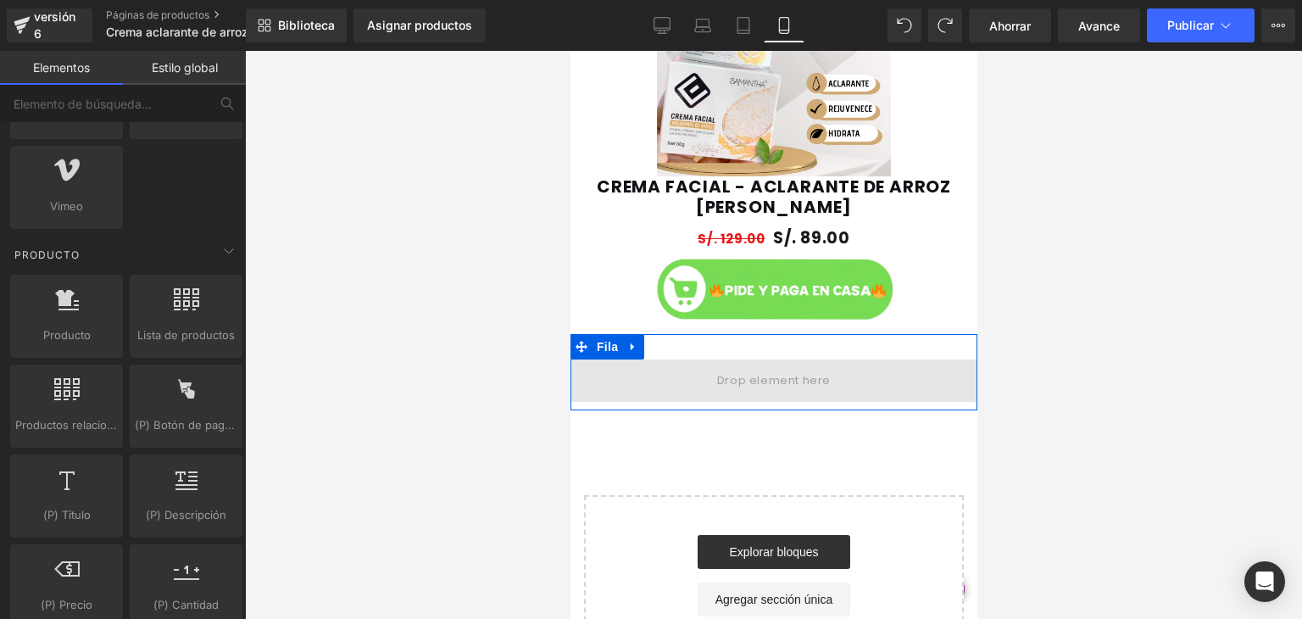
click at [700, 377] on span at bounding box center [773, 380] width 407 height 42
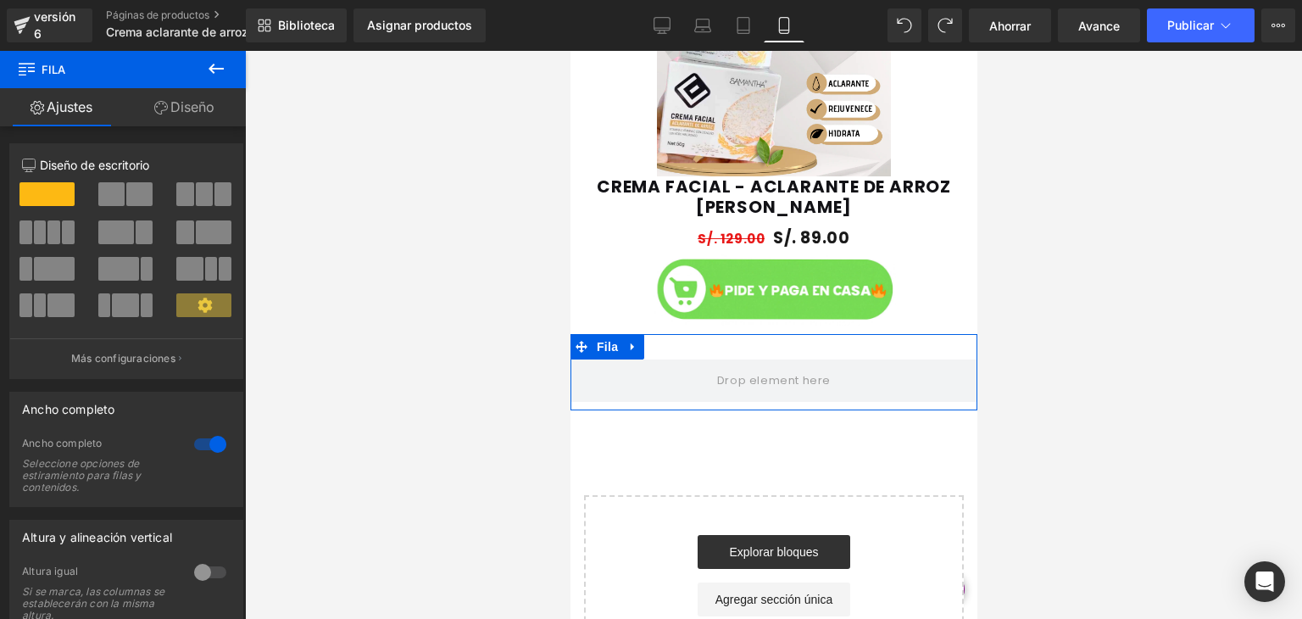
type input "15"
click at [198, 440] on div at bounding box center [210, 444] width 41 height 27
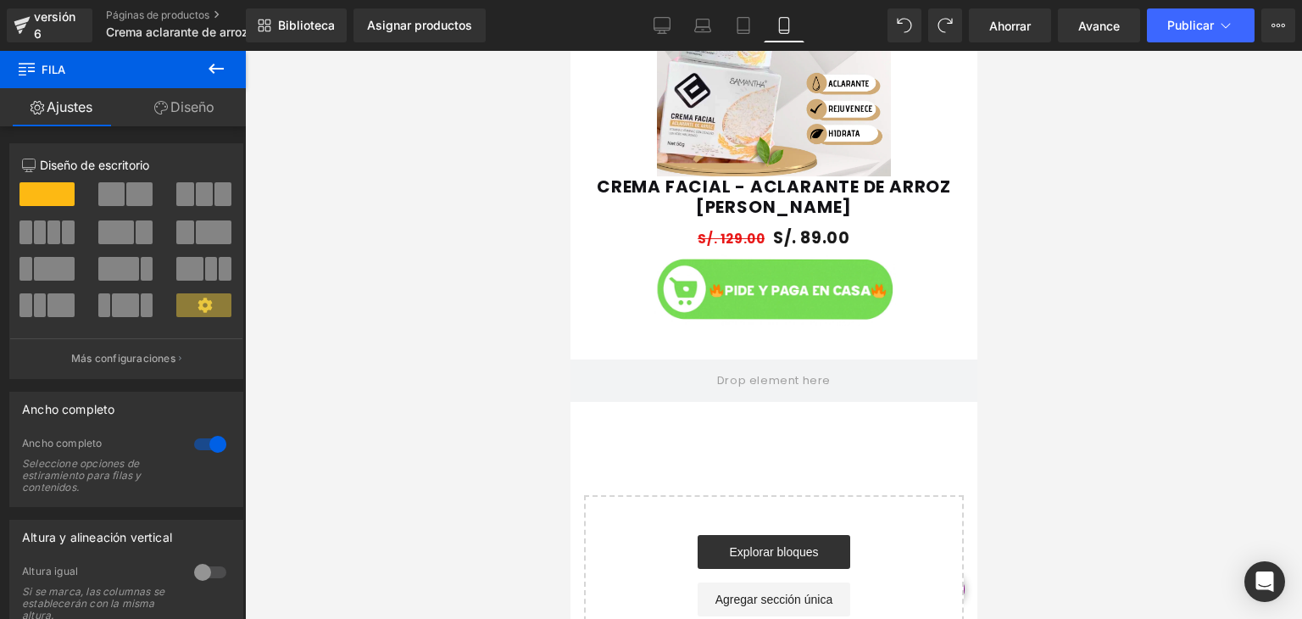
click at [213, 62] on icon at bounding box center [216, 68] width 20 height 20
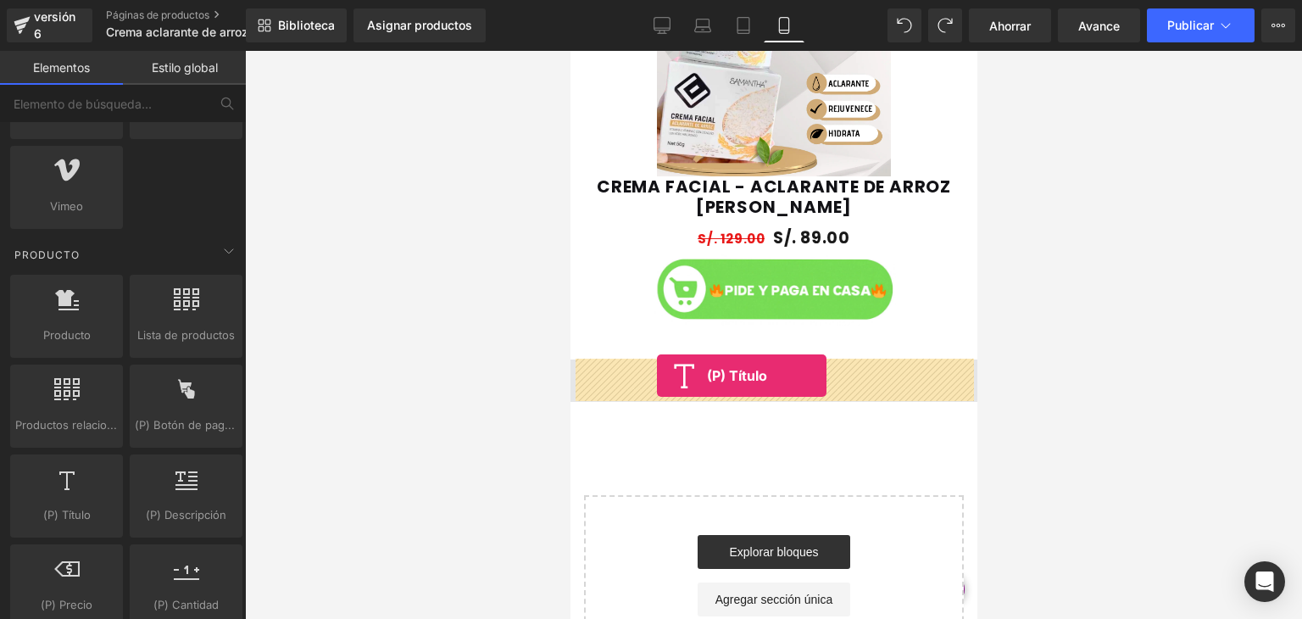
drag, startPoint x: 632, startPoint y: 500, endPoint x: 656, endPoint y: 376, distance: 126.9
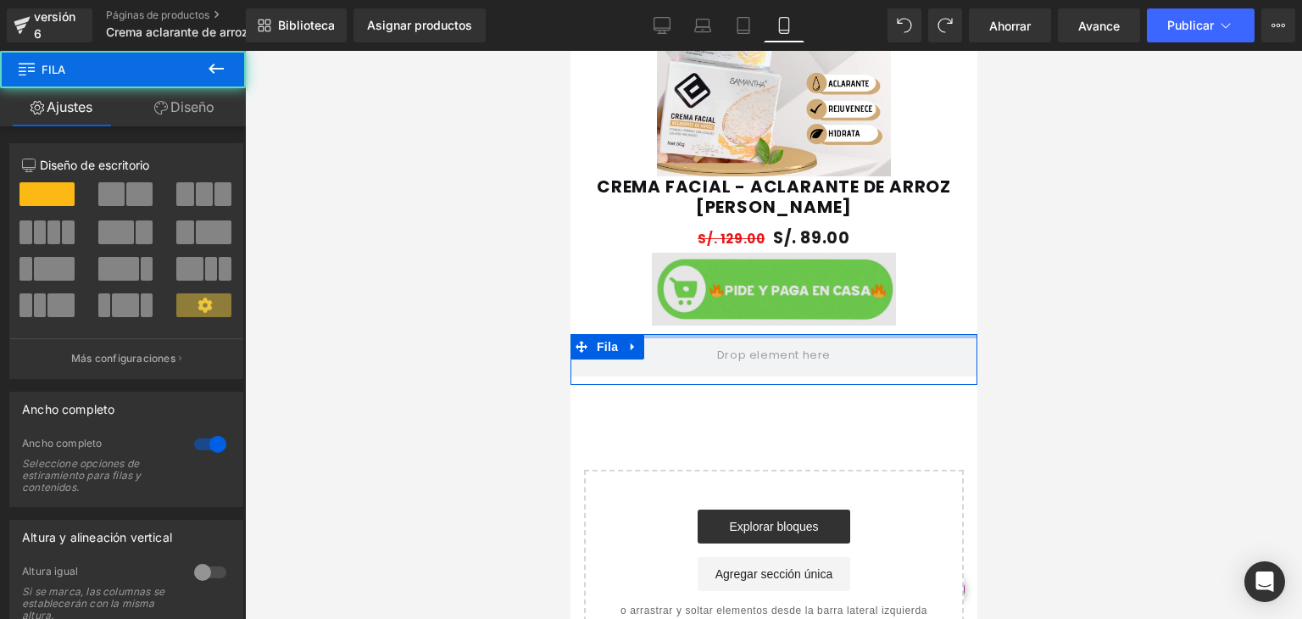
drag, startPoint x: 725, startPoint y: 354, endPoint x: 740, endPoint y: 306, distance: 50.7
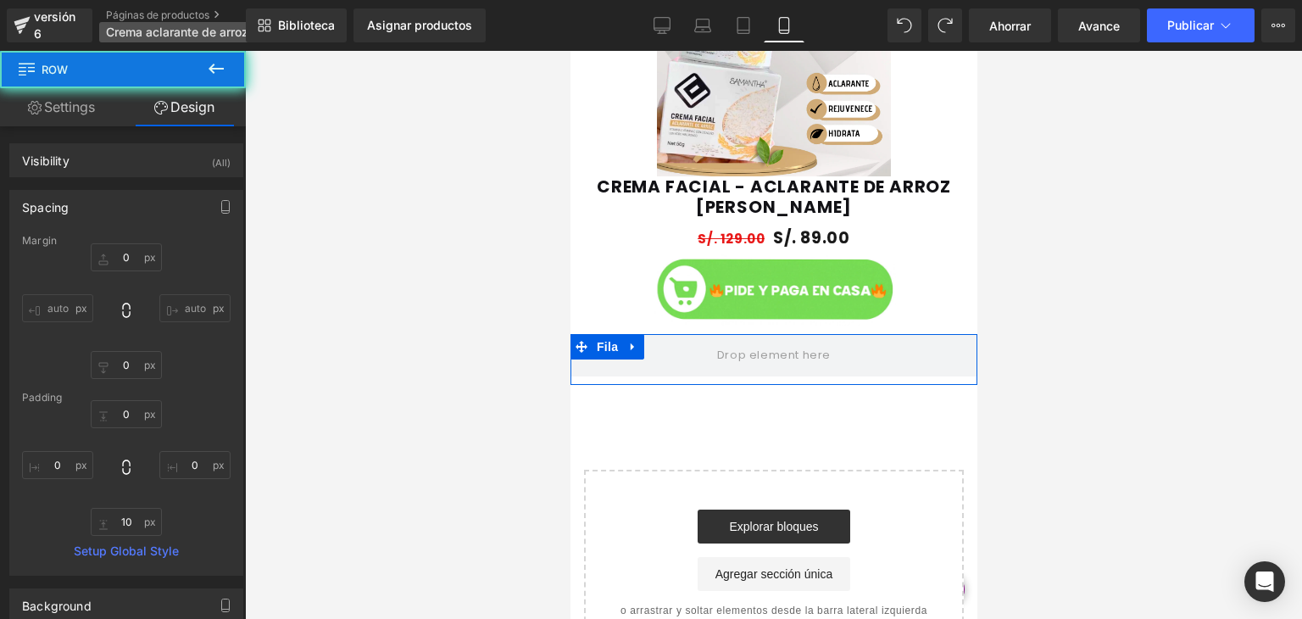
type input "0"
type input "10"
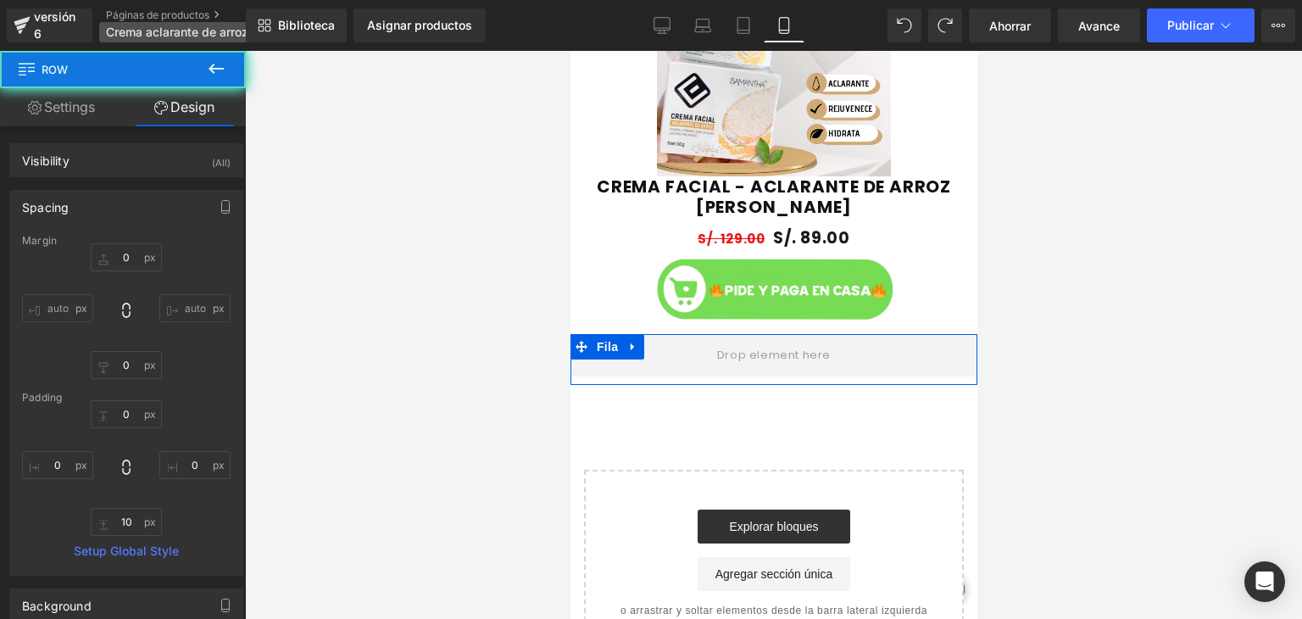
type input "0"
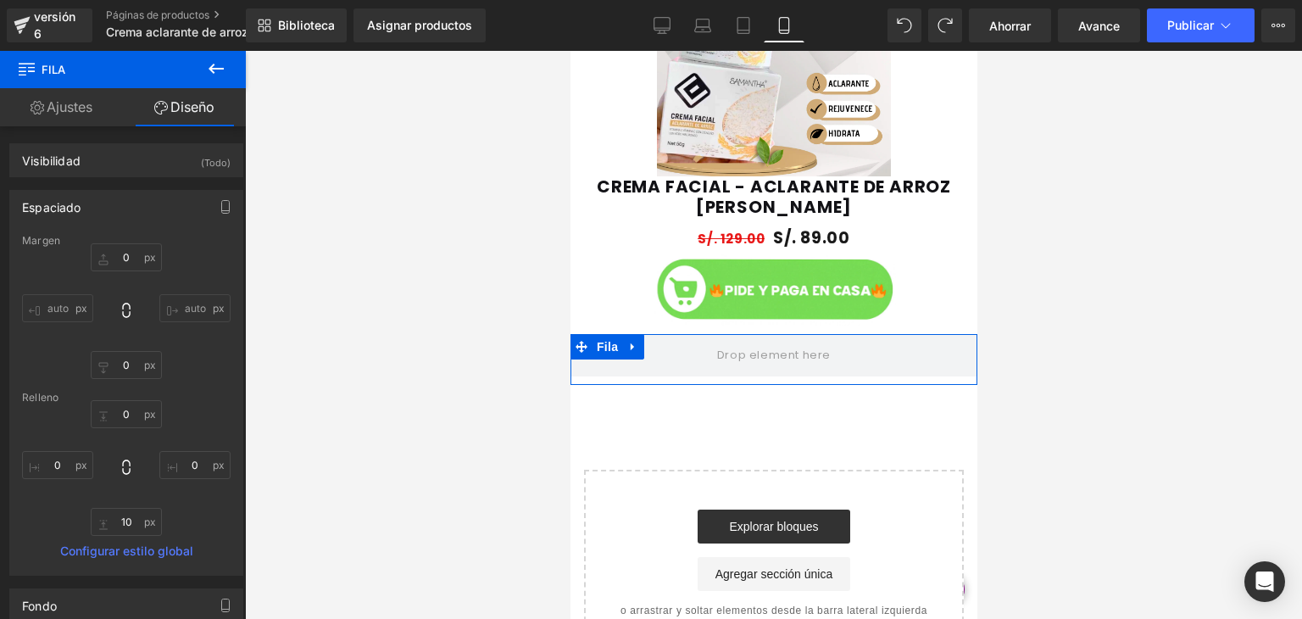
click at [53, 109] on font "Ajustes" at bounding box center [70, 106] width 46 height 17
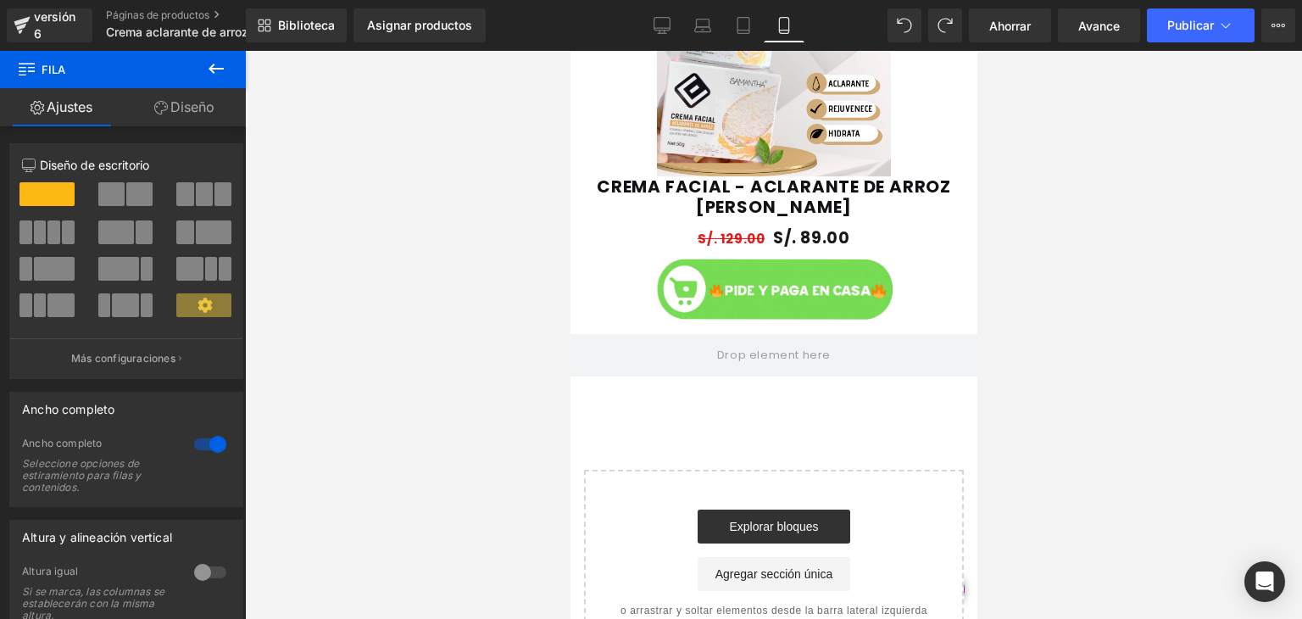
click at [213, 68] on icon at bounding box center [216, 69] width 15 height 10
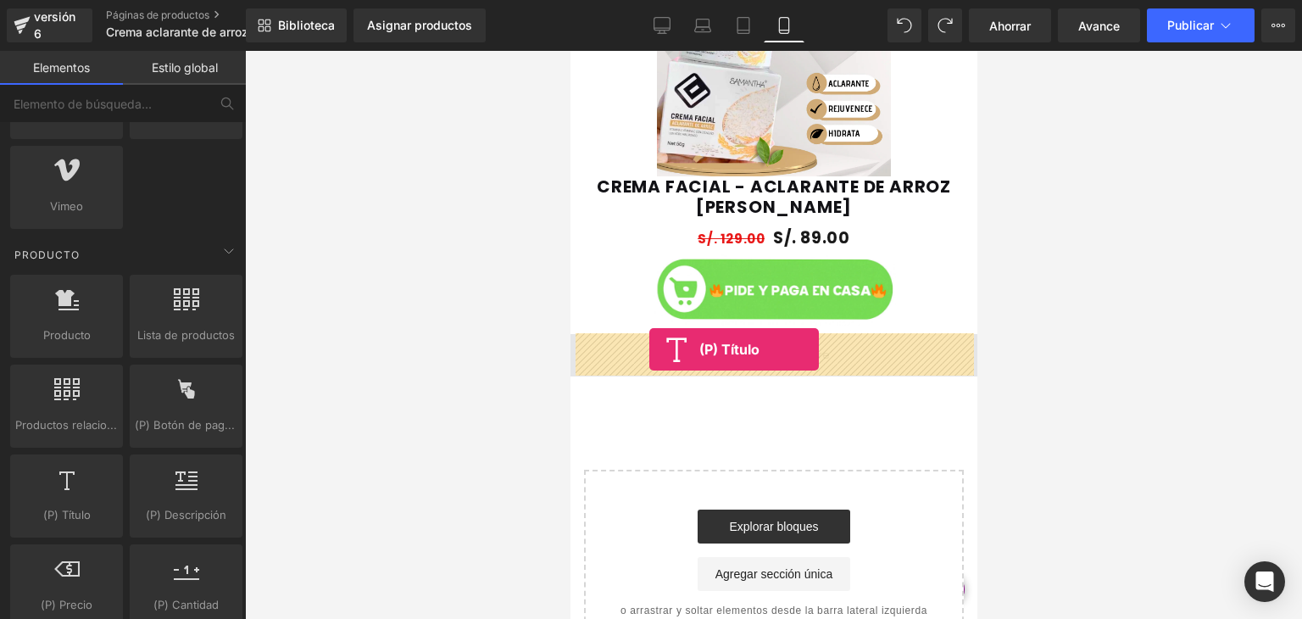
drag, startPoint x: 659, startPoint y: 528, endPoint x: 648, endPoint y: 349, distance: 179.2
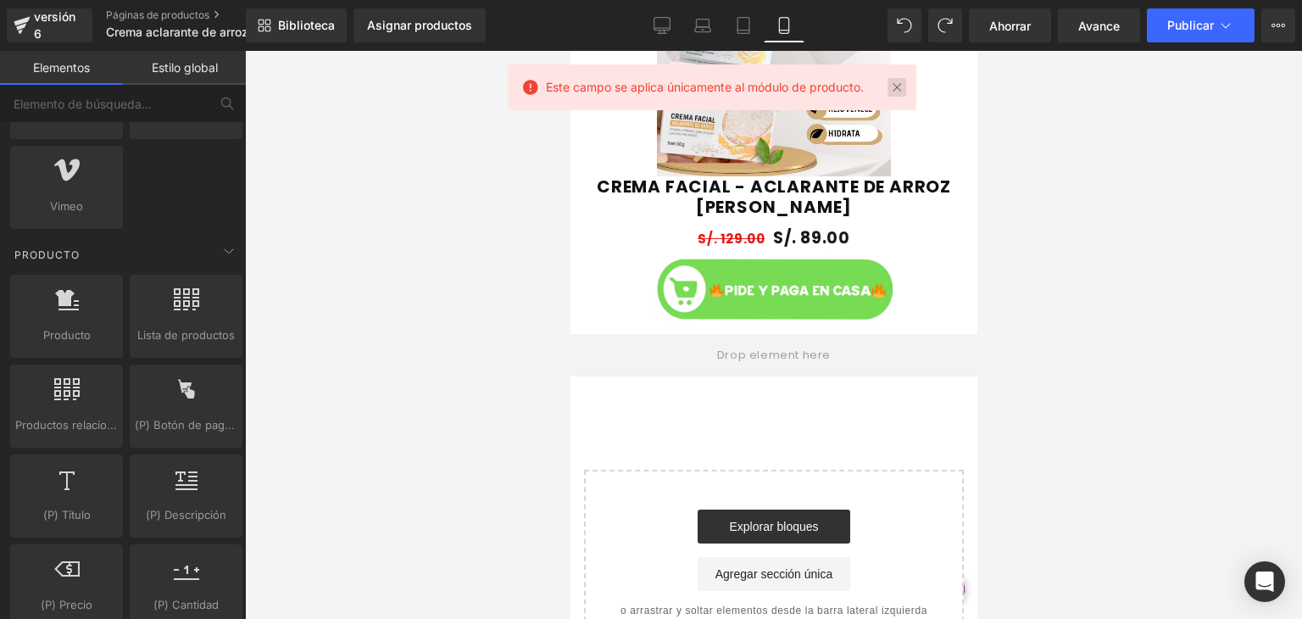
click at [899, 89] on link at bounding box center [897, 87] width 19 height 19
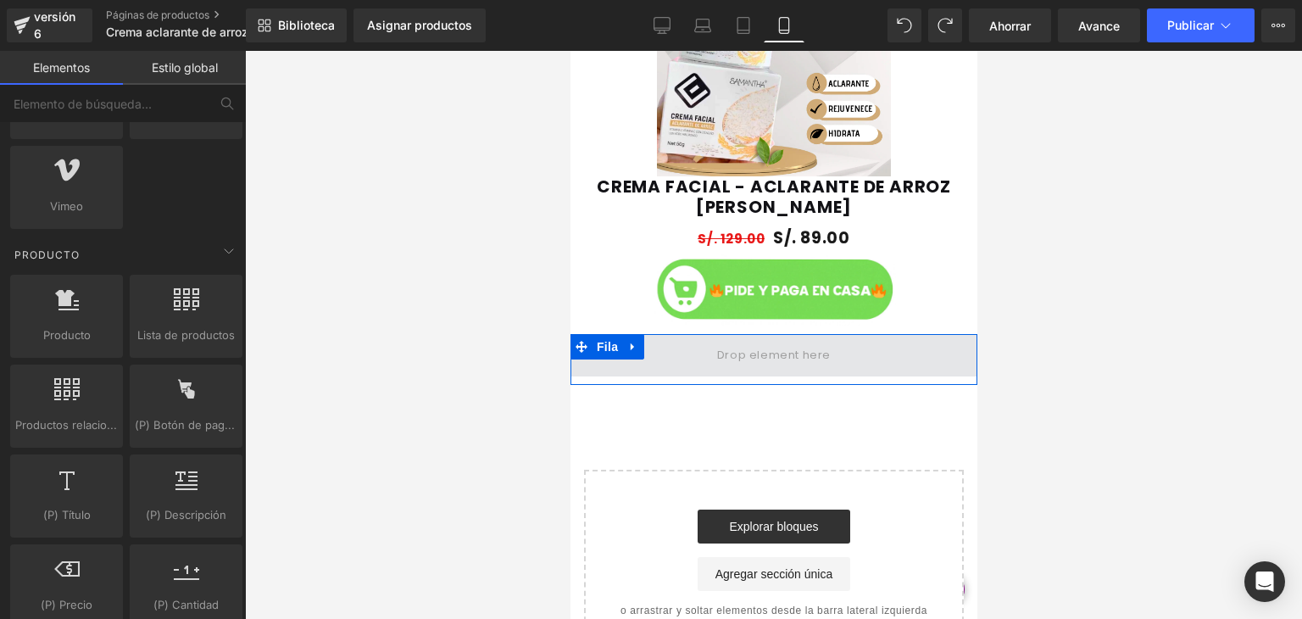
click at [821, 339] on span at bounding box center [773, 355] width 407 height 42
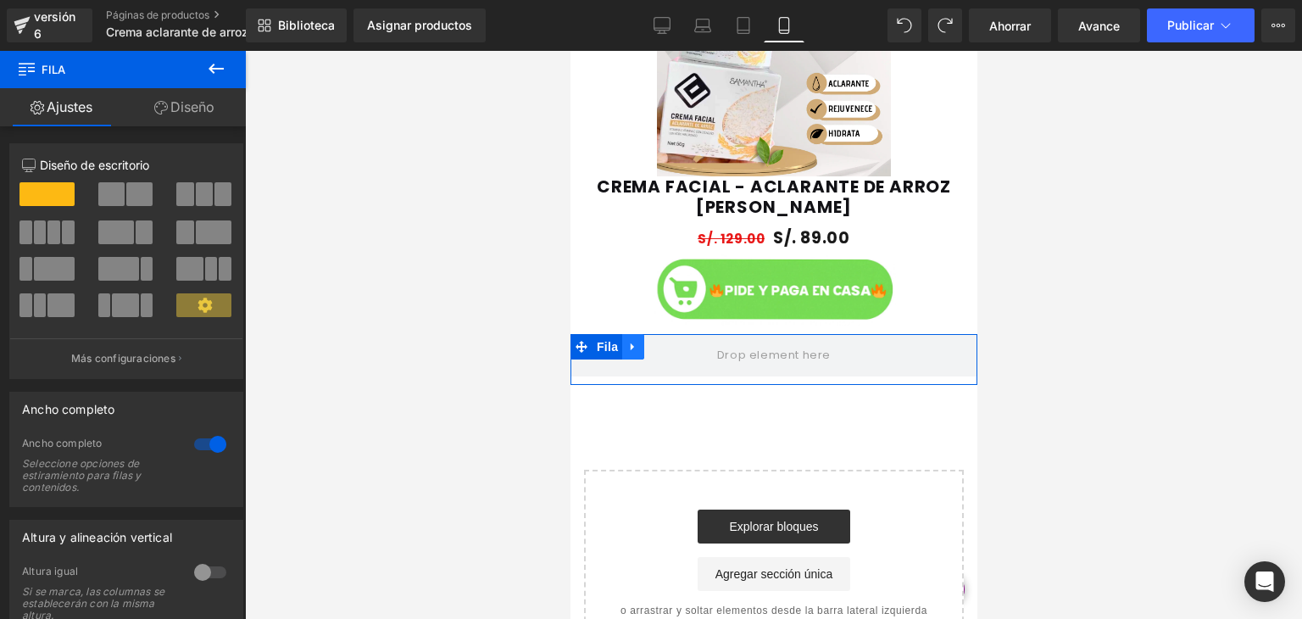
click at [626, 344] on icon at bounding box center [632, 347] width 12 height 13
click at [665, 345] on link at bounding box center [676, 346] width 22 height 25
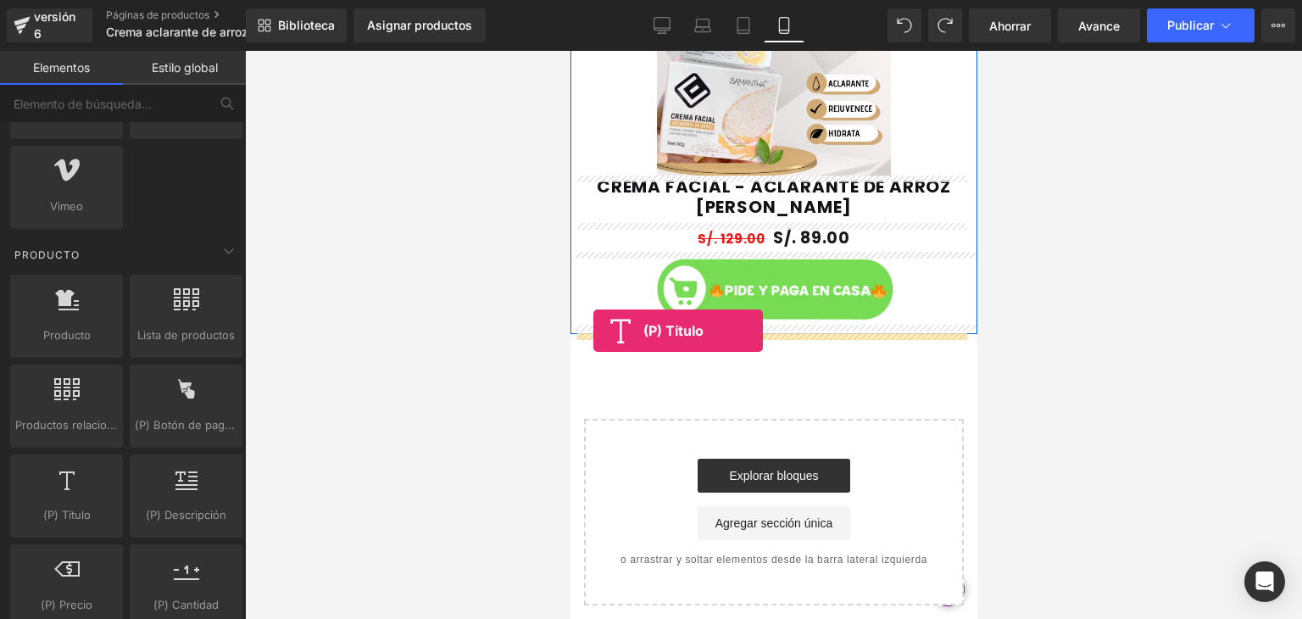
drag, startPoint x: 648, startPoint y: 532, endPoint x: 593, endPoint y: 330, distance: 209.1
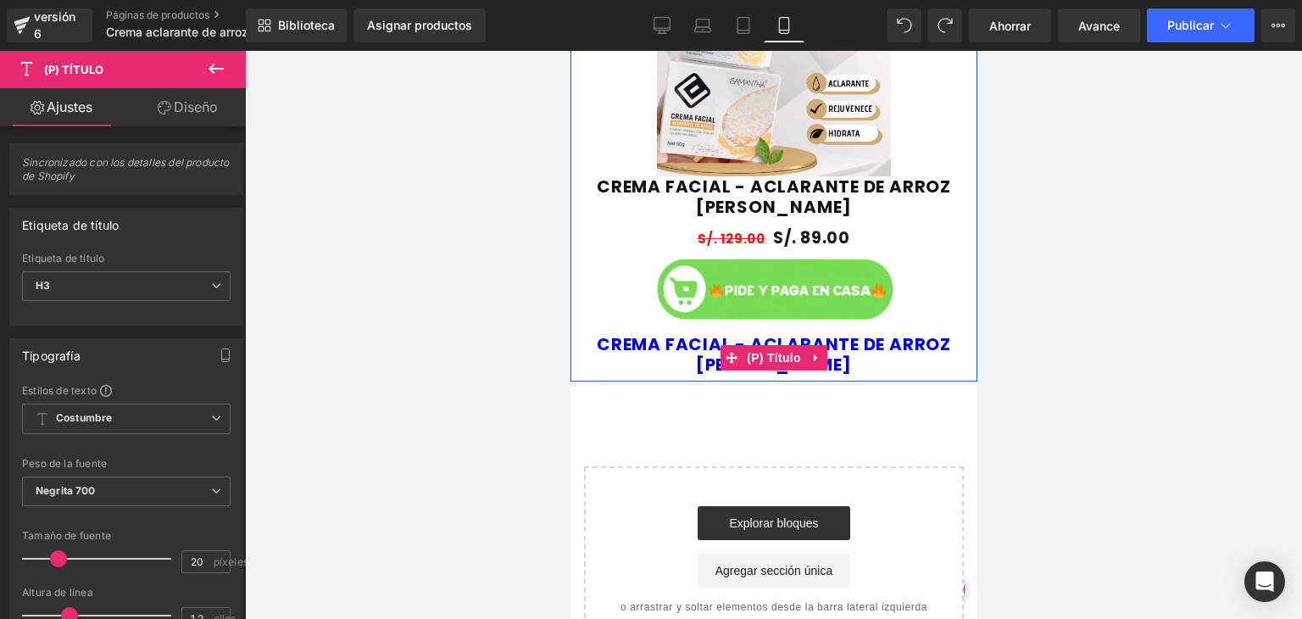
click at [860, 352] on font "CREMA FACIAL - ACLARANTE DE ARROZ [PERSON_NAME]" at bounding box center [773, 354] width 354 height 44
click at [813, 356] on icon at bounding box center [814, 358] width 3 height 8
click at [825, 353] on icon at bounding box center [827, 357] width 12 height 13
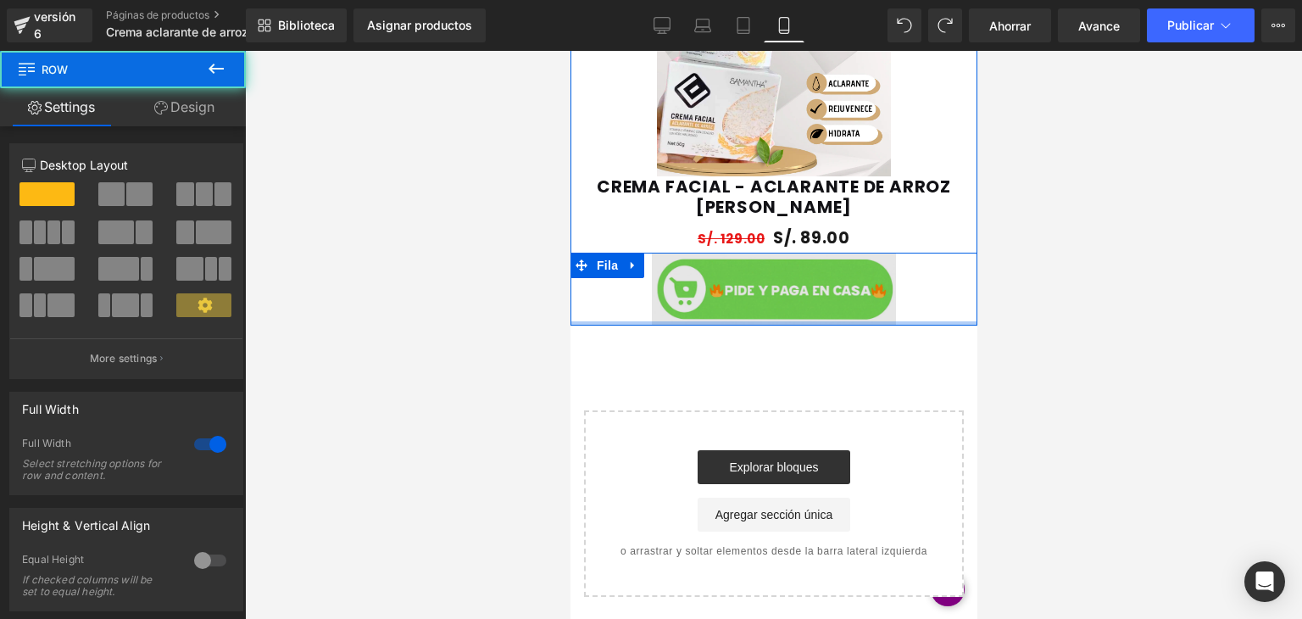
drag, startPoint x: 784, startPoint y: 326, endPoint x: 778, endPoint y: 299, distance: 27.8
click at [778, 299] on div "Imagen Fila" at bounding box center [773, 289] width 407 height 73
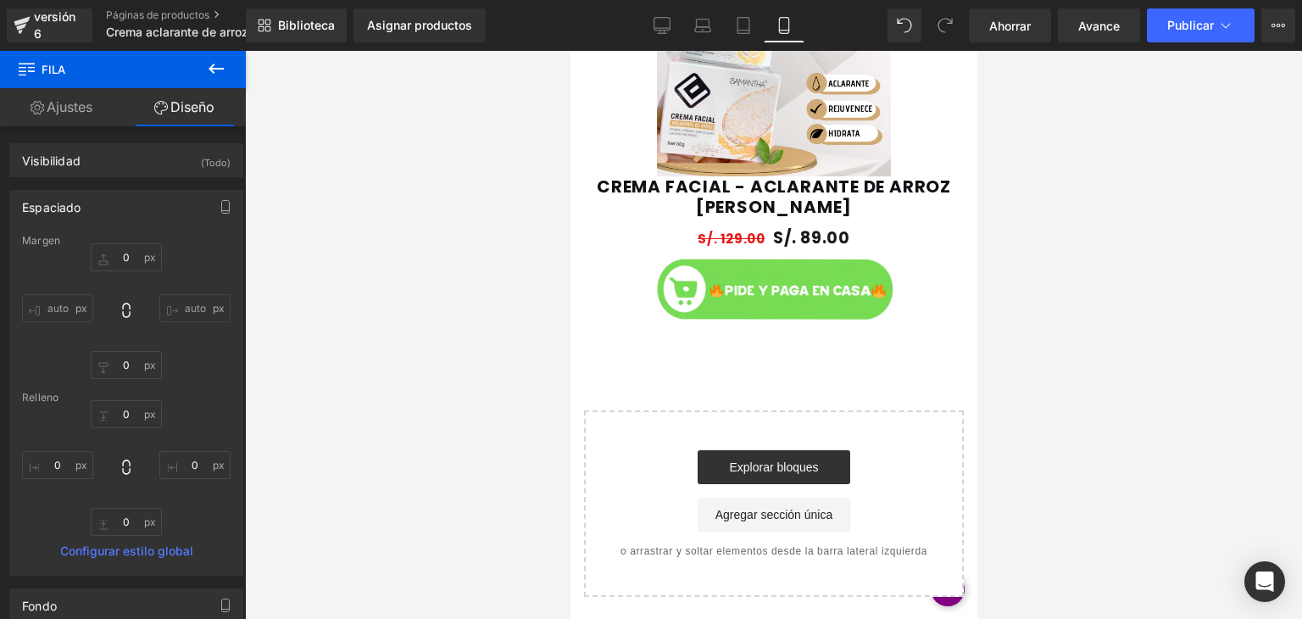
click at [220, 72] on icon at bounding box center [216, 68] width 20 height 20
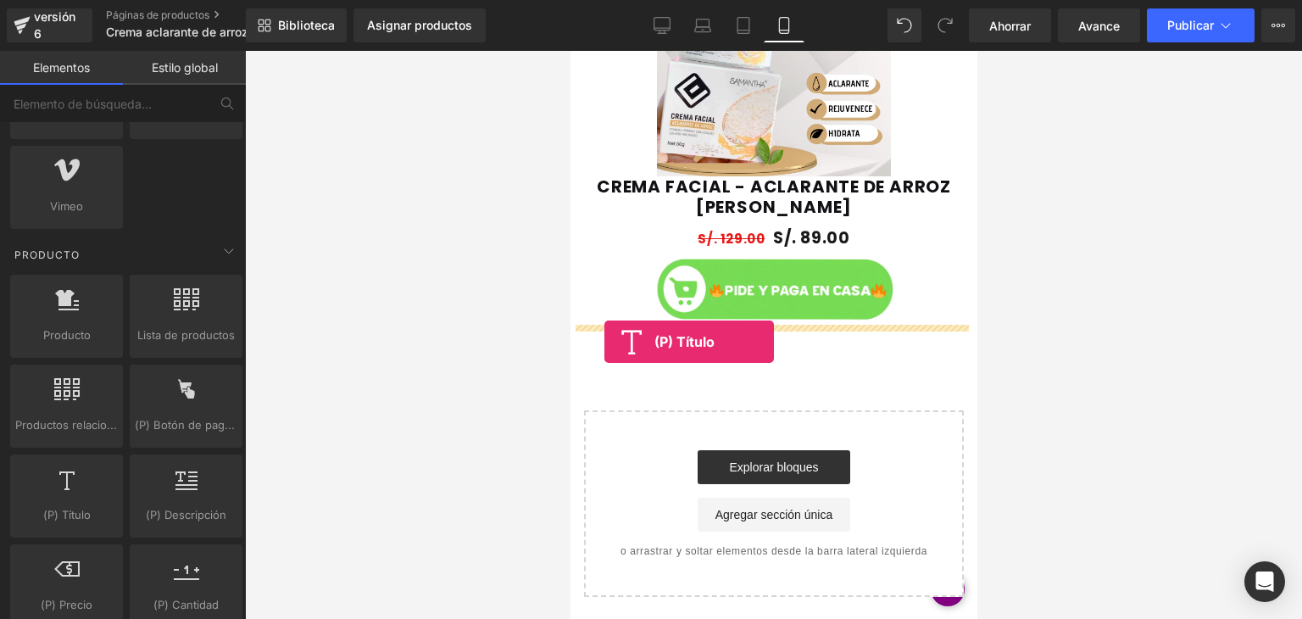
drag, startPoint x: 642, startPoint y: 525, endPoint x: 604, endPoint y: 342, distance: 187.0
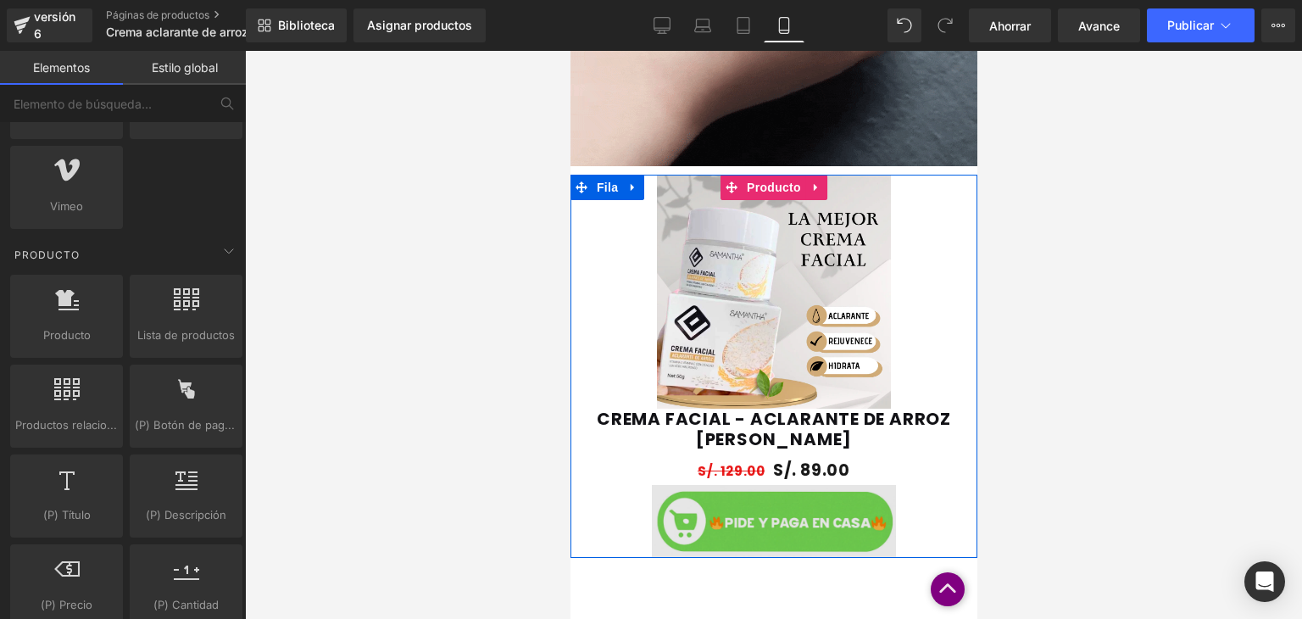
scroll to position [990, 0]
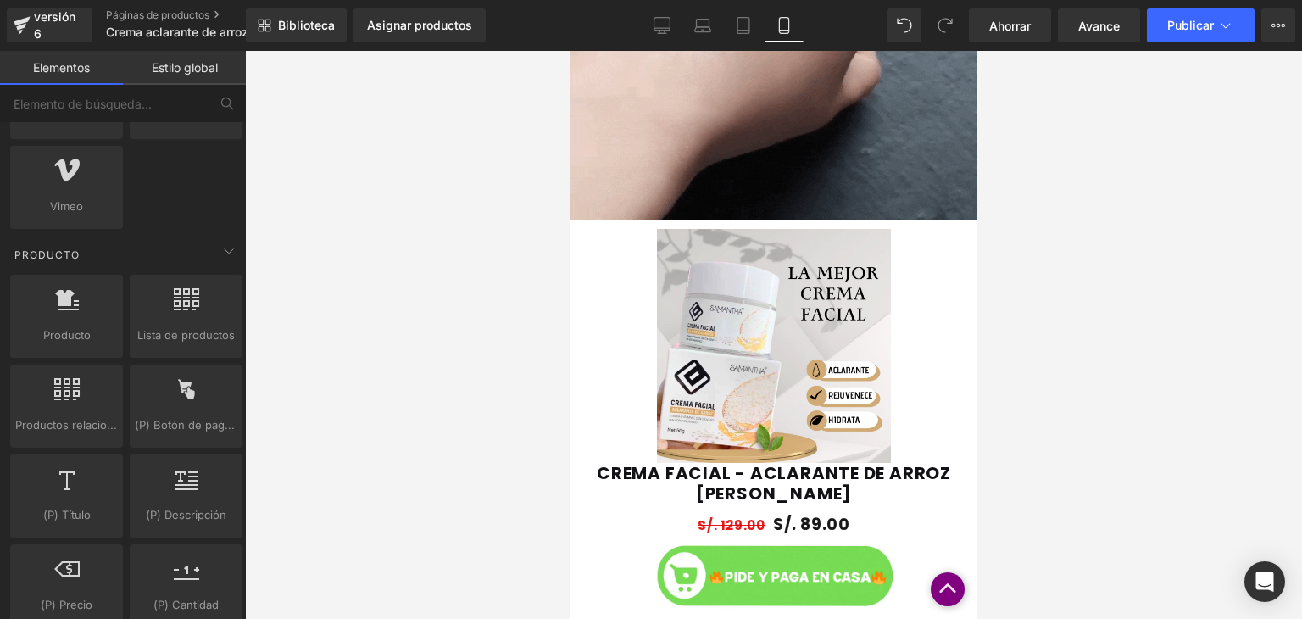
click at [1021, 285] on div at bounding box center [773, 335] width 1057 height 568
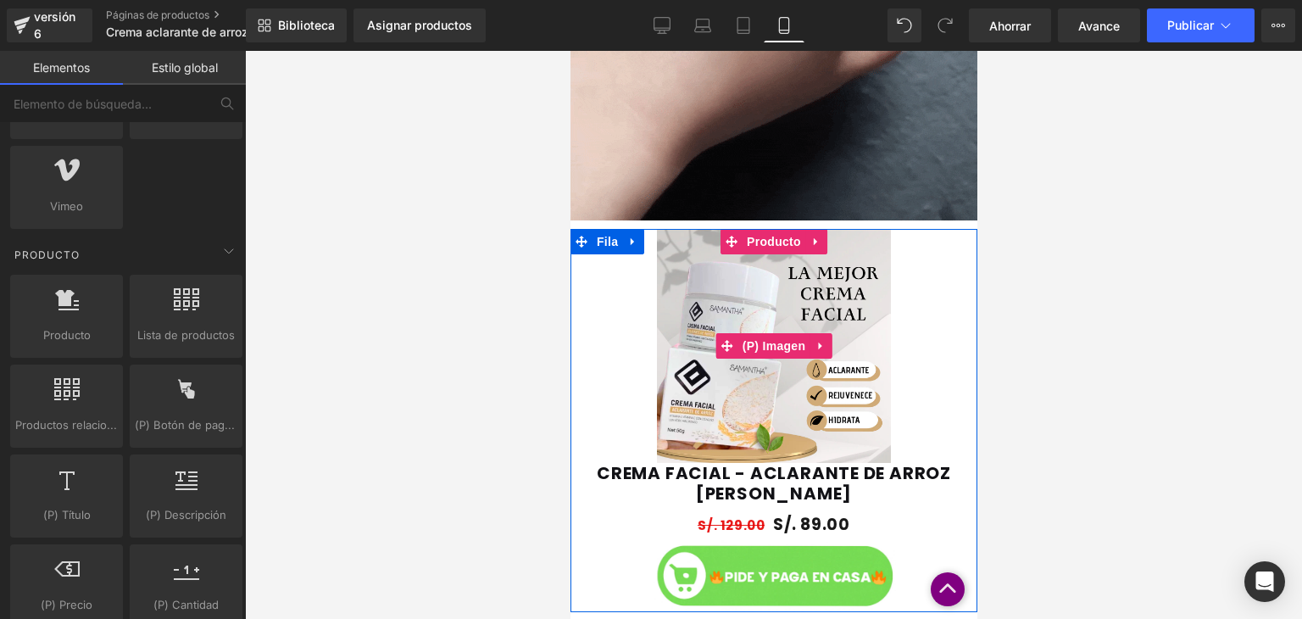
scroll to position [1258, 0]
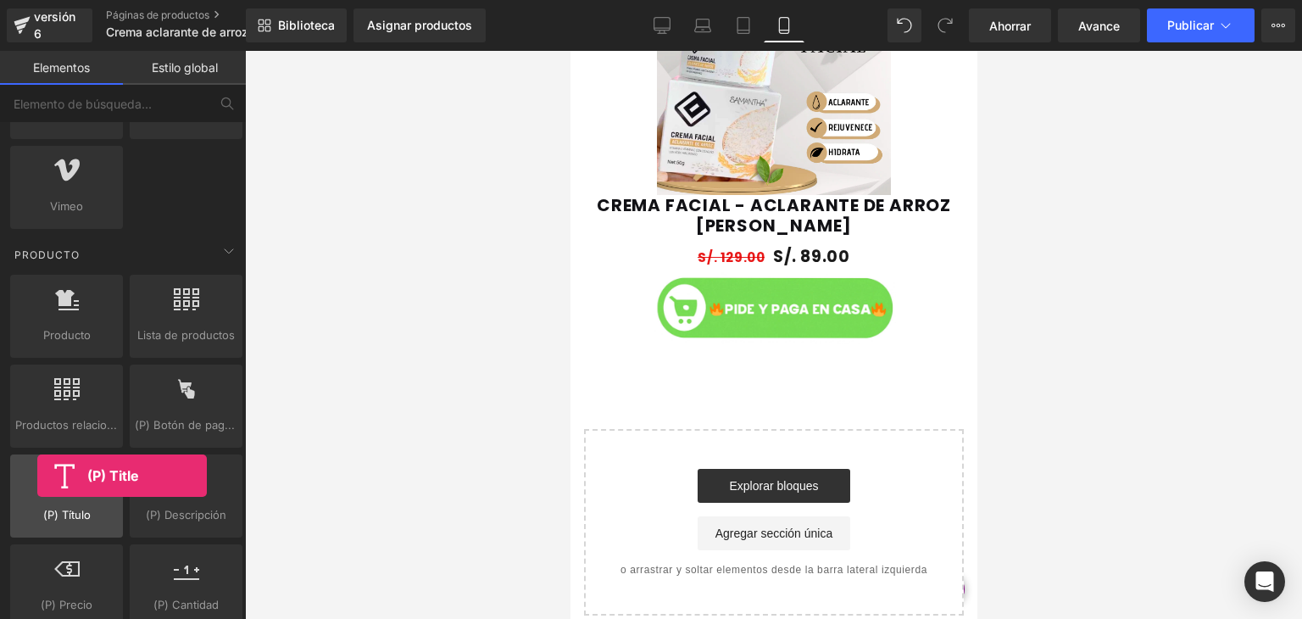
click at [37, 476] on div at bounding box center [66, 487] width 103 height 38
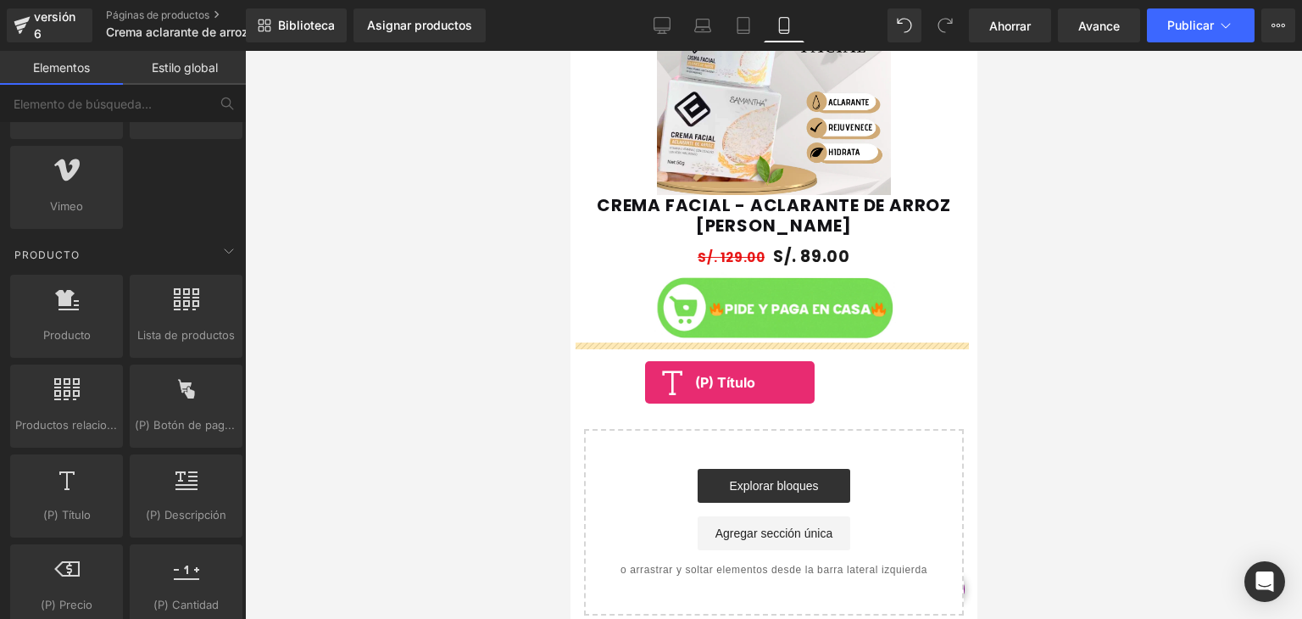
drag, startPoint x: 612, startPoint y: 526, endPoint x: 644, endPoint y: 382, distance: 147.7
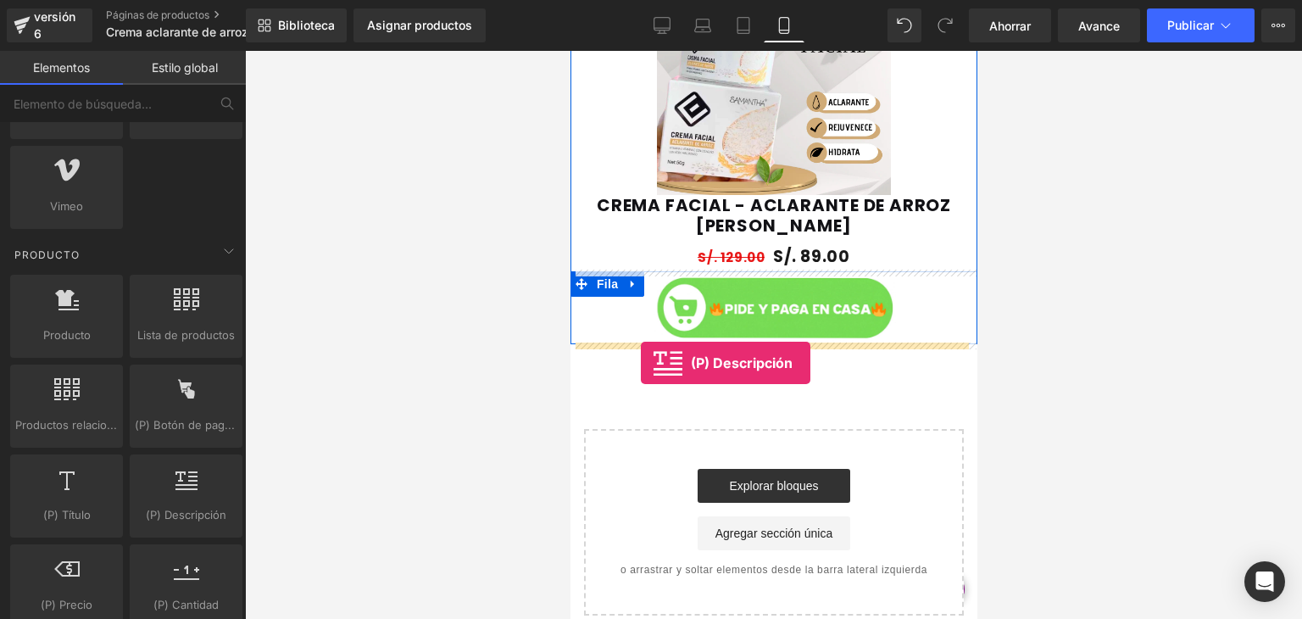
drag, startPoint x: 766, startPoint y: 534, endPoint x: 640, endPoint y: 363, distance: 212.8
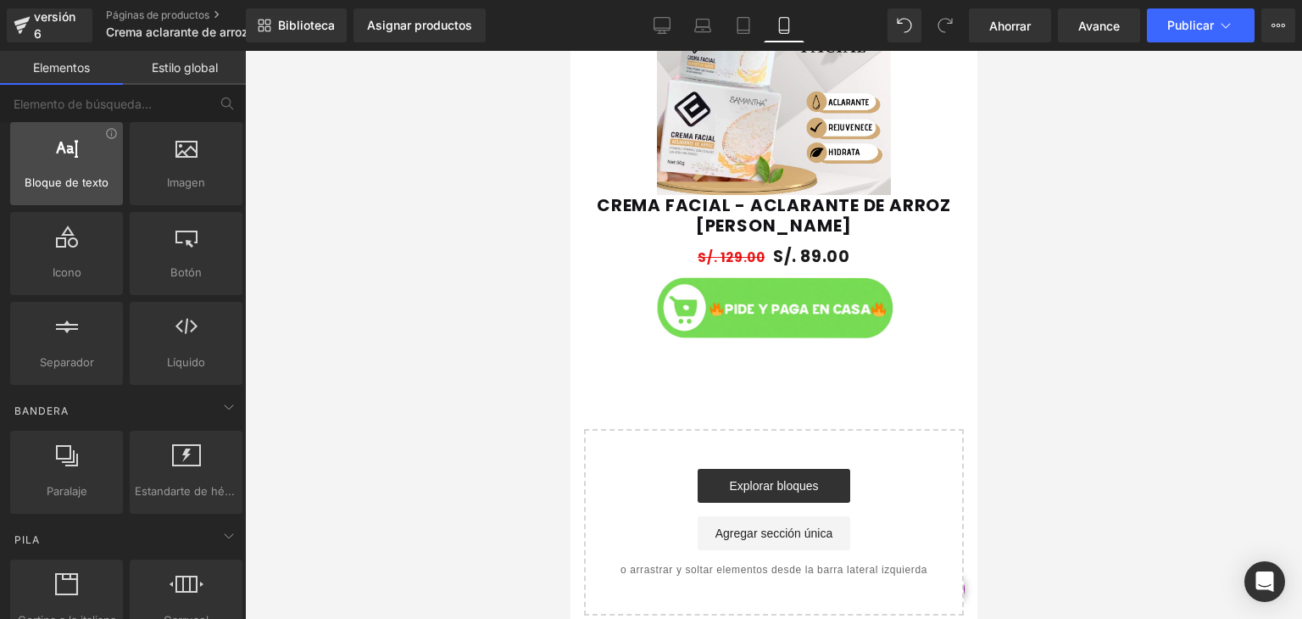
scroll to position [0, 0]
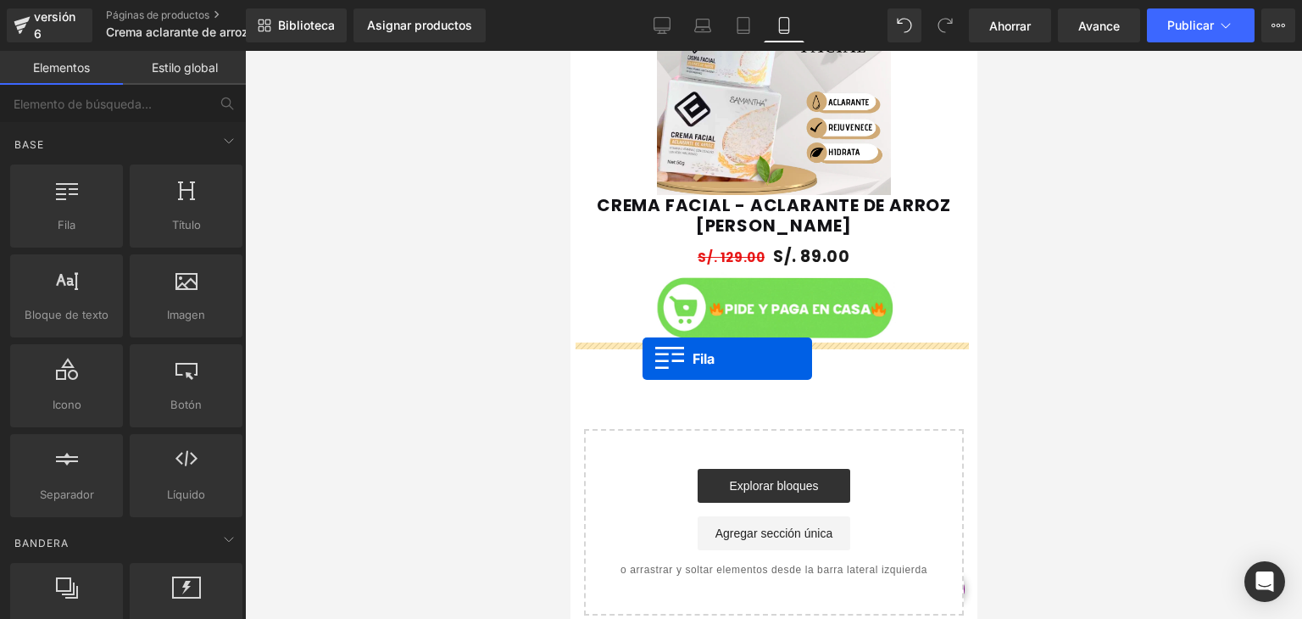
drag, startPoint x: 633, startPoint y: 249, endPoint x: 642, endPoint y: 359, distance: 109.7
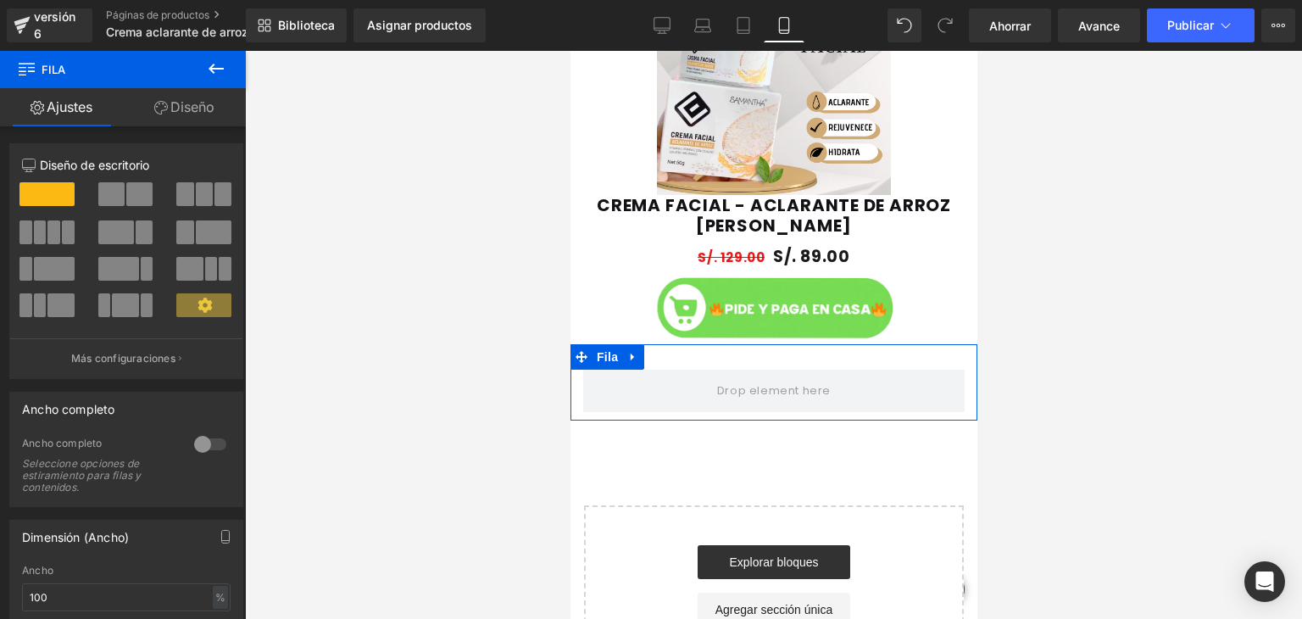
click at [210, 446] on div at bounding box center [210, 444] width 41 height 27
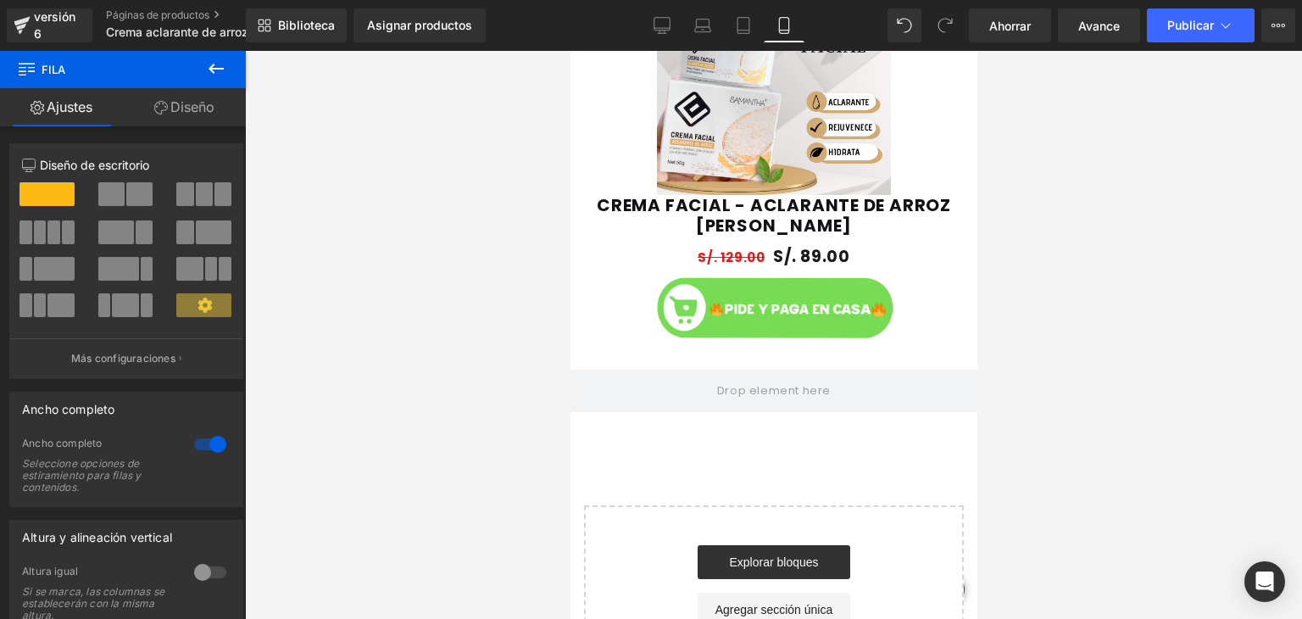
click at [208, 70] on icon at bounding box center [216, 68] width 20 height 20
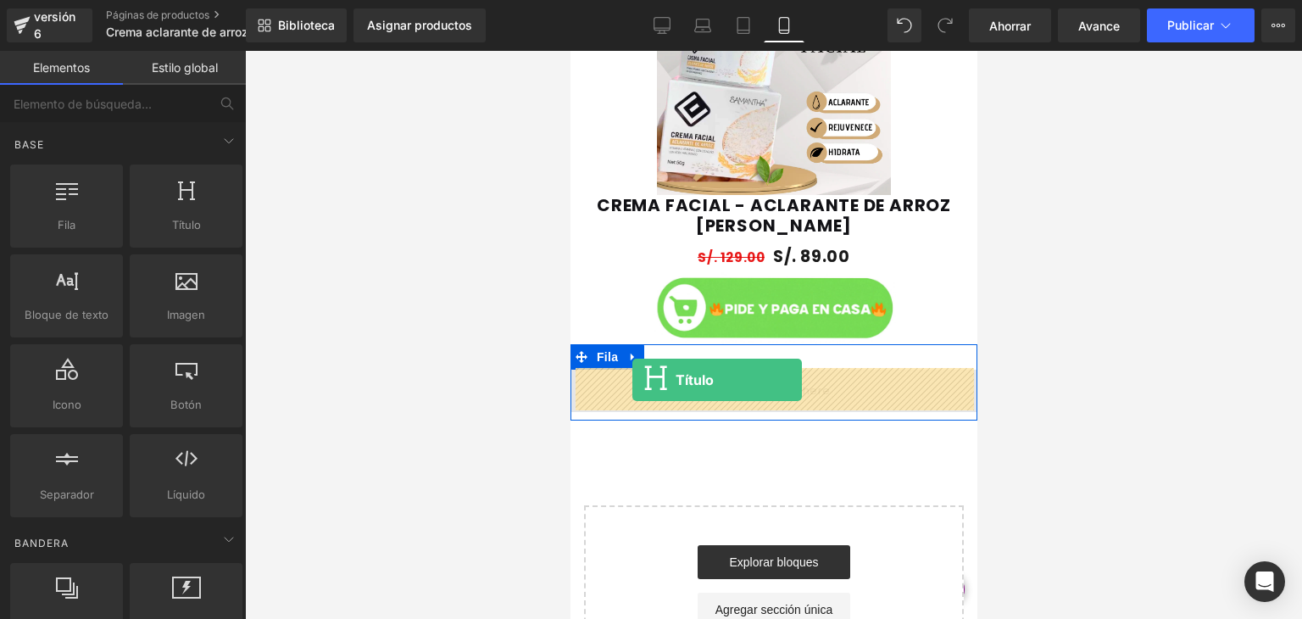
drag, startPoint x: 753, startPoint y: 252, endPoint x: 632, endPoint y: 381, distance: 176.9
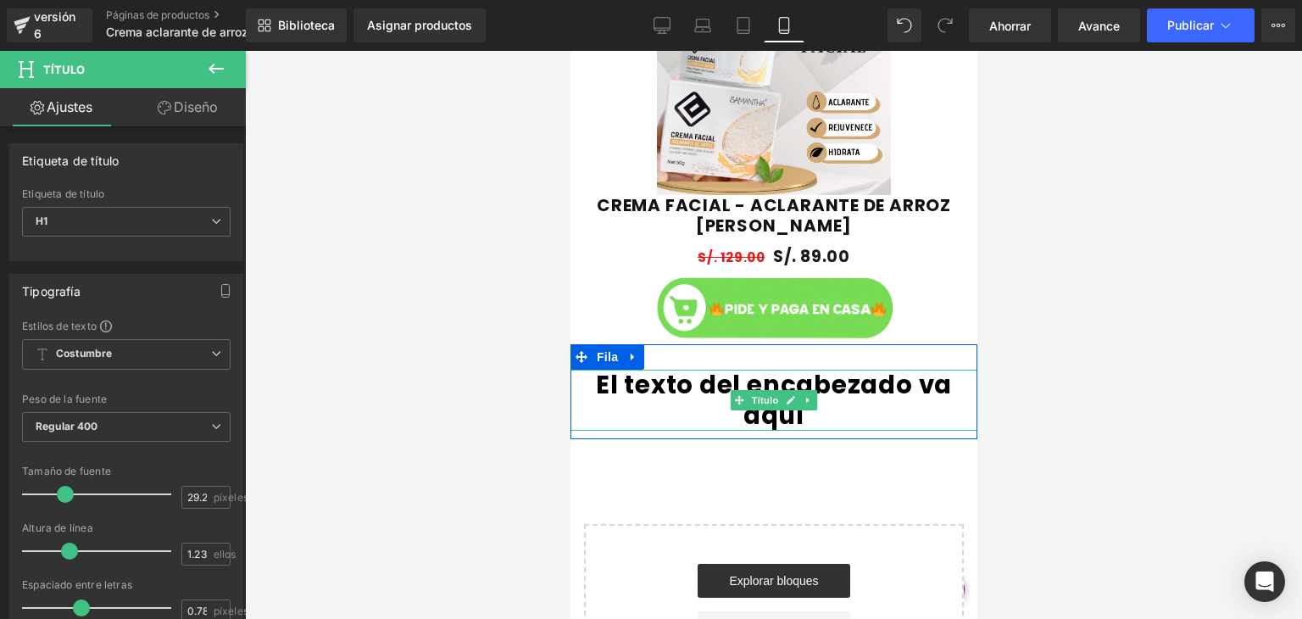
click at [889, 381] on font "El texto del encabezado va aquí" at bounding box center [773, 399] width 356 height 65
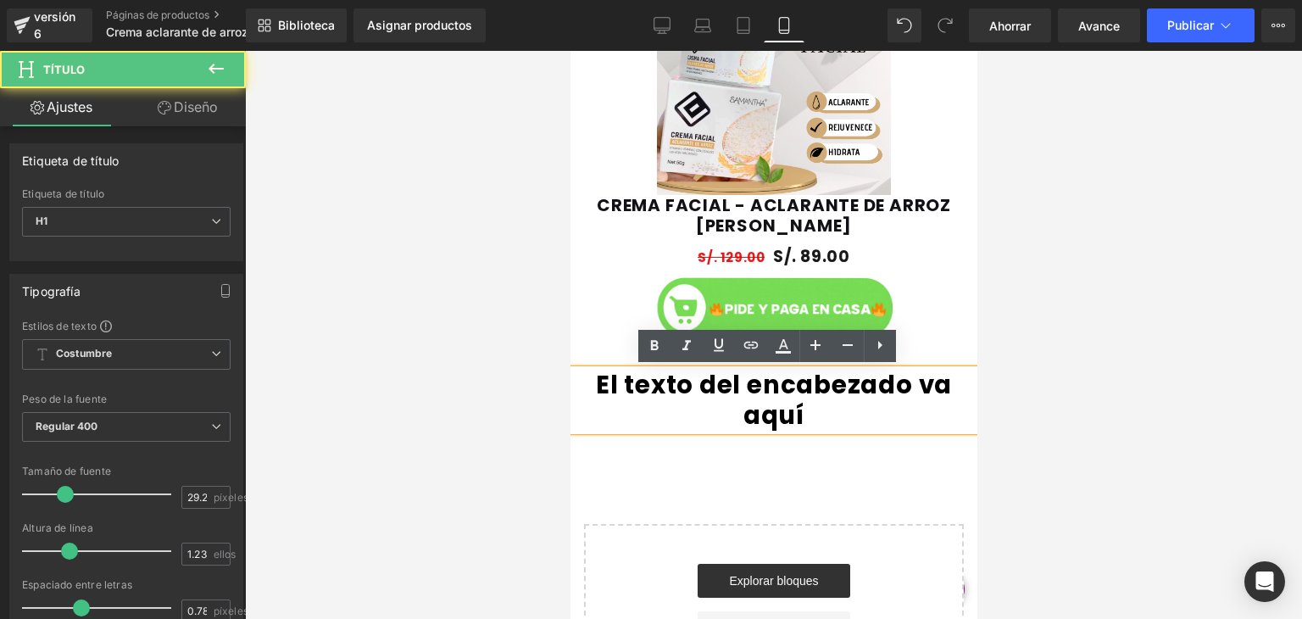
click at [827, 380] on font "El texto del encabezado va aquí" at bounding box center [773, 399] width 356 height 65
click at [873, 385] on font "El texto del encabezado va aquí" at bounding box center [773, 399] width 356 height 65
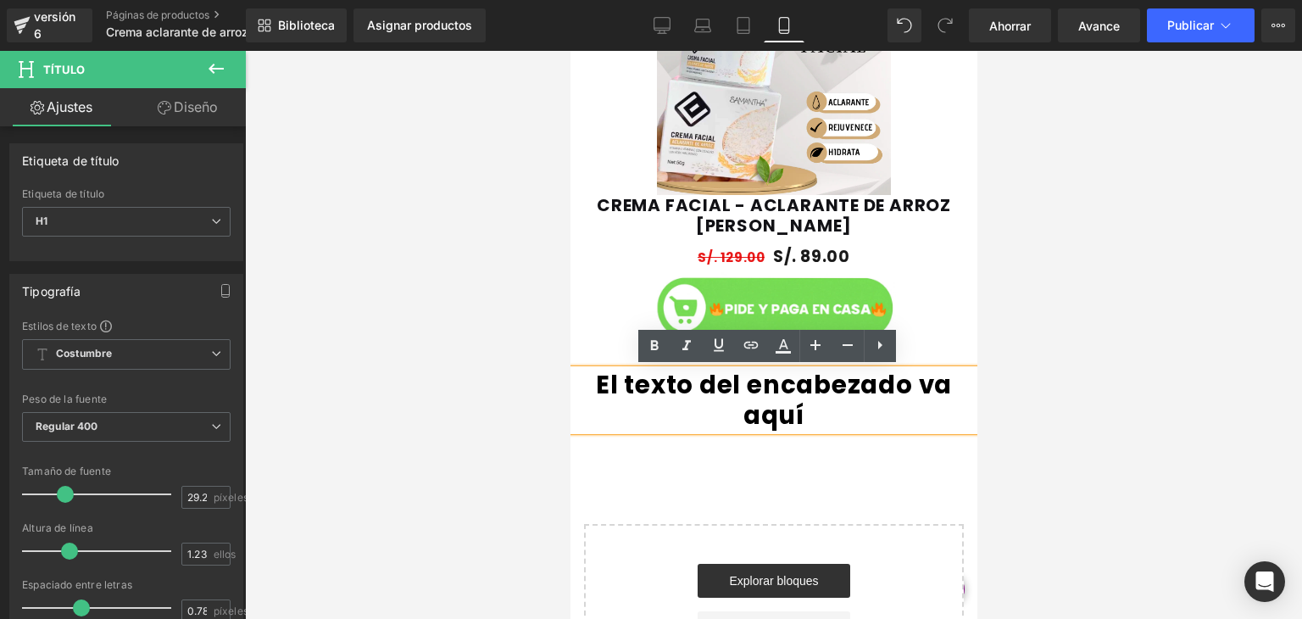
click at [920, 382] on font "El texto del encabezado va aquí" at bounding box center [773, 399] width 356 height 65
click at [918, 387] on font "El texto del encabezado va aquí" at bounding box center [773, 399] width 356 height 65
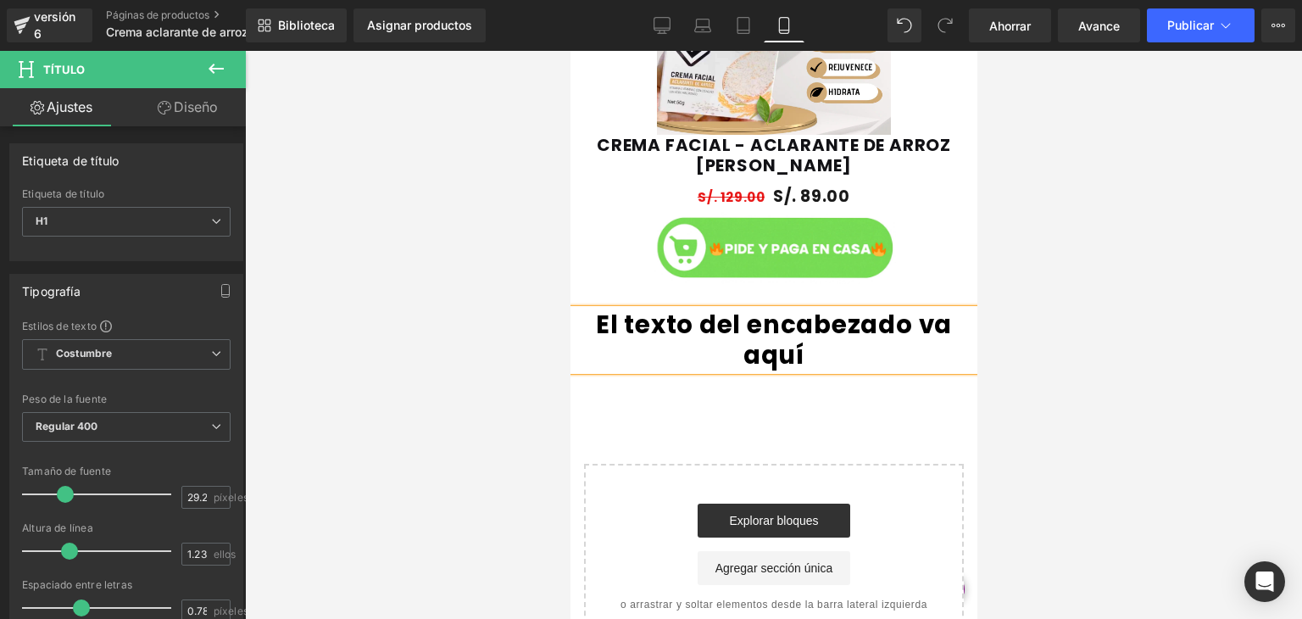
scroll to position [1326, 0]
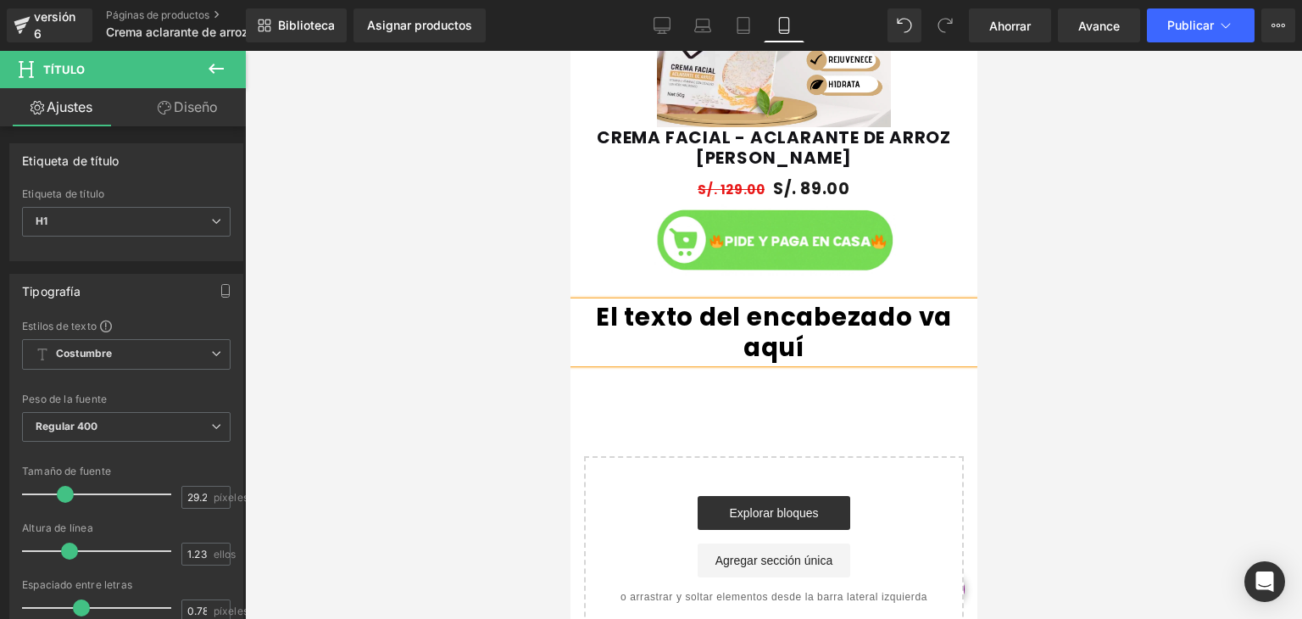
click at [860, 306] on font "El texto del encabezado va aquí" at bounding box center [773, 331] width 356 height 65
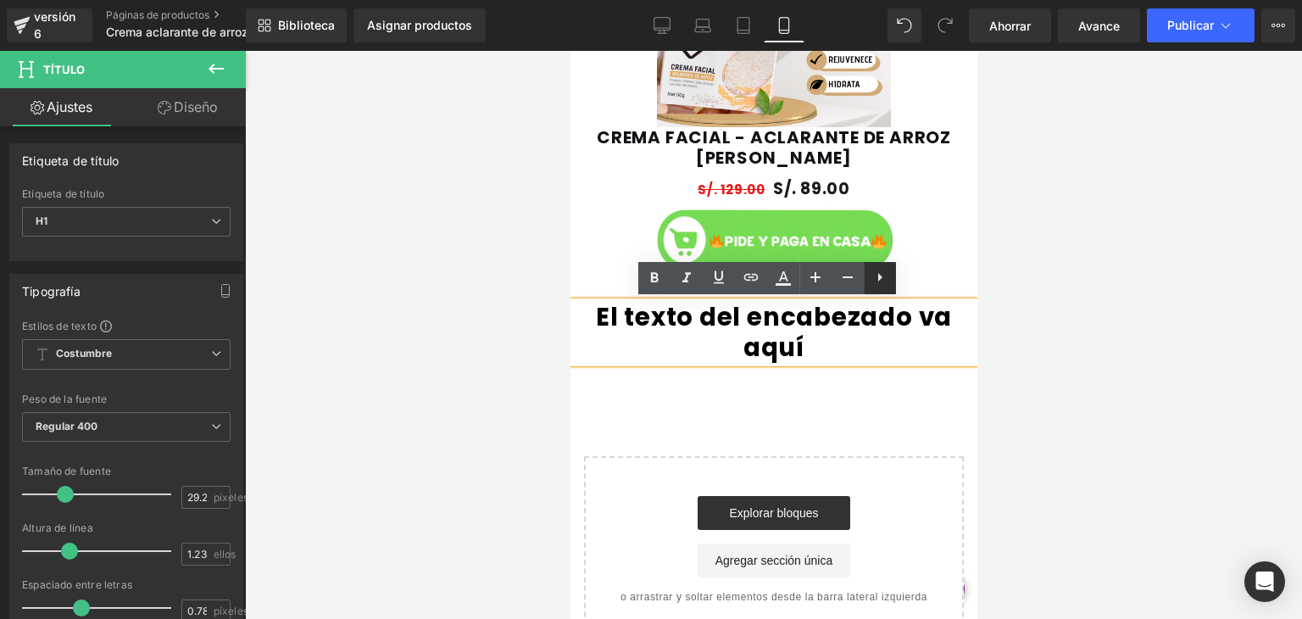
click at [875, 279] on icon at bounding box center [880, 277] width 20 height 20
click at [911, 304] on font "El texto del encabezado va aquí" at bounding box center [773, 331] width 356 height 65
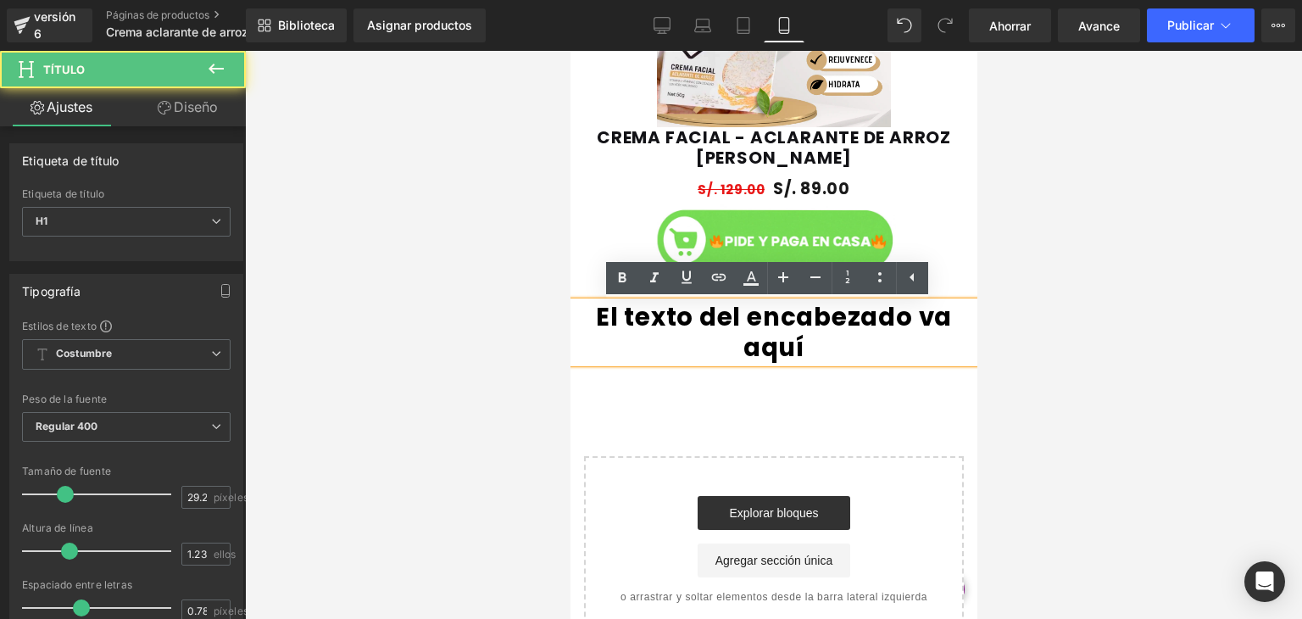
click at [804, 314] on font "El texto del encabezado va aquí" at bounding box center [773, 331] width 356 height 65
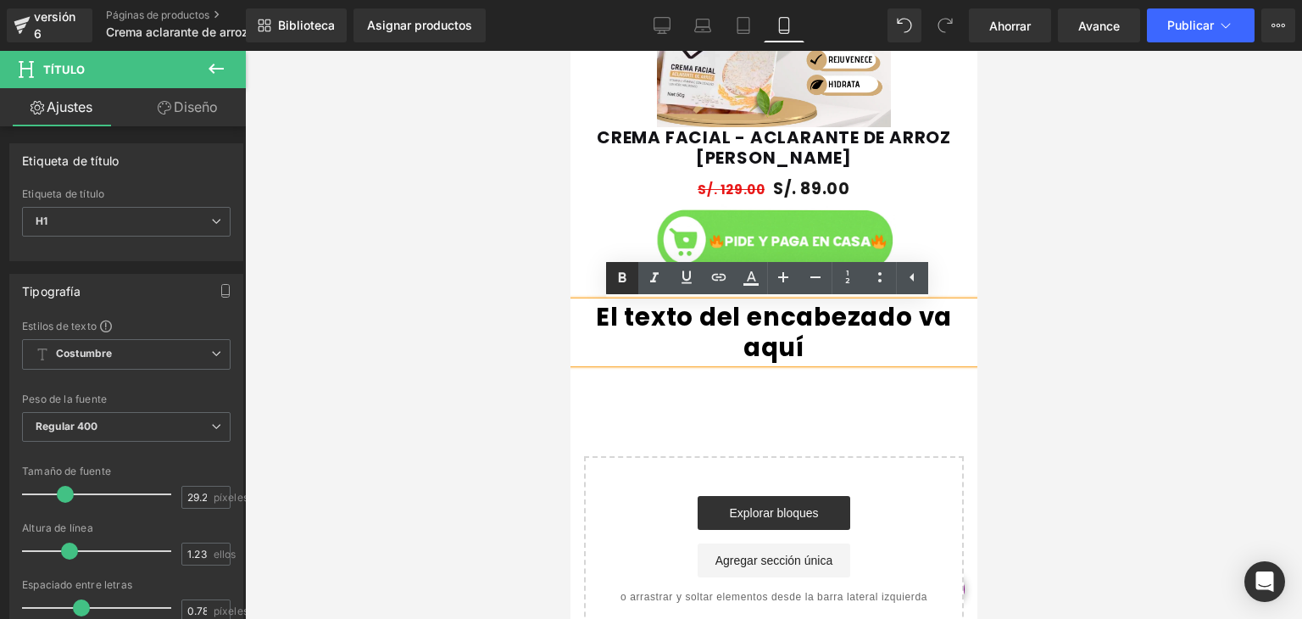
click at [627, 276] on icon at bounding box center [622, 278] width 20 height 20
click at [632, 314] on font "El texto del encabezado va aquí" at bounding box center [773, 331] width 356 height 65
drag, startPoint x: 608, startPoint y: 318, endPoint x: 742, endPoint y: 315, distance: 134.0
click at [742, 315] on font "El texto del encabezado va aquí" at bounding box center [773, 331] width 356 height 65
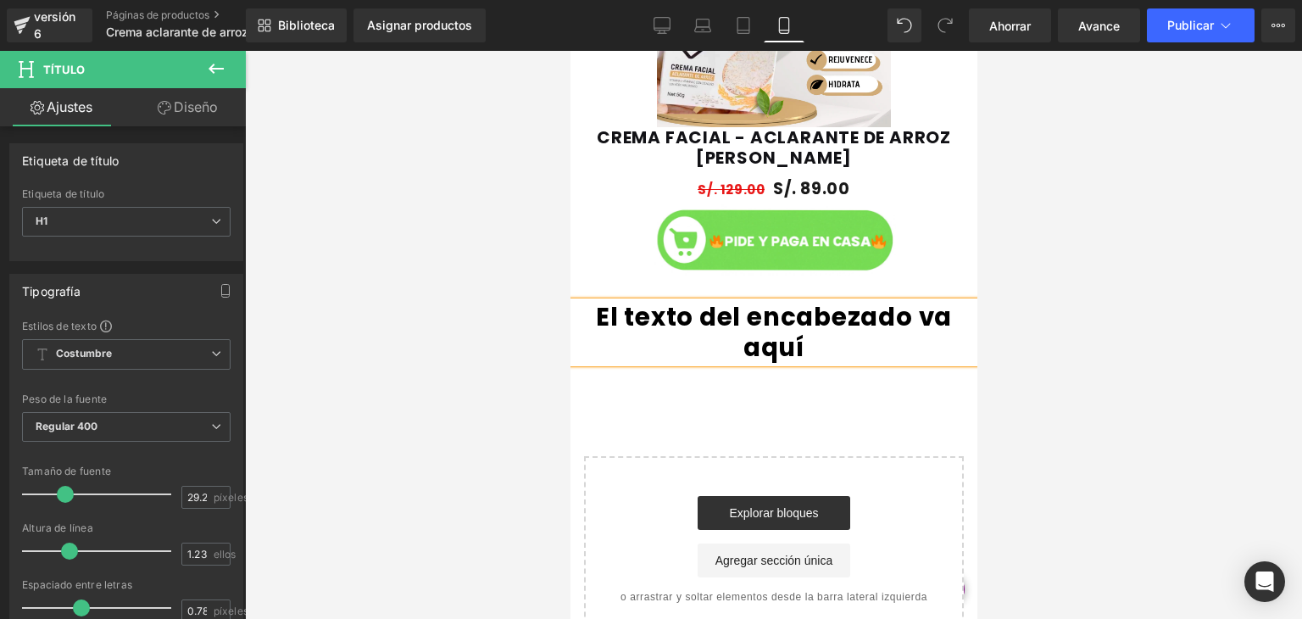
scroll to position [0, 0]
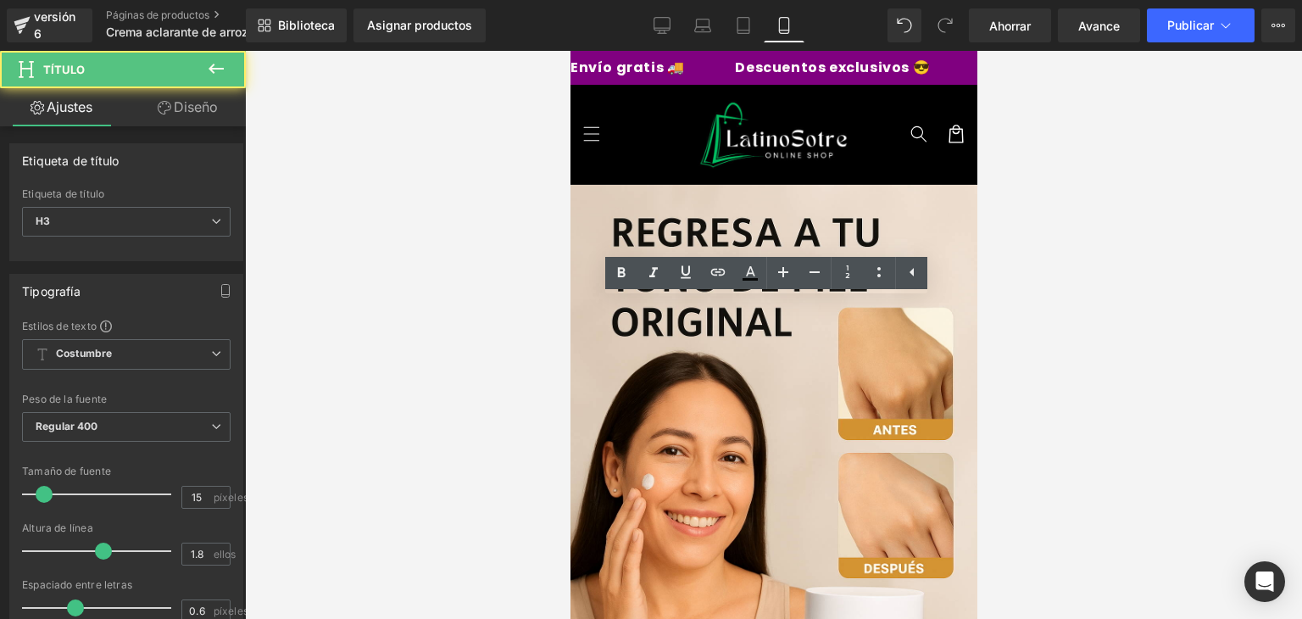
drag, startPoint x: 808, startPoint y: 333, endPoint x: 698, endPoint y: 316, distance: 111.5
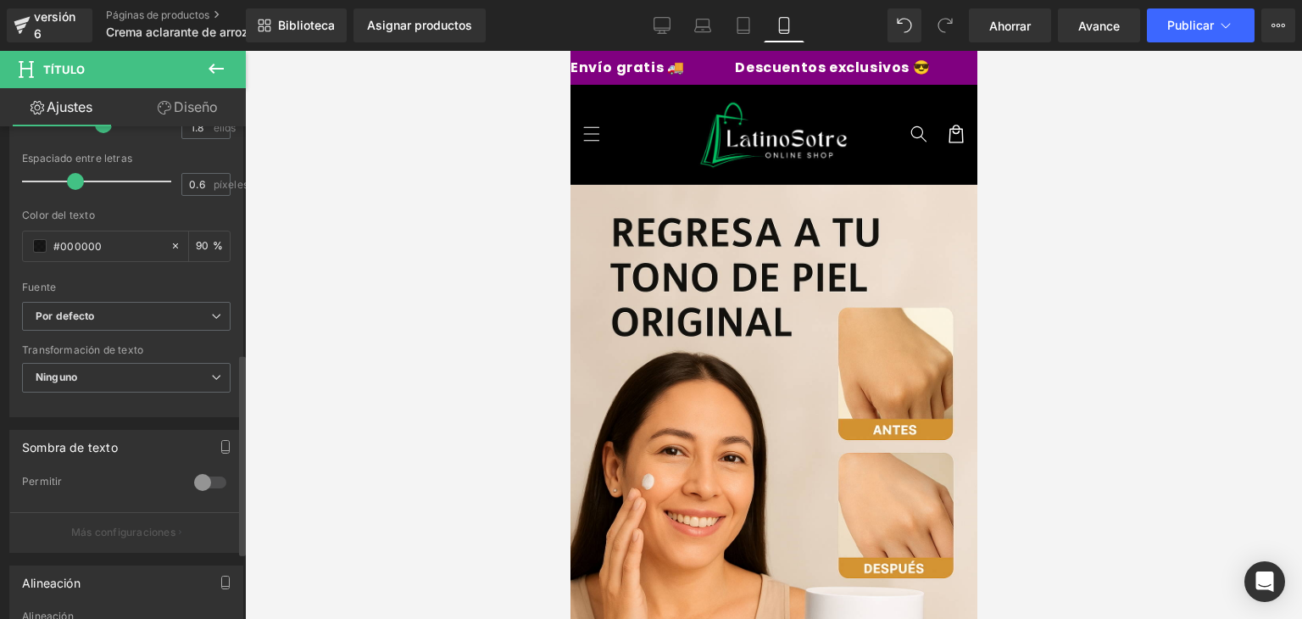
scroll to position [572, 0]
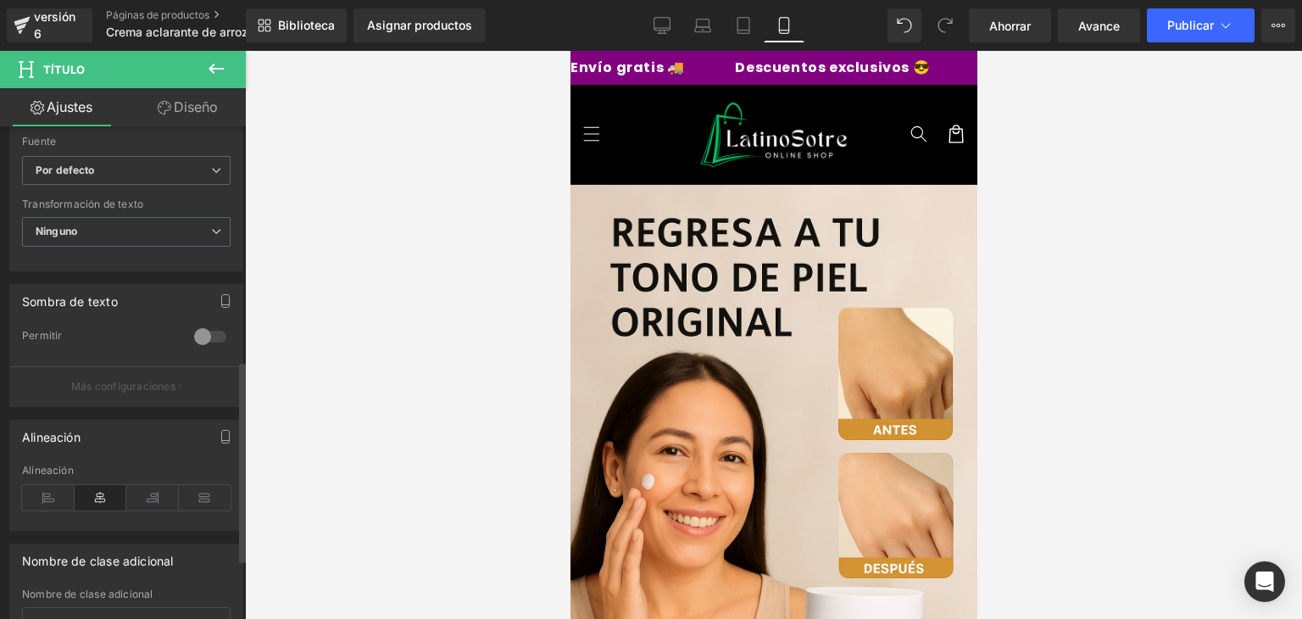
click at [194, 334] on div at bounding box center [210, 336] width 41 height 27
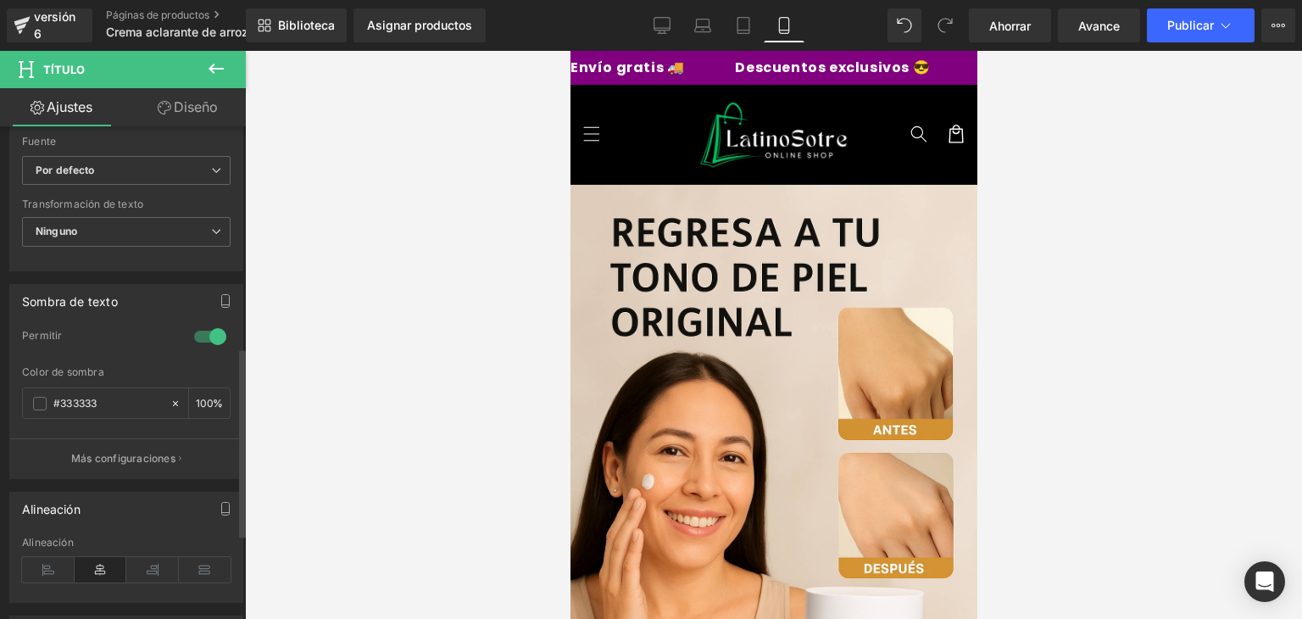
click at [194, 334] on div at bounding box center [210, 336] width 41 height 27
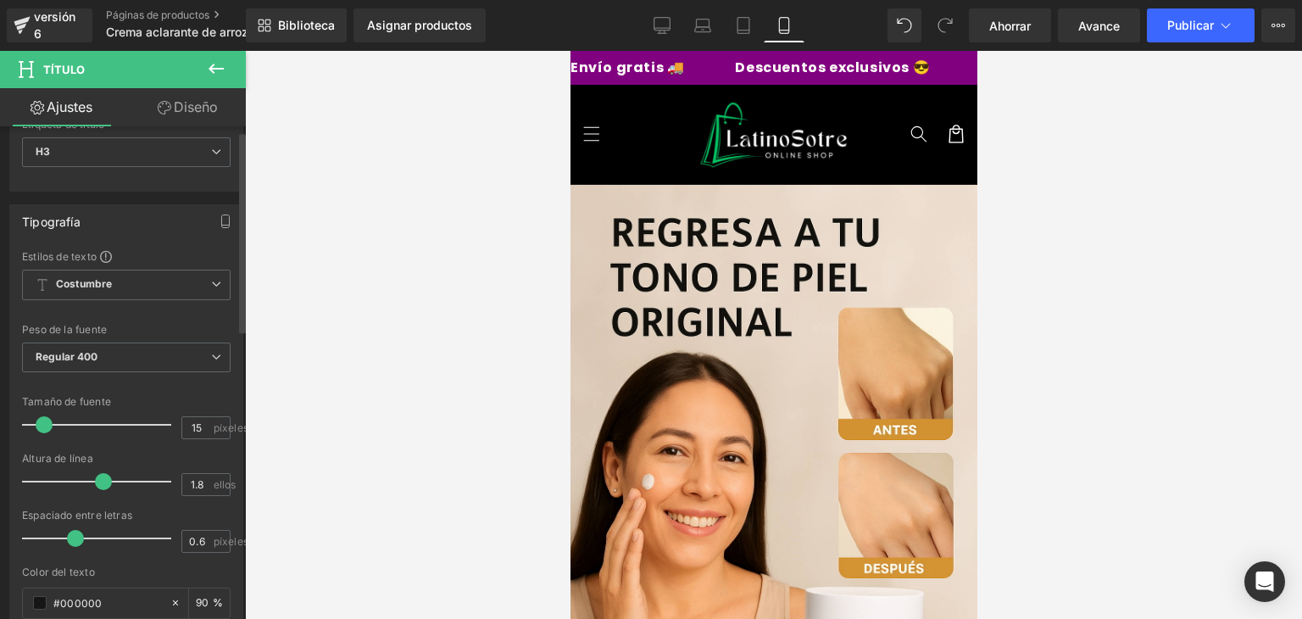
scroll to position [0, 0]
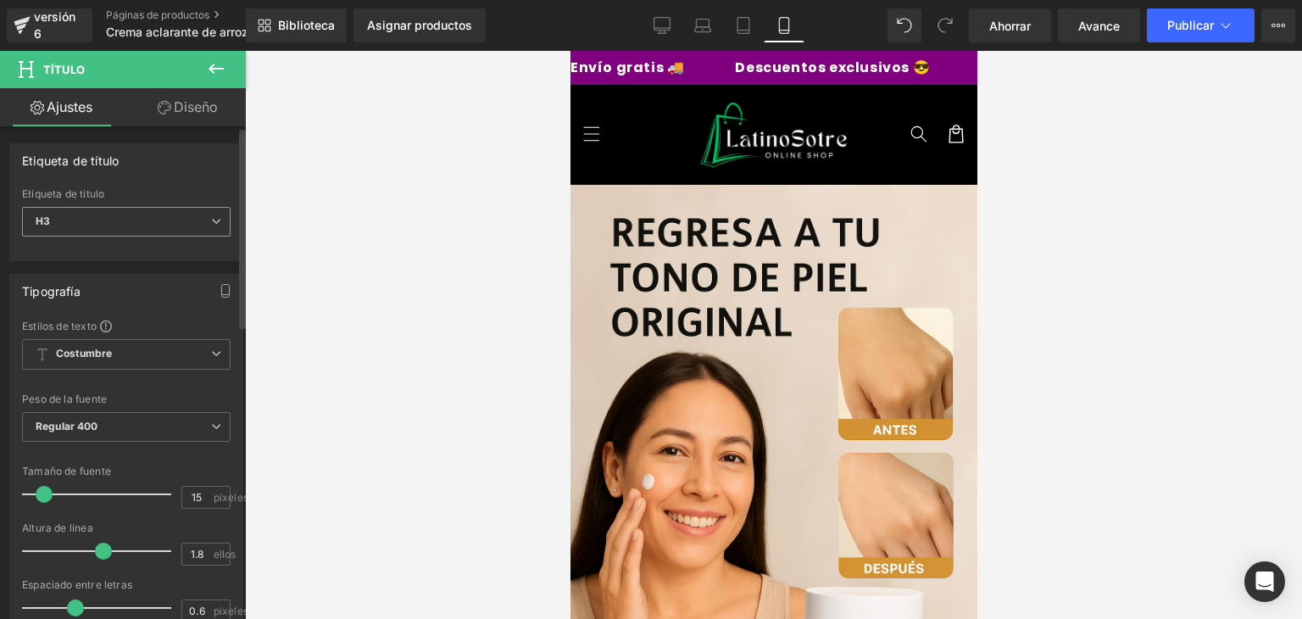
click at [99, 223] on span "H3" at bounding box center [126, 222] width 209 height 30
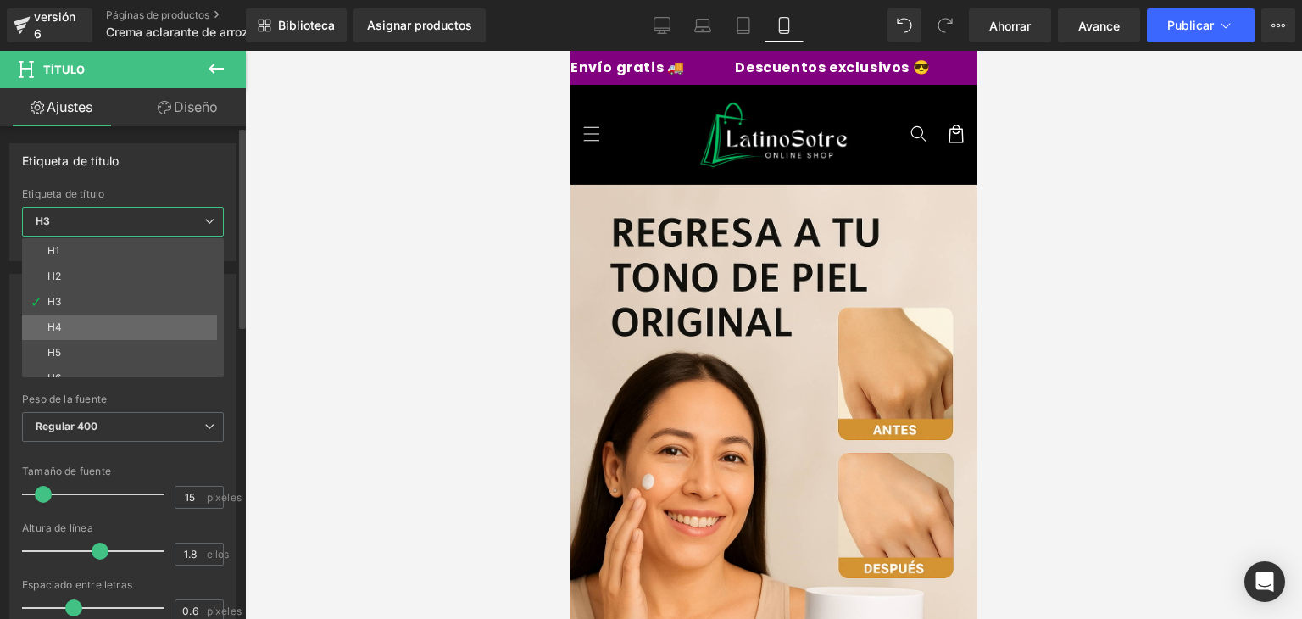
click at [55, 319] on li "H4" at bounding box center [126, 326] width 209 height 25
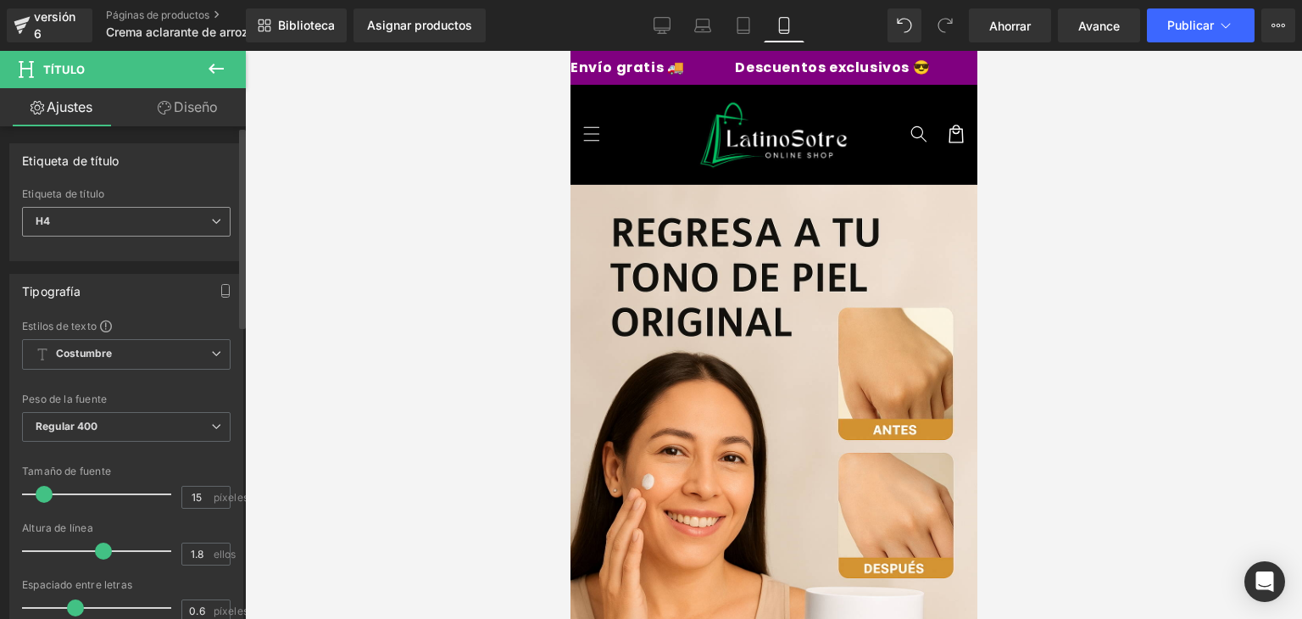
click at [139, 218] on span "H4" at bounding box center [126, 222] width 209 height 30
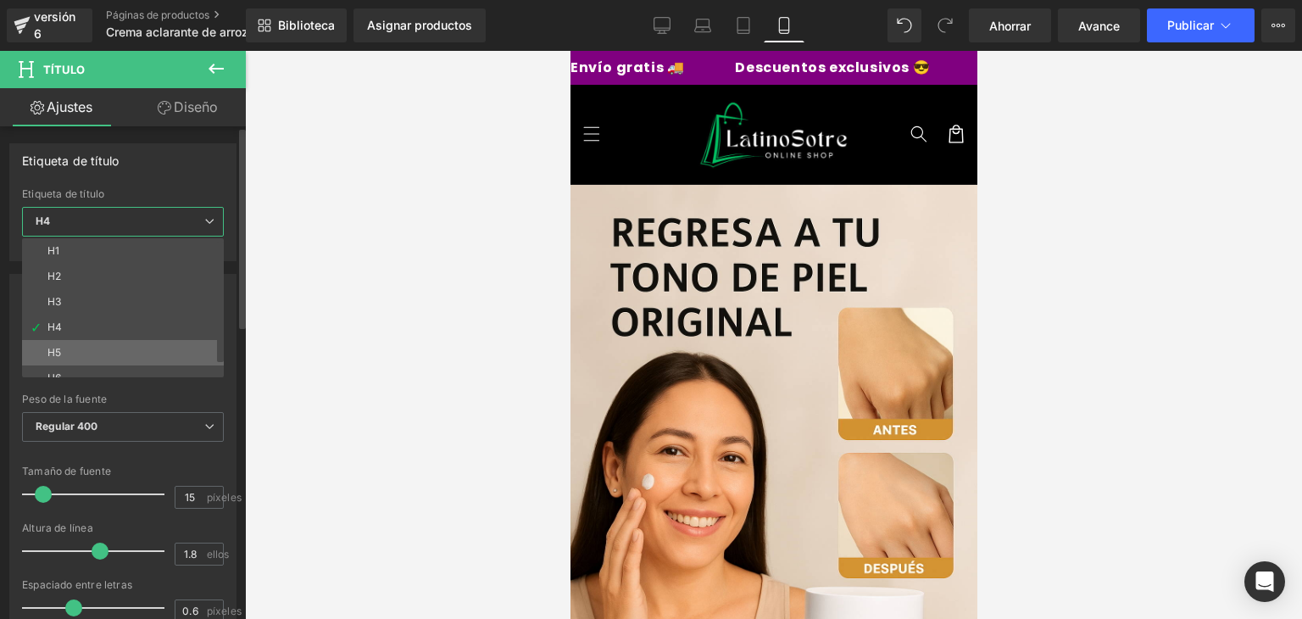
scroll to position [14, 0]
click at [92, 357] on li "H6" at bounding box center [126, 364] width 209 height 25
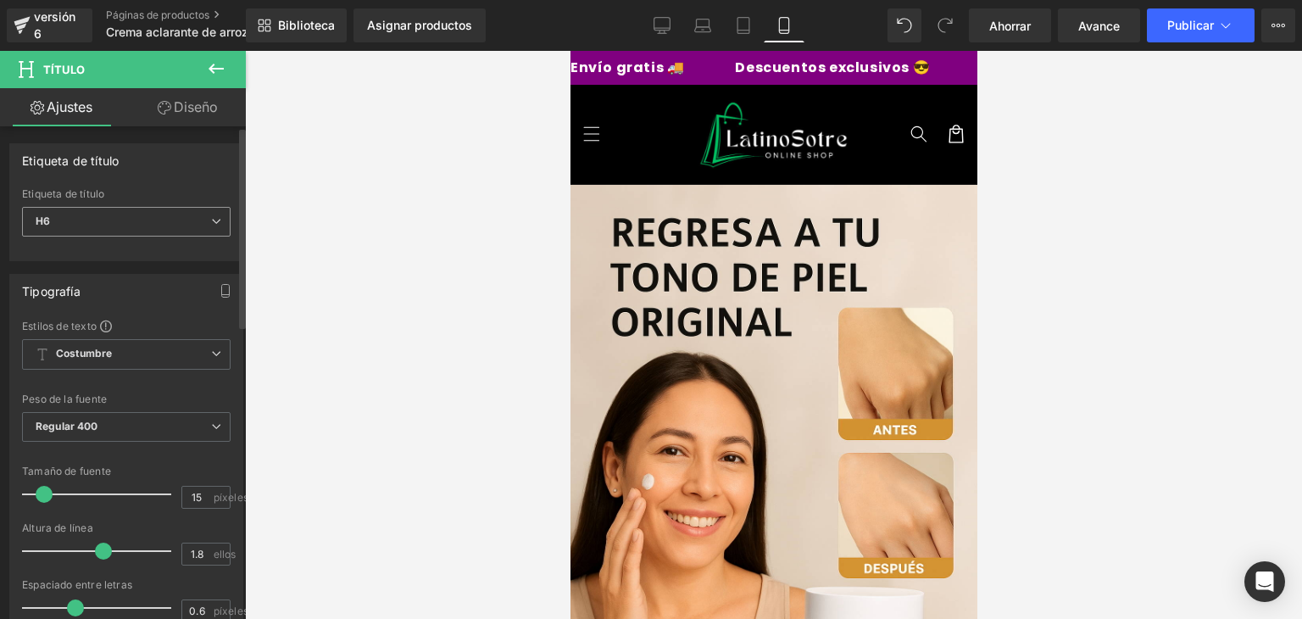
click at [173, 228] on span "H6" at bounding box center [126, 222] width 209 height 30
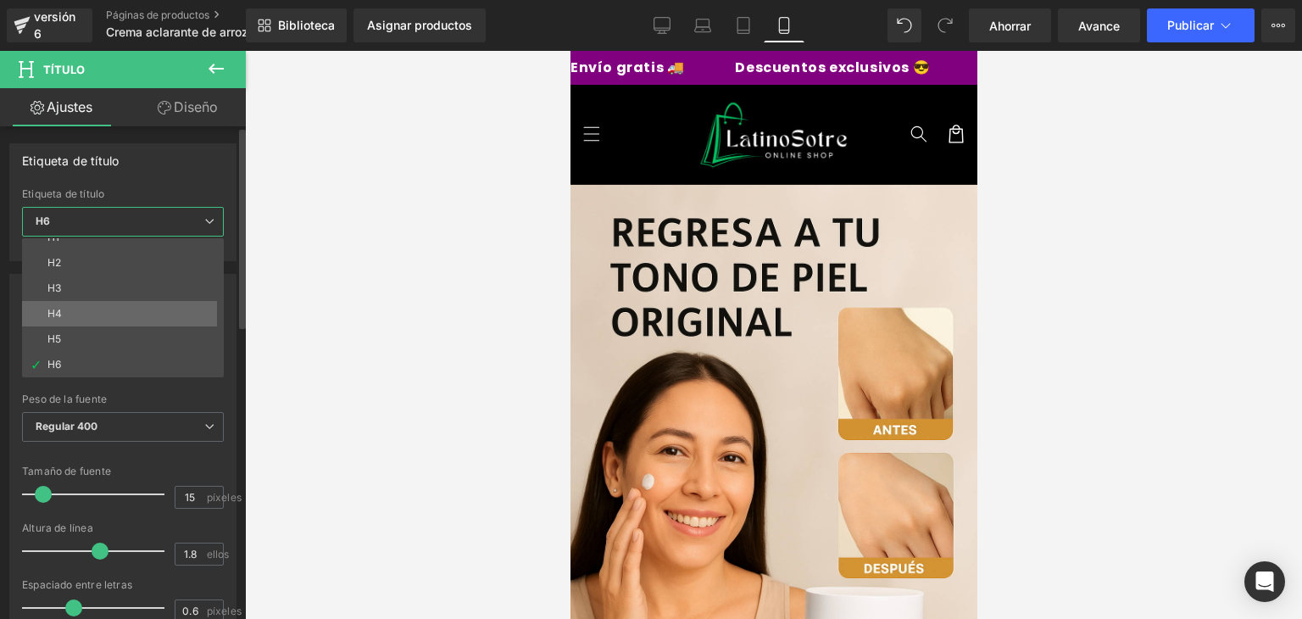
click at [78, 313] on li "H4" at bounding box center [126, 313] width 209 height 25
type input "90"
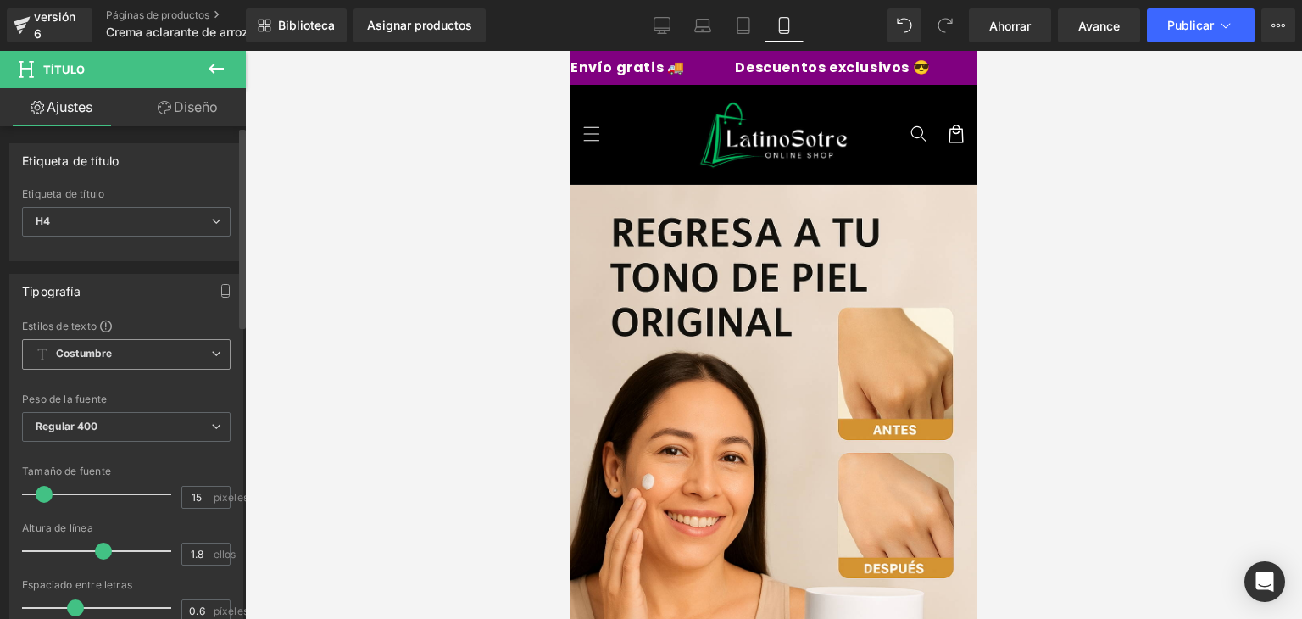
click at [184, 361] on span "Costumbre Configurar estilo global" at bounding box center [126, 354] width 209 height 31
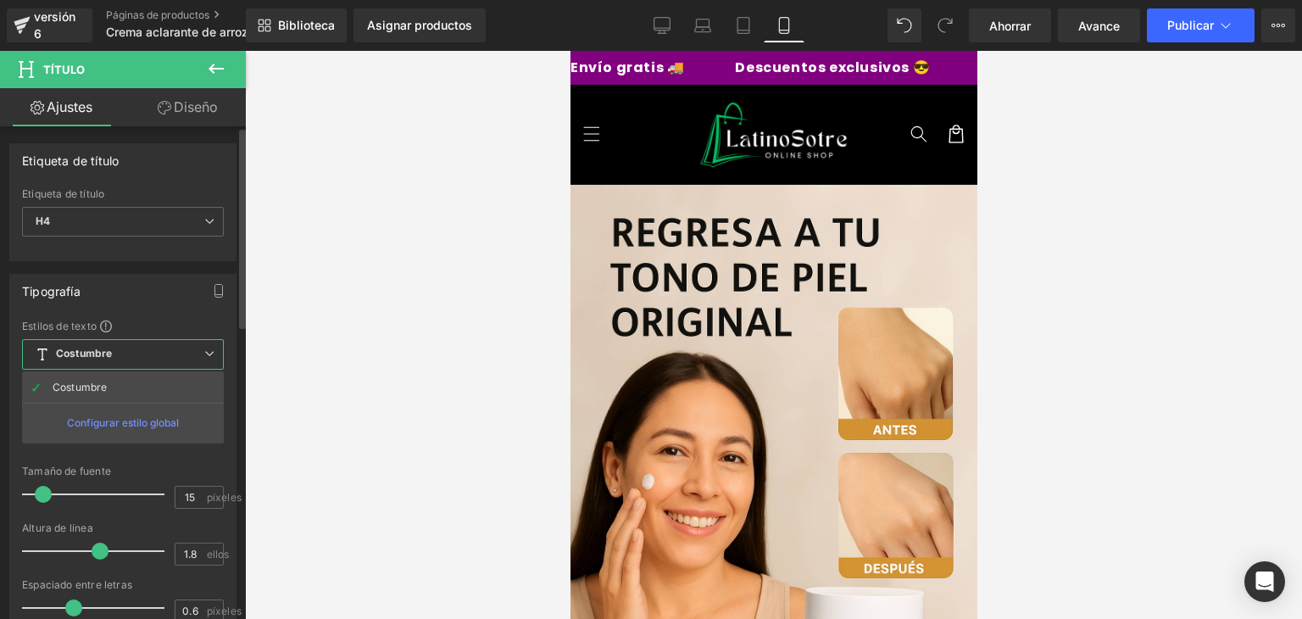
click at [175, 420] on font "Configurar estilo global" at bounding box center [123, 422] width 112 height 13
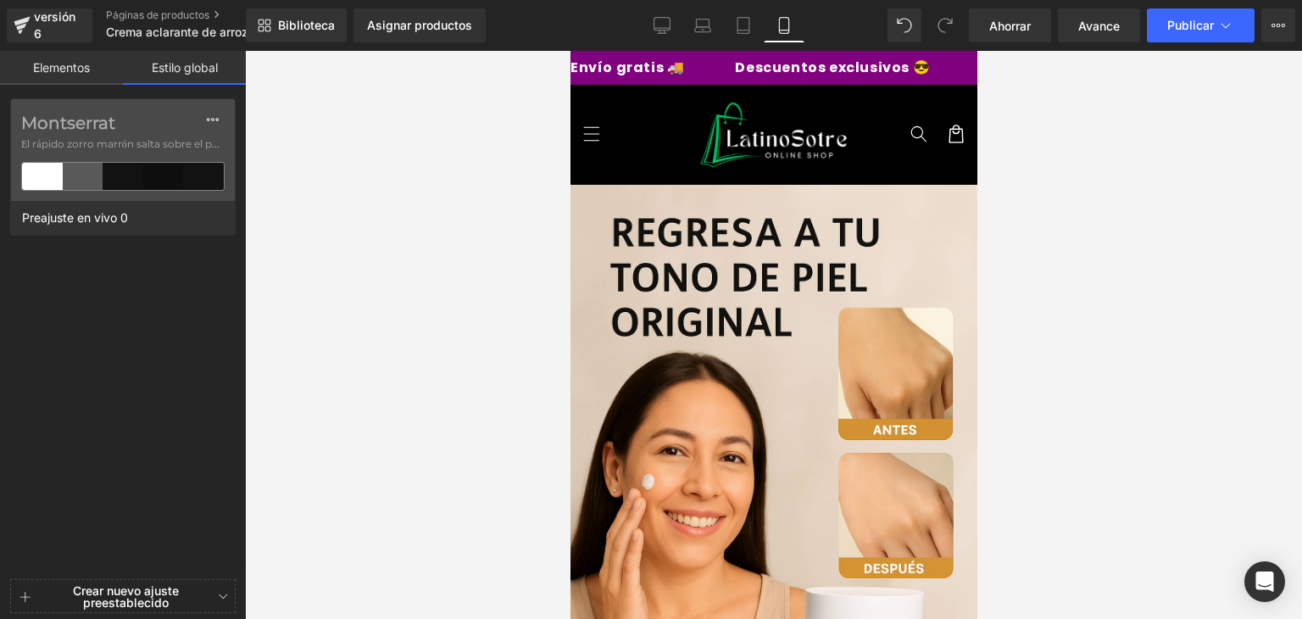
click at [86, 67] on font "Elementos" at bounding box center [61, 67] width 57 height 14
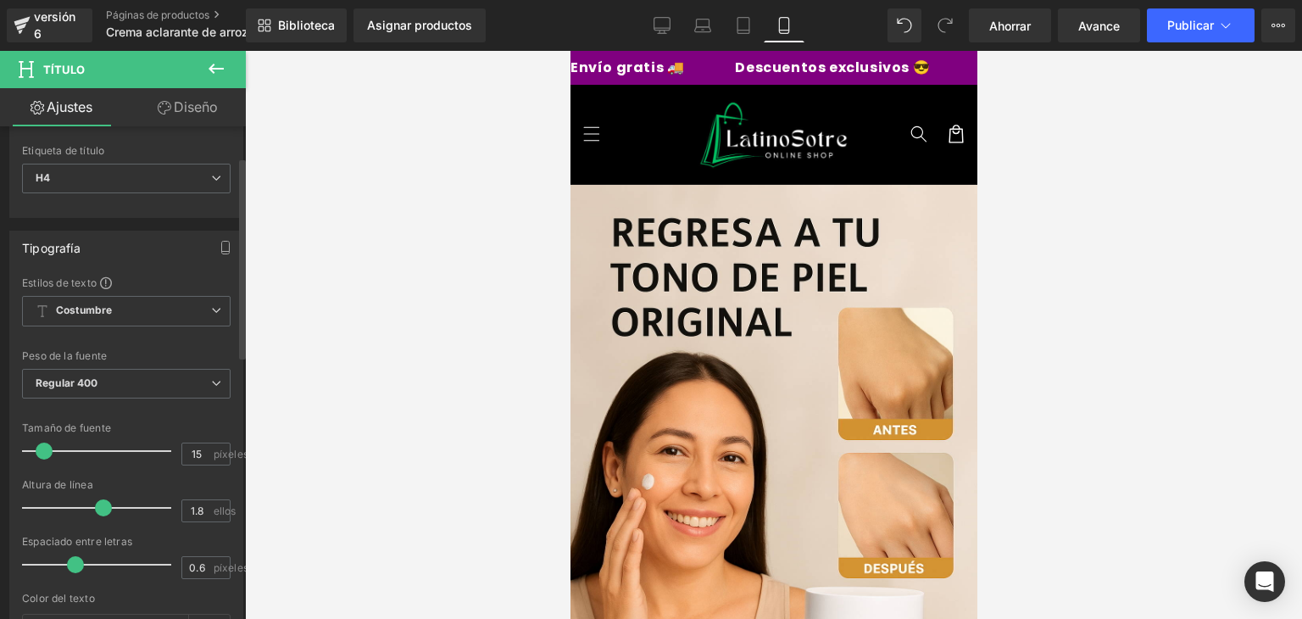
scroll to position [76, 0]
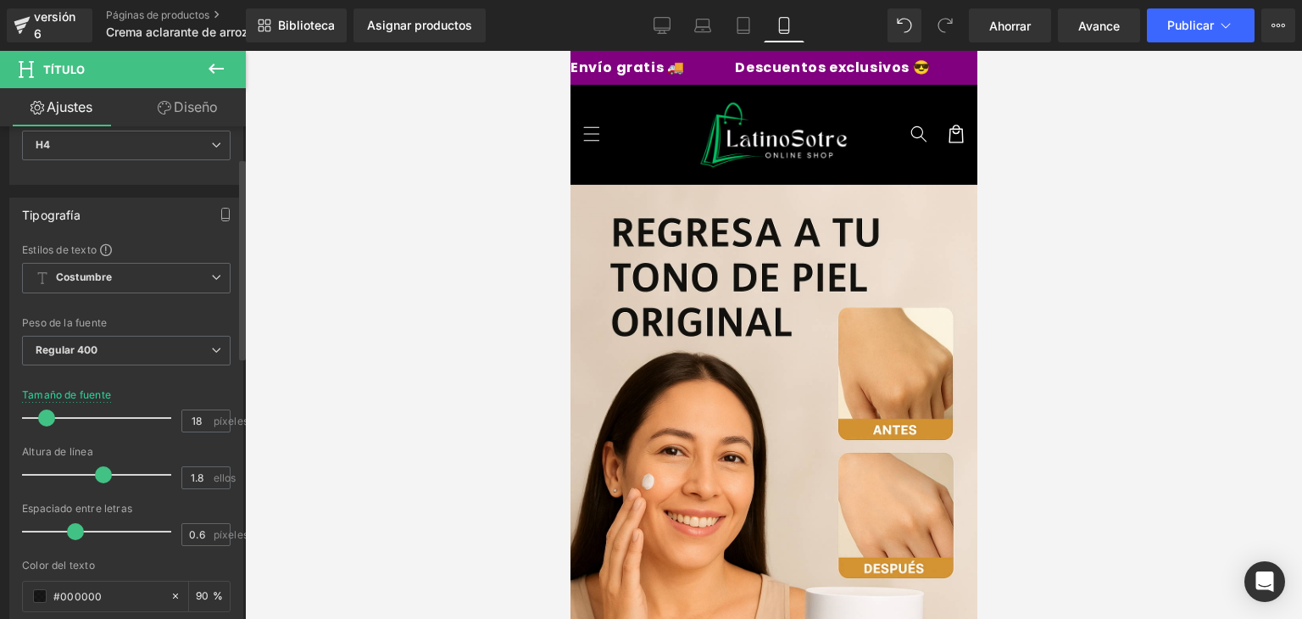
type input "19"
click at [51, 412] on span at bounding box center [50, 417] width 17 height 17
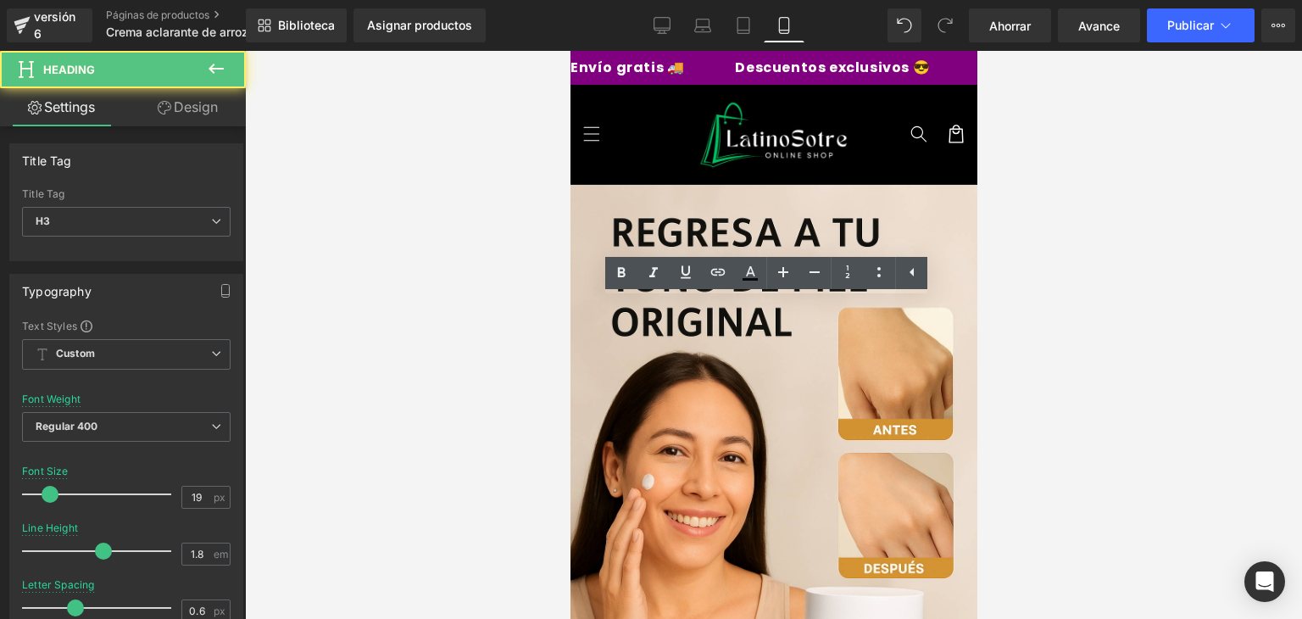
drag, startPoint x: 836, startPoint y: 344, endPoint x: 754, endPoint y: 334, distance: 82.9
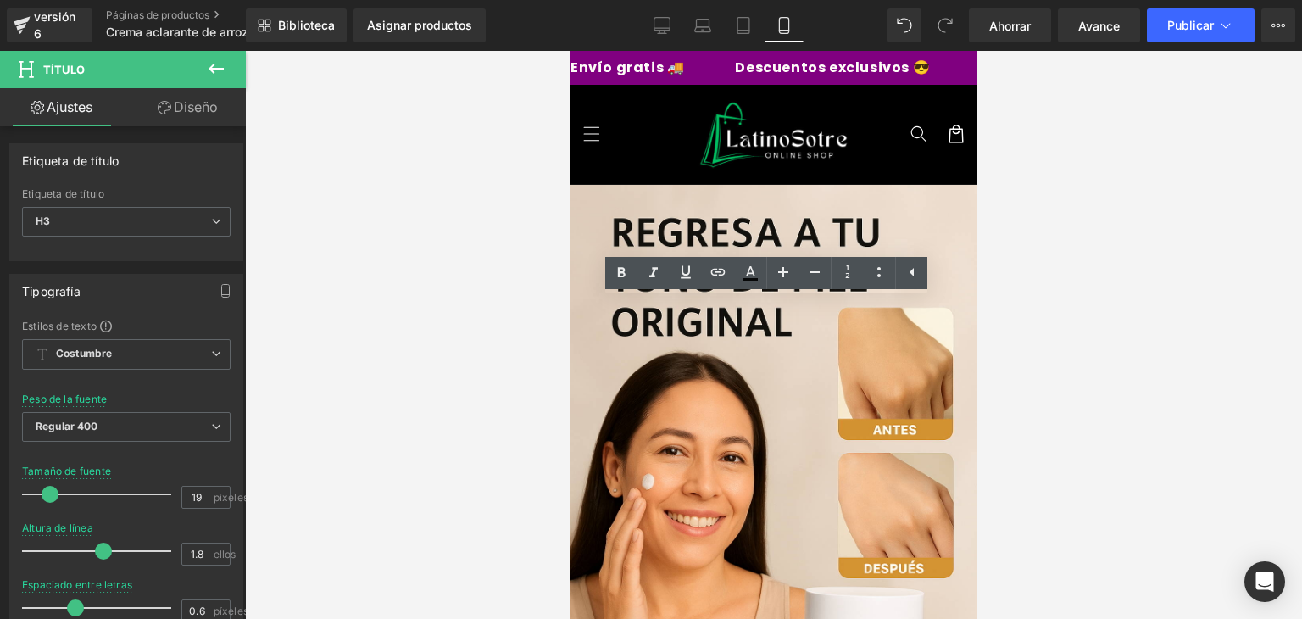
drag, startPoint x: 851, startPoint y: 341, endPoint x: 628, endPoint y: 292, distance: 228.3
drag, startPoint x: 608, startPoint y: 314, endPoint x: 813, endPoint y: 345, distance: 207.4
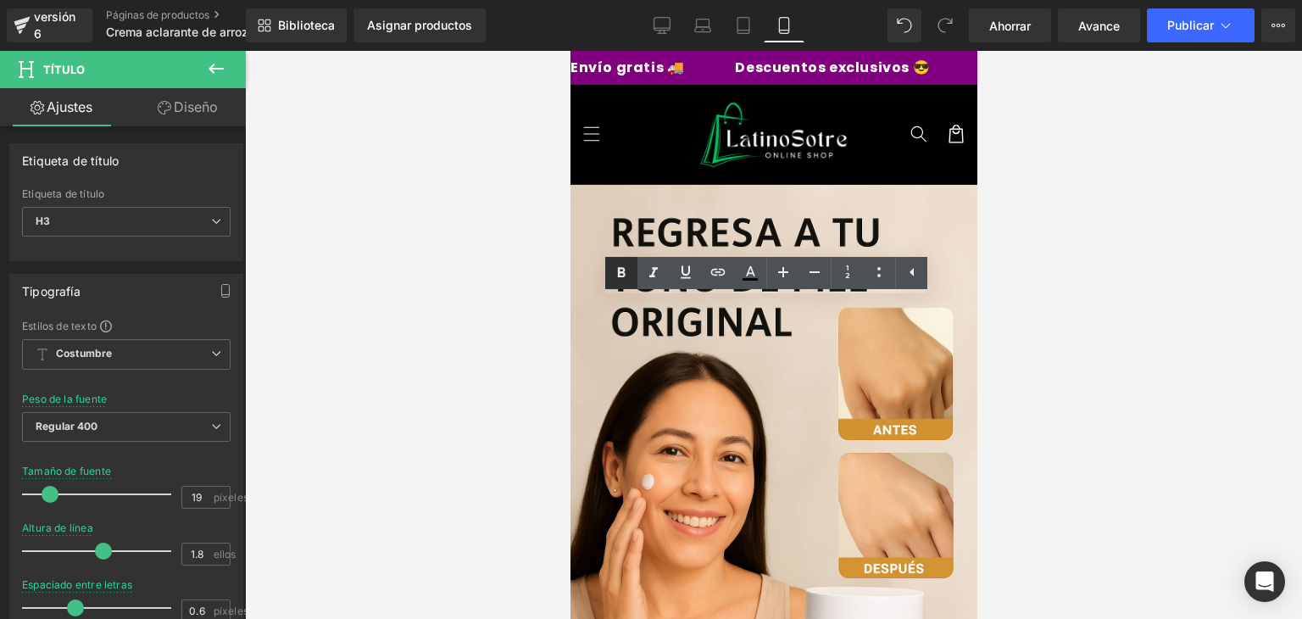
click at [626, 265] on icon at bounding box center [621, 273] width 20 height 20
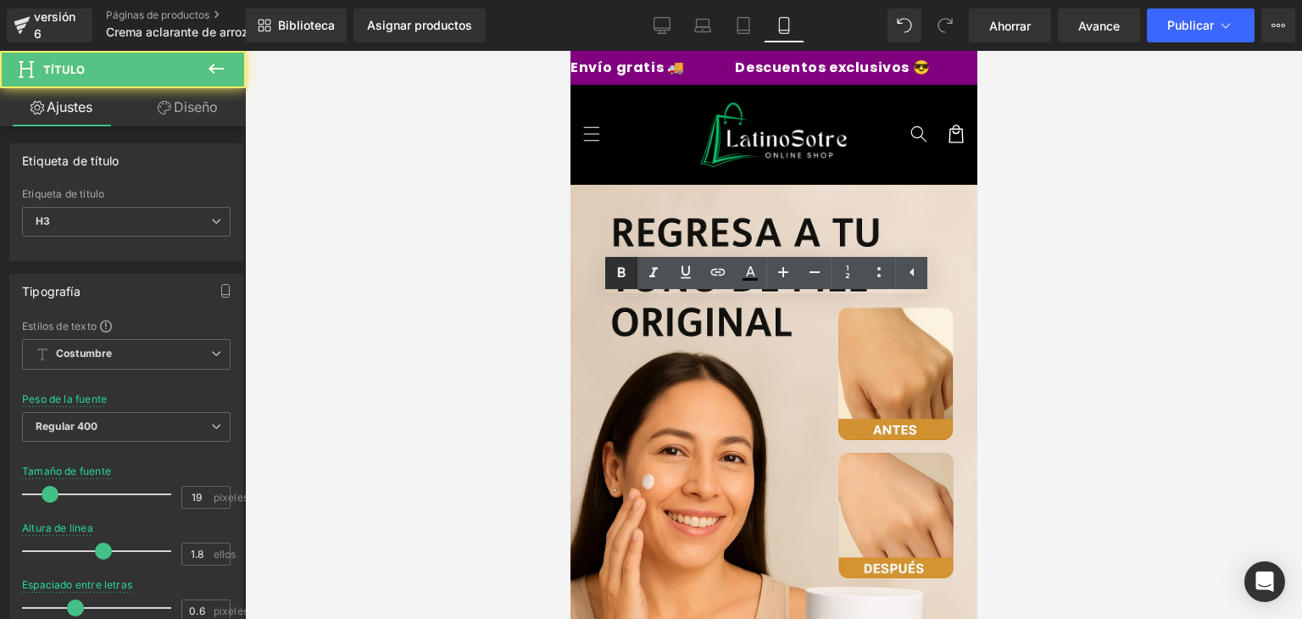
click at [611, 274] on icon at bounding box center [621, 273] width 20 height 20
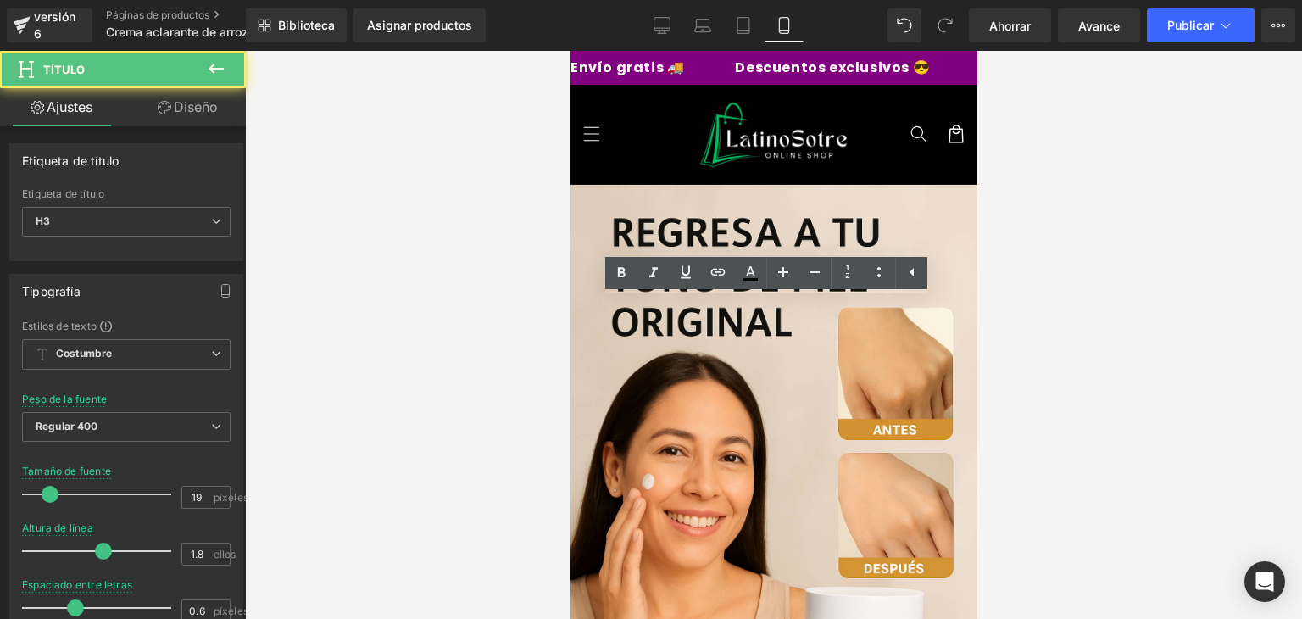
drag, startPoint x: 867, startPoint y: 353, endPoint x: 662, endPoint y: 303, distance: 211.2
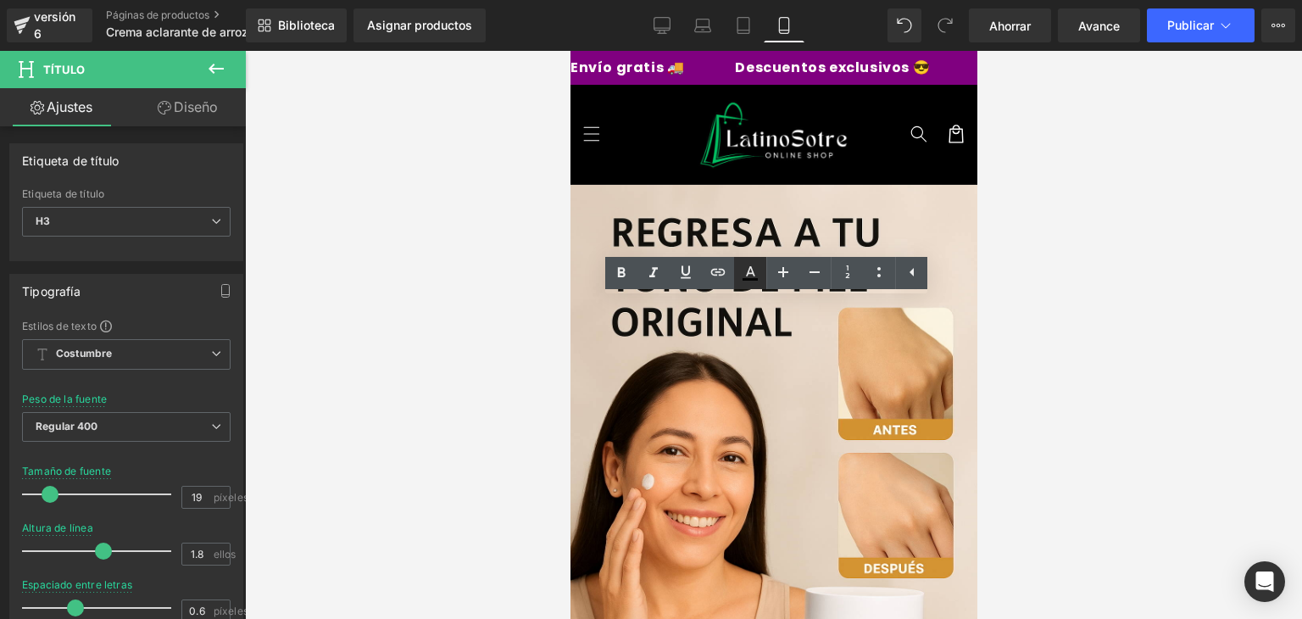
click at [748, 271] on icon at bounding box center [750, 271] width 9 height 10
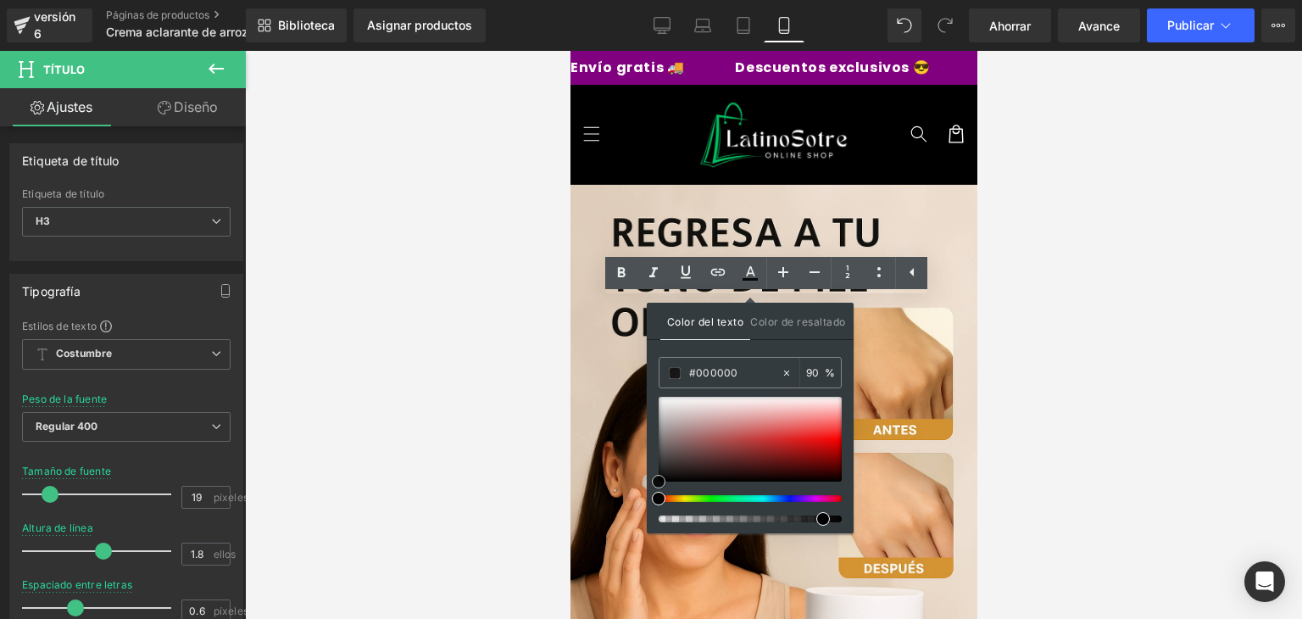
type input "#f37171"
click at [815, 421] on div at bounding box center [750, 439] width 183 height 85
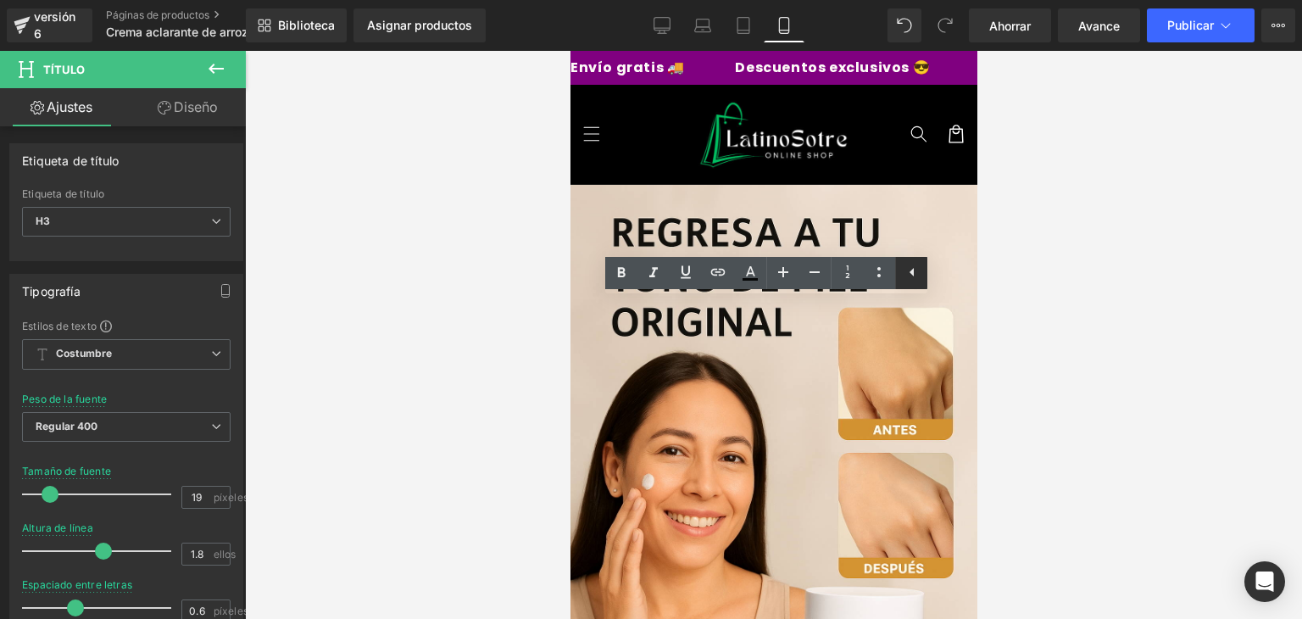
click at [921, 270] on icon at bounding box center [912, 272] width 20 height 20
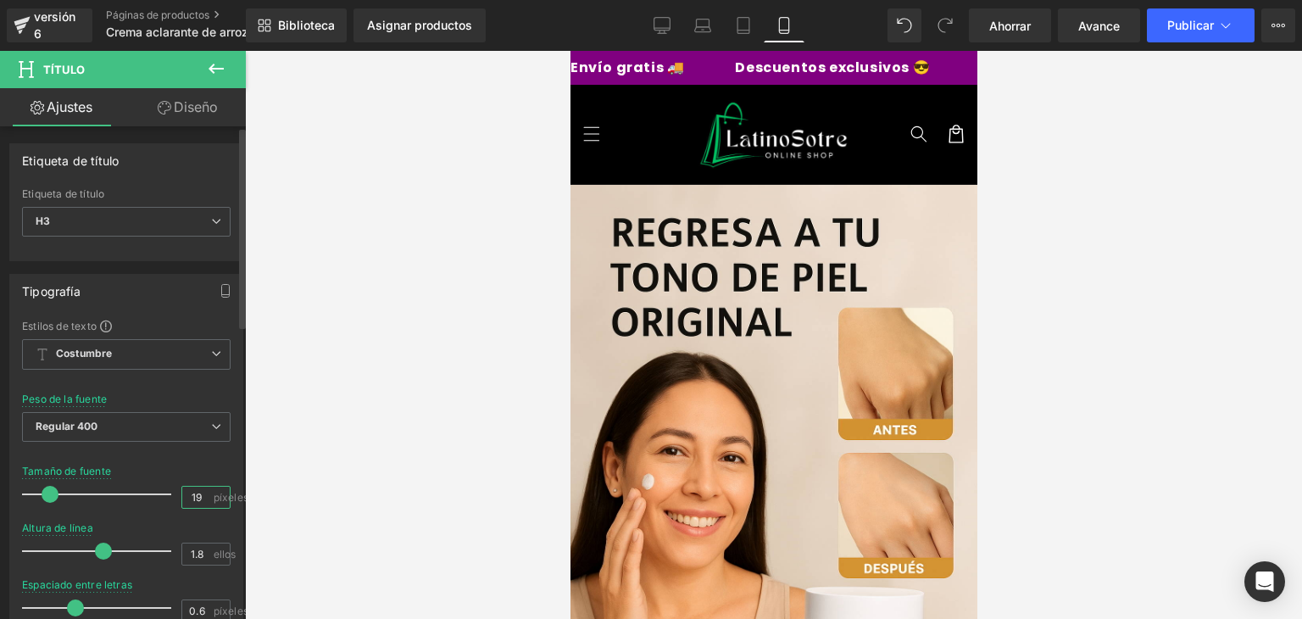
click at [201, 502] on input "19" at bounding box center [197, 497] width 30 height 21
type input "18"
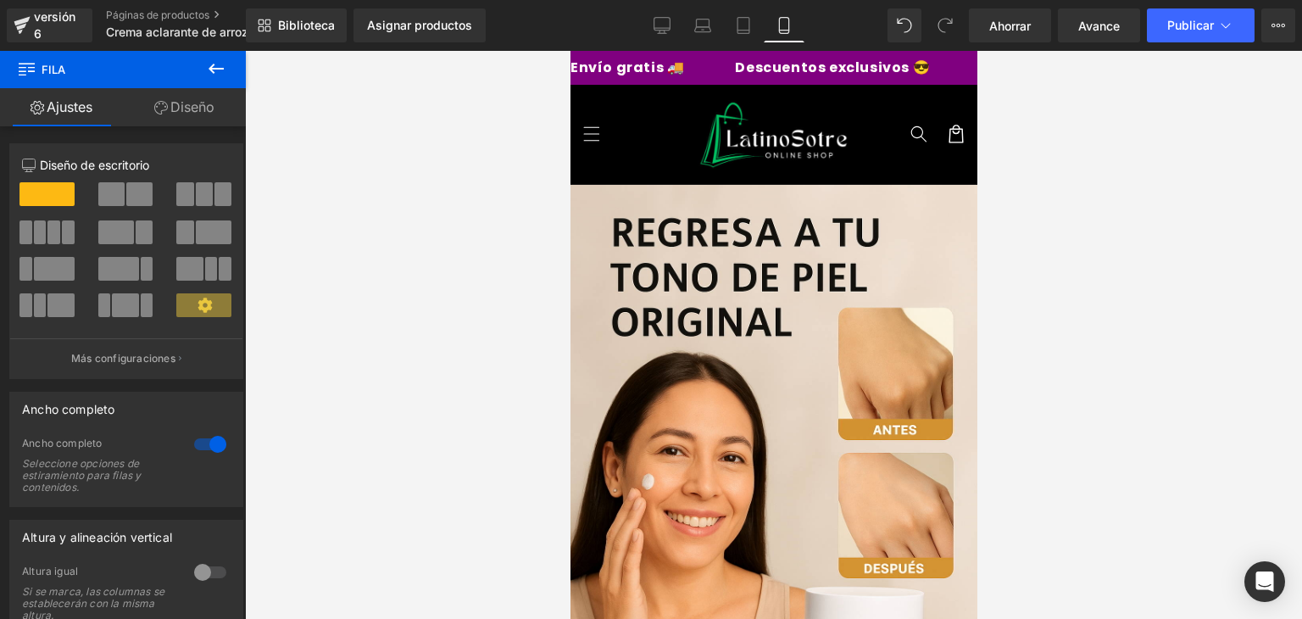
drag, startPoint x: 750, startPoint y: 290, endPoint x: 760, endPoint y: 241, distance: 50.0
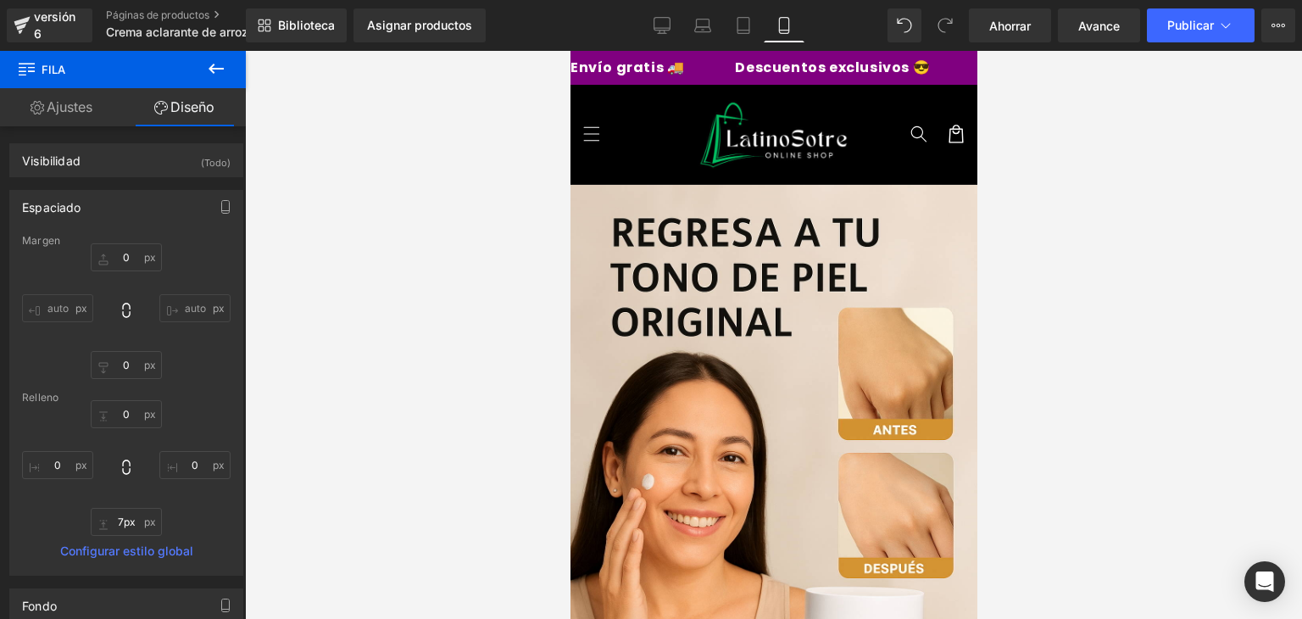
type input "0px"
drag, startPoint x: 820, startPoint y: 334, endPoint x: 817, endPoint y: 320, distance: 14.6
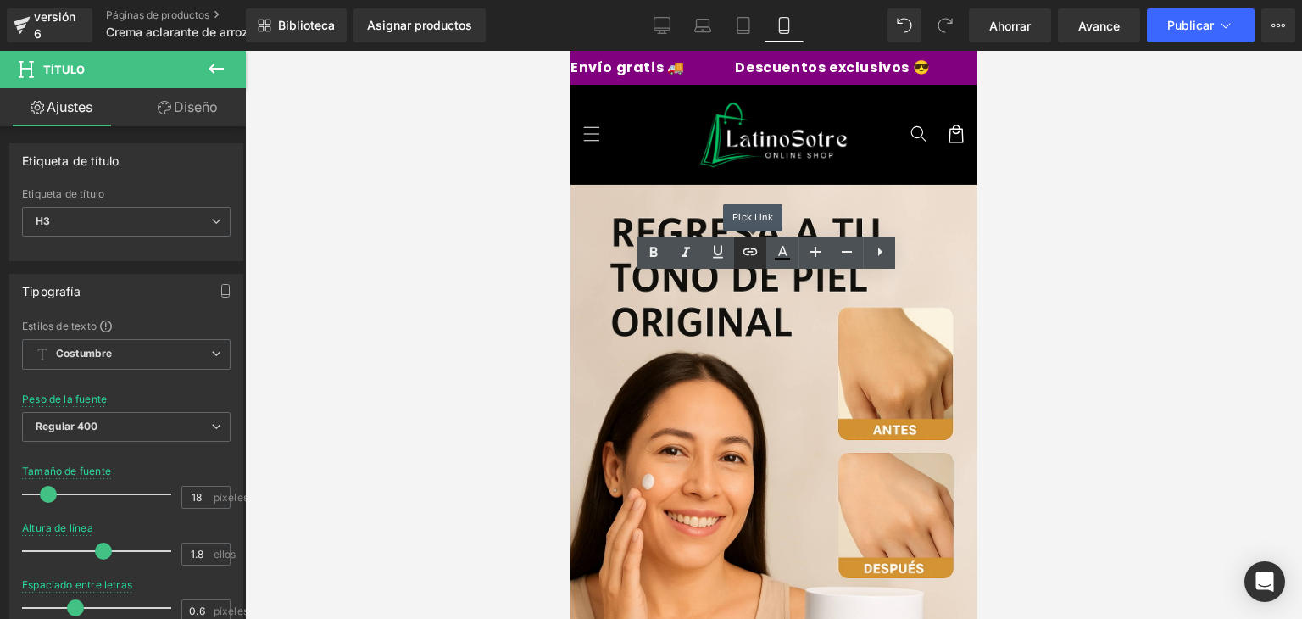
click at [757, 253] on icon at bounding box center [750, 252] width 20 height 20
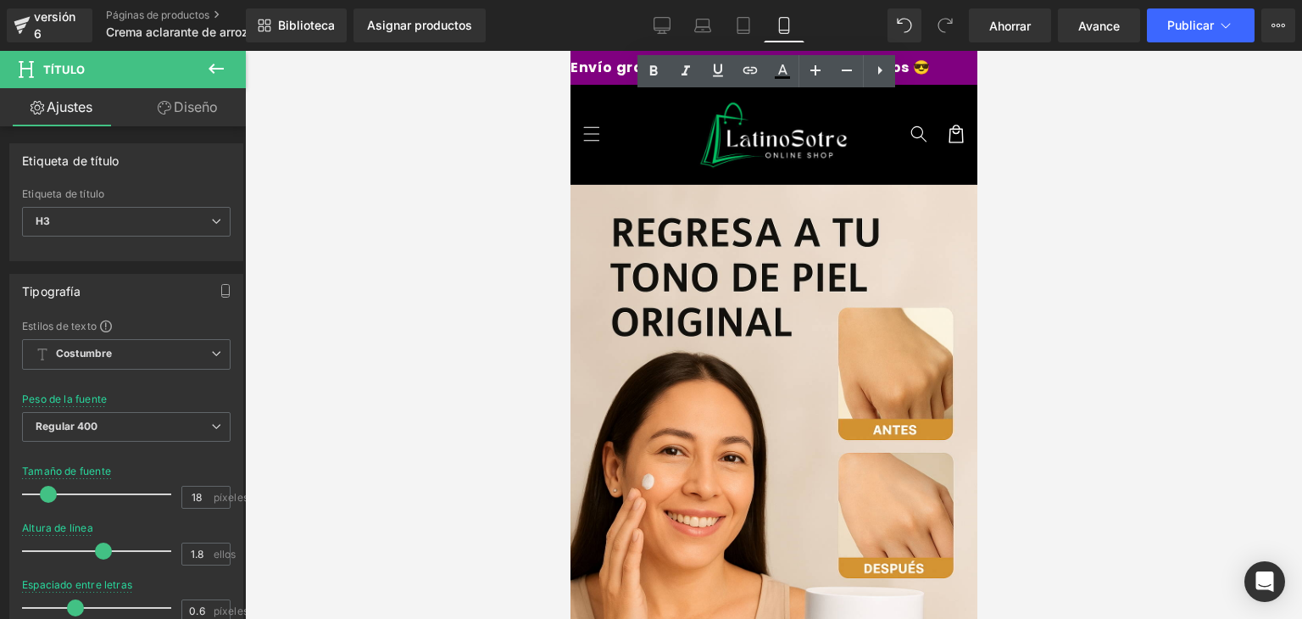
scroll to position [1507, 0]
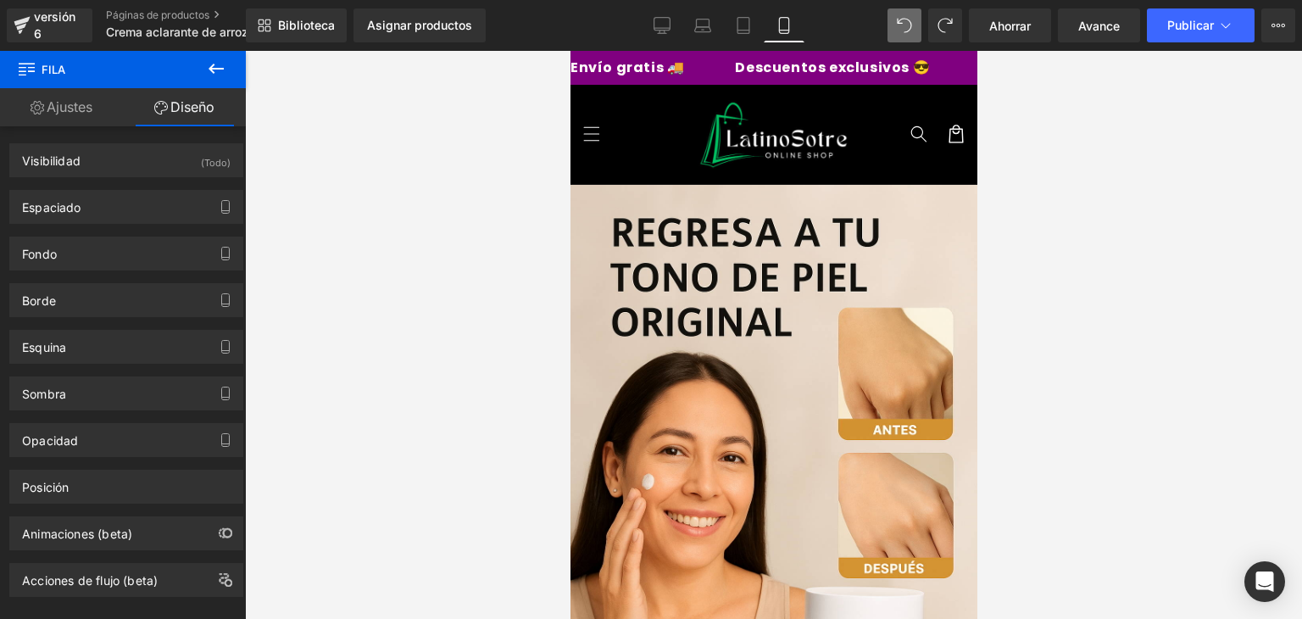
scroll to position [1367, 0]
drag, startPoint x: 777, startPoint y: 259, endPoint x: 785, endPoint y: 207, distance: 52.4
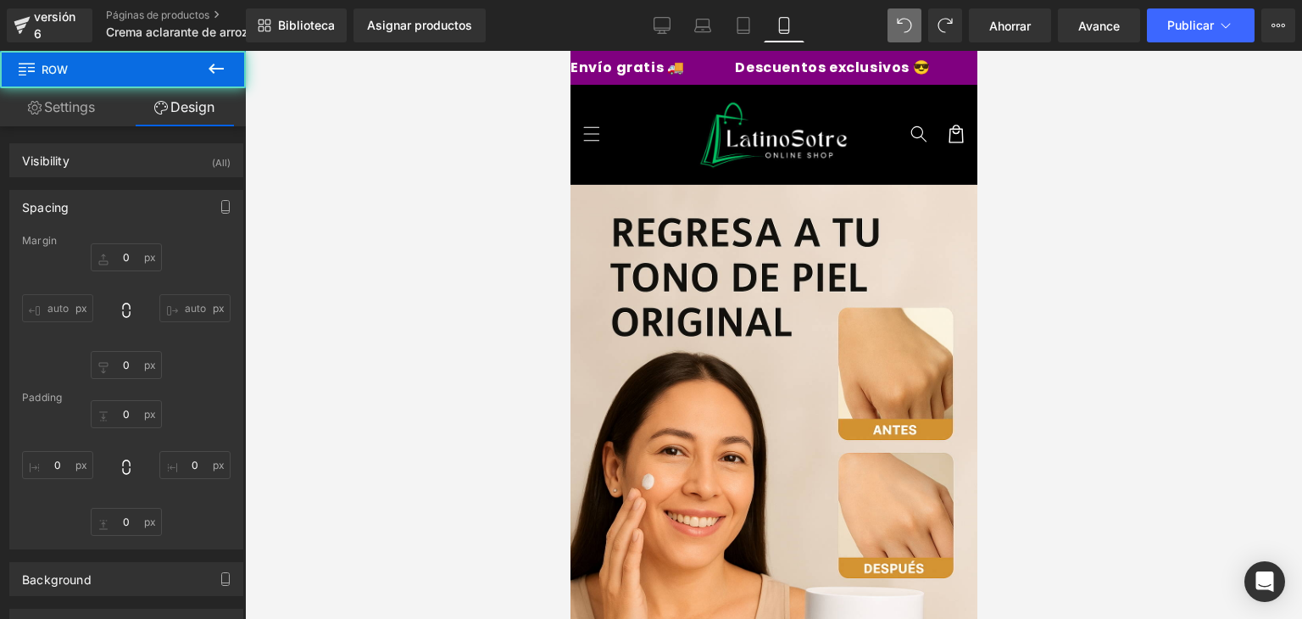
type input "0"
type input "10"
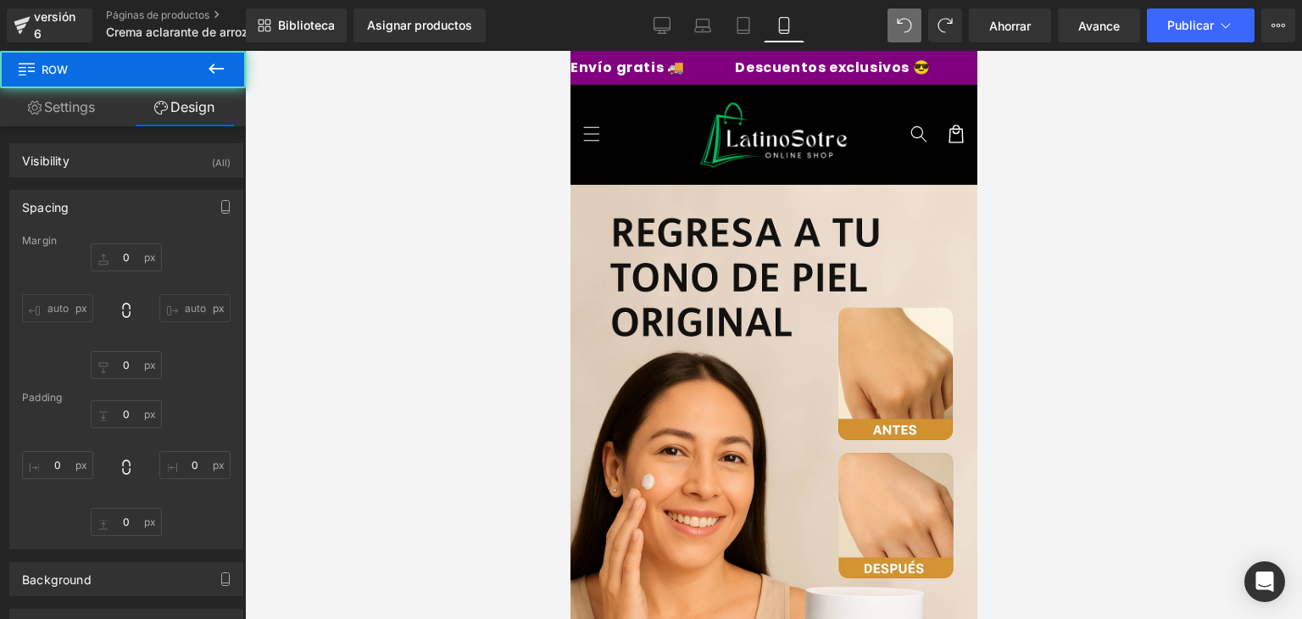
type input "0"
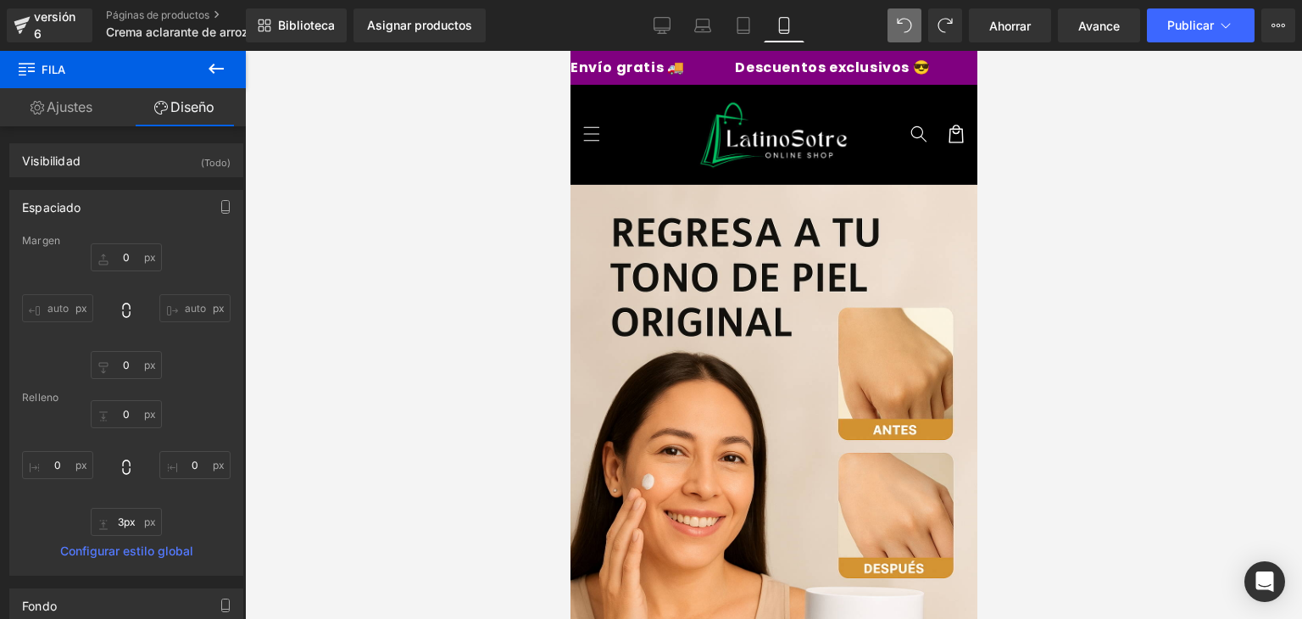
type input "0px"
drag, startPoint x: 778, startPoint y: 294, endPoint x: 794, endPoint y: 259, distance: 39.1
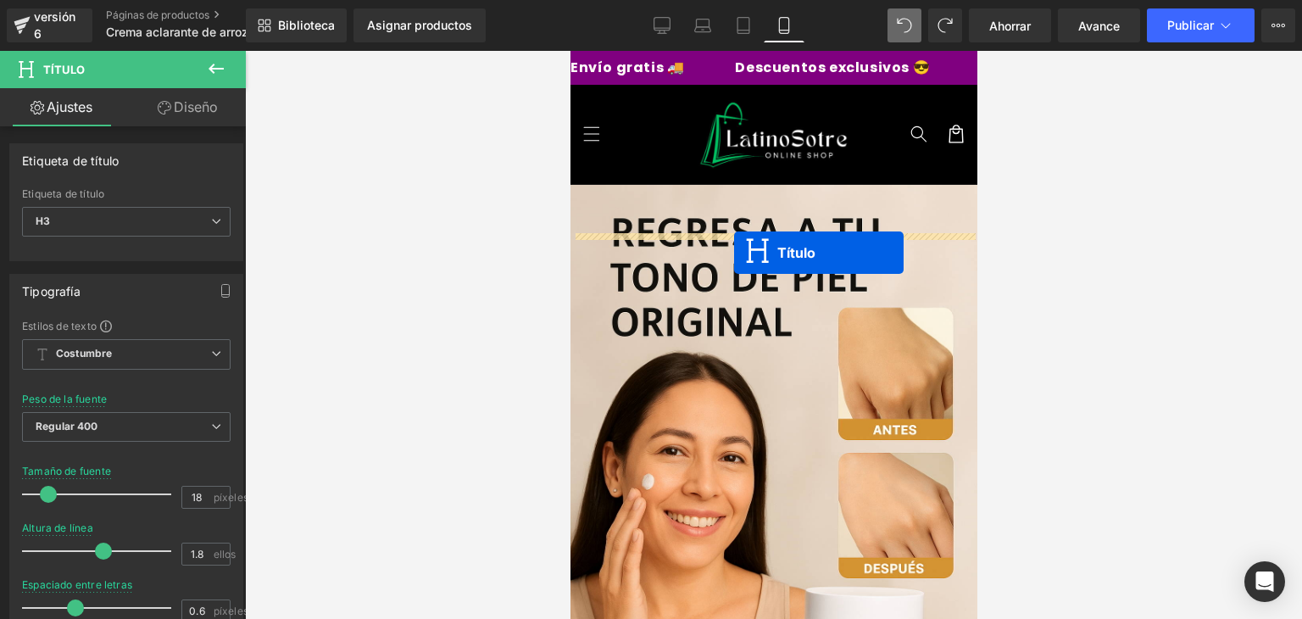
drag, startPoint x: 738, startPoint y: 262, endPoint x: 732, endPoint y: 253, distance: 11.1
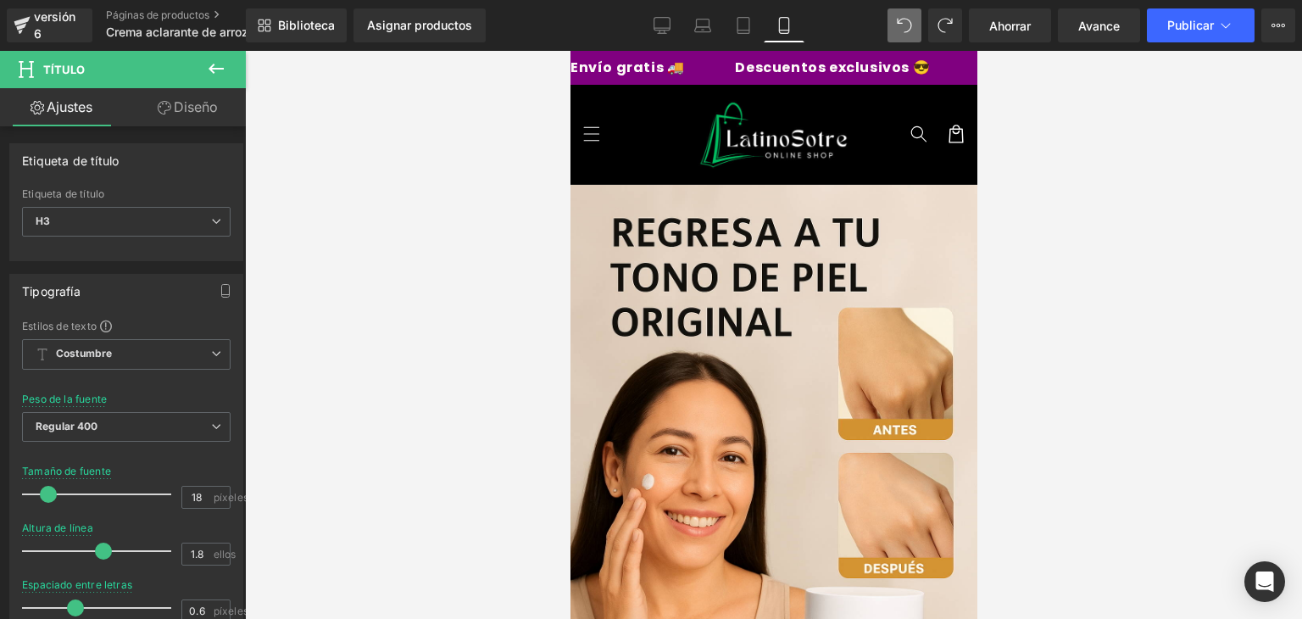
click at [222, 68] on icon at bounding box center [216, 69] width 15 height 10
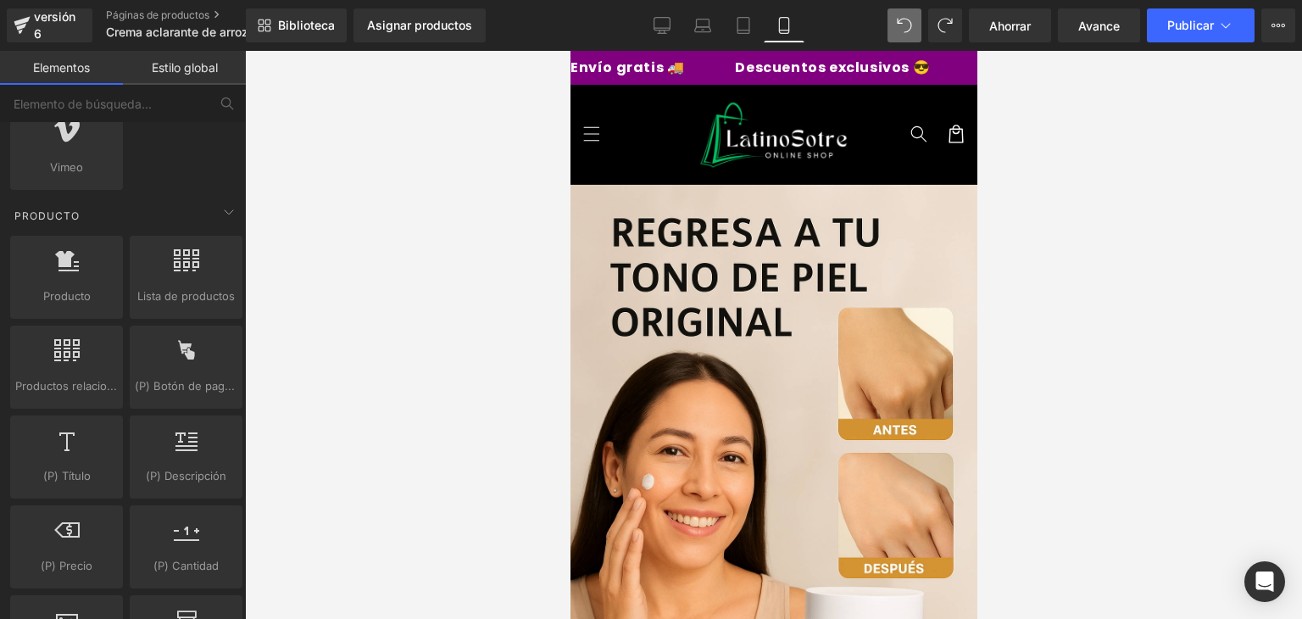
scroll to position [1372, 0]
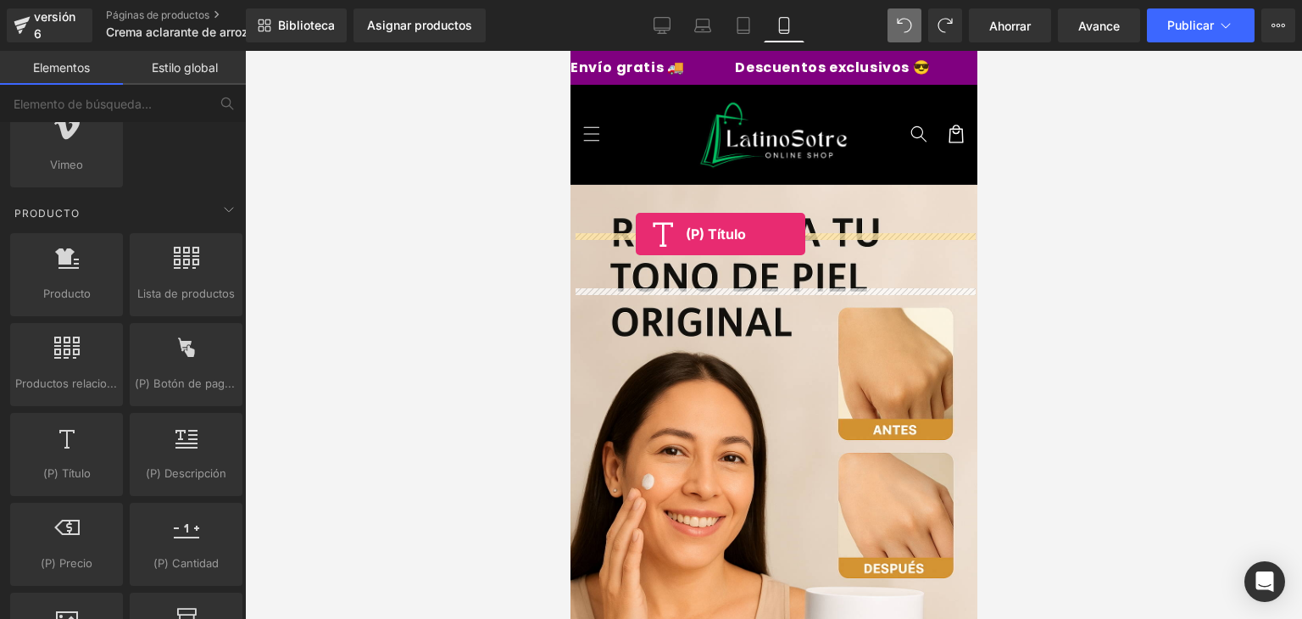
drag, startPoint x: 654, startPoint y: 478, endPoint x: 637, endPoint y: 231, distance: 247.3
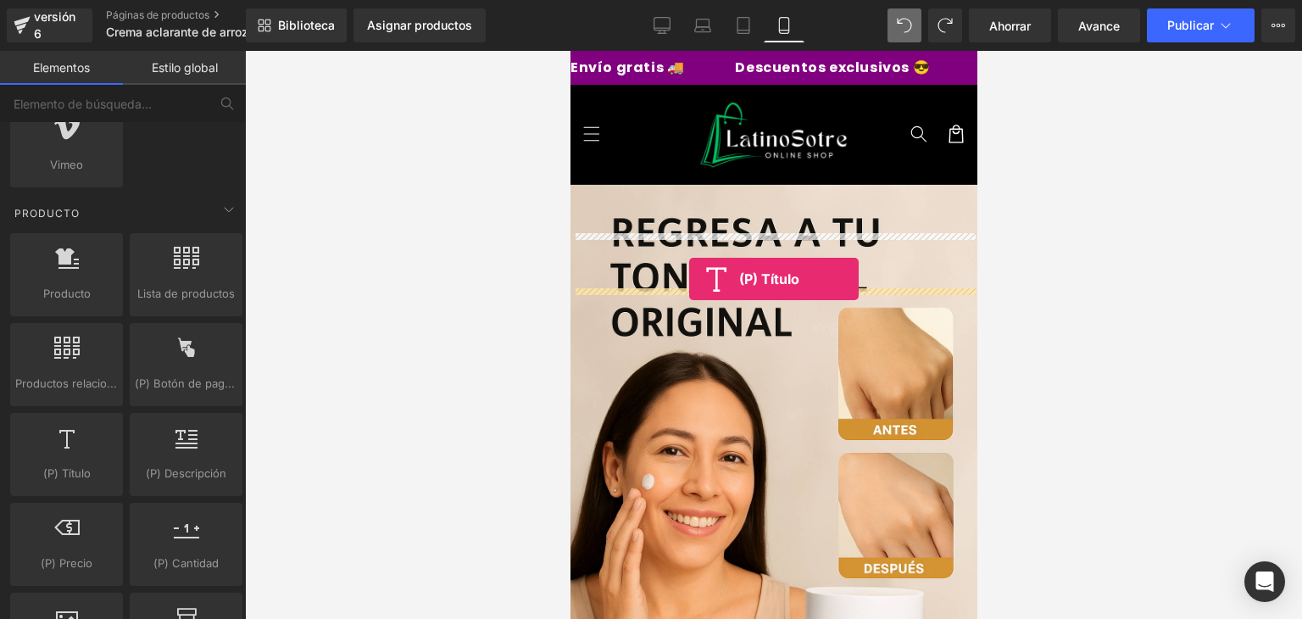
drag, startPoint x: 614, startPoint y: 469, endPoint x: 688, endPoint y: 279, distance: 204.0
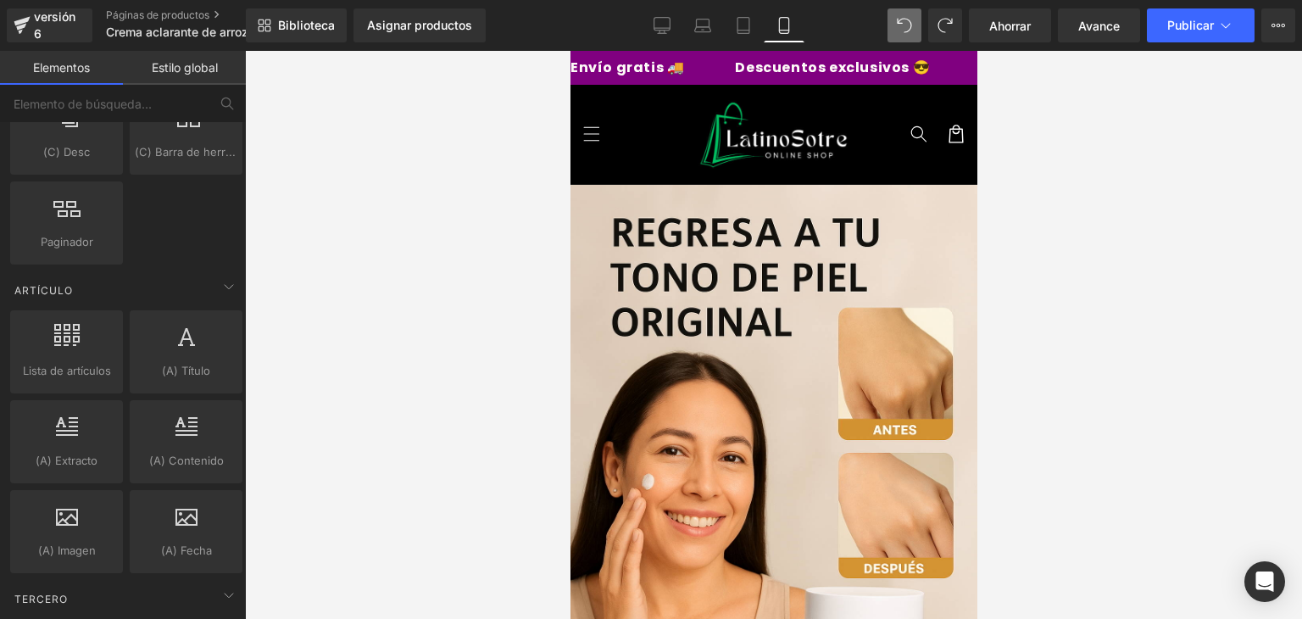
scroll to position [3068, 0]
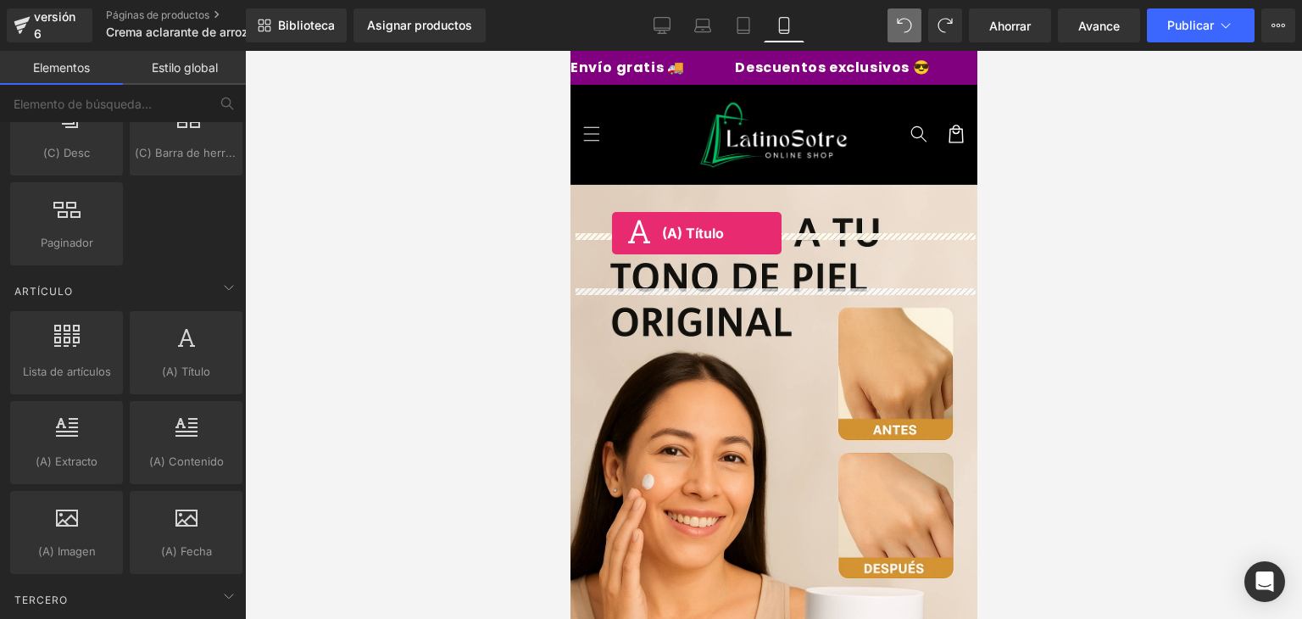
drag, startPoint x: 736, startPoint y: 397, endPoint x: 612, endPoint y: 235, distance: 203.8
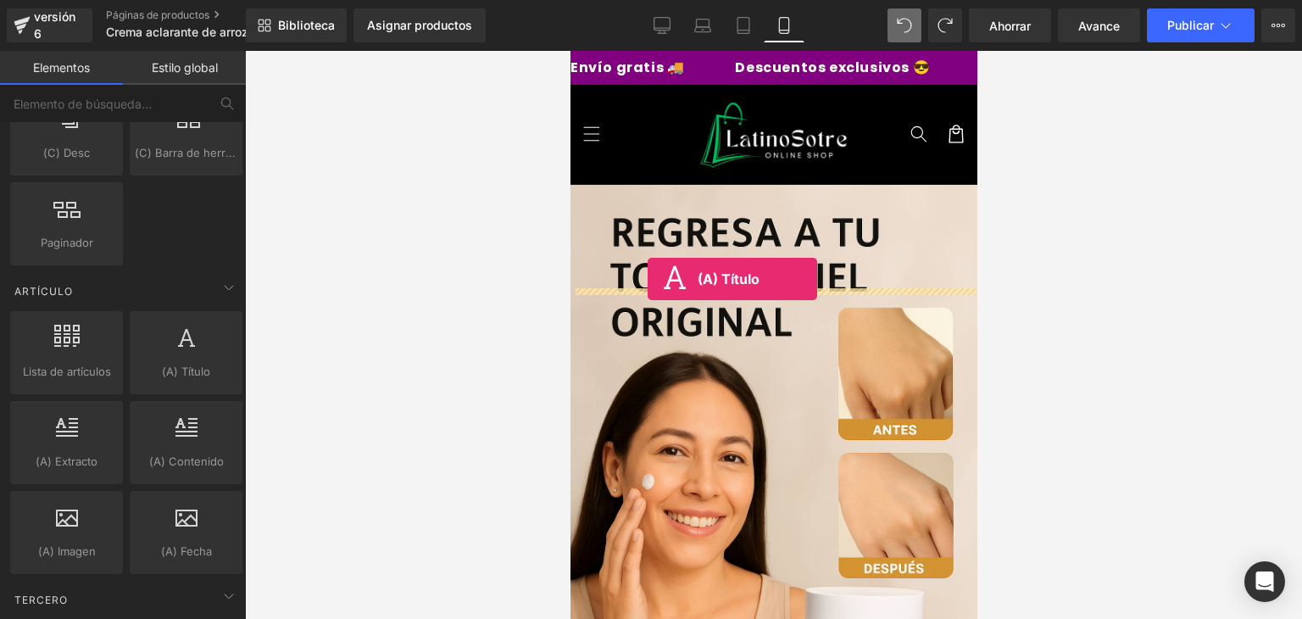
drag, startPoint x: 762, startPoint y: 398, endPoint x: 647, endPoint y: 279, distance: 166.1
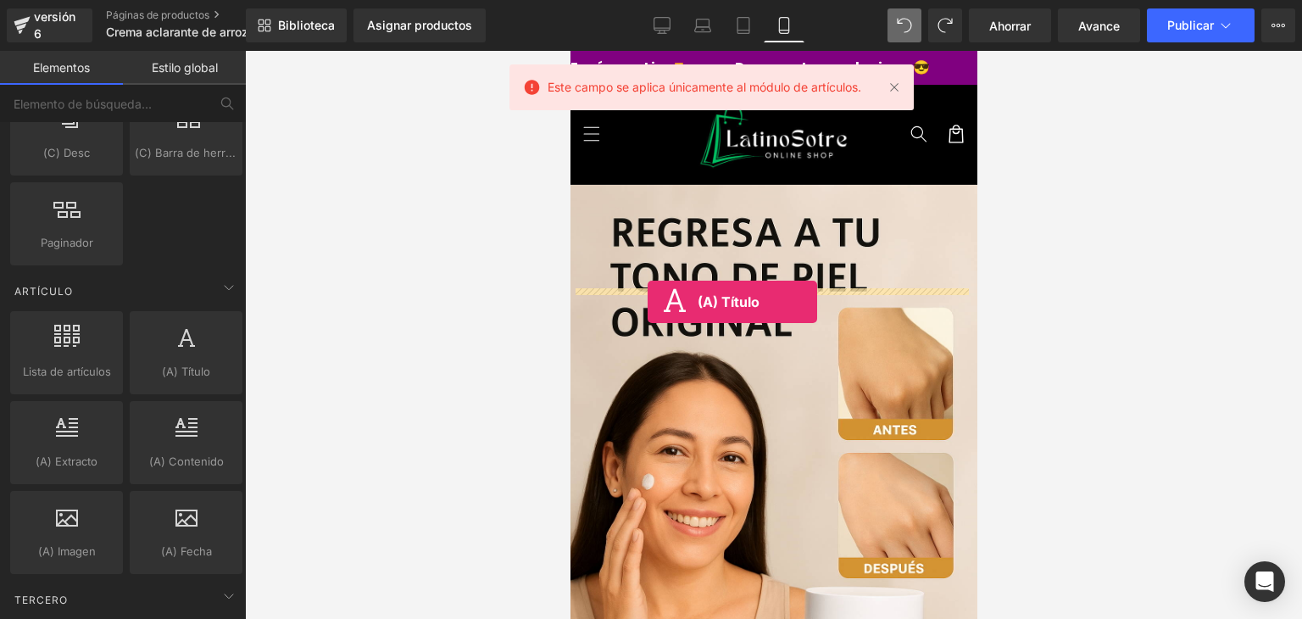
drag, startPoint x: 753, startPoint y: 411, endPoint x: 648, endPoint y: 302, distance: 151.7
drag, startPoint x: 610, startPoint y: 496, endPoint x: 686, endPoint y: 303, distance: 206.7
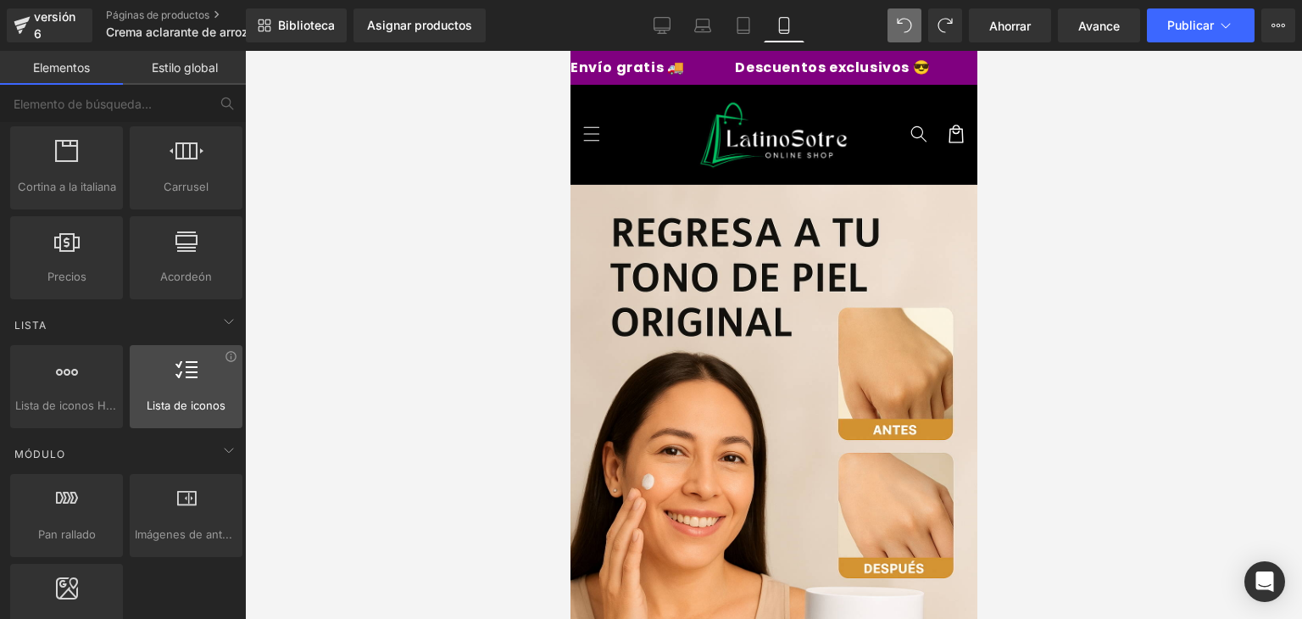
scroll to position [566, 0]
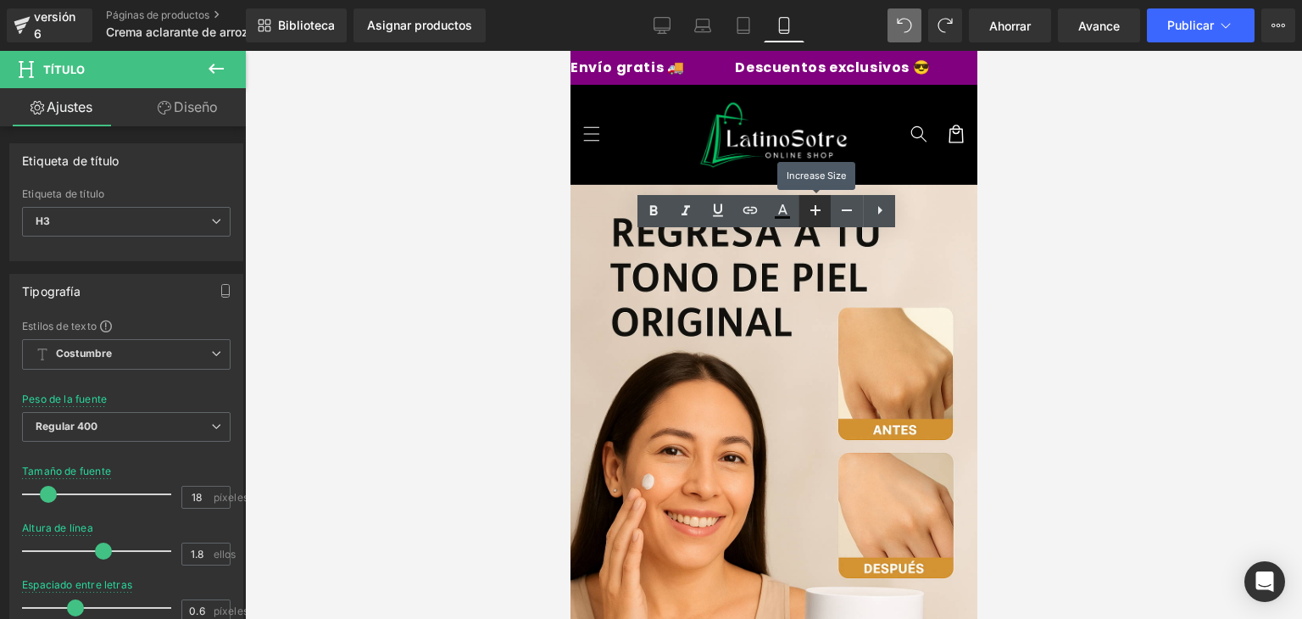
click at [811, 206] on icon at bounding box center [815, 210] width 20 height 20
type input "20"
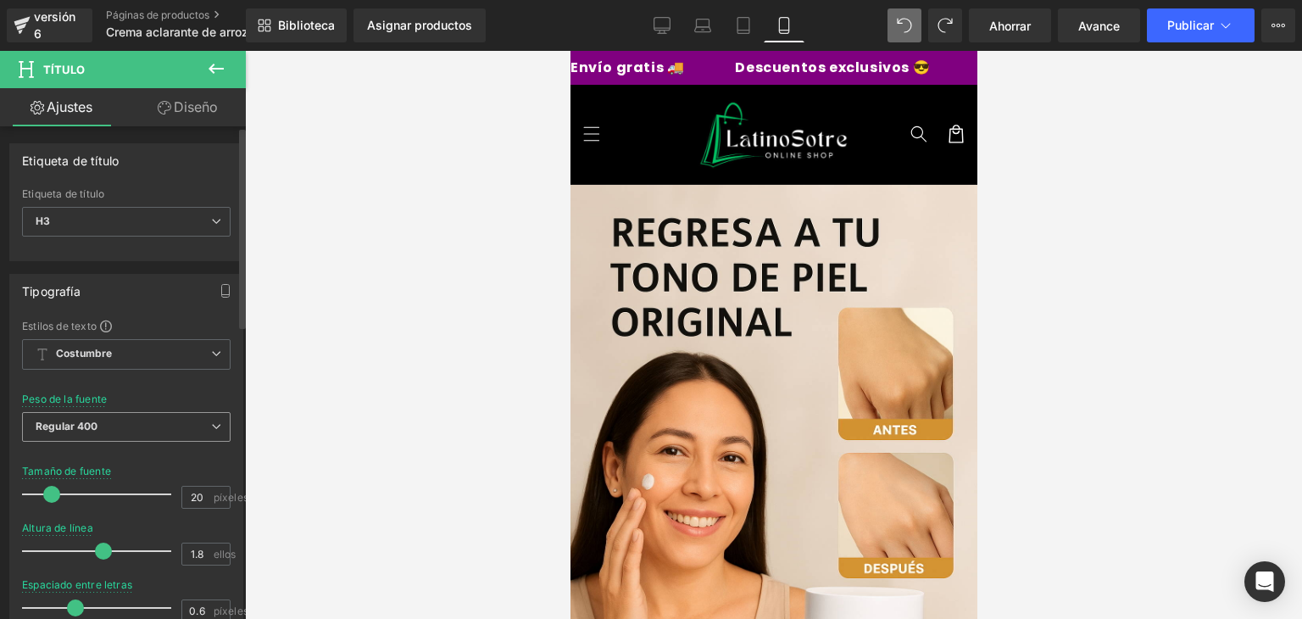
click at [168, 421] on span "Regular 400" at bounding box center [126, 427] width 209 height 30
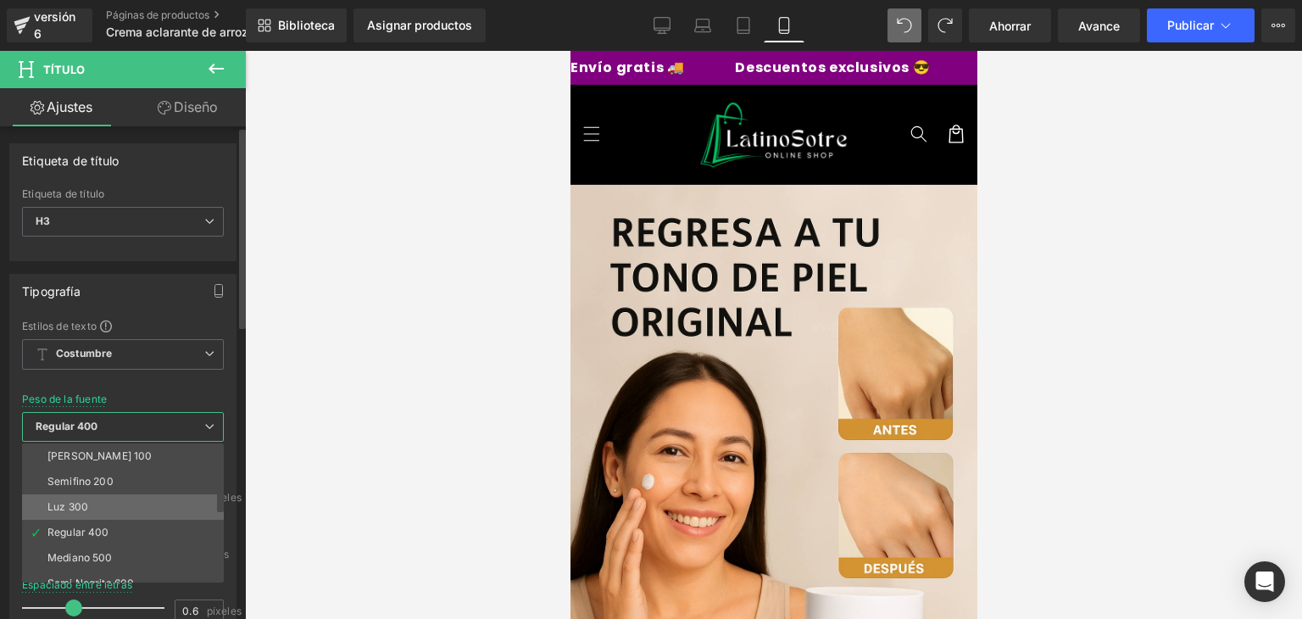
click at [89, 504] on li "Luz 300" at bounding box center [126, 506] width 209 height 25
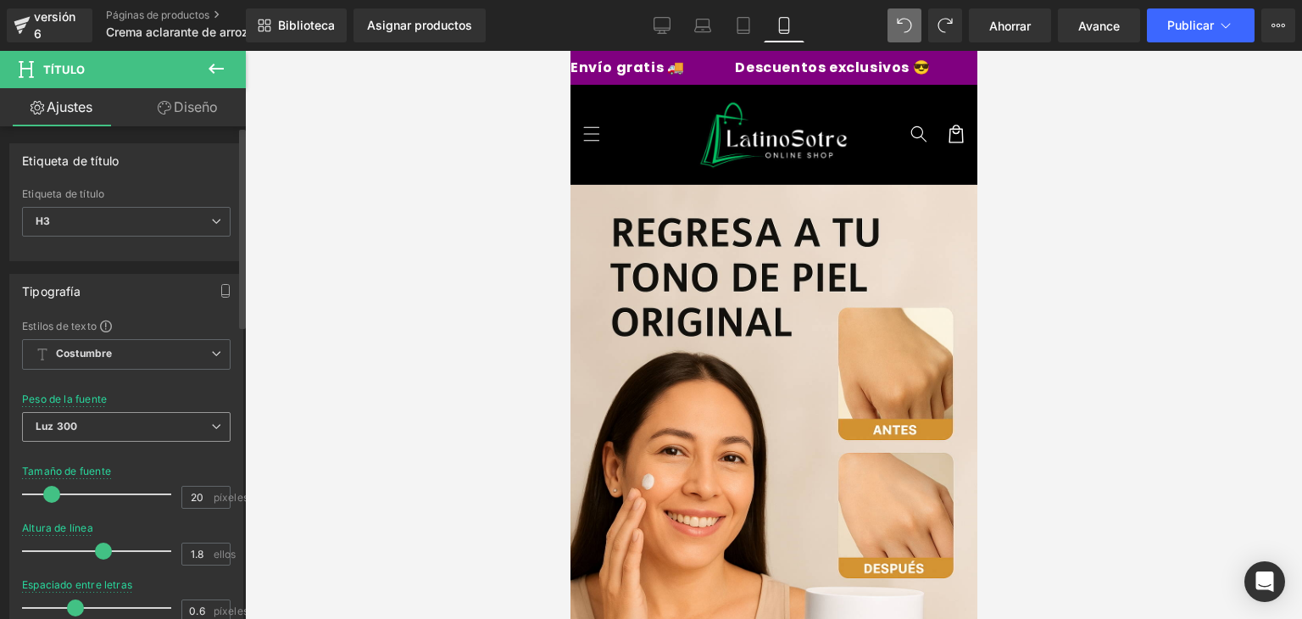
click at [146, 431] on span "Luz 300" at bounding box center [126, 427] width 209 height 30
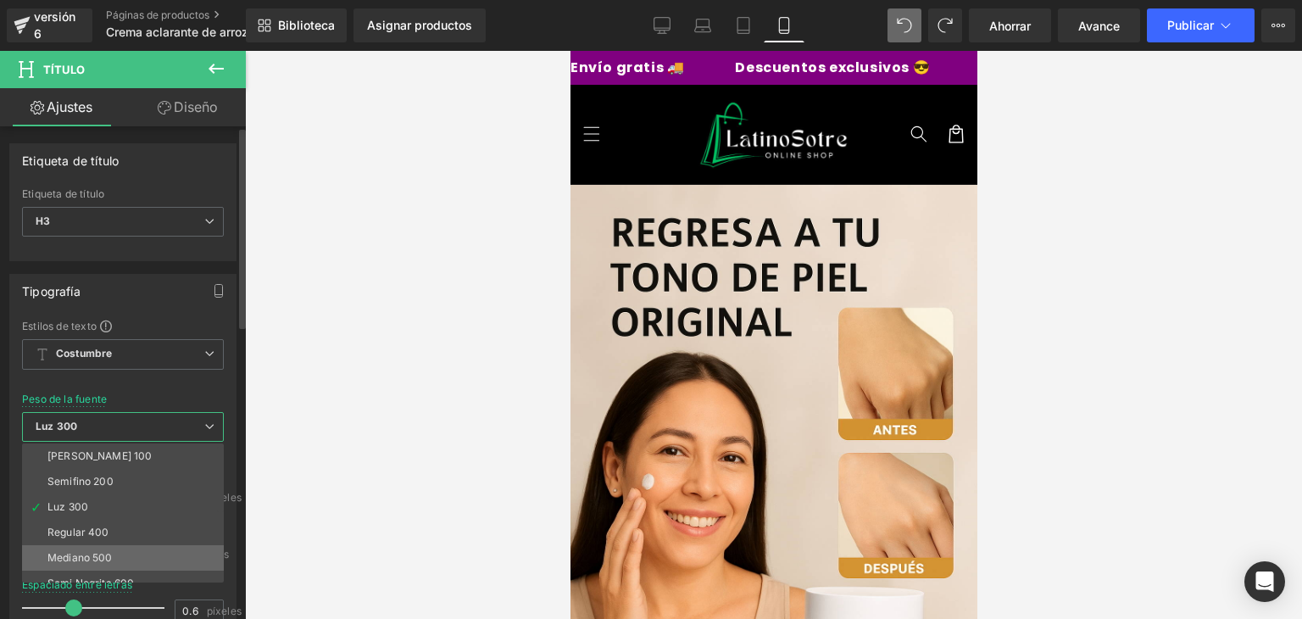
click at [112, 559] on font "Mediano 500" at bounding box center [79, 557] width 65 height 13
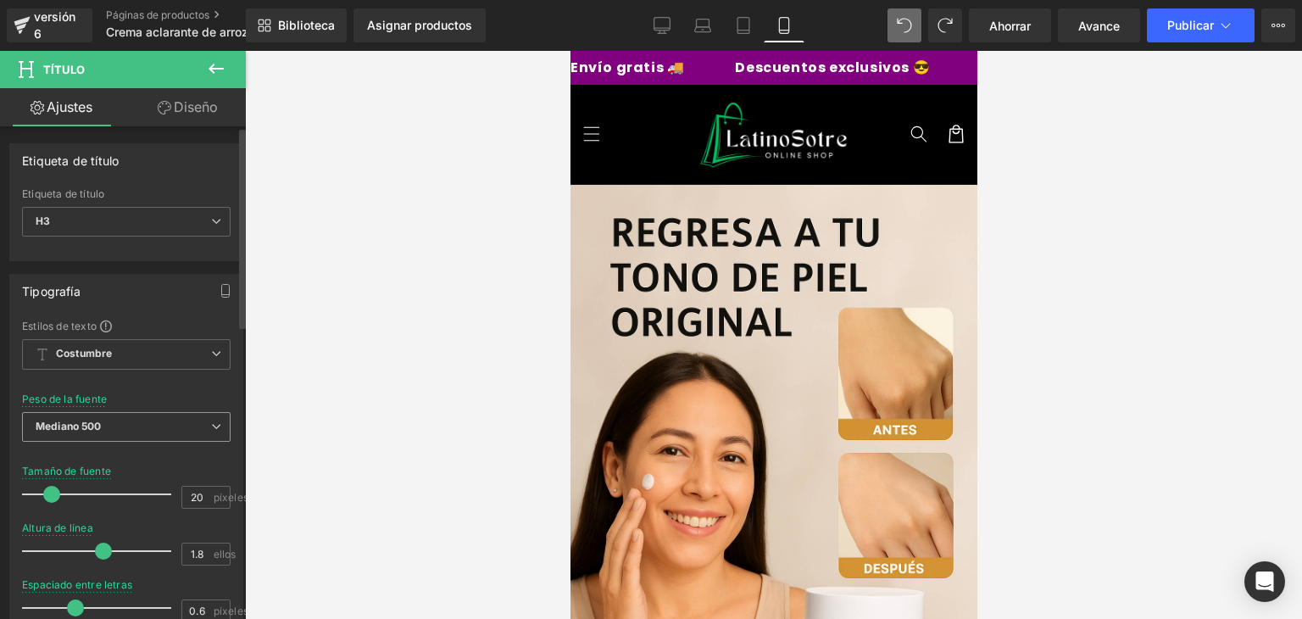
click at [160, 424] on span "Mediano 500" at bounding box center [126, 427] width 209 height 30
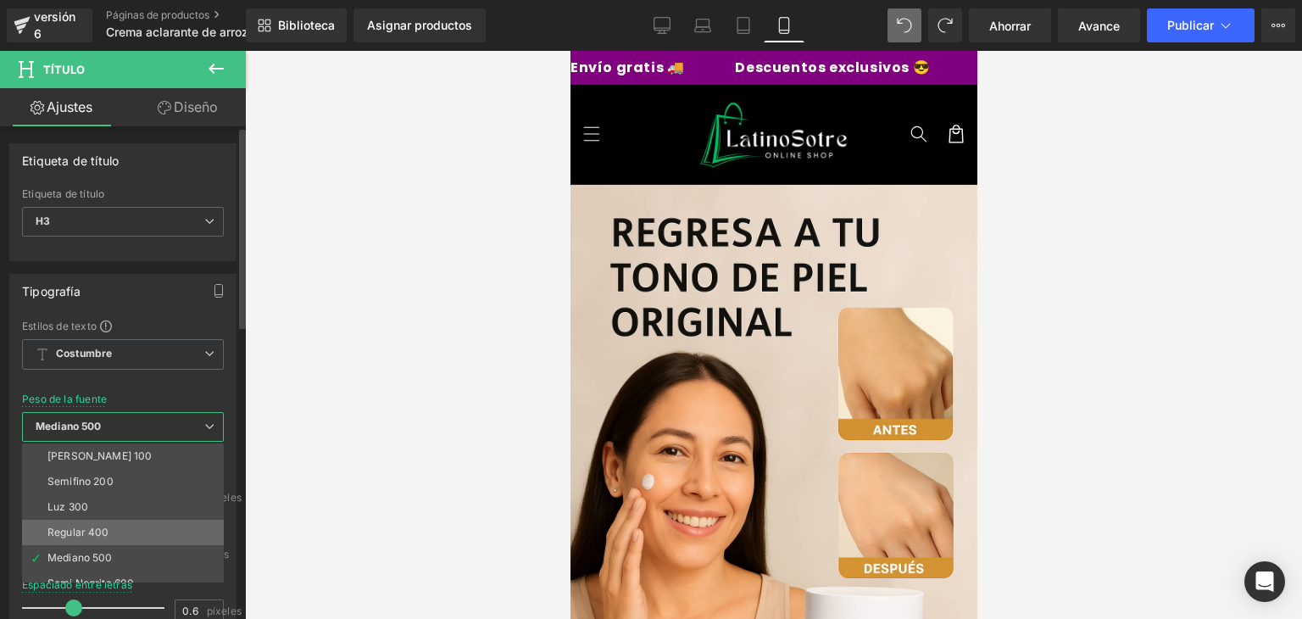
click at [92, 529] on font "Regular 400" at bounding box center [78, 532] width 62 height 13
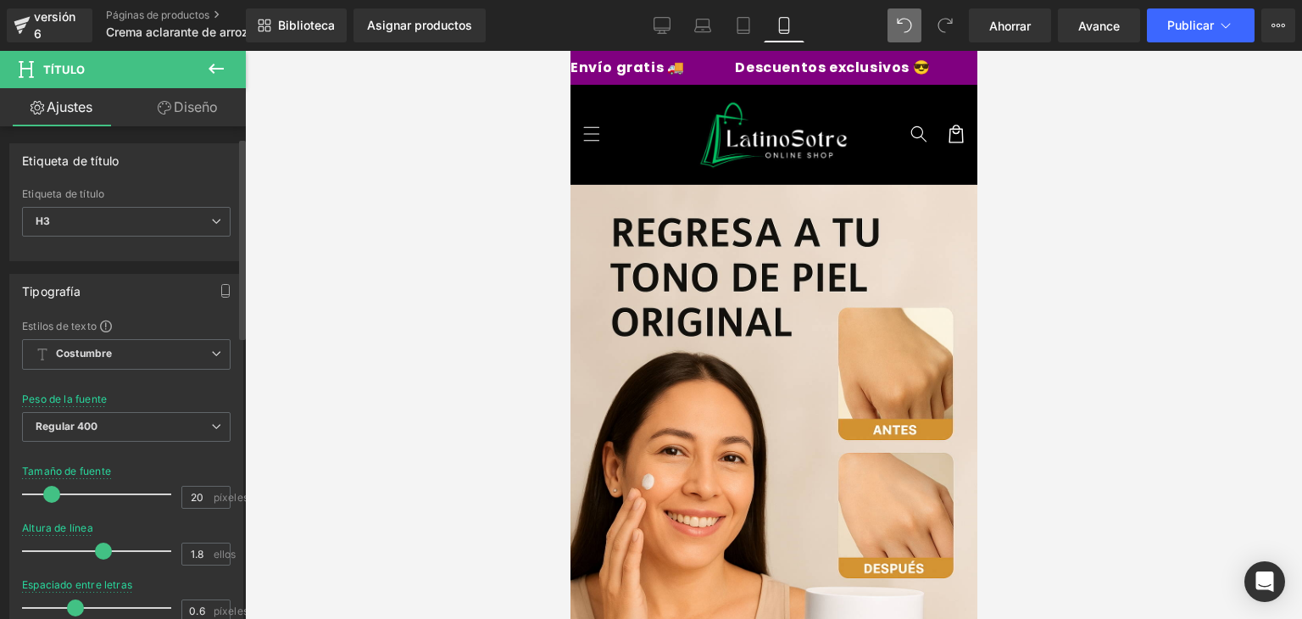
scroll to position [27, 0]
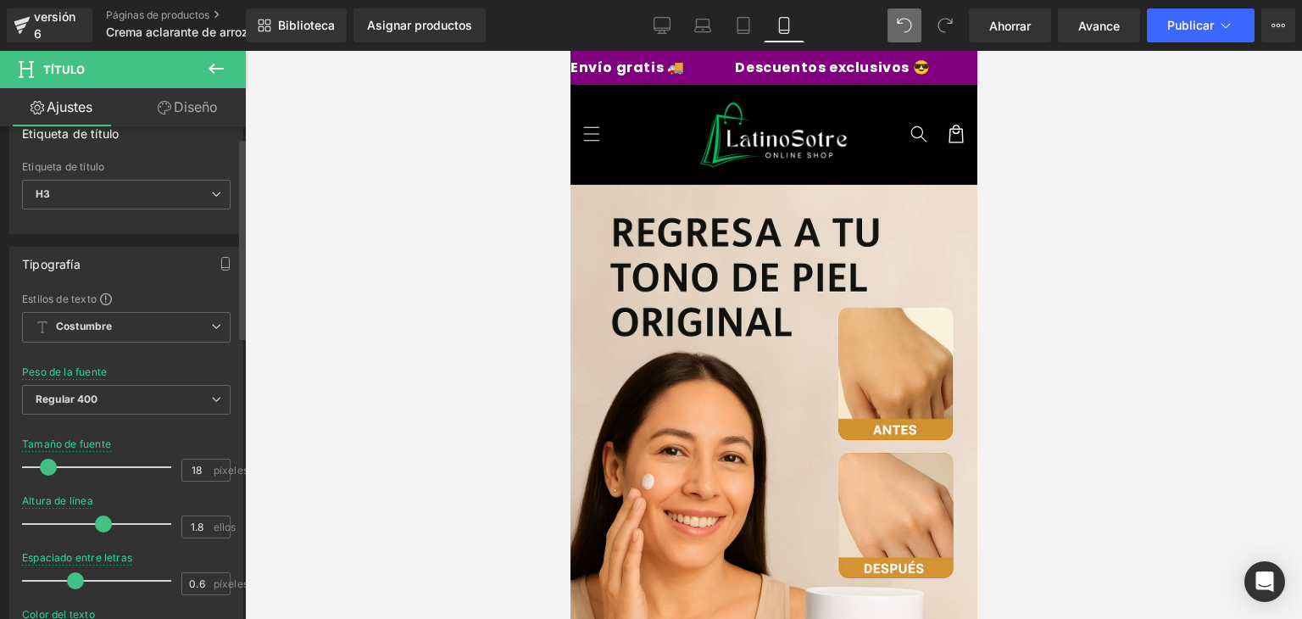
click at [47, 463] on span at bounding box center [48, 467] width 17 height 17
type input "20"
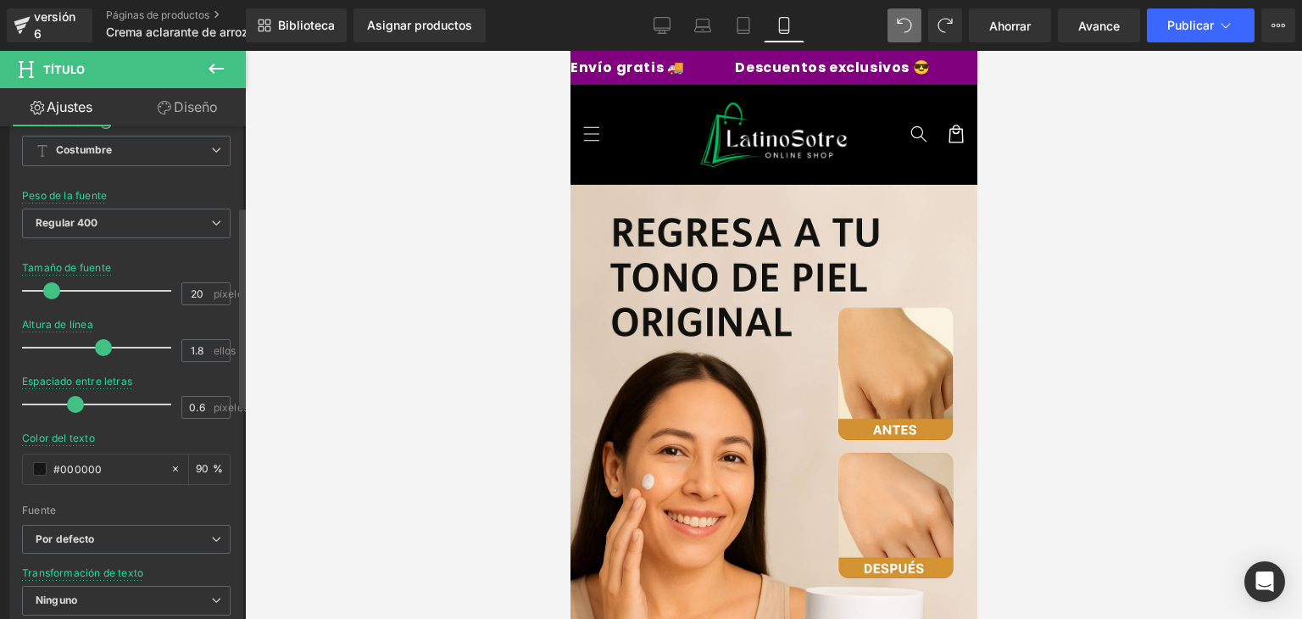
scroll to position [210, 0]
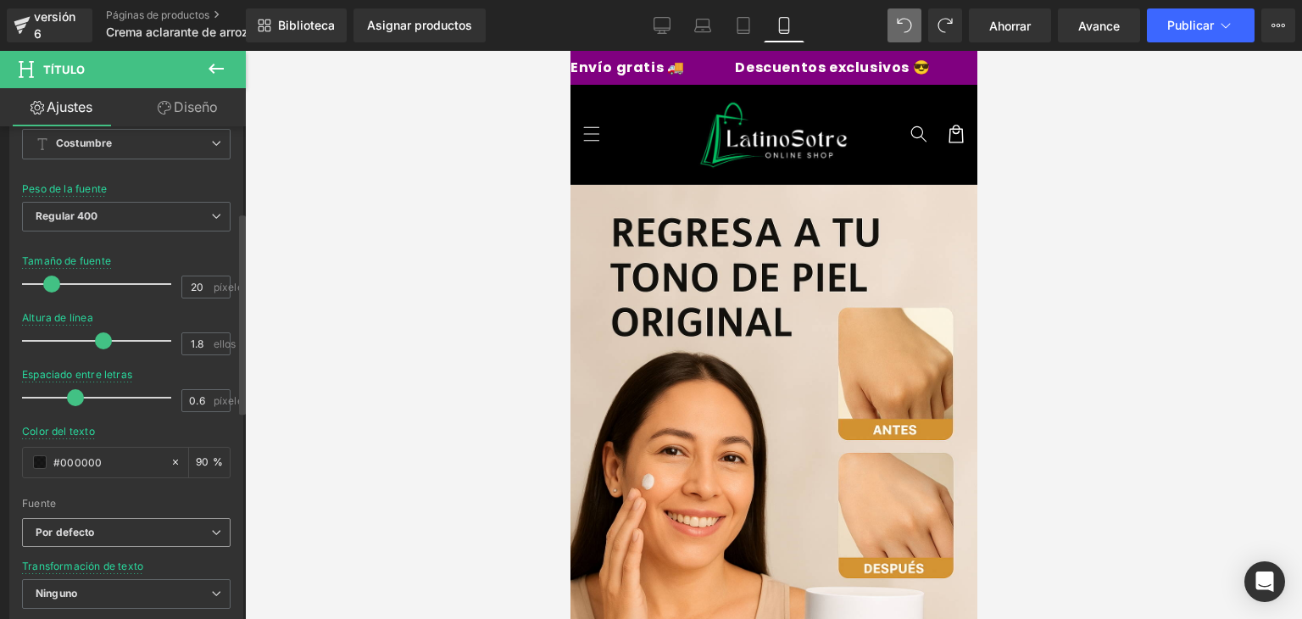
click at [128, 526] on b "Por defecto" at bounding box center [123, 533] width 175 height 14
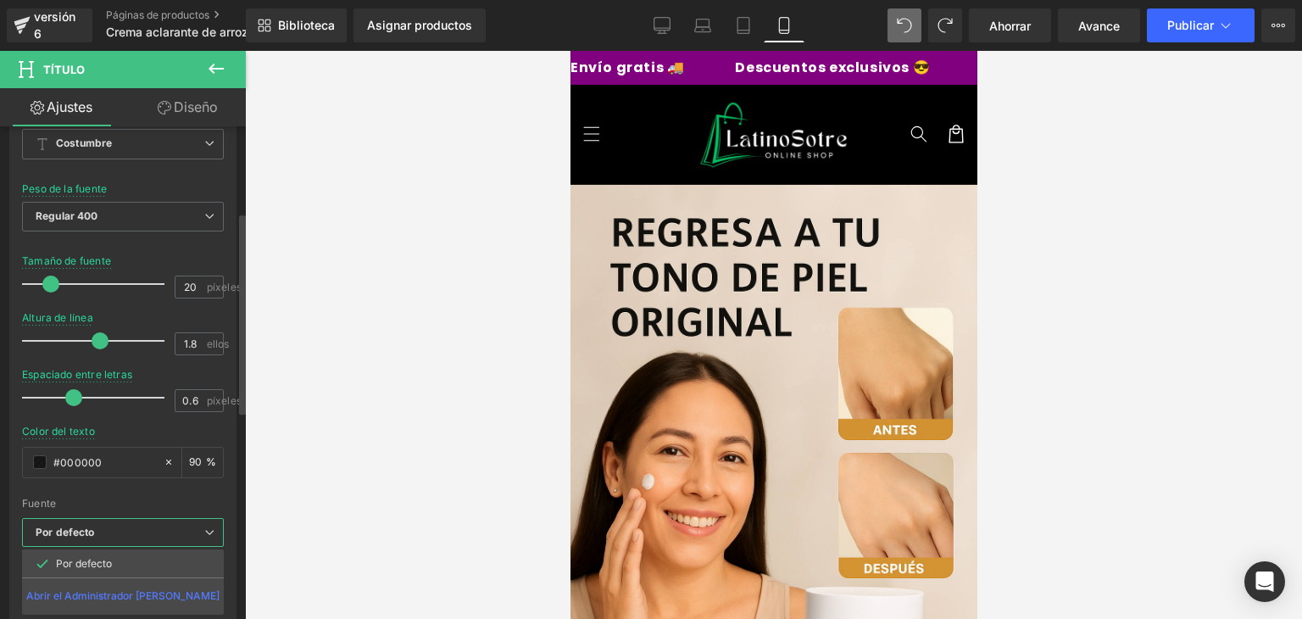
click at [128, 526] on b "Por defecto" at bounding box center [120, 533] width 169 height 14
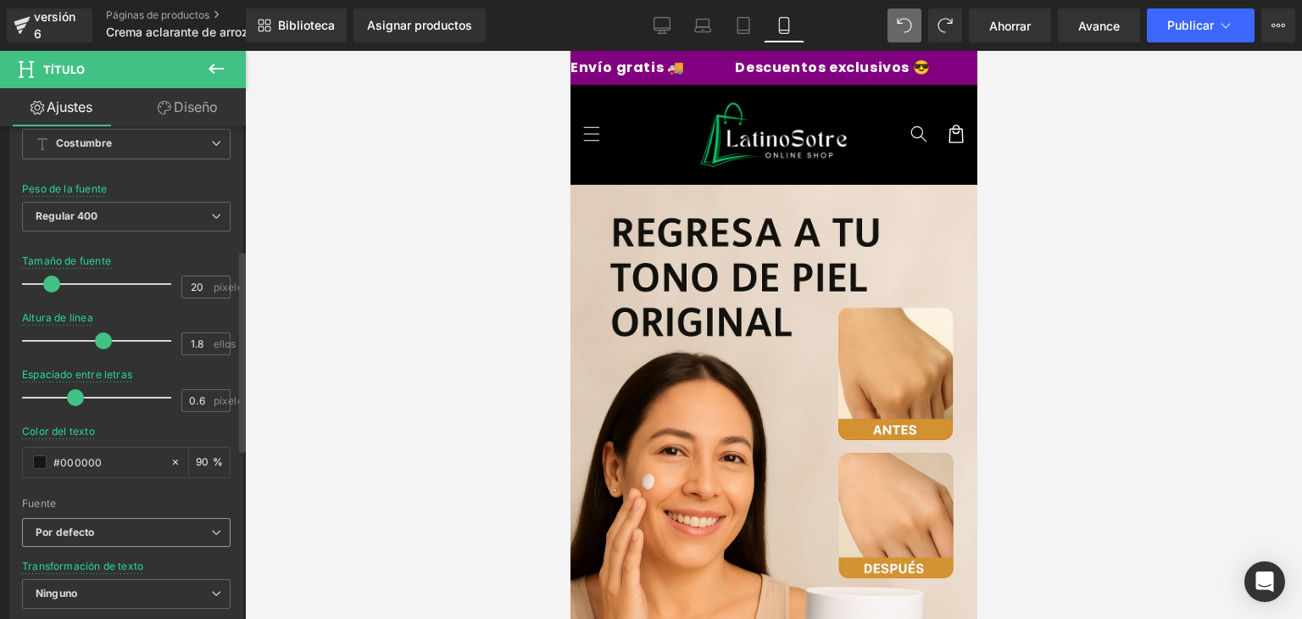
scroll to position [305, 0]
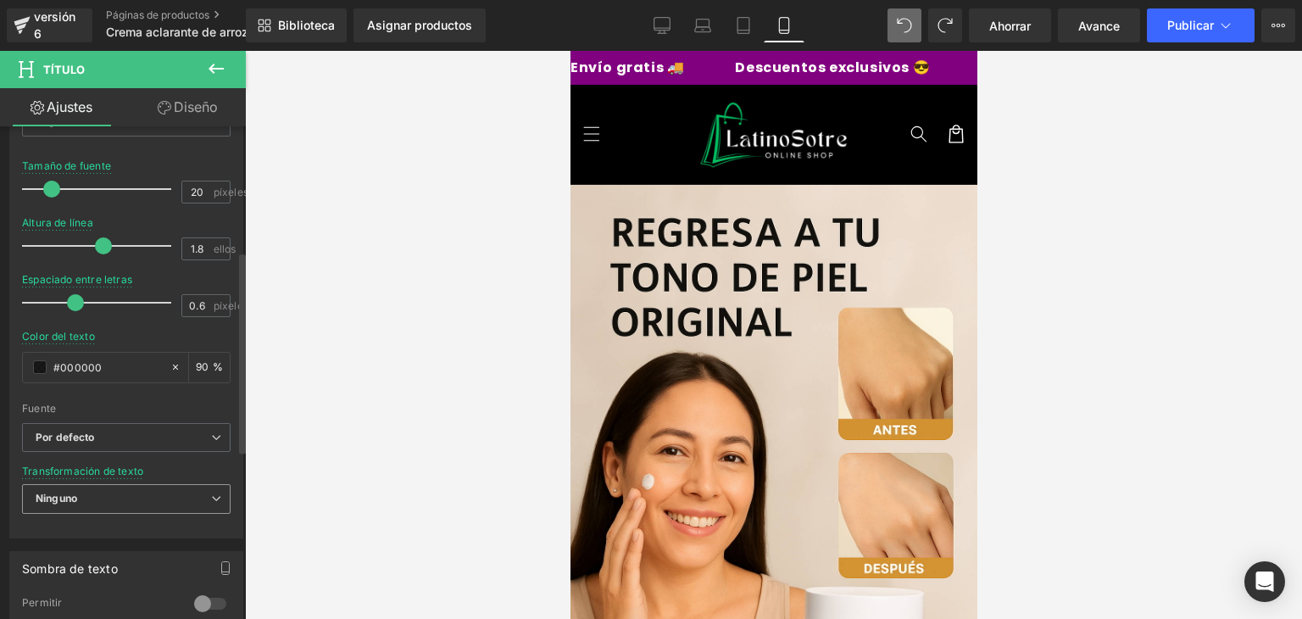
click at [162, 503] on span "Ninguno" at bounding box center [126, 499] width 209 height 30
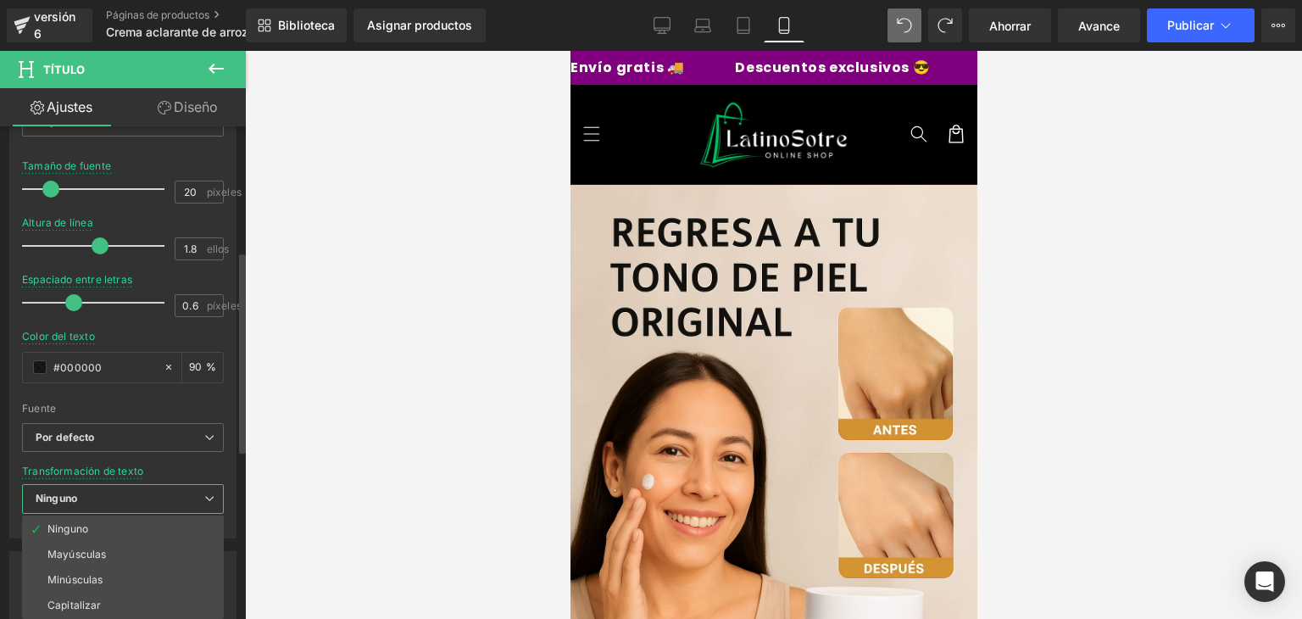
click at [164, 493] on span "Ninguno" at bounding box center [123, 499] width 202 height 30
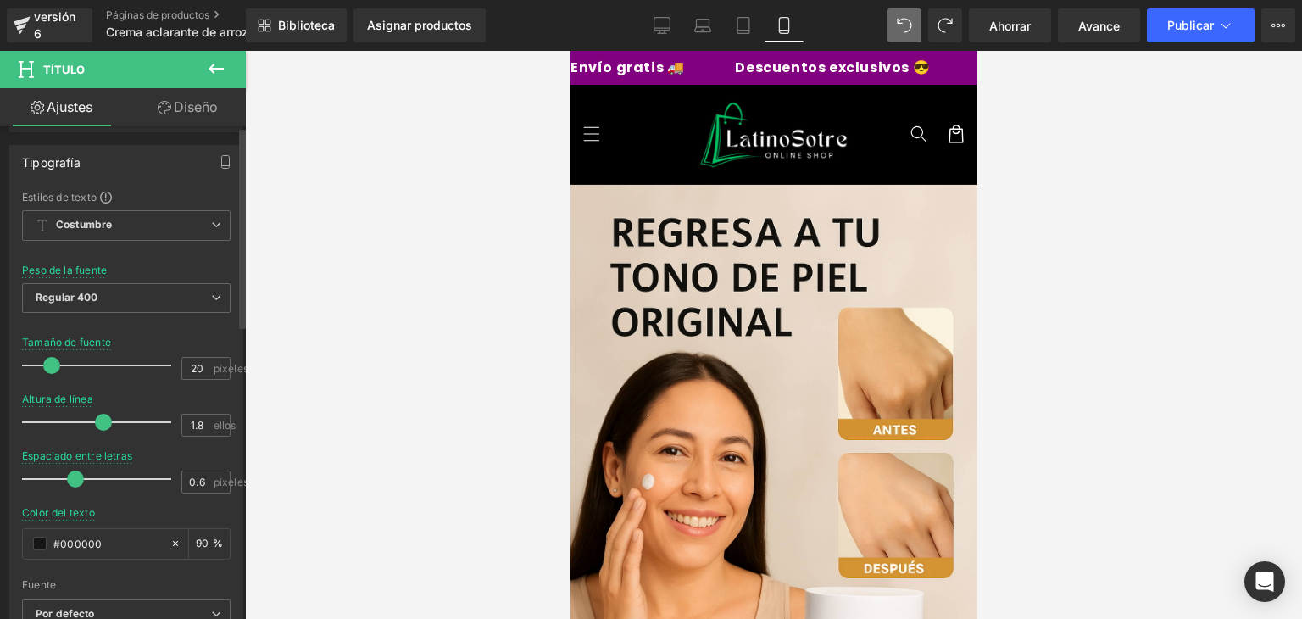
scroll to position [0, 0]
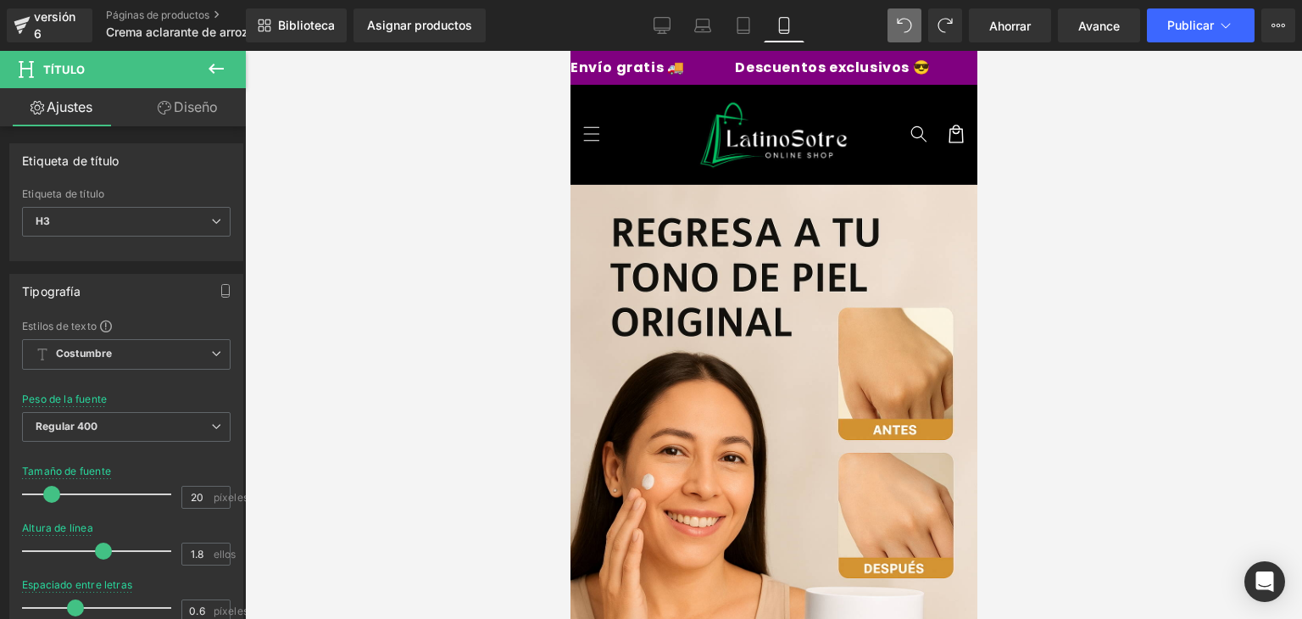
click at [196, 109] on font "Diseño" at bounding box center [196, 106] width 44 height 17
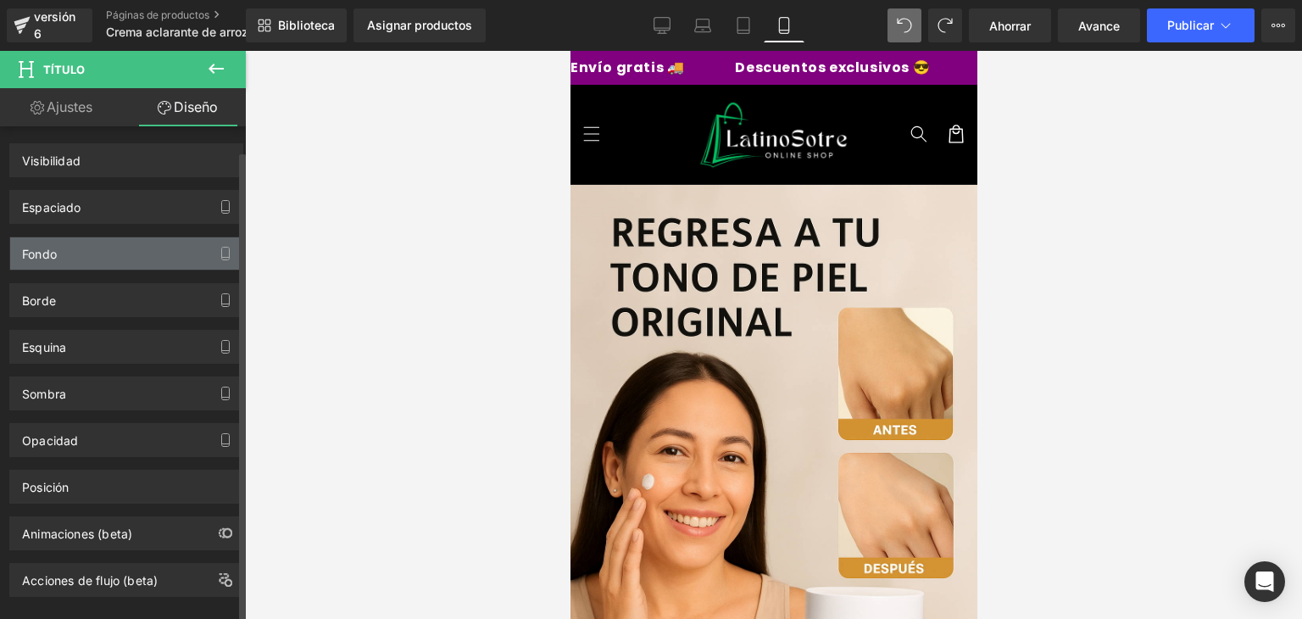
scroll to position [22, 0]
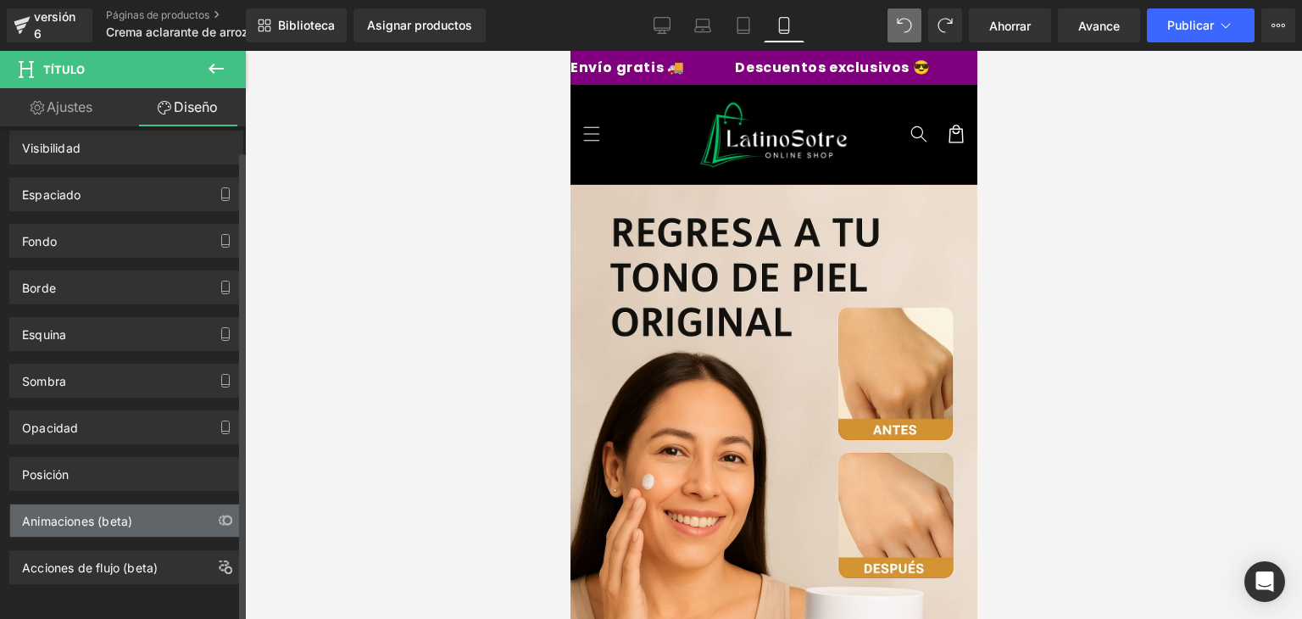
click at [165, 504] on div "Animaciones (beta)" at bounding box center [126, 520] width 232 height 32
click at [227, 506] on button "button" at bounding box center [225, 520] width 27 height 32
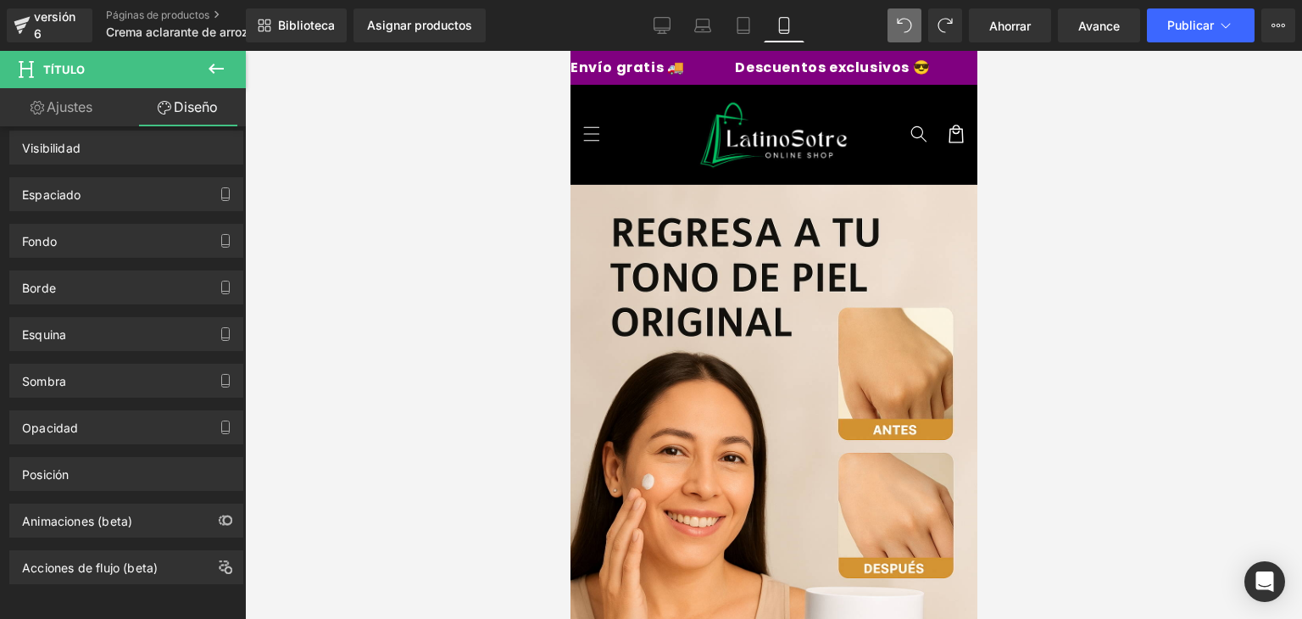
click at [70, 106] on font "Ajustes" at bounding box center [70, 106] width 46 height 17
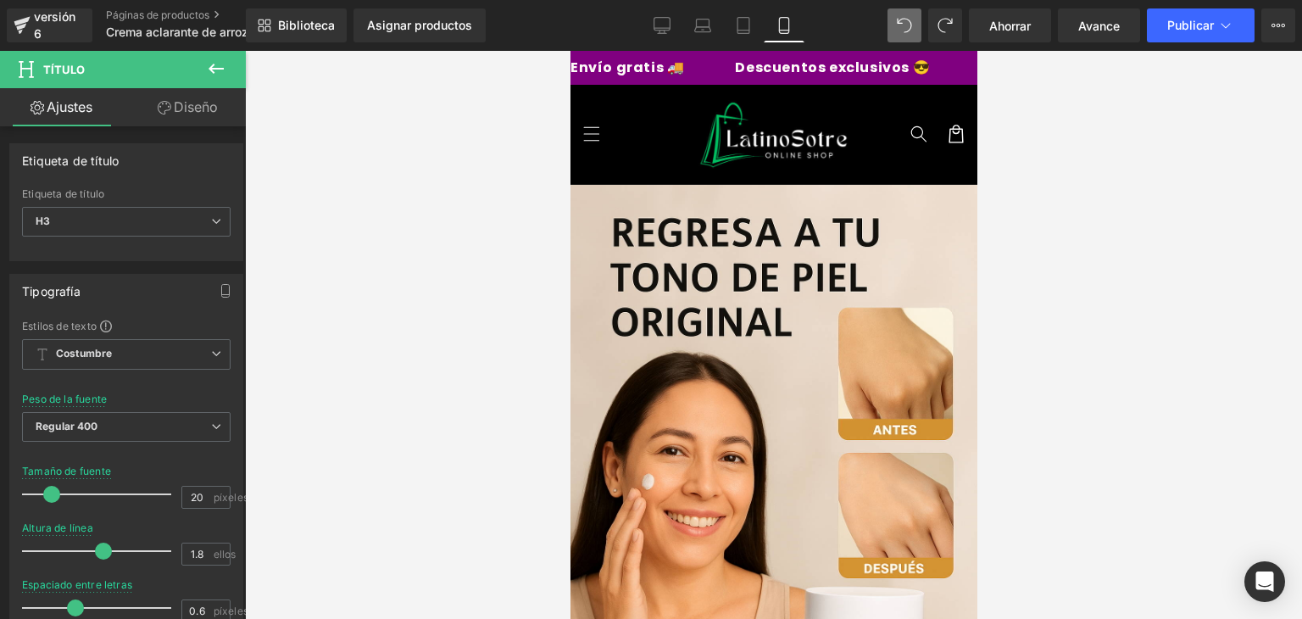
click at [219, 74] on icon at bounding box center [216, 68] width 20 height 20
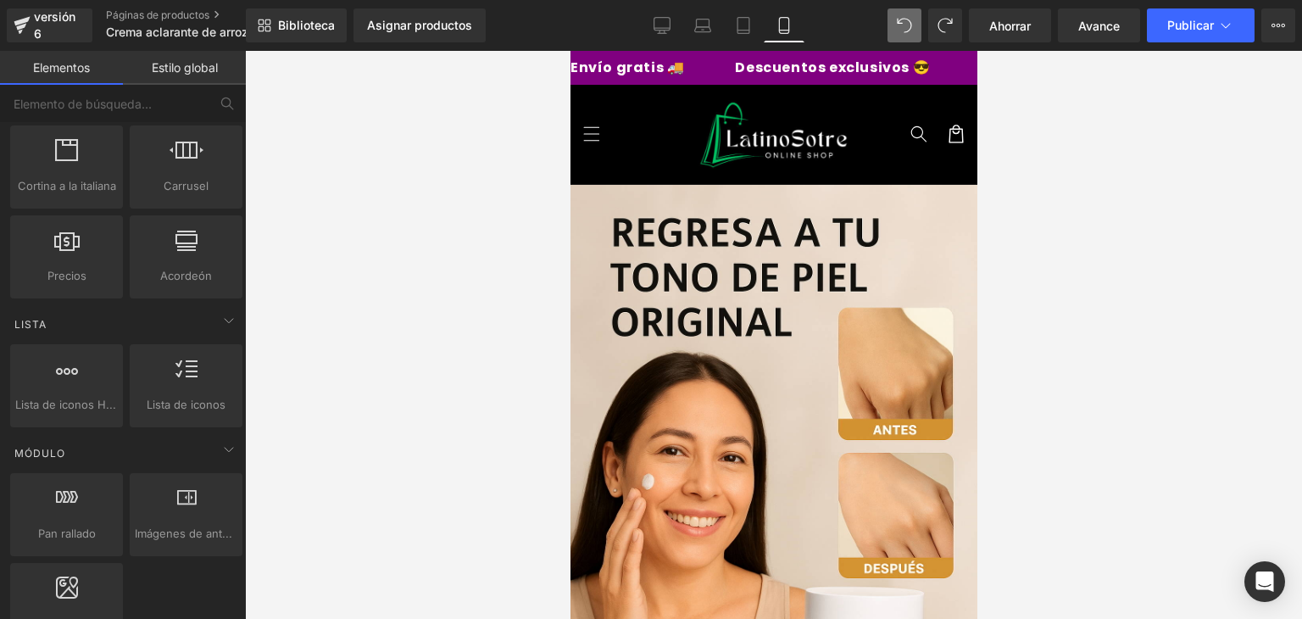
scroll to position [1093, 0]
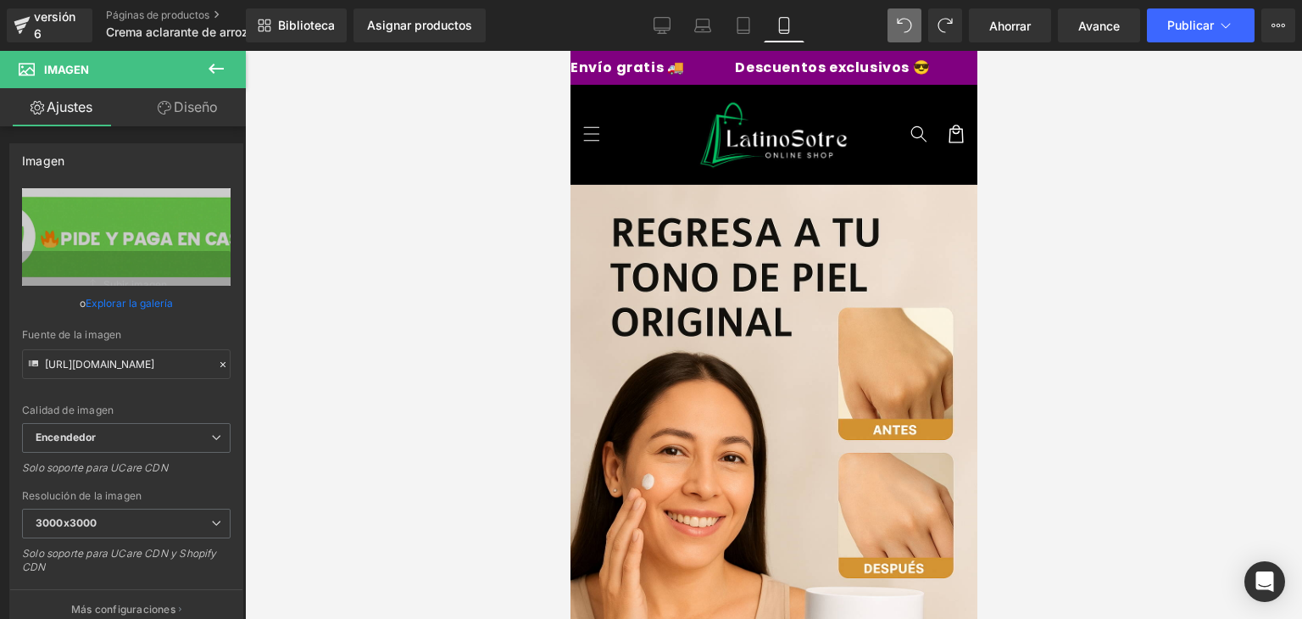
click at [182, 108] on font "Diseño" at bounding box center [196, 106] width 44 height 17
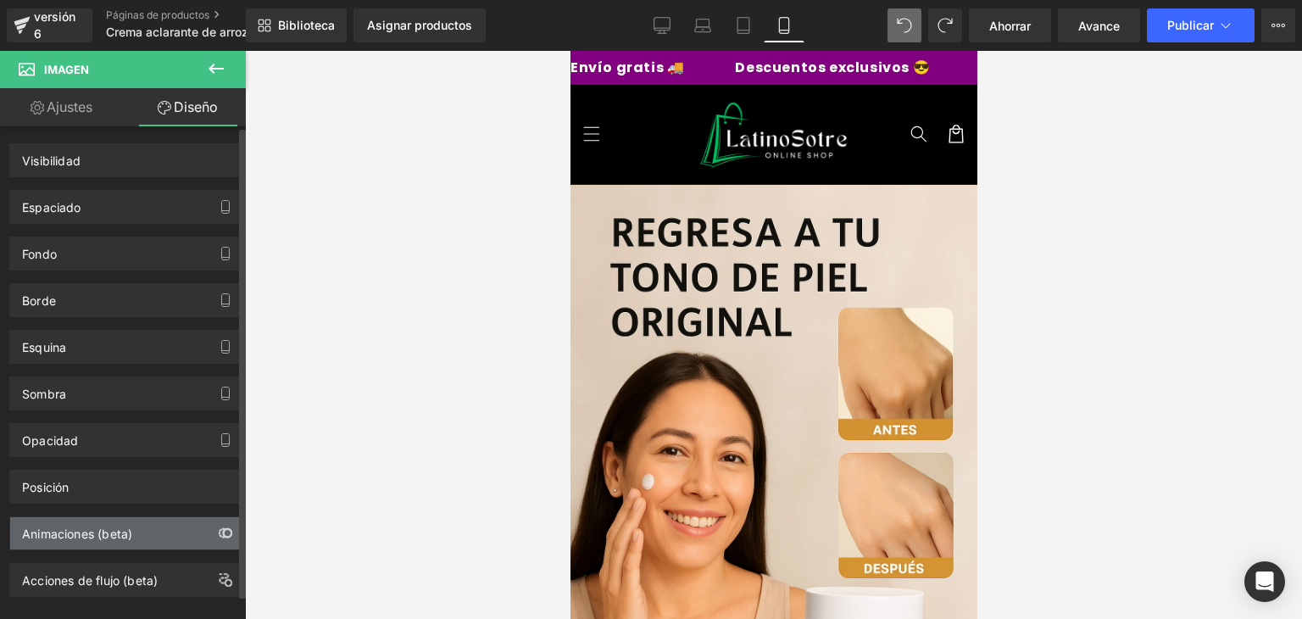
click at [227, 518] on button "button" at bounding box center [225, 533] width 27 height 32
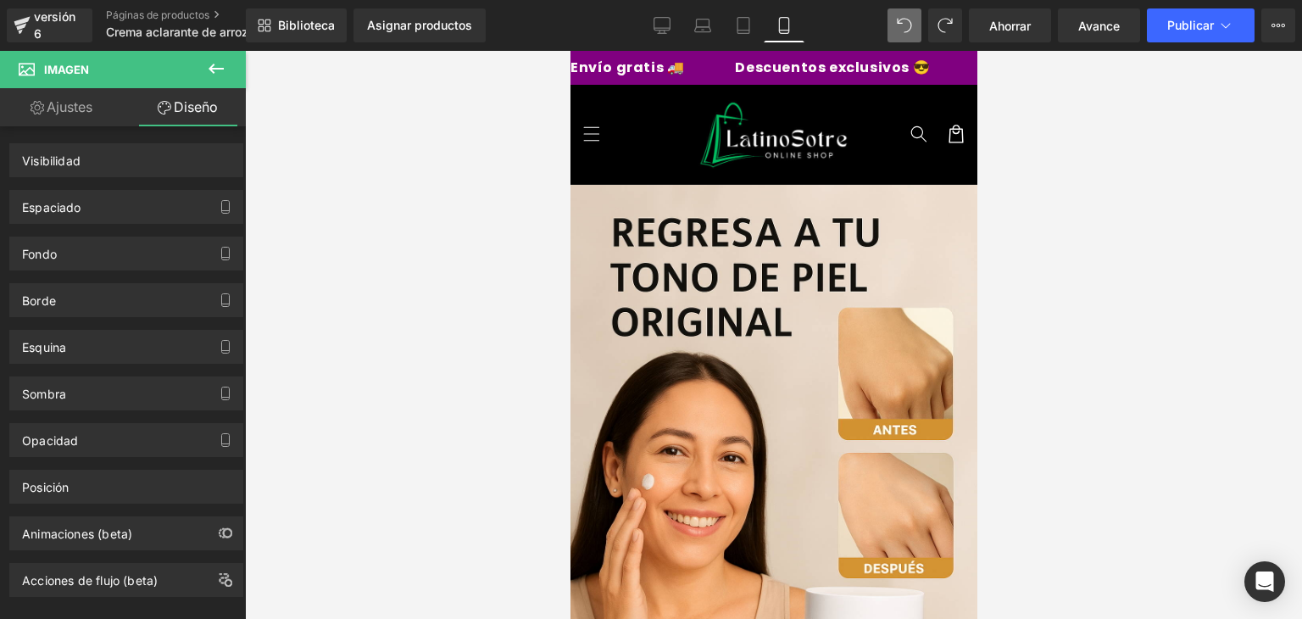
click at [81, 112] on font "Ajustes" at bounding box center [70, 106] width 46 height 17
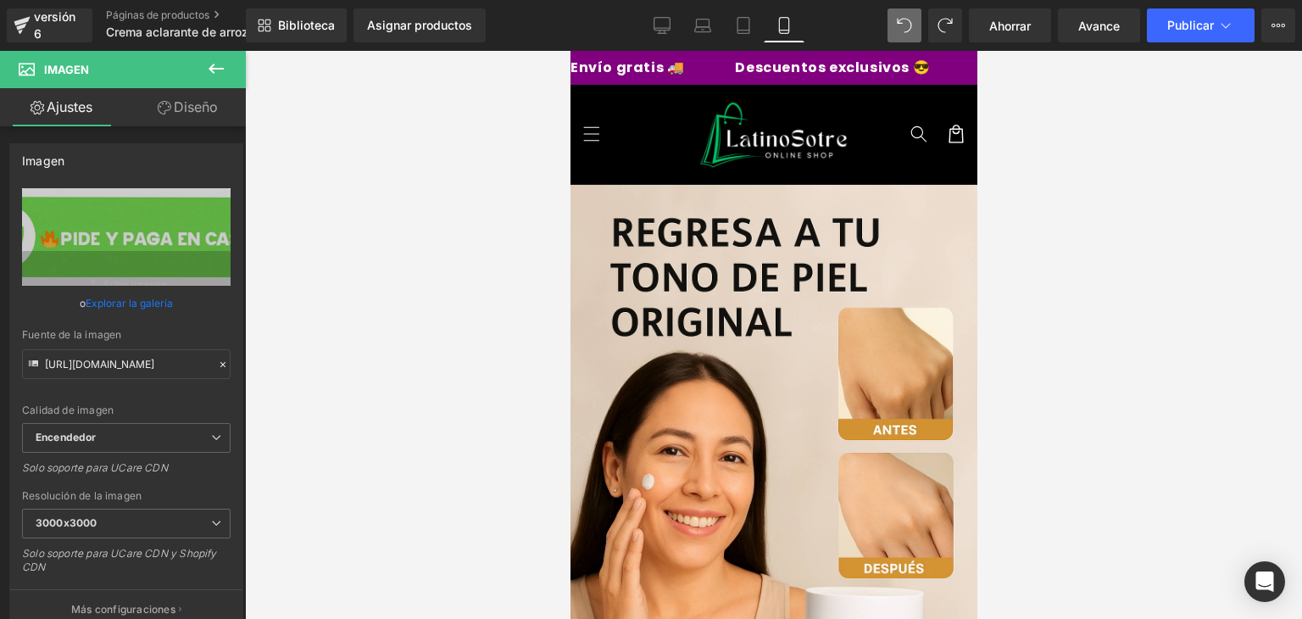
click at [230, 70] on button at bounding box center [215, 69] width 59 height 37
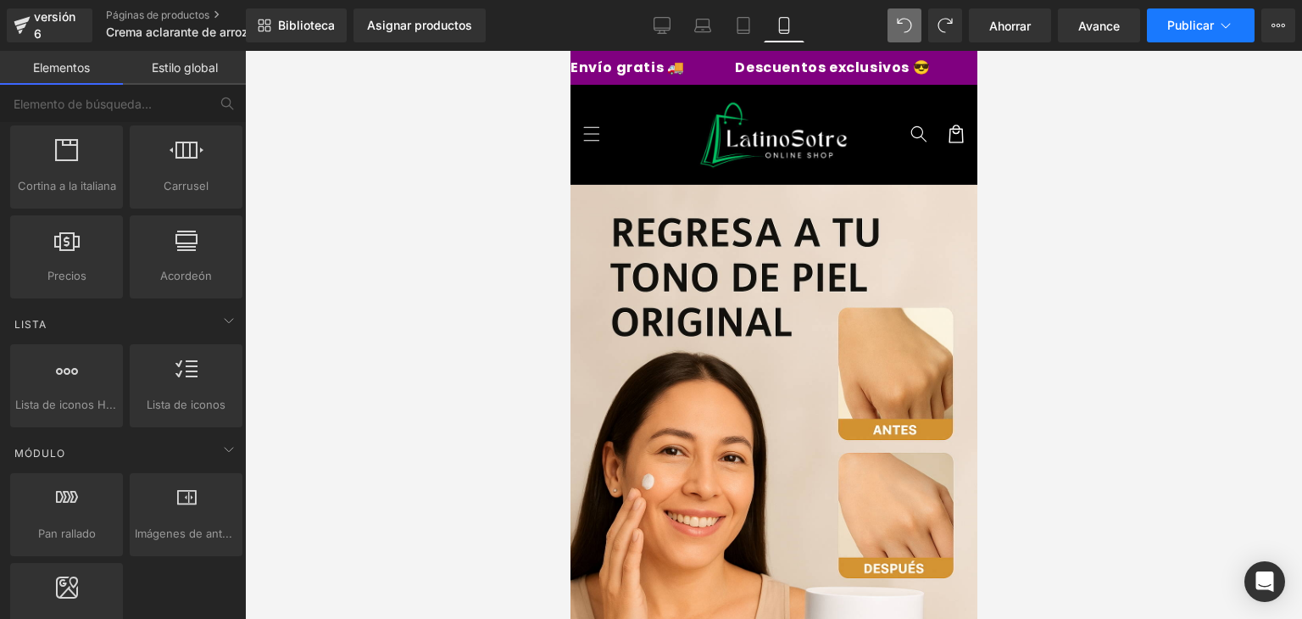
click at [1160, 28] on button "Publicar" at bounding box center [1201, 25] width 108 height 34
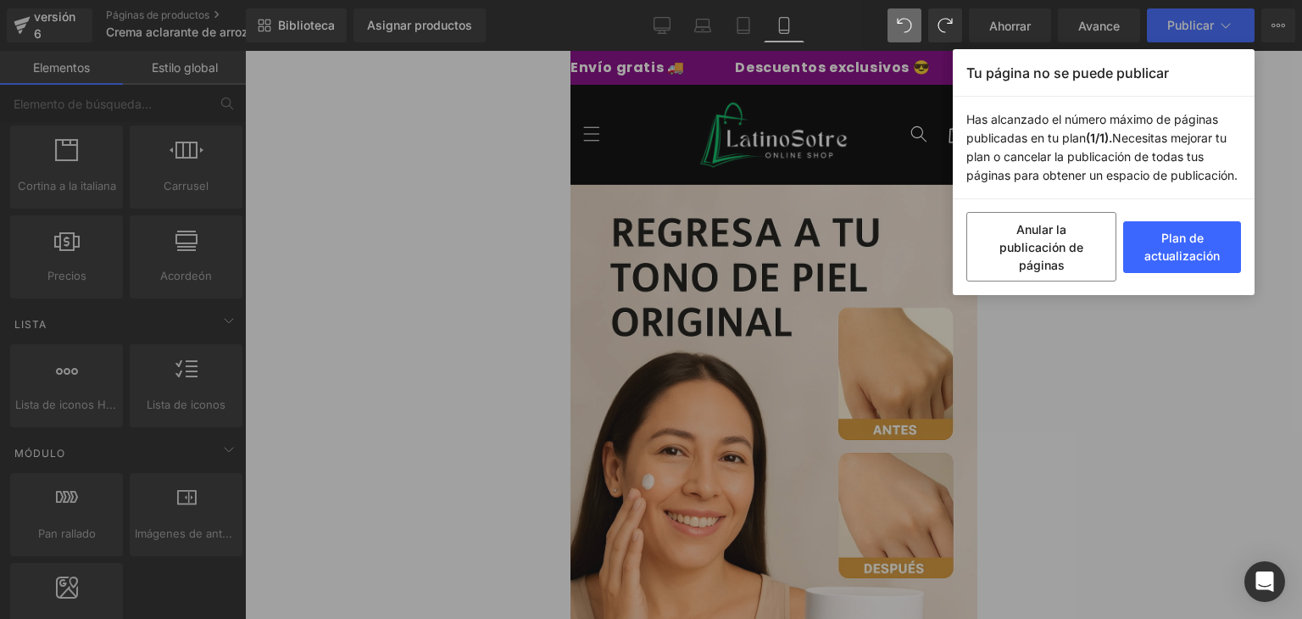
click at [1119, 347] on div "Tu página no se puede publicar Has alcanzado el número máximo de páginas public…" at bounding box center [651, 309] width 1302 height 619
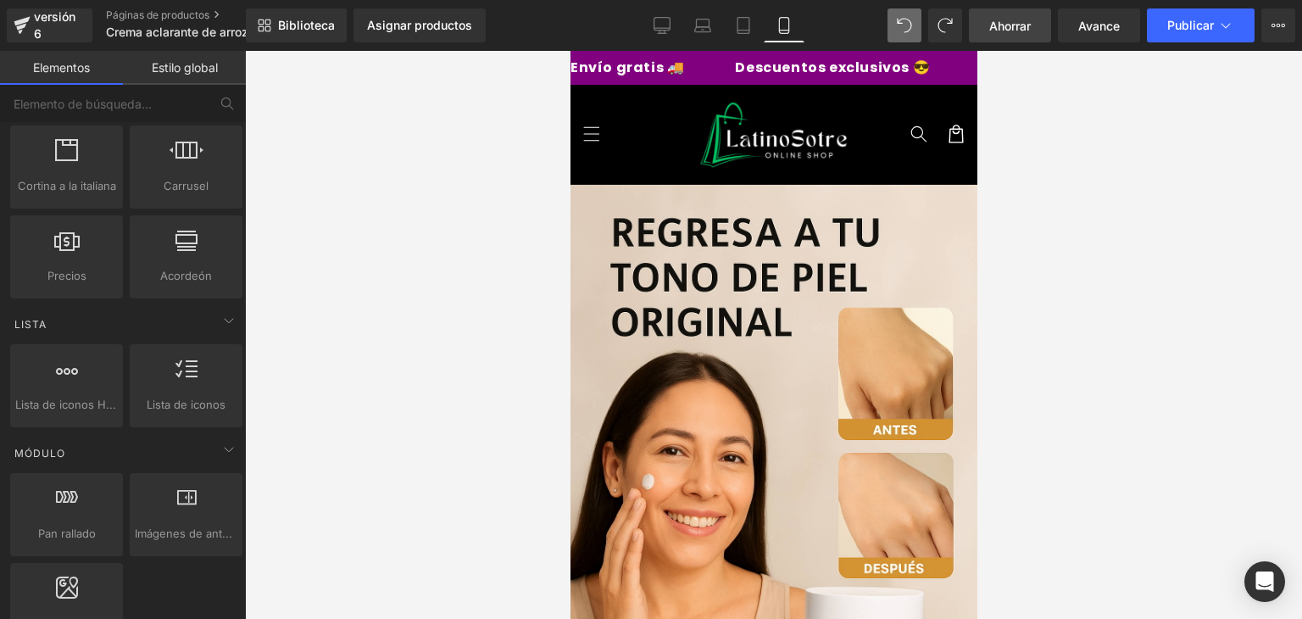
click at [1017, 31] on font "Ahorrar" at bounding box center [1010, 26] width 42 height 14
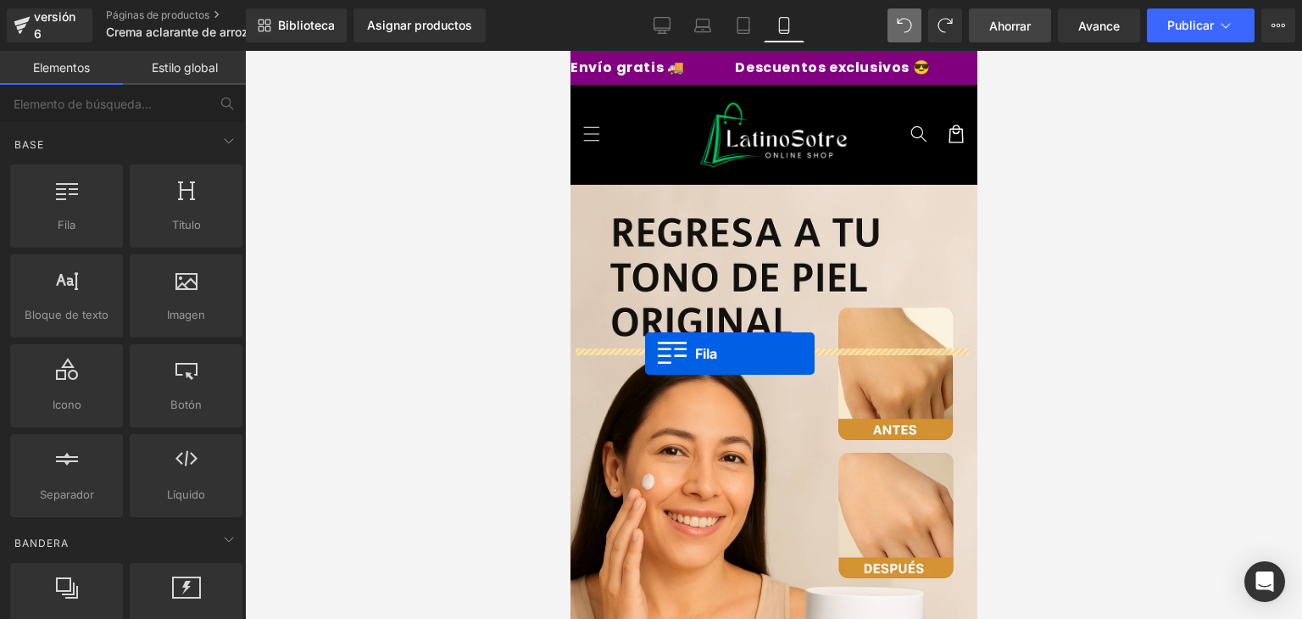
drag, startPoint x: 657, startPoint y: 241, endPoint x: 644, endPoint y: 353, distance: 113.5
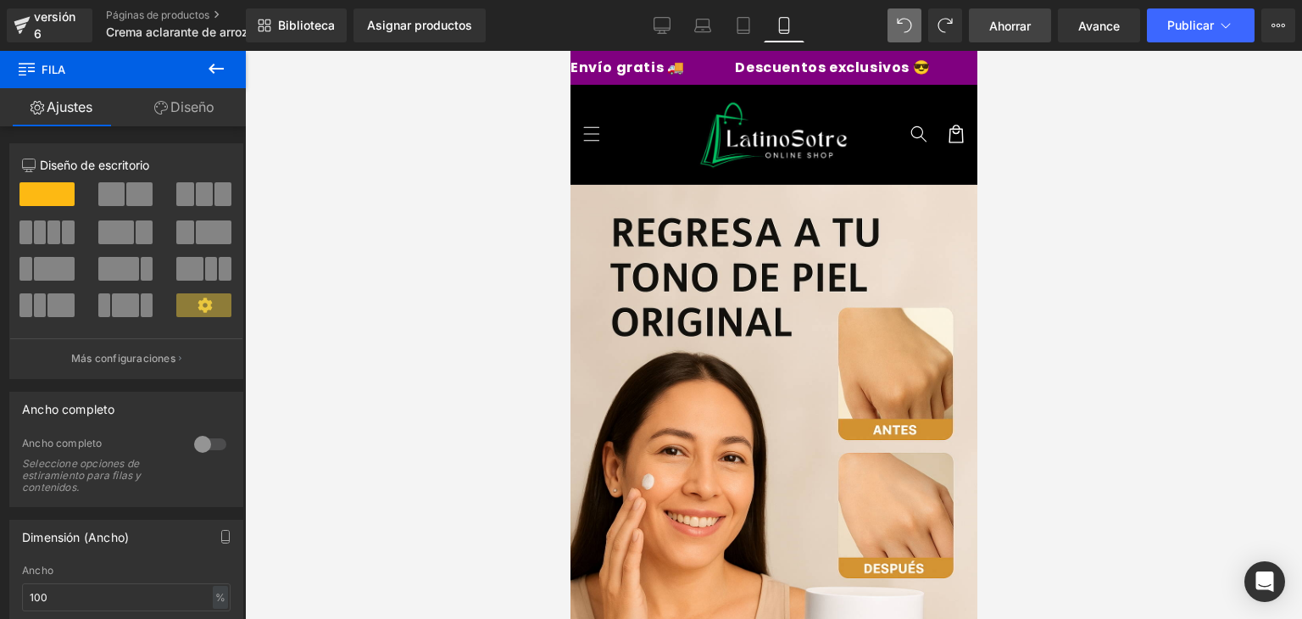
click at [203, 445] on div at bounding box center [210, 444] width 41 height 27
